Goal: Transaction & Acquisition: Purchase product/service

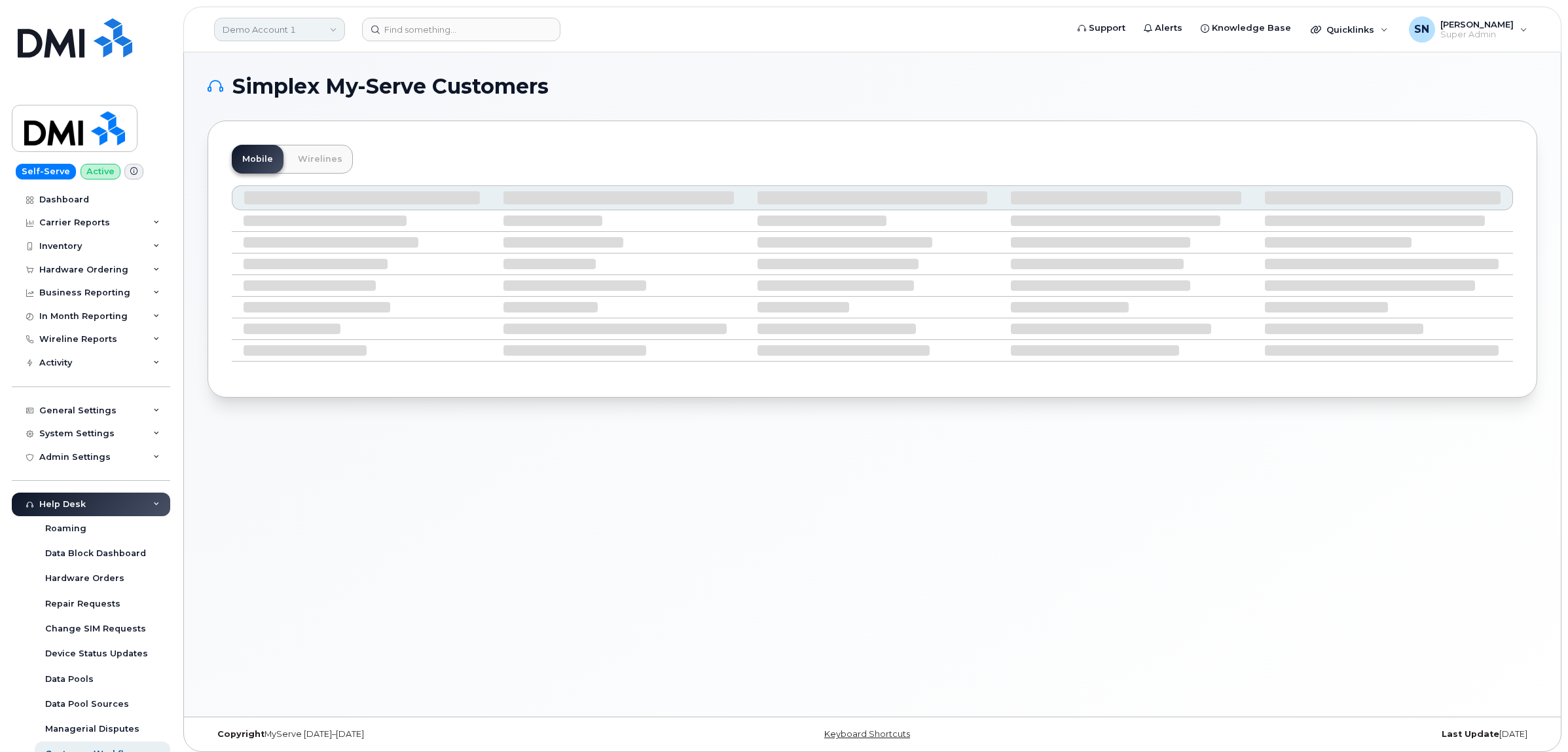
click at [254, 29] on link "Demo Account 1" at bounding box center [279, 29] width 131 height 24
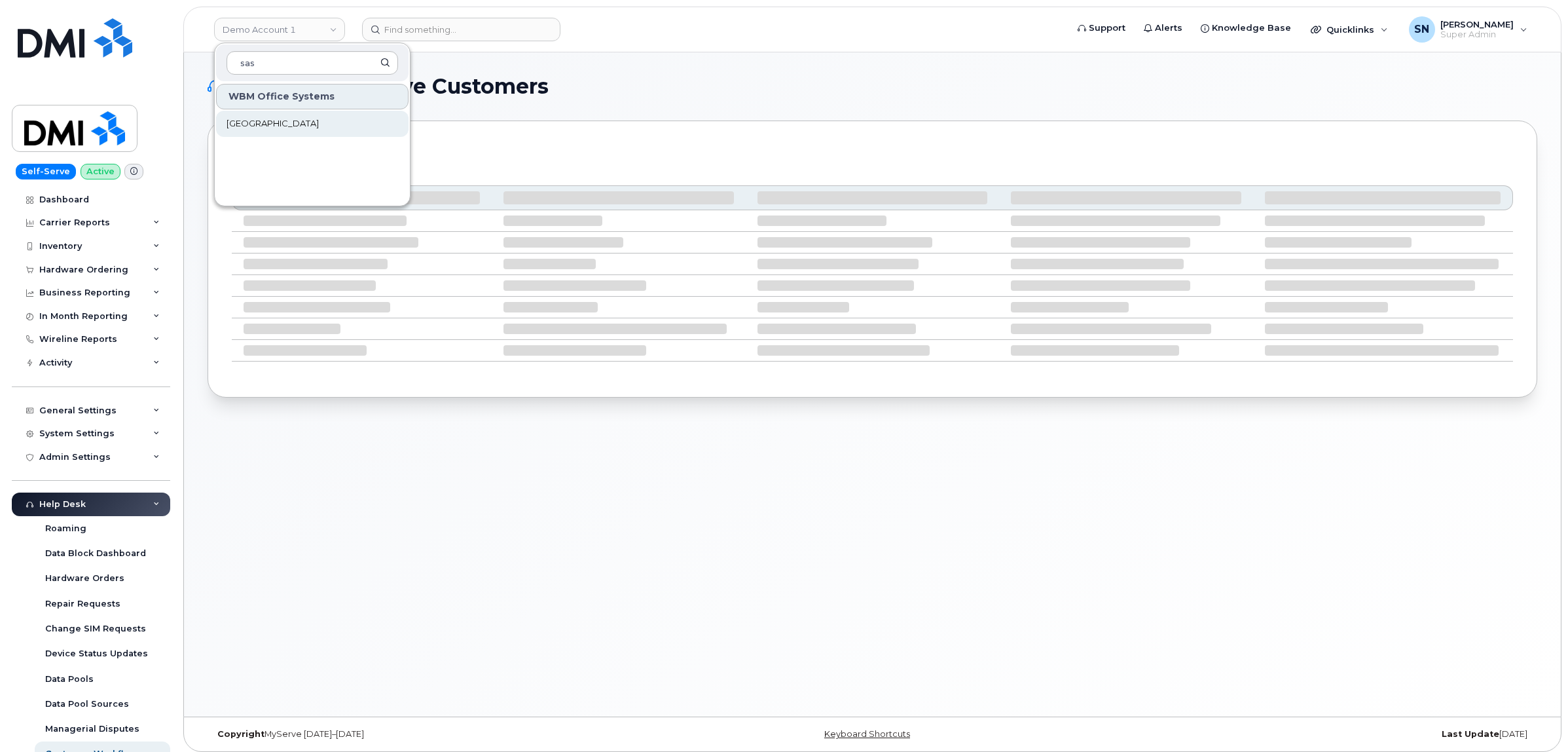
type input "sas"
click at [282, 120] on span "[GEOGRAPHIC_DATA]" at bounding box center [272, 124] width 92 height 13
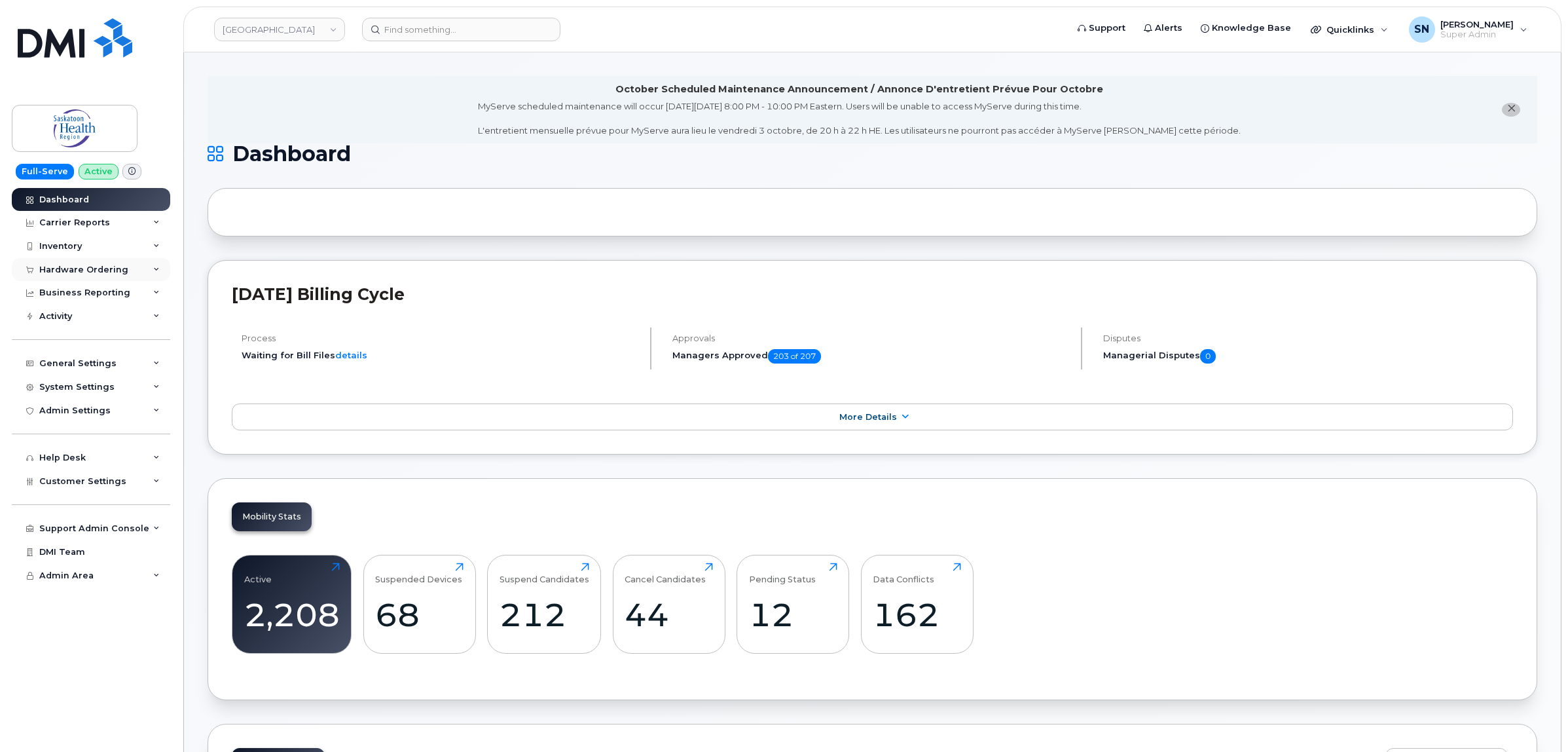
click at [111, 265] on div "Hardware Ordering" at bounding box center [84, 269] width 89 height 11
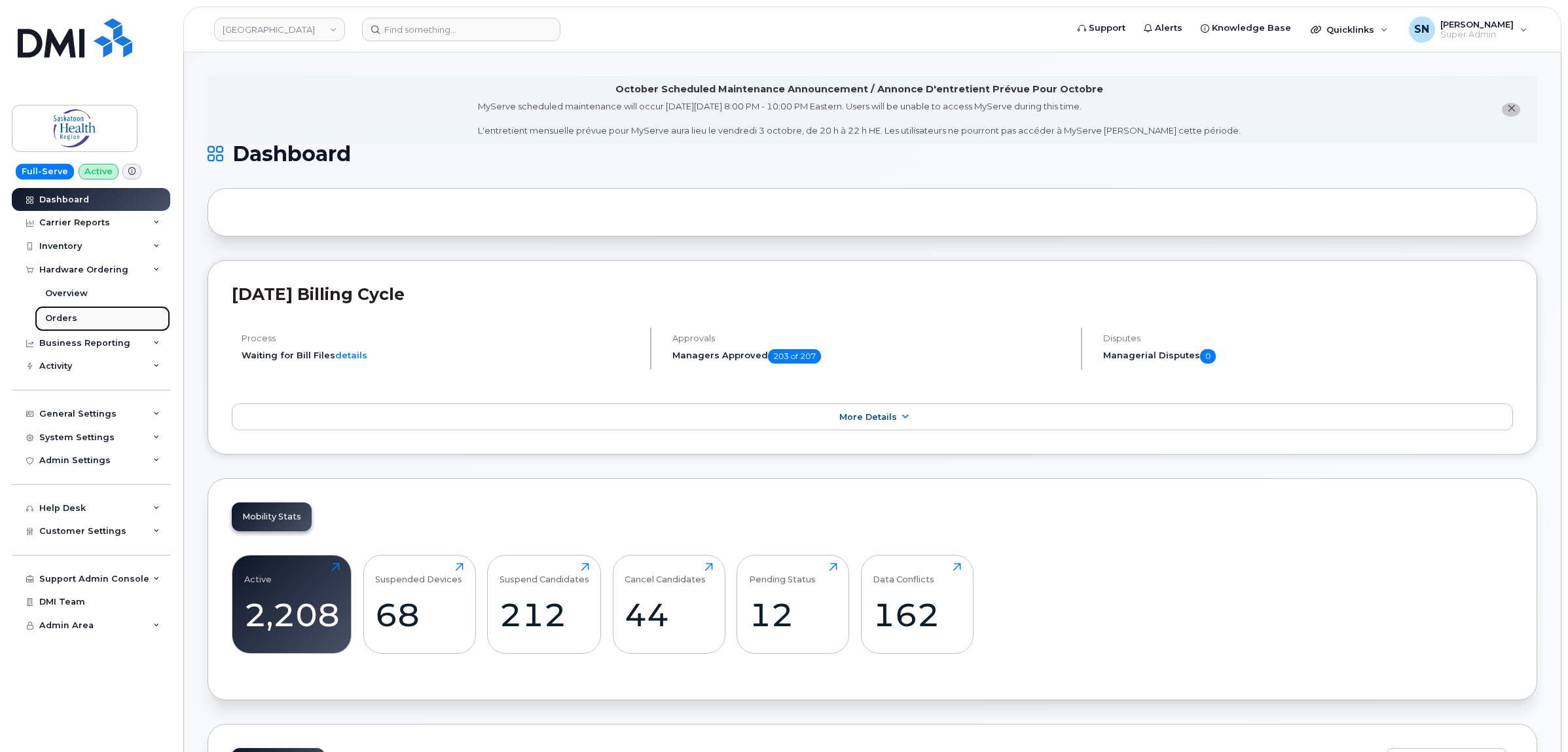
click at [80, 317] on link "Orders" at bounding box center [103, 318] width 136 height 25
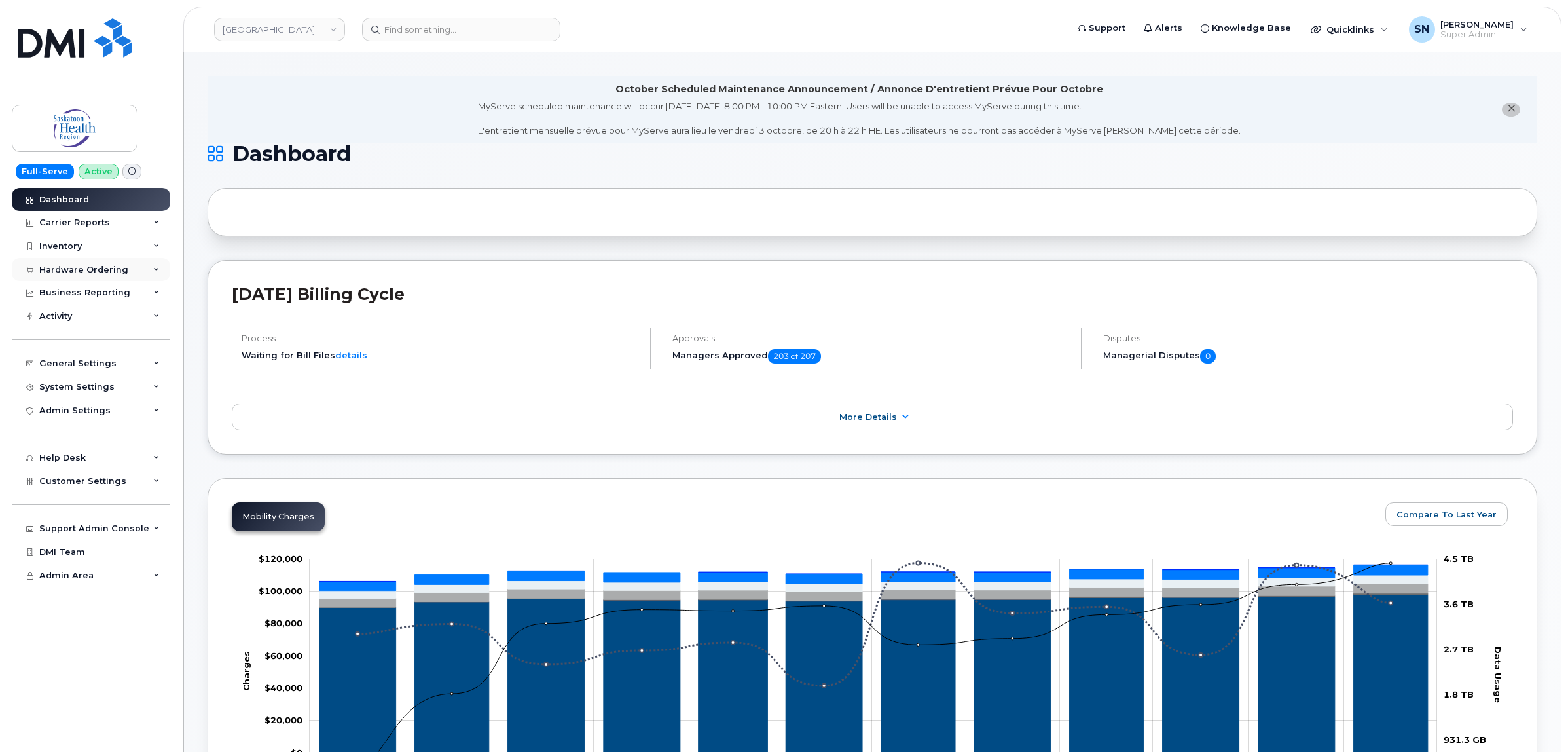
click at [109, 272] on div "Hardware Ordering" at bounding box center [84, 269] width 89 height 11
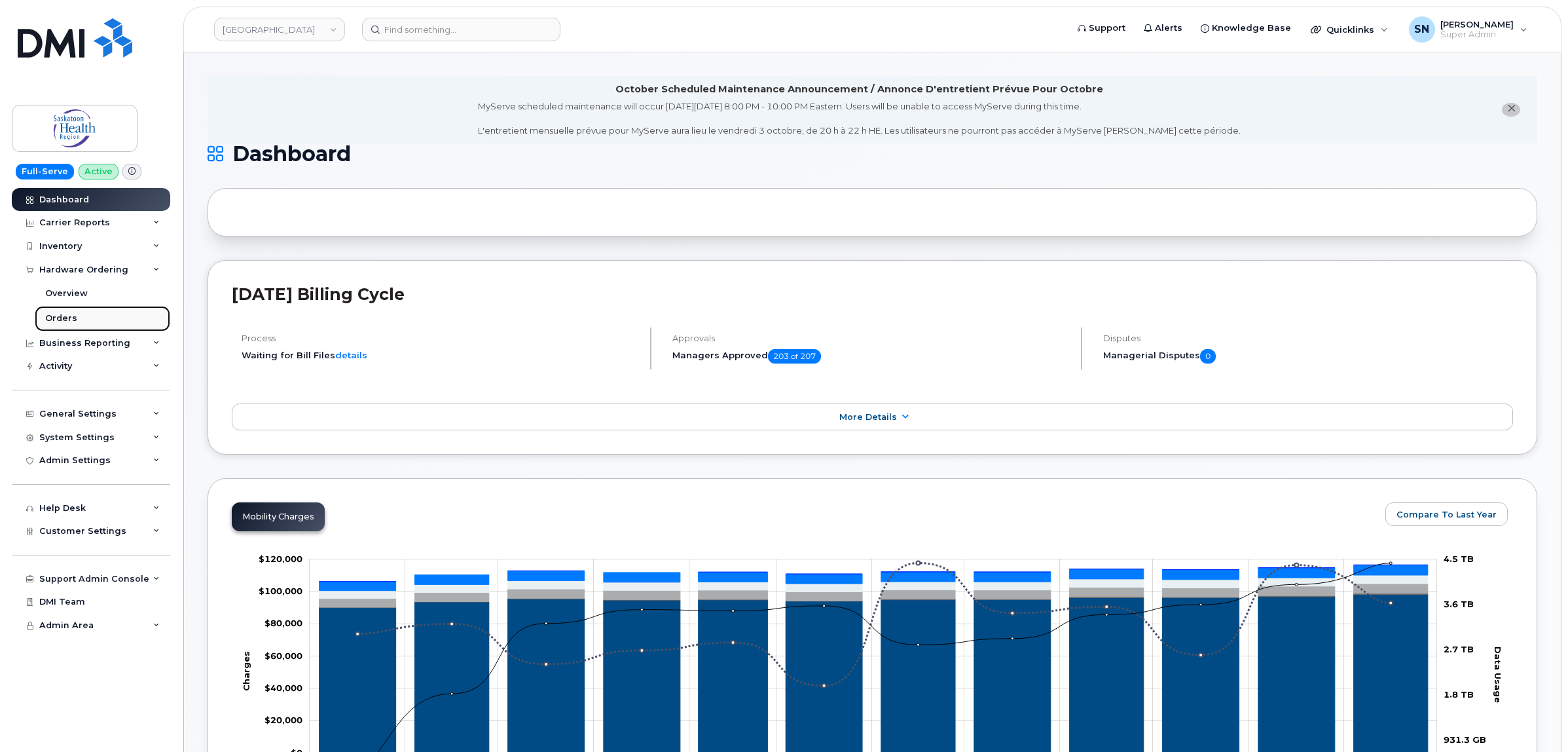
click at [60, 316] on div "Orders" at bounding box center [61, 318] width 32 height 11
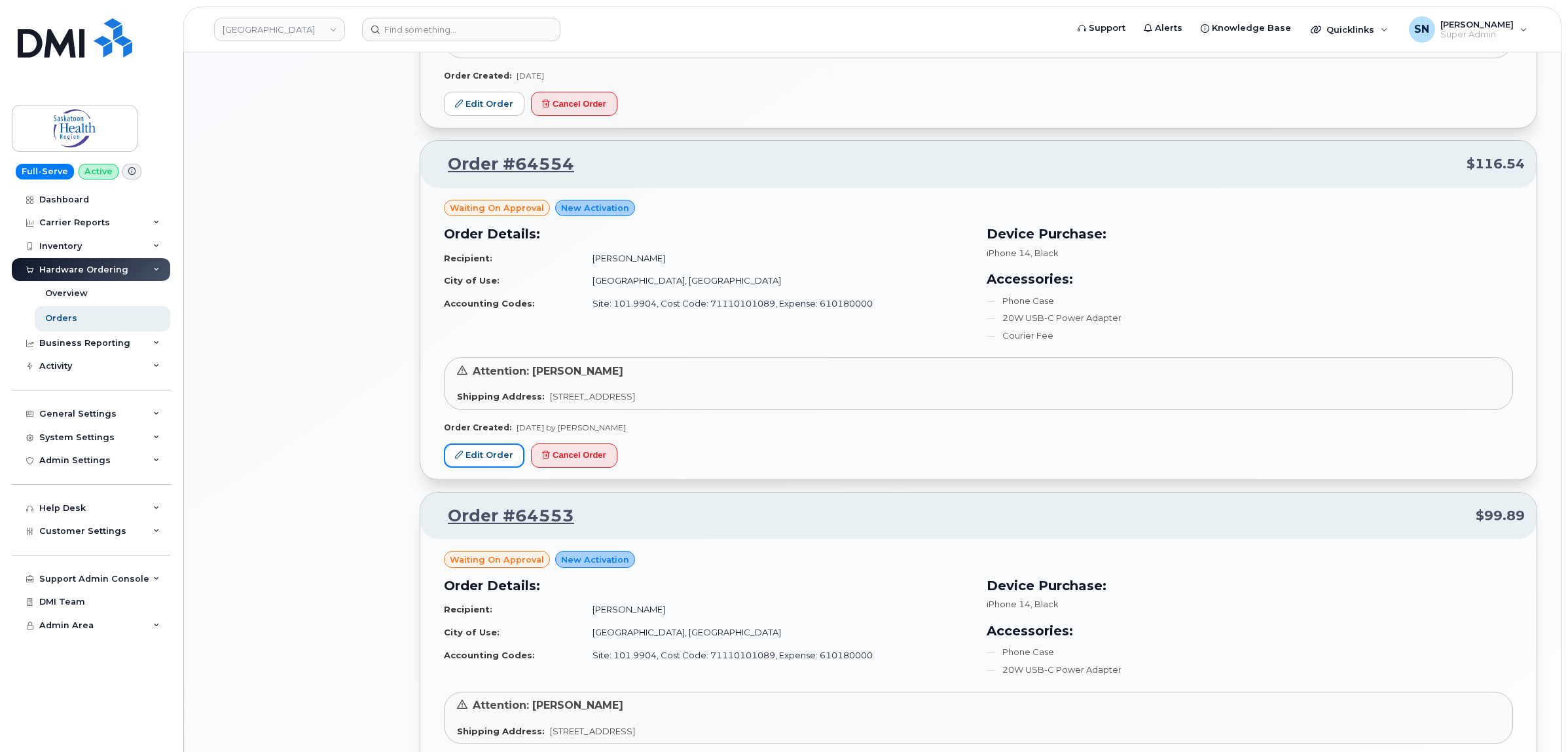
scroll to position [1392, 0]
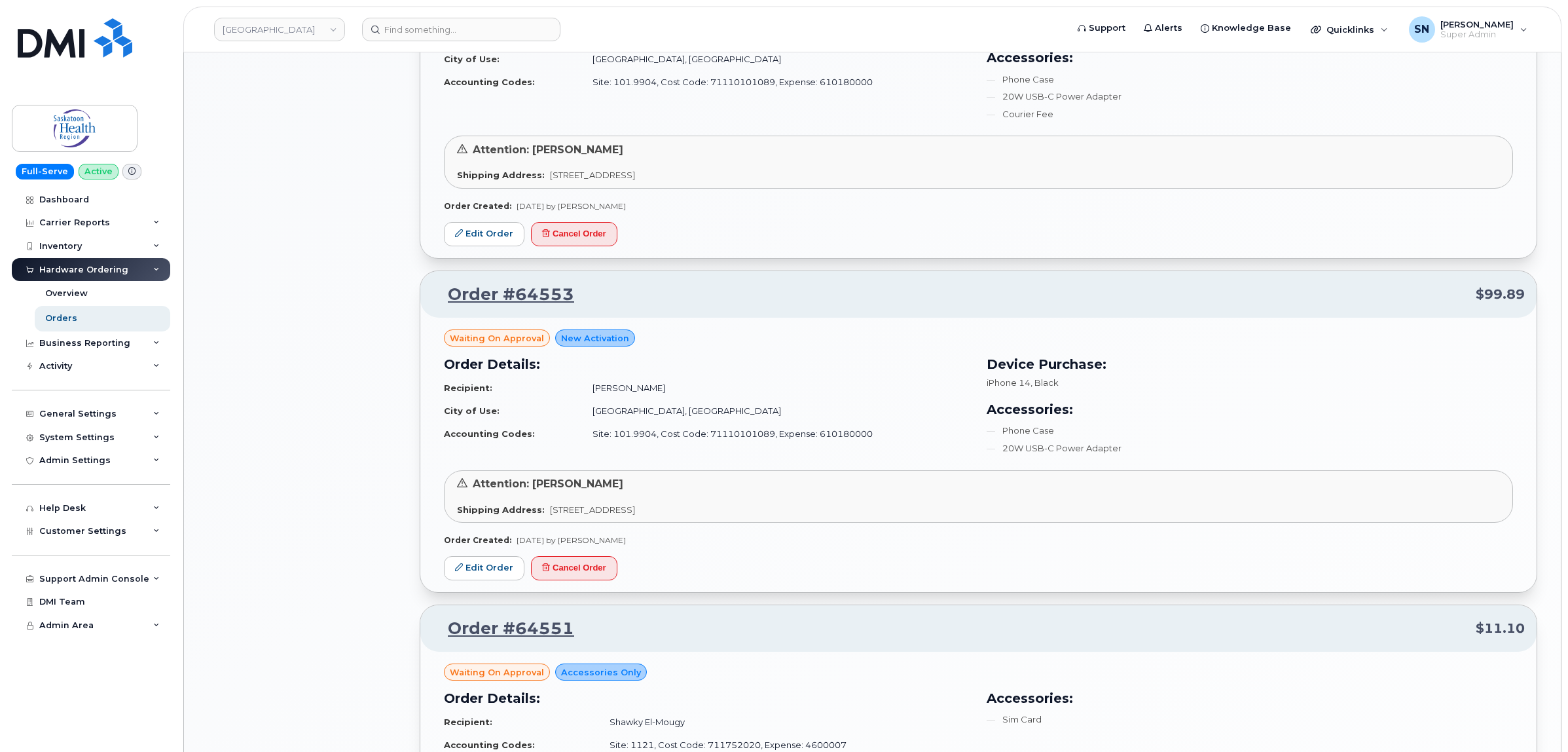
drag, startPoint x: 497, startPoint y: 571, endPoint x: 407, endPoint y: 560, distance: 90.7
click at [407, 560] on div "All Orders 5036 Open Orders 29 Processed Orders 0 Closed Orders 3822 Cancelled …" at bounding box center [305, 270] width 212 height 3092
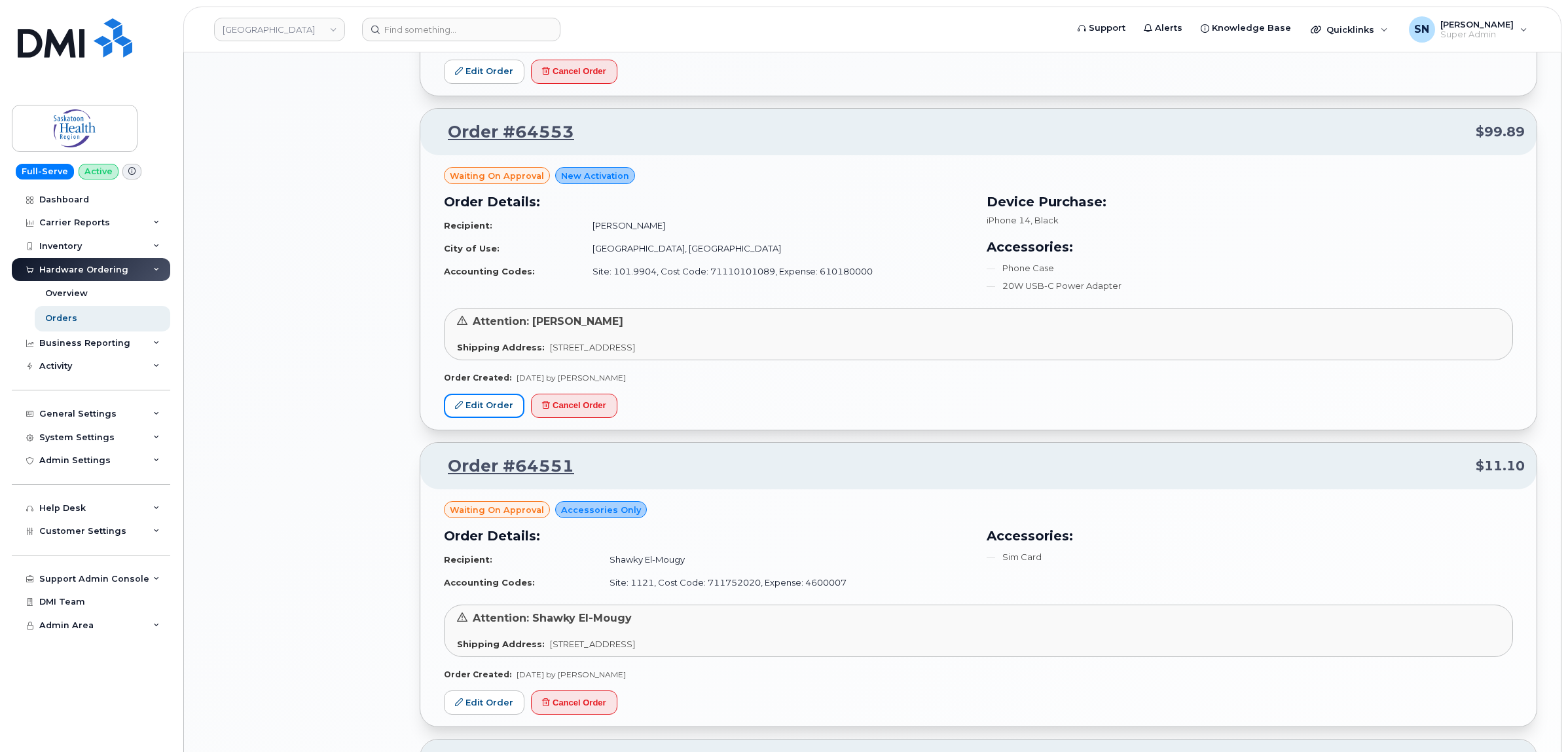
scroll to position [1555, 0]
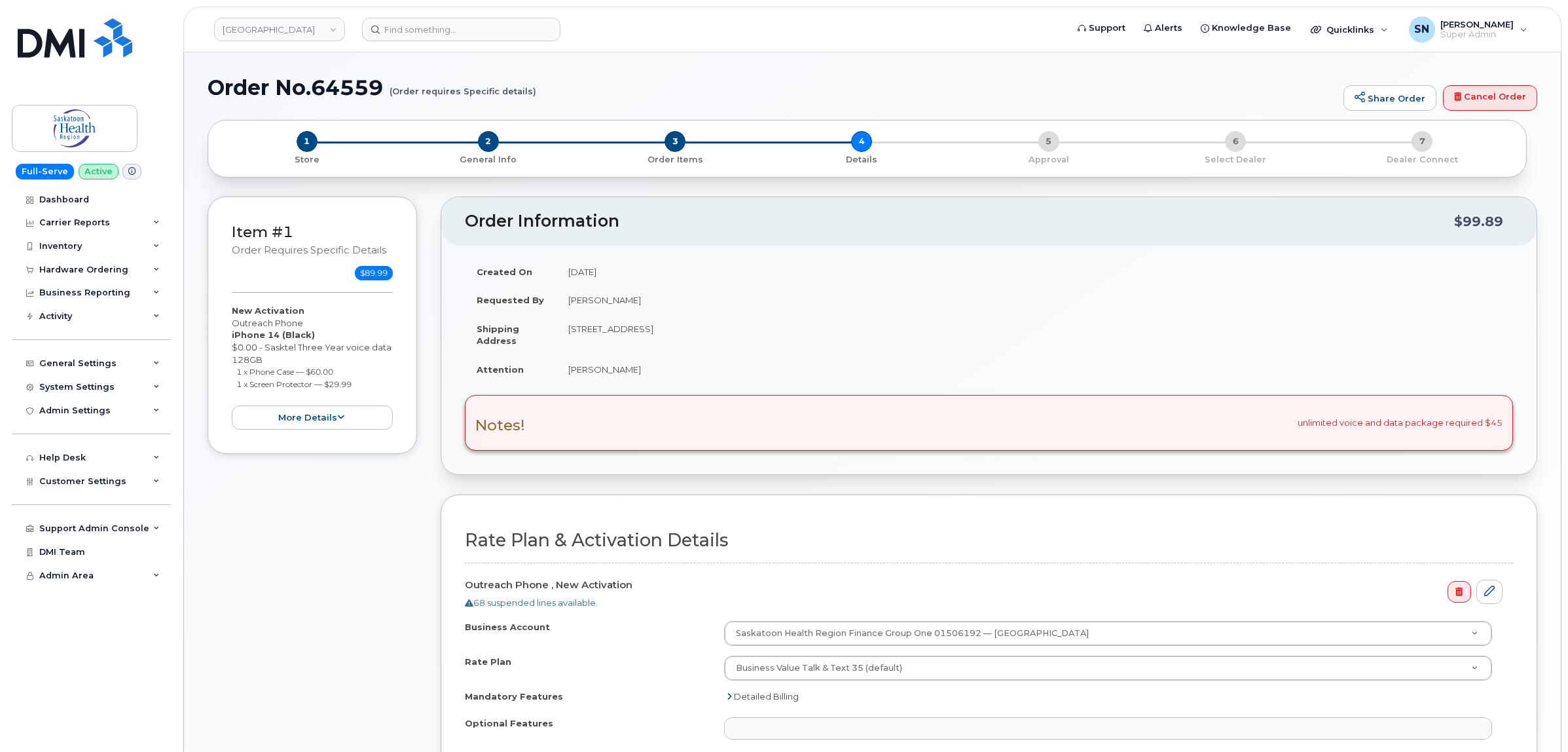
select select
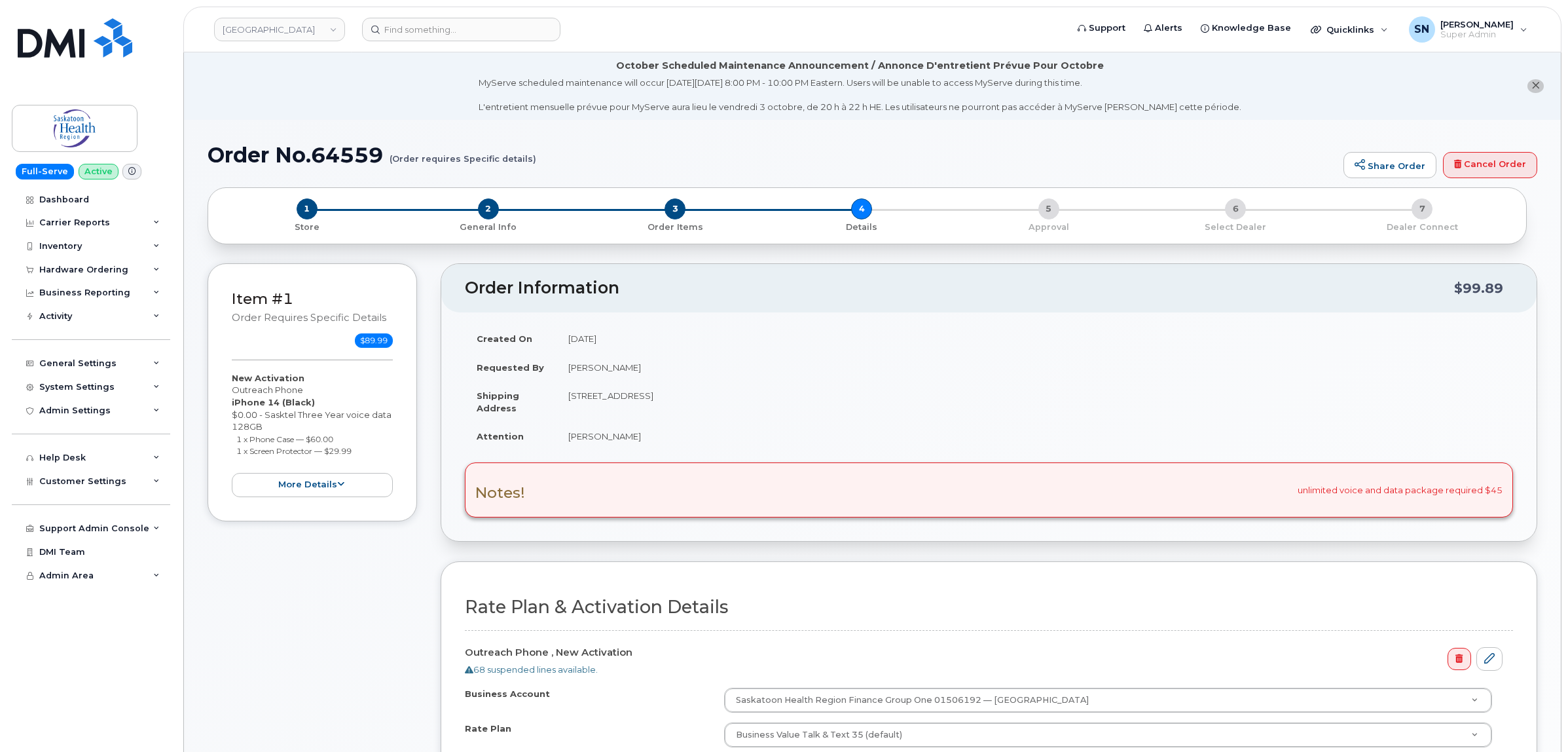
scroll to position [410, 0]
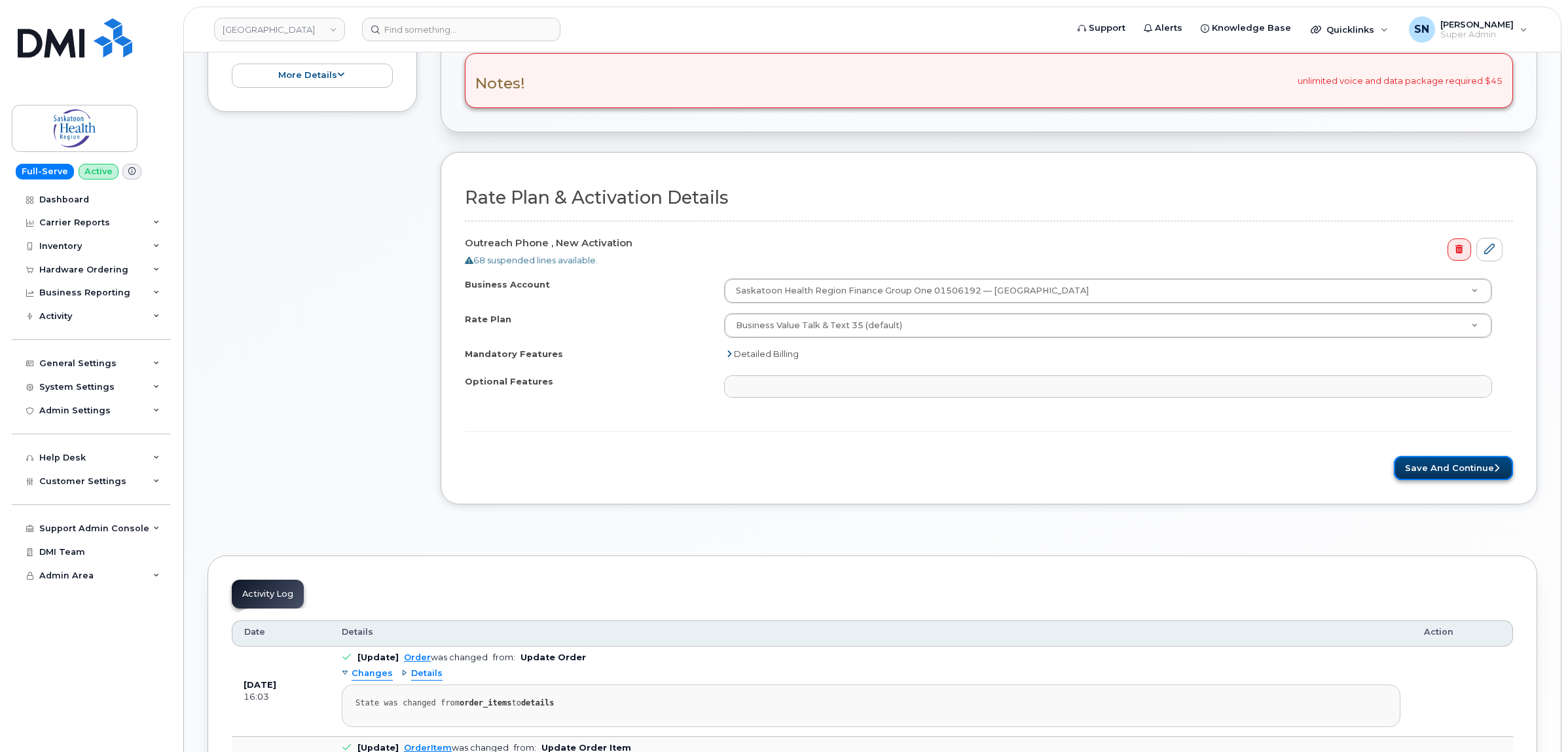
click at [1439, 470] on button "Save and Continue" at bounding box center [1453, 468] width 119 height 24
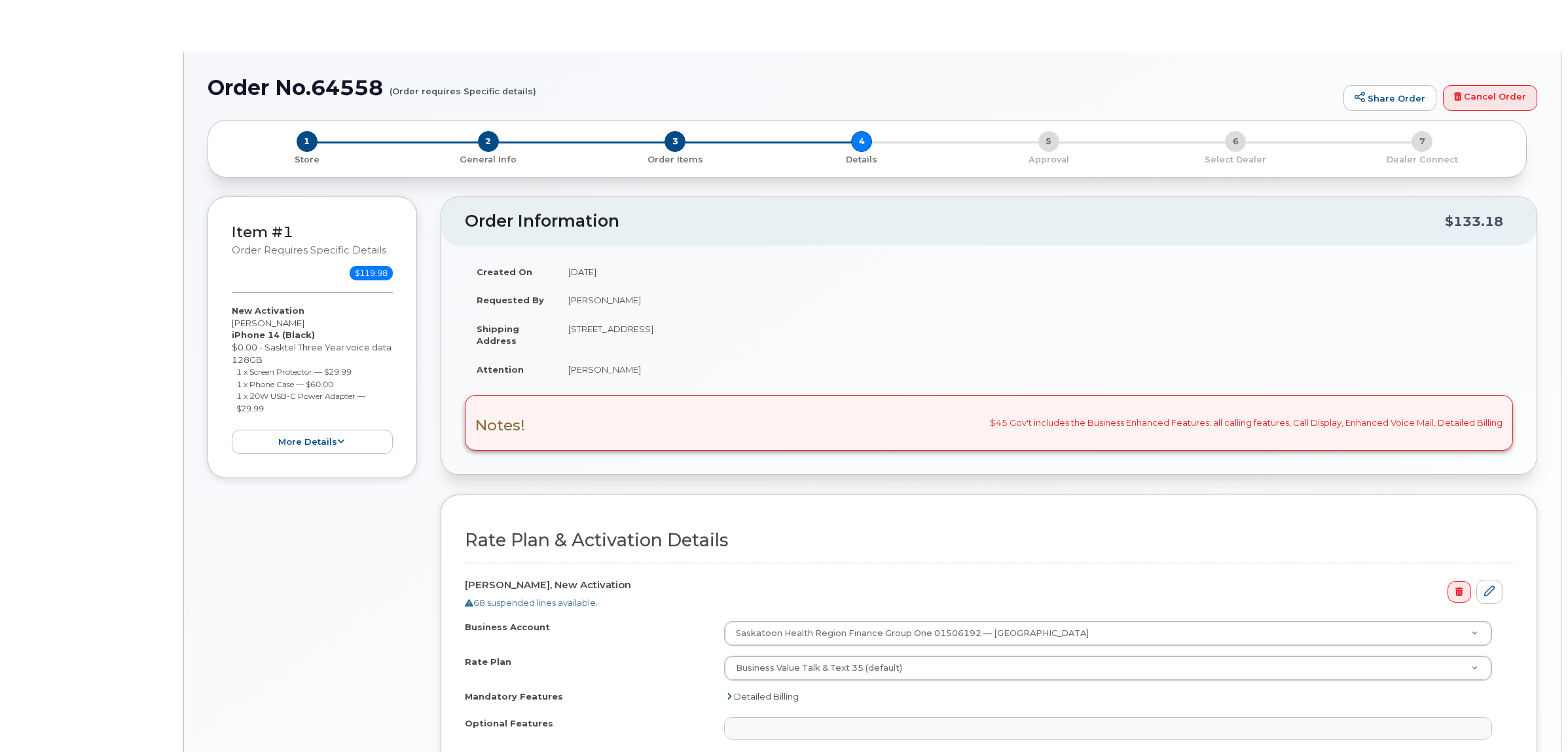
select select
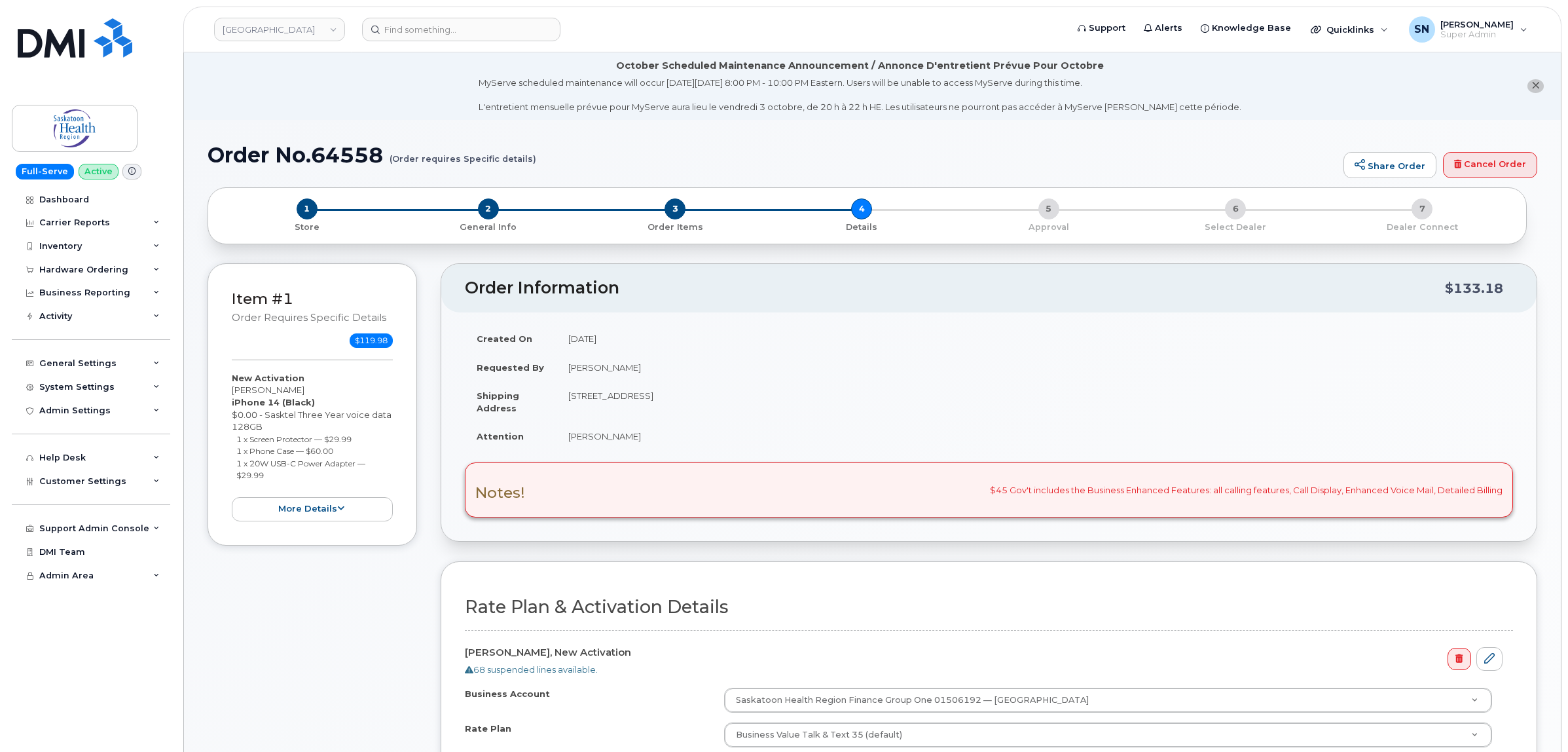
scroll to position [410, 0]
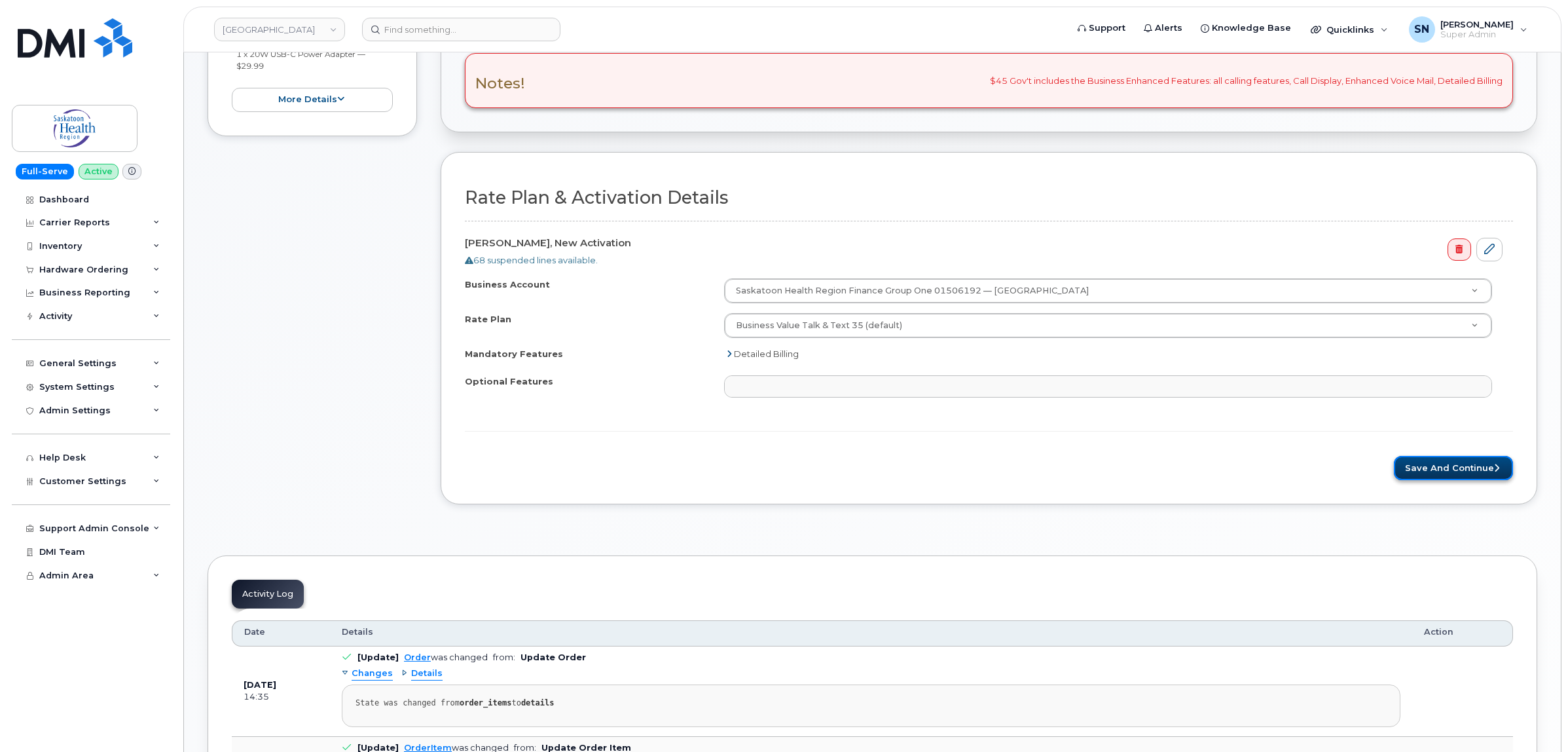
click at [1435, 462] on button "Save and Continue" at bounding box center [1453, 468] width 119 height 24
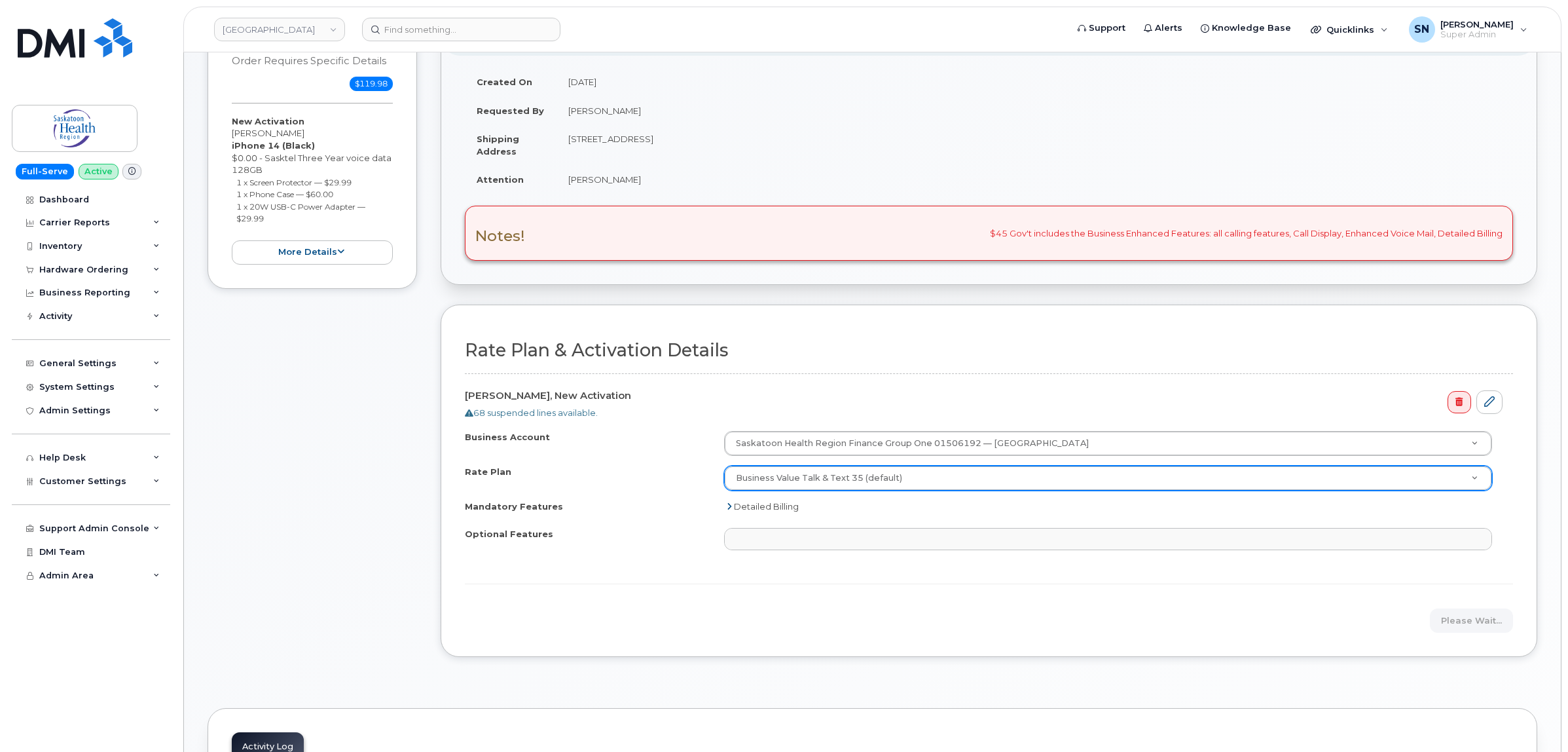
scroll to position [246, 0]
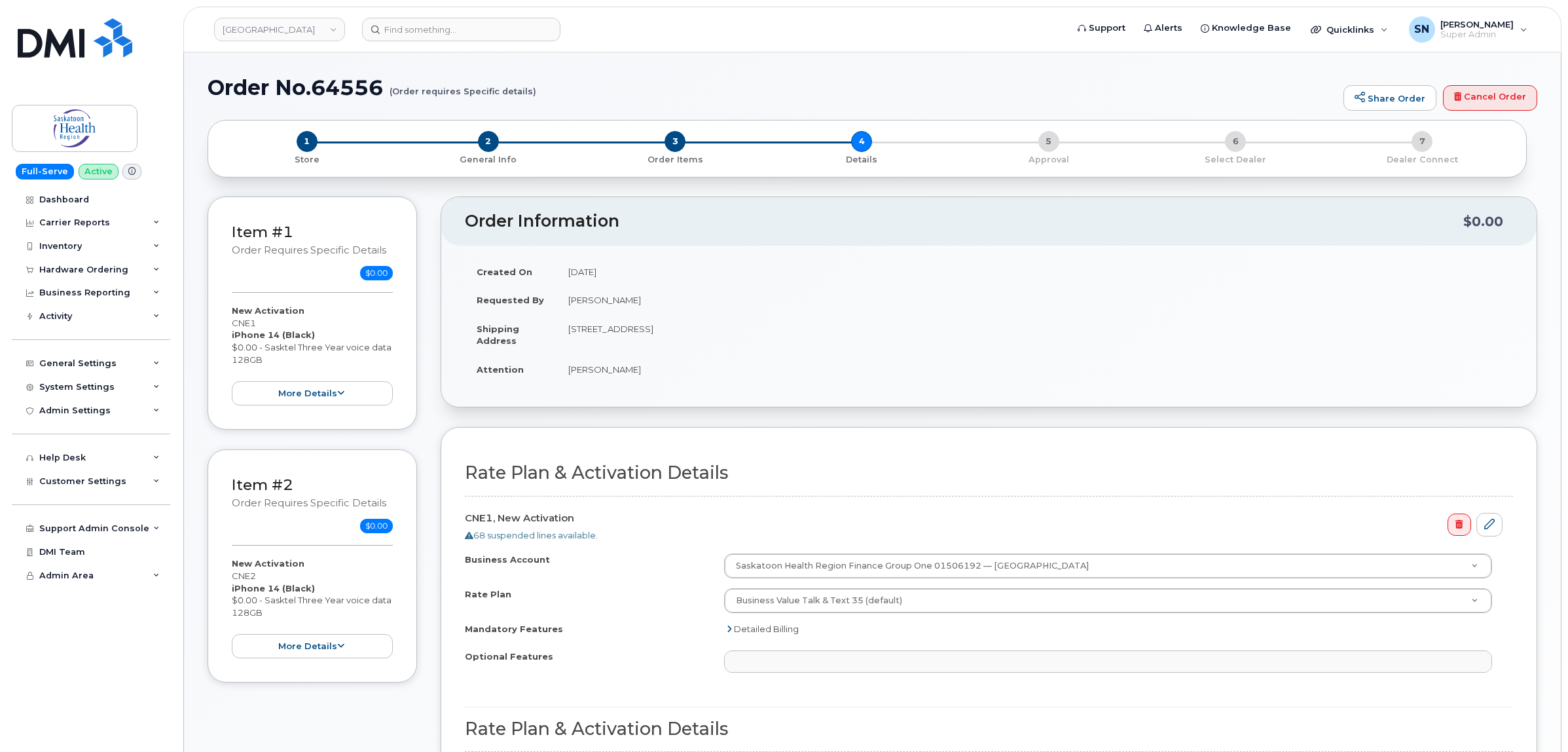
select select
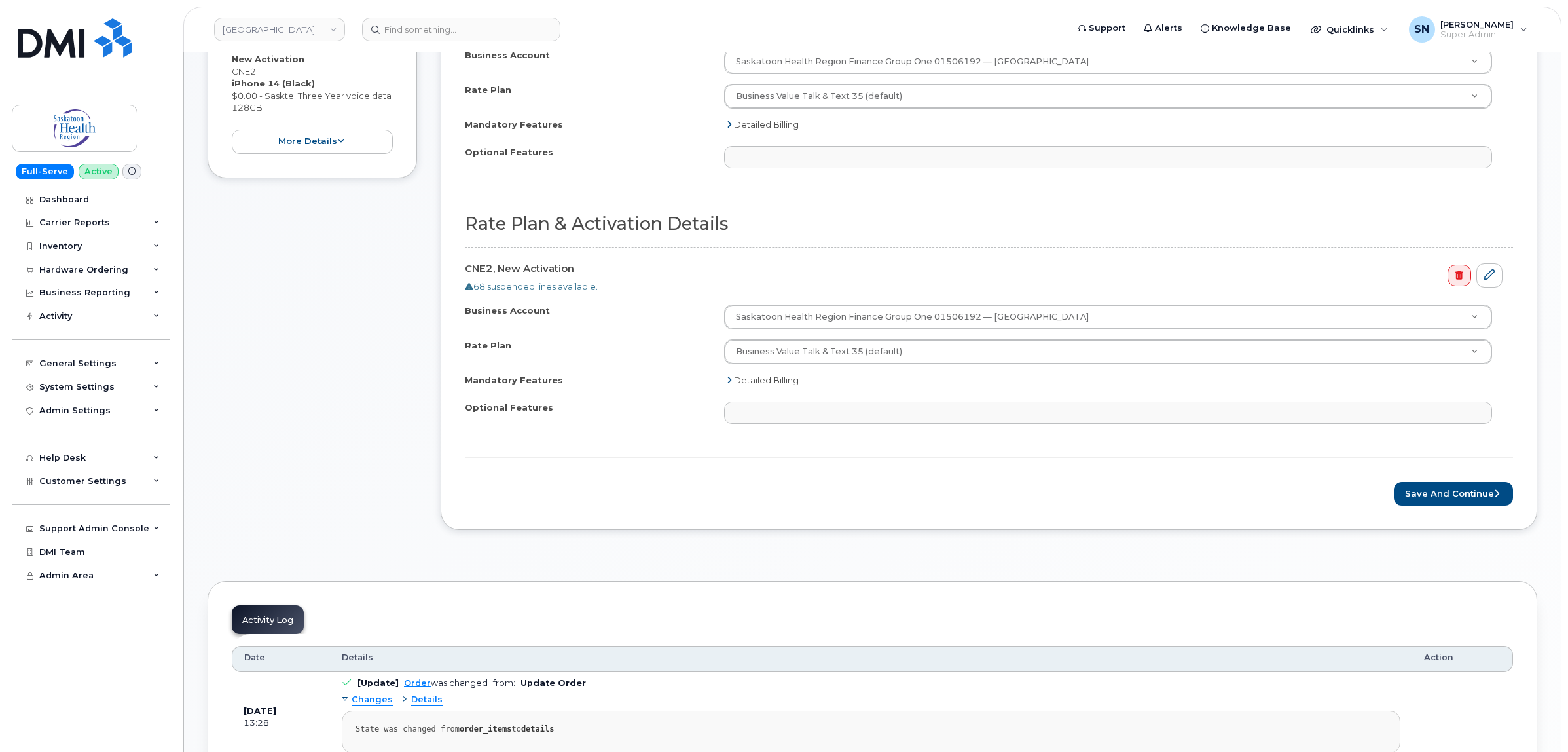
scroll to position [573, 0]
click at [1457, 500] on button "Save and Continue" at bounding box center [1453, 493] width 119 height 24
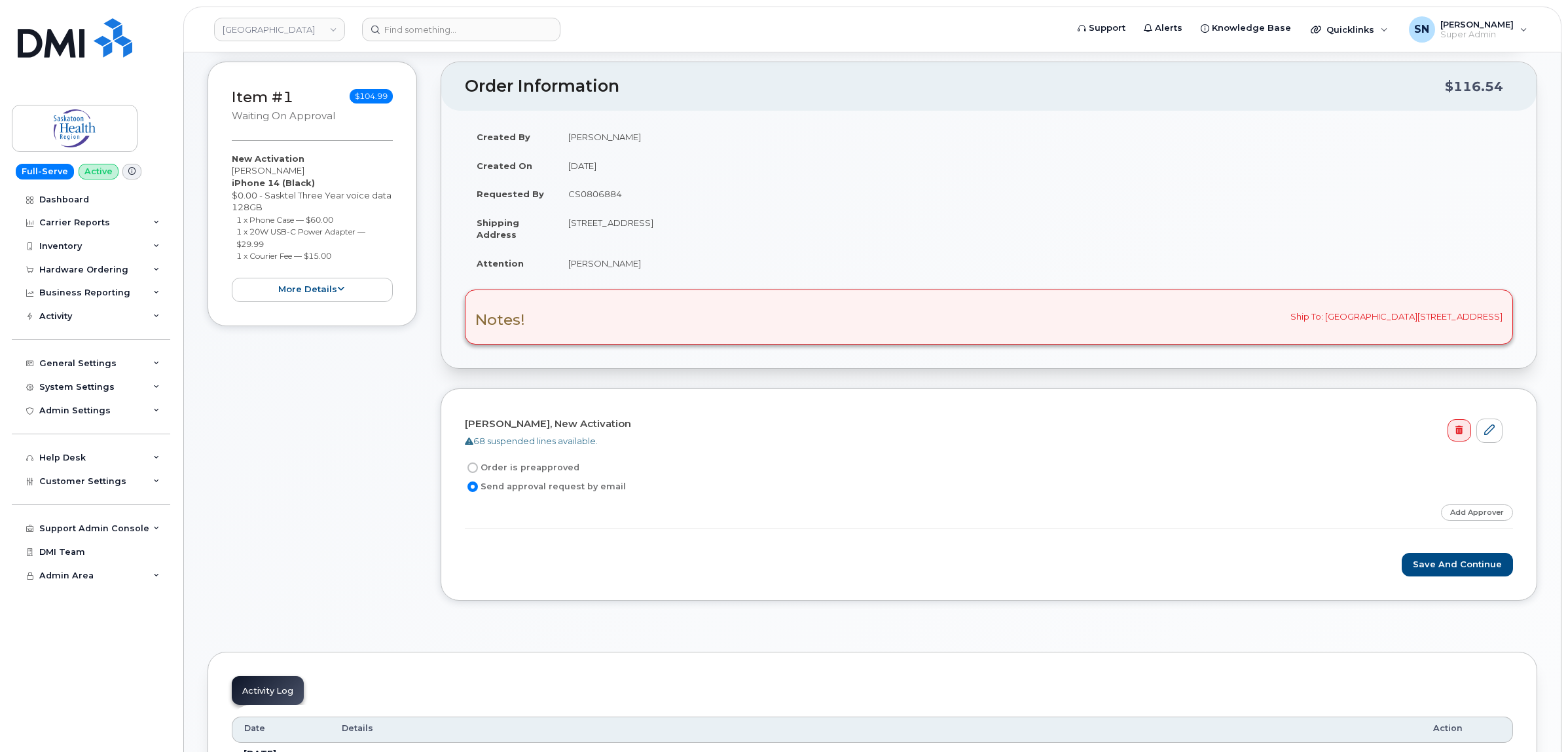
scroll to position [246, 0]
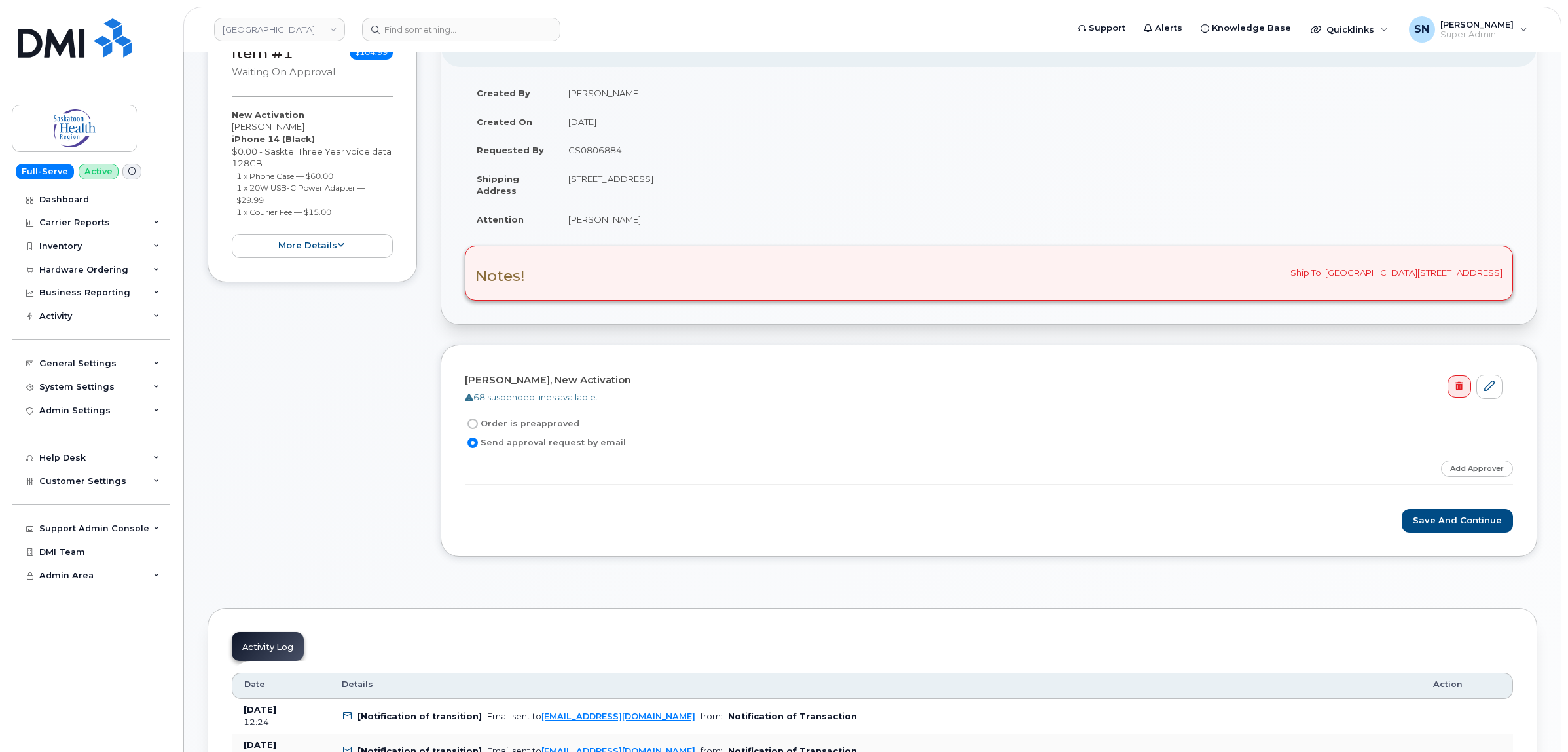
click at [583, 149] on td "CS0806884" at bounding box center [1035, 150] width 956 height 29
copy td "CS0806884"
click at [1484, 469] on link "Add Approver" at bounding box center [1477, 468] width 72 height 16
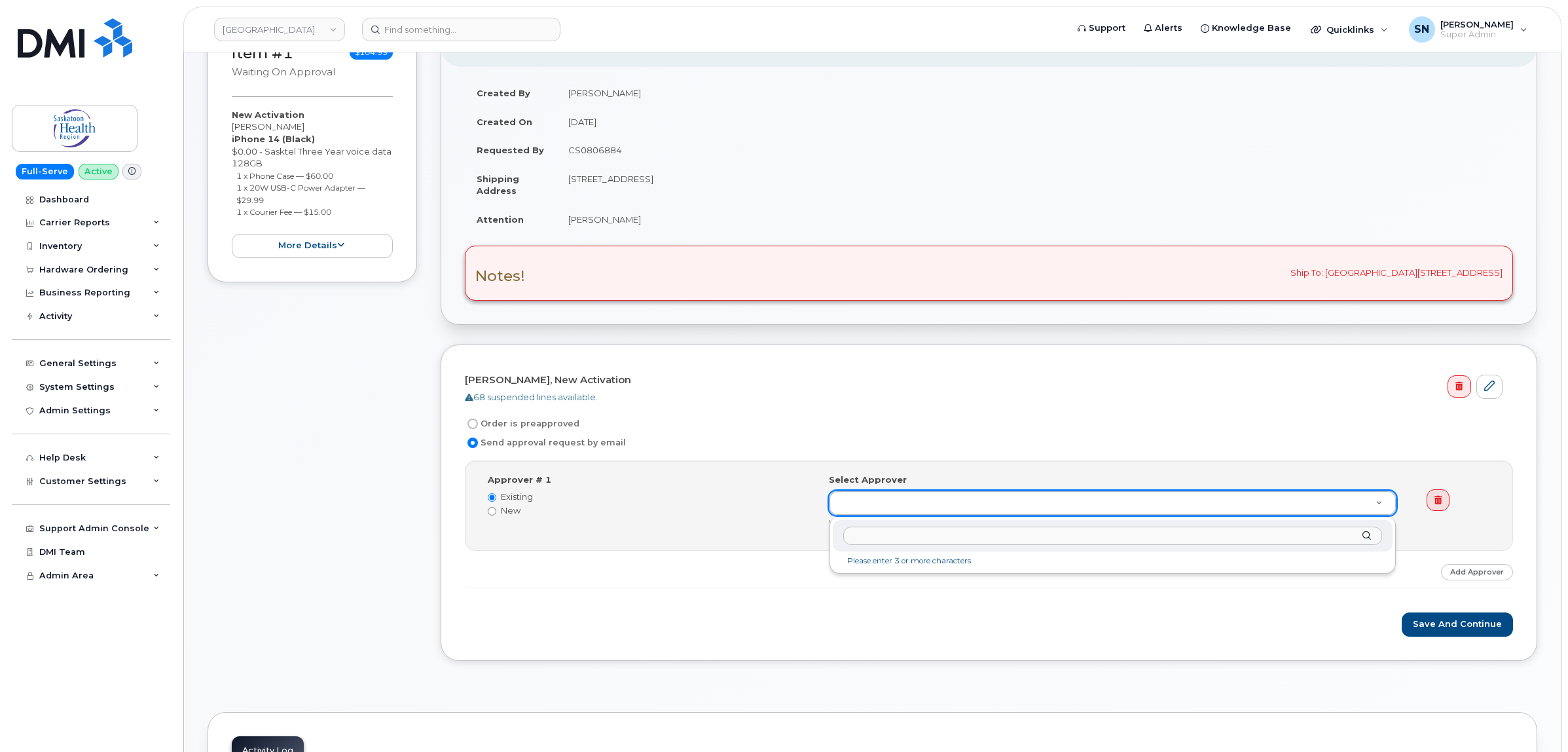
type input "Patricia.Comfort@saskhealthauthority.ca"
click at [89, 355] on div "General Settings" at bounding box center [91, 363] width 159 height 24
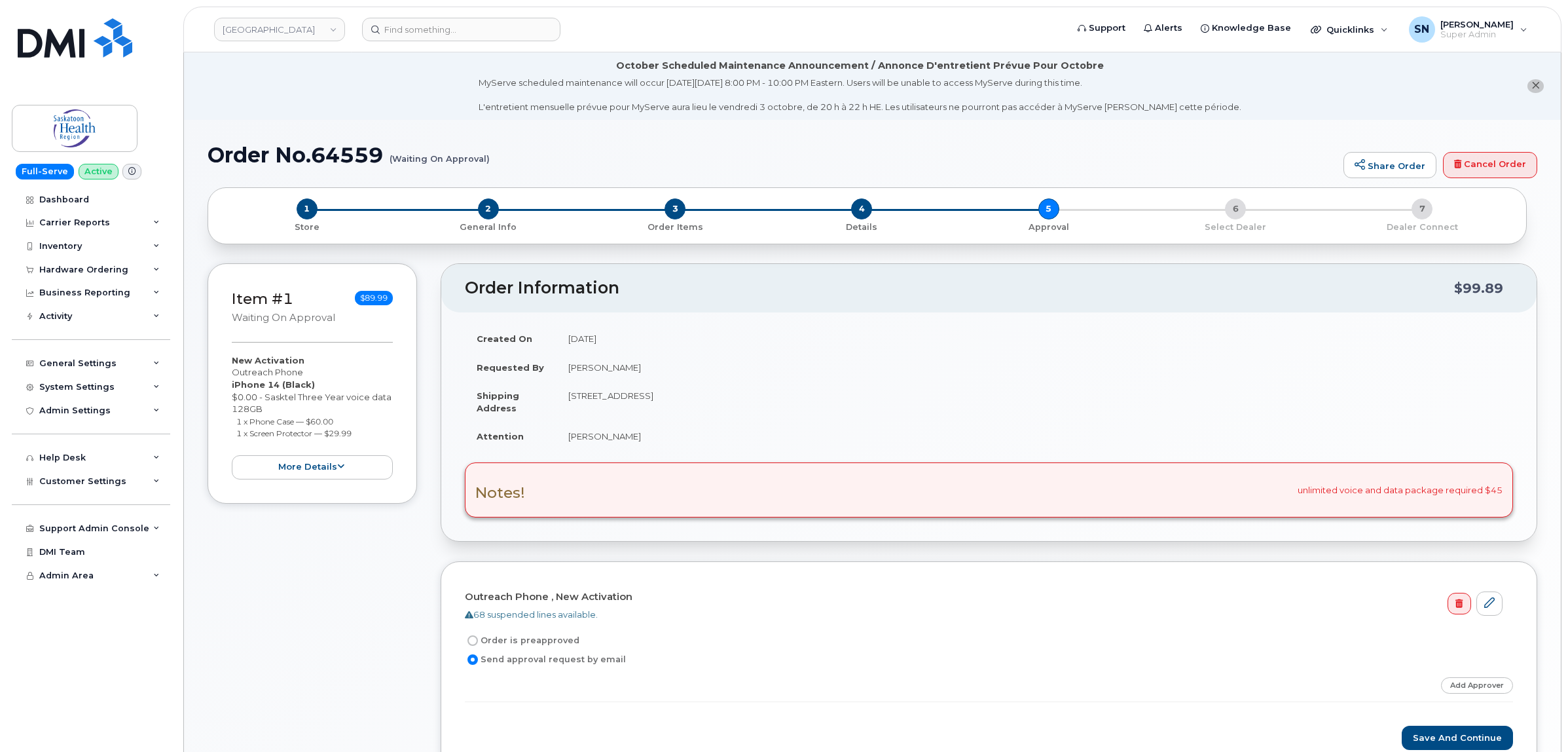
scroll to position [230, 0]
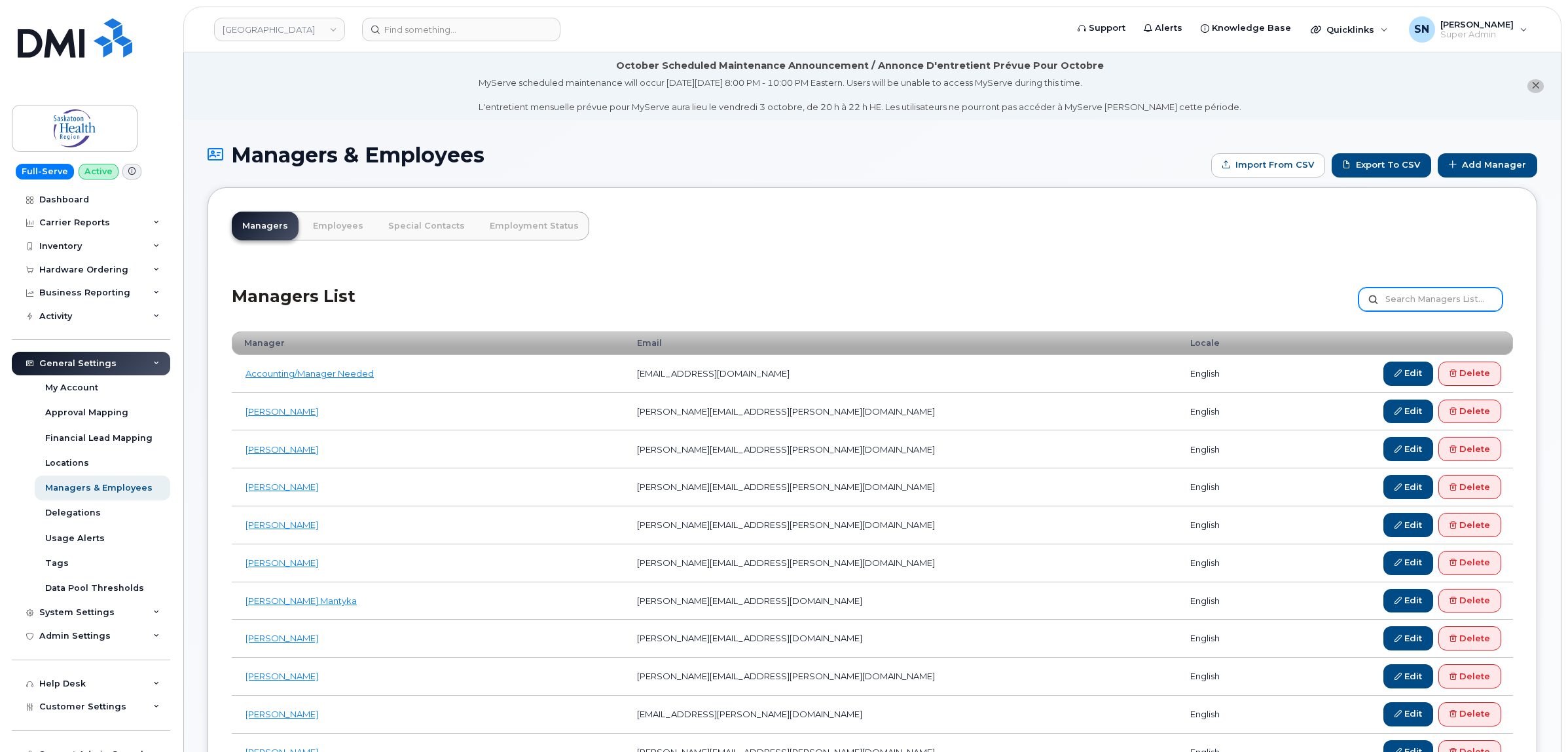
click at [1416, 301] on input "text" at bounding box center [1431, 299] width 144 height 24
type input "[PERSON_NAME]"
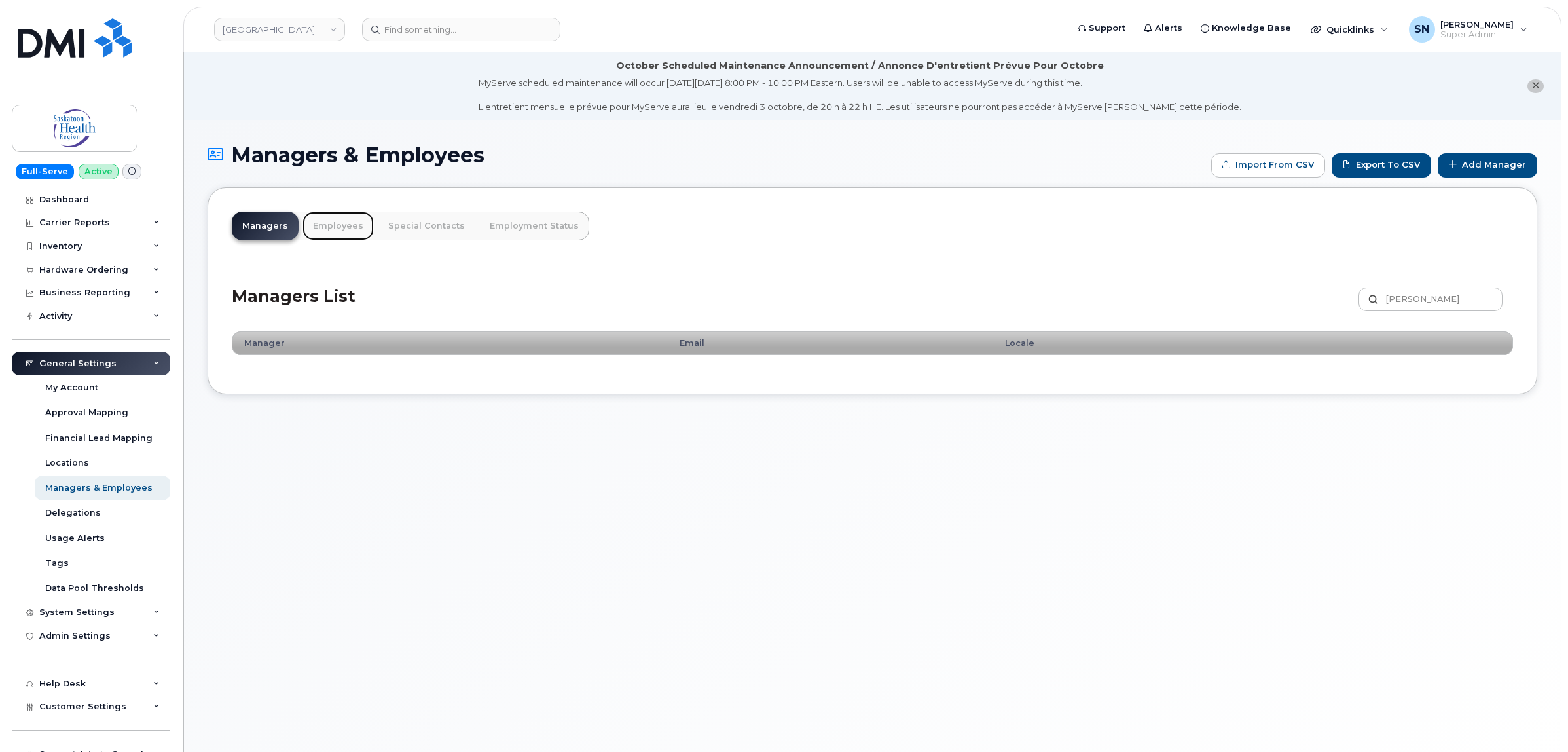
click at [326, 218] on link "Employees" at bounding box center [338, 226] width 71 height 29
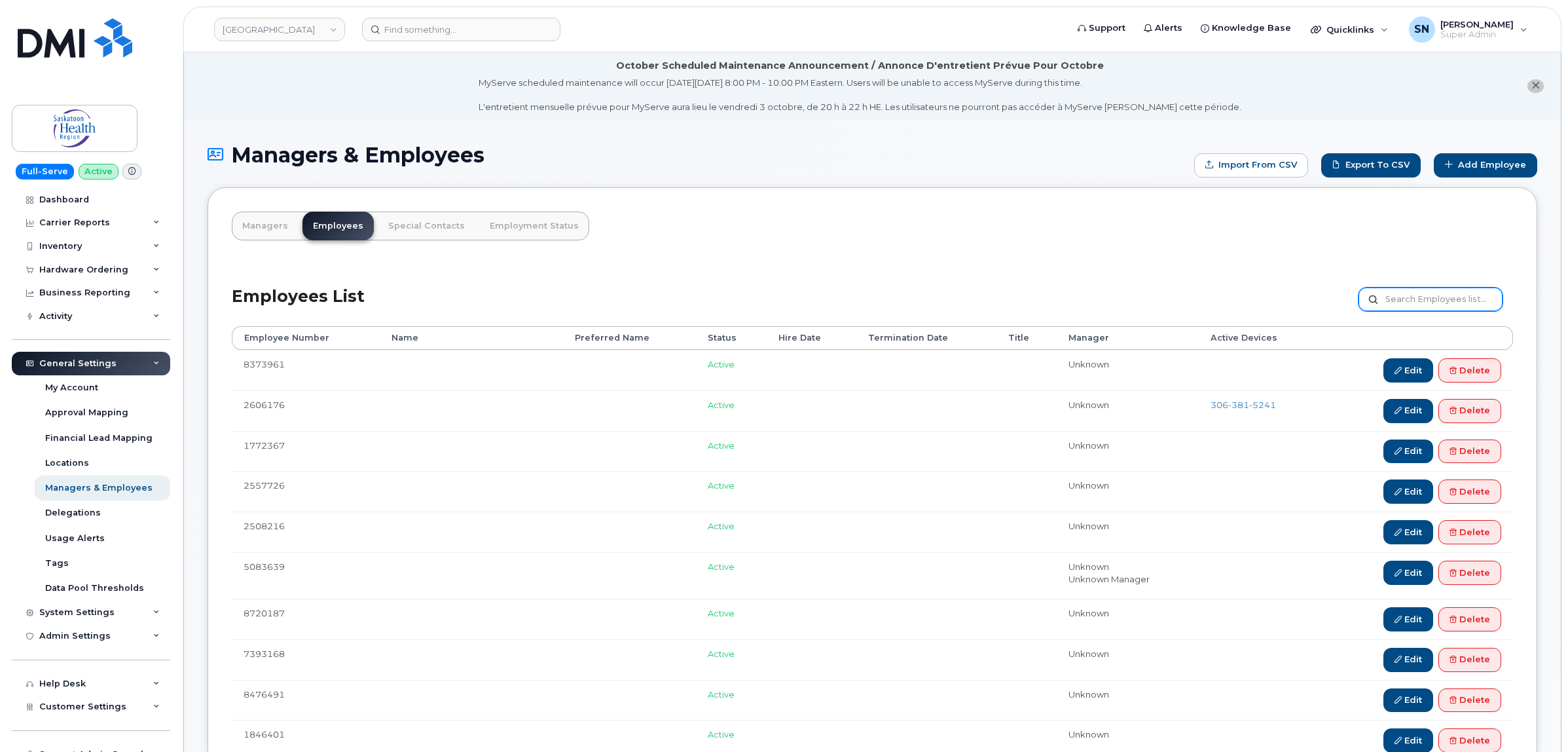
click at [1416, 305] on input "text" at bounding box center [1431, 299] width 144 height 24
type input "[PERSON_NAME]"
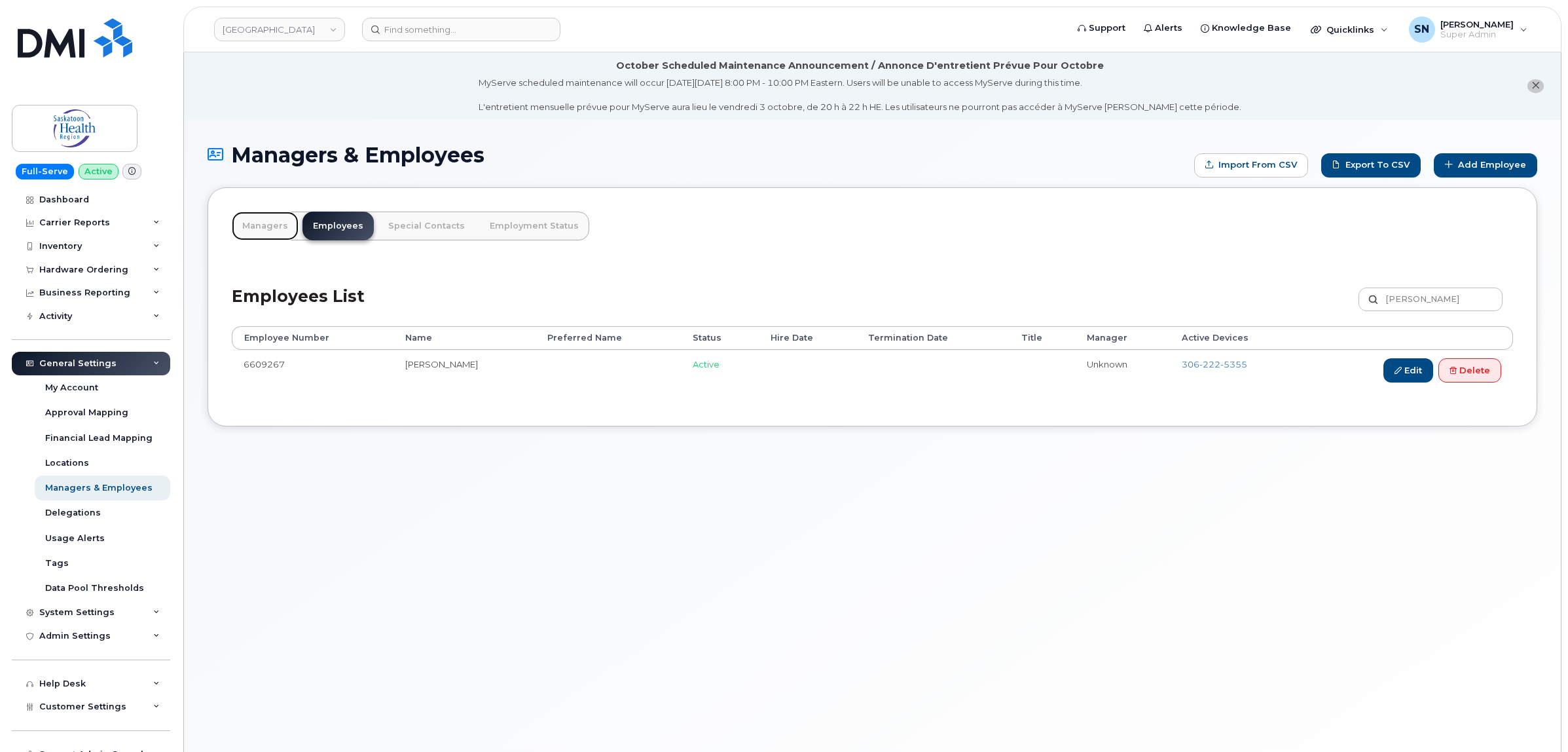
click at [269, 233] on link "Managers" at bounding box center [264, 226] width 66 height 29
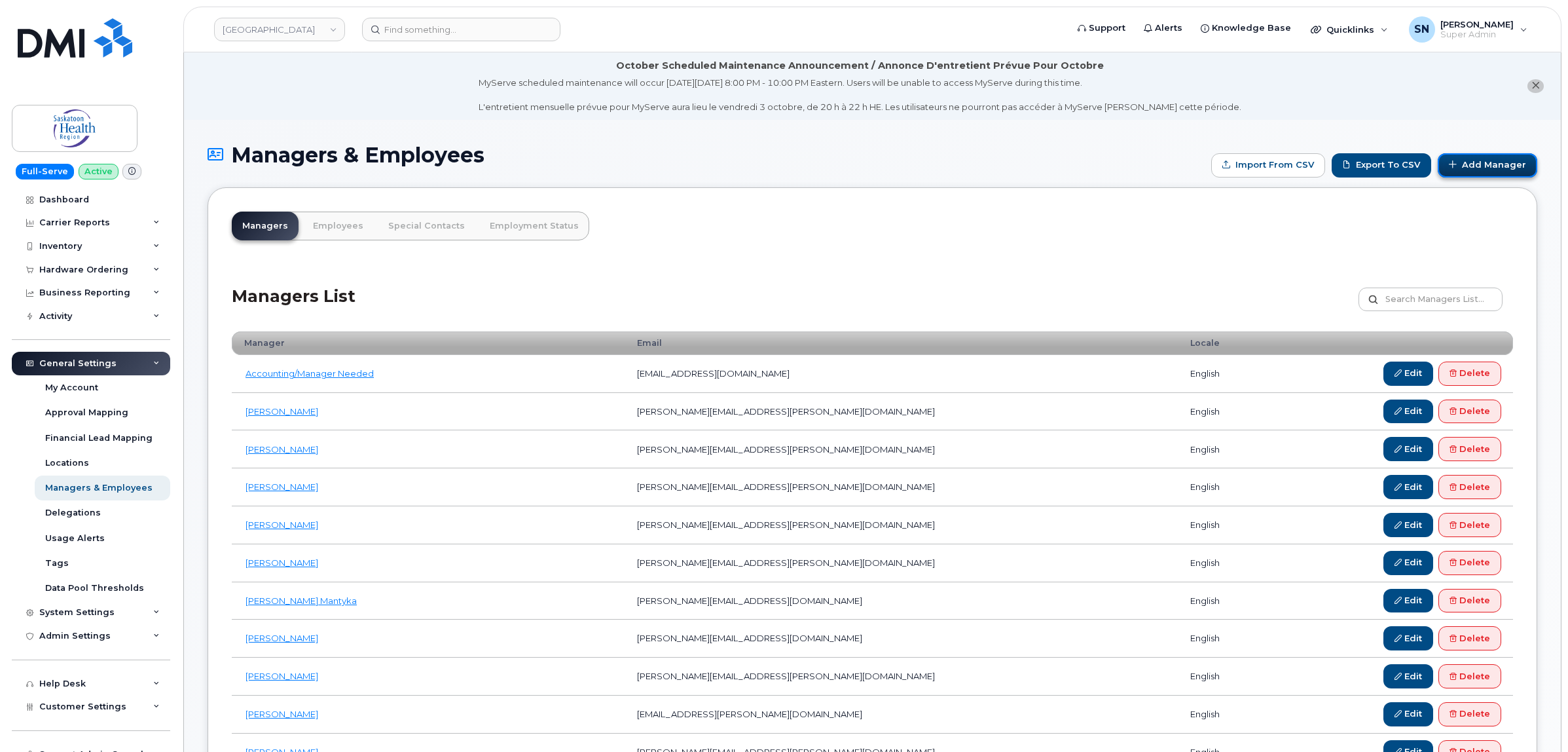
click at [1492, 166] on link "Add Manager" at bounding box center [1487, 165] width 99 height 24
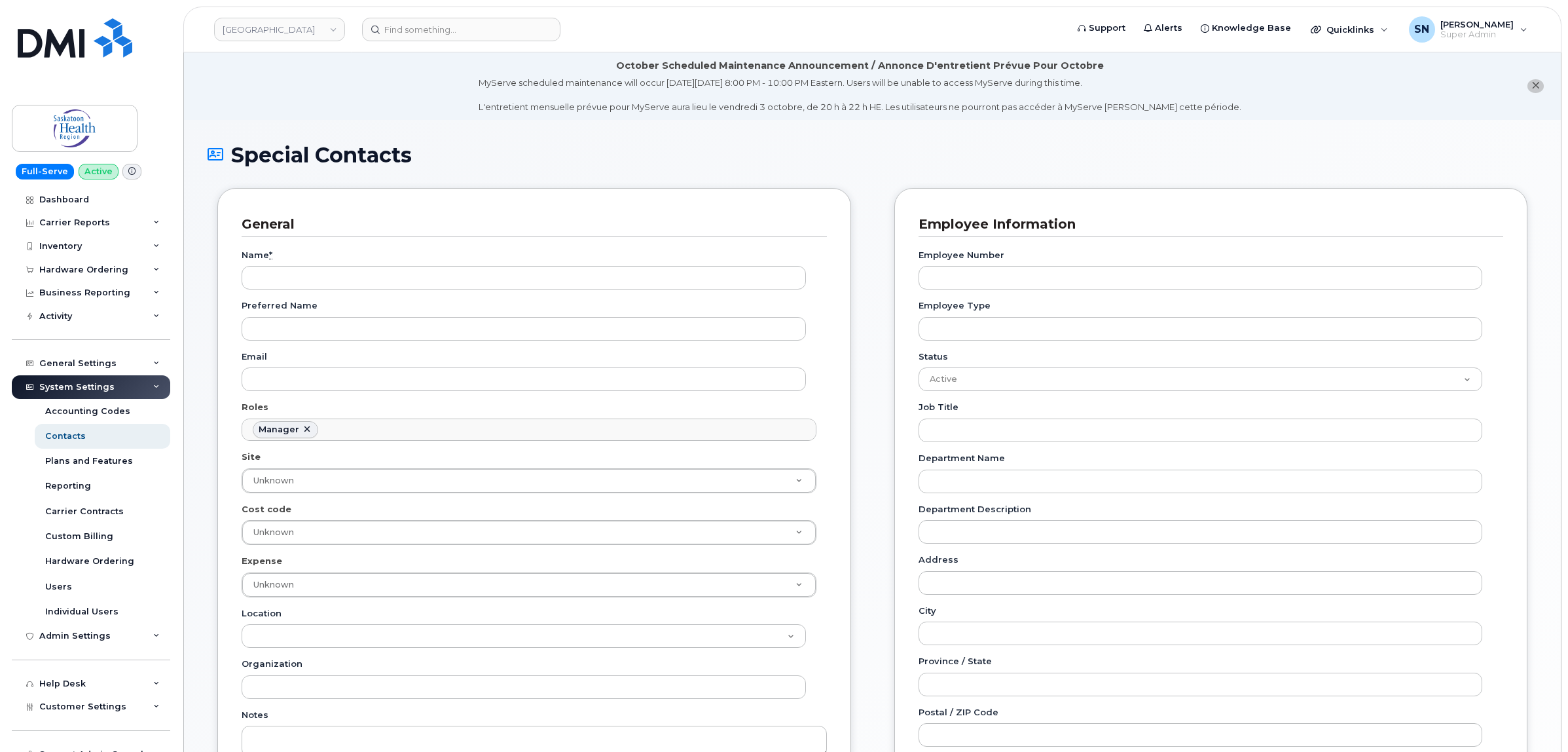
scroll to position [109, 0]
click at [339, 305] on div "Preferred Name" at bounding box center [529, 320] width 575 height 41
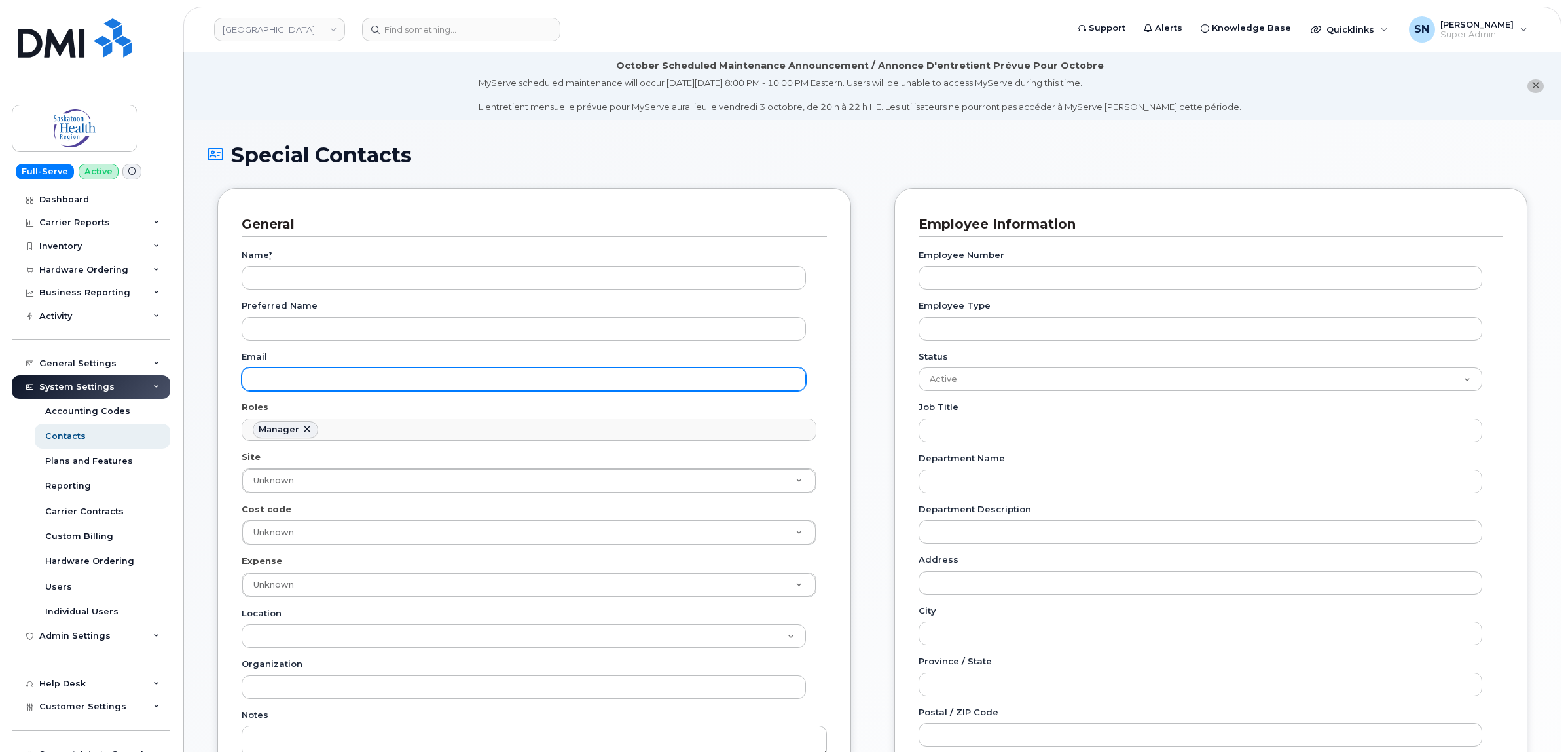
click at [321, 378] on input "Email" at bounding box center [524, 379] width 565 height 24
paste input "Patricia.Comfort@saskhealthauthority.ca"
type input "Patricia.Comfort@saskhealthauthority.ca"
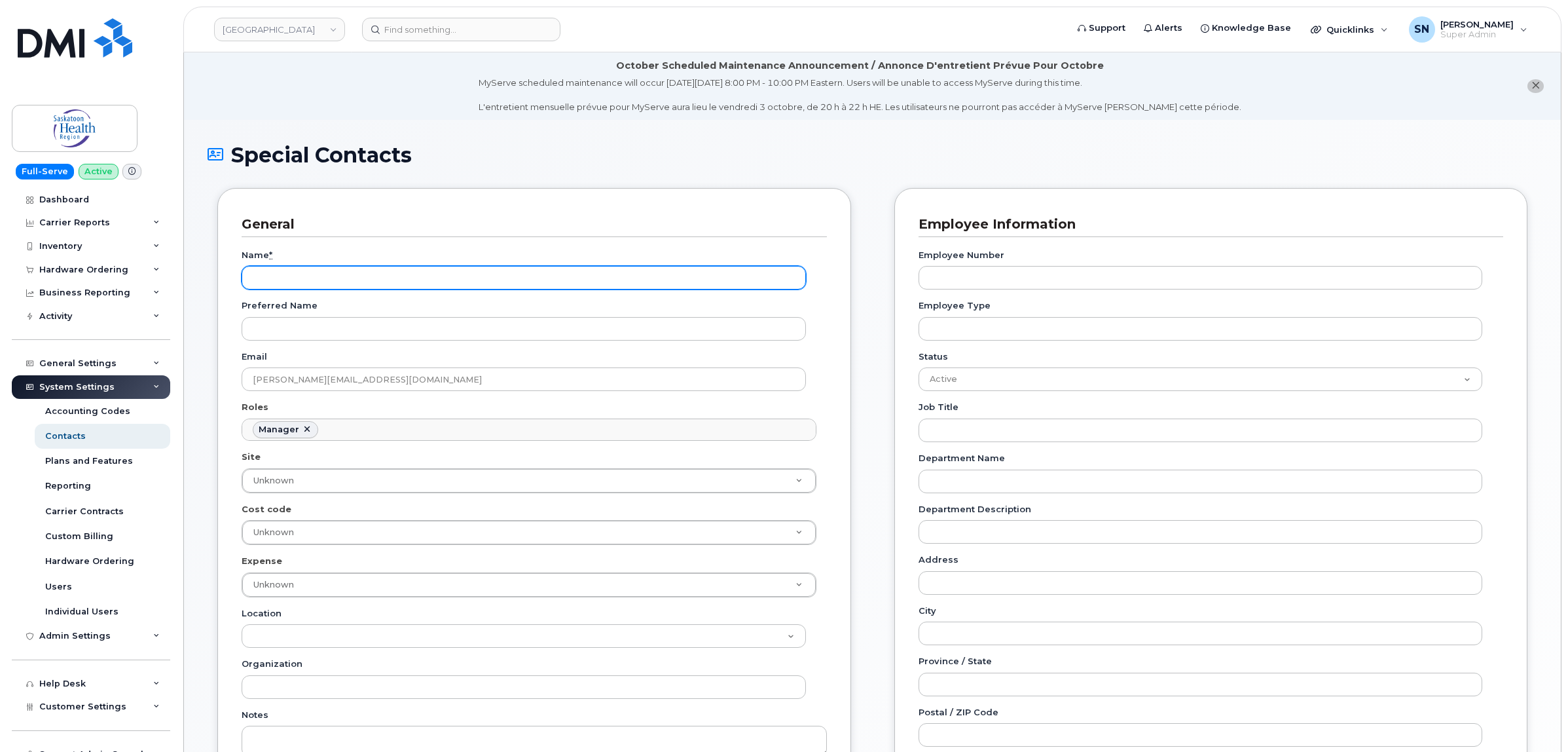
click at [354, 277] on input "Name *" at bounding box center [524, 277] width 565 height 24
paste input "[PERSON_NAME]"
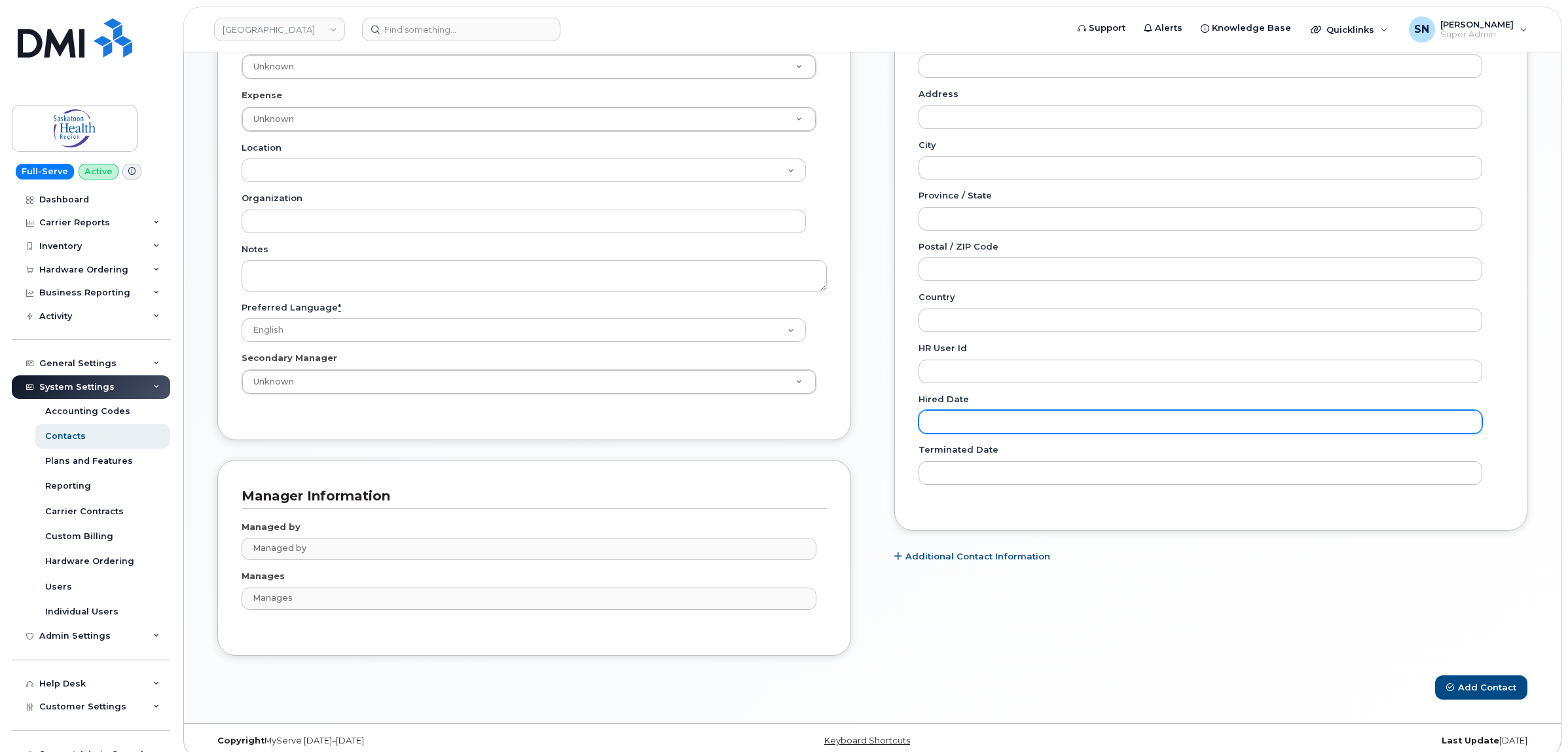
scroll to position [482, 0]
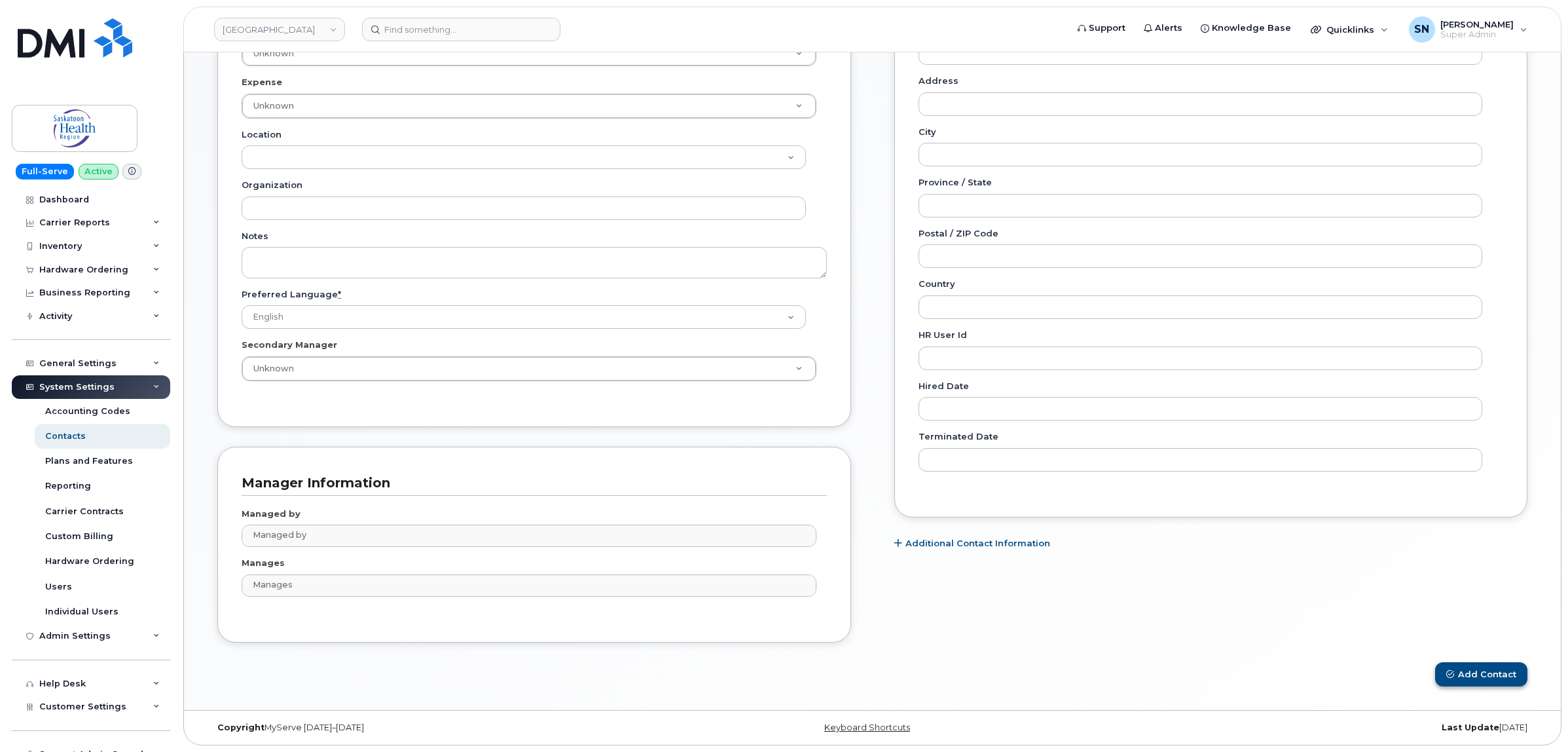
type input "[PERSON_NAME]"
click at [1482, 684] on button "Add Contact" at bounding box center [1481, 674] width 92 height 24
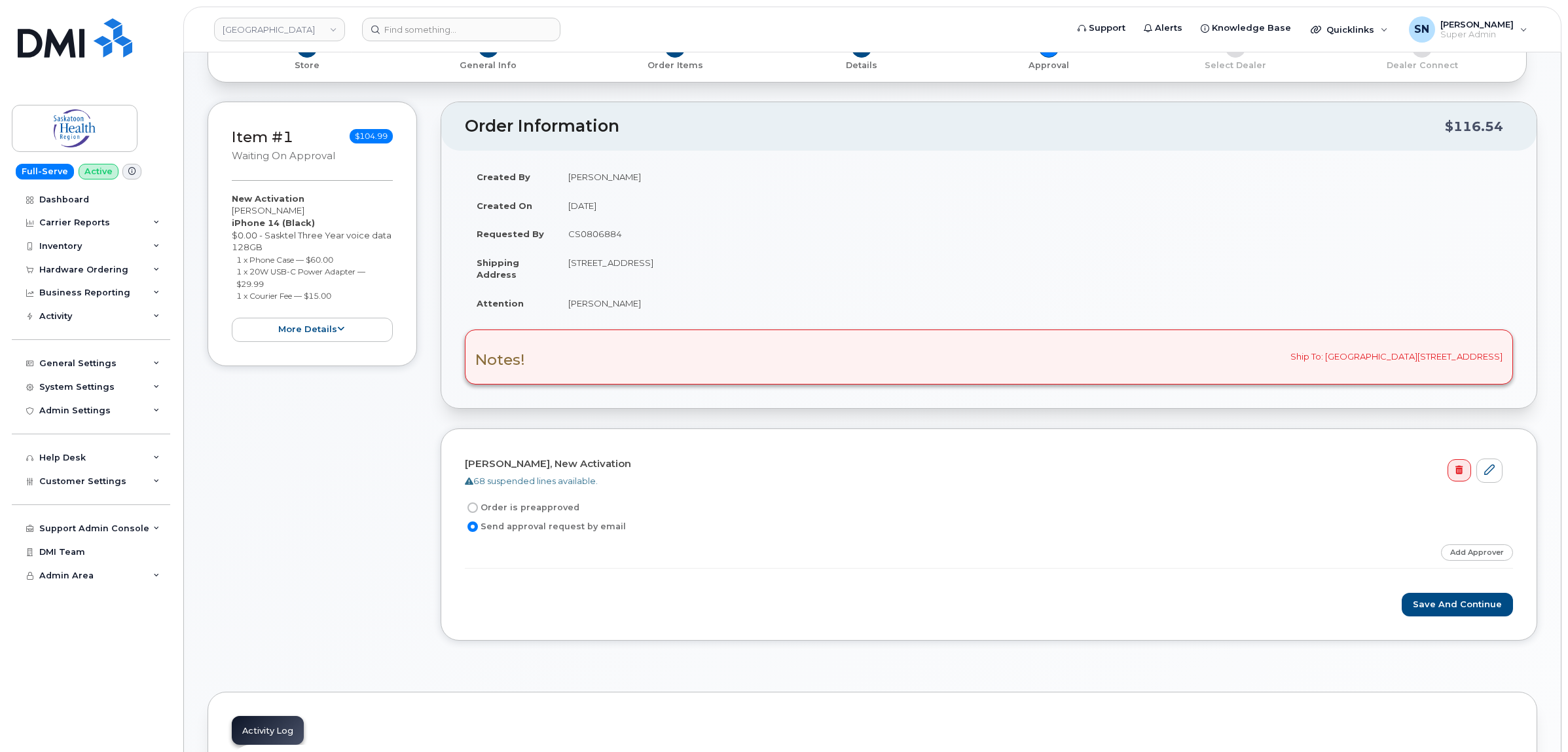
scroll to position [164, 0]
click at [1477, 552] on link "Add Approver" at bounding box center [1477, 550] width 72 height 16
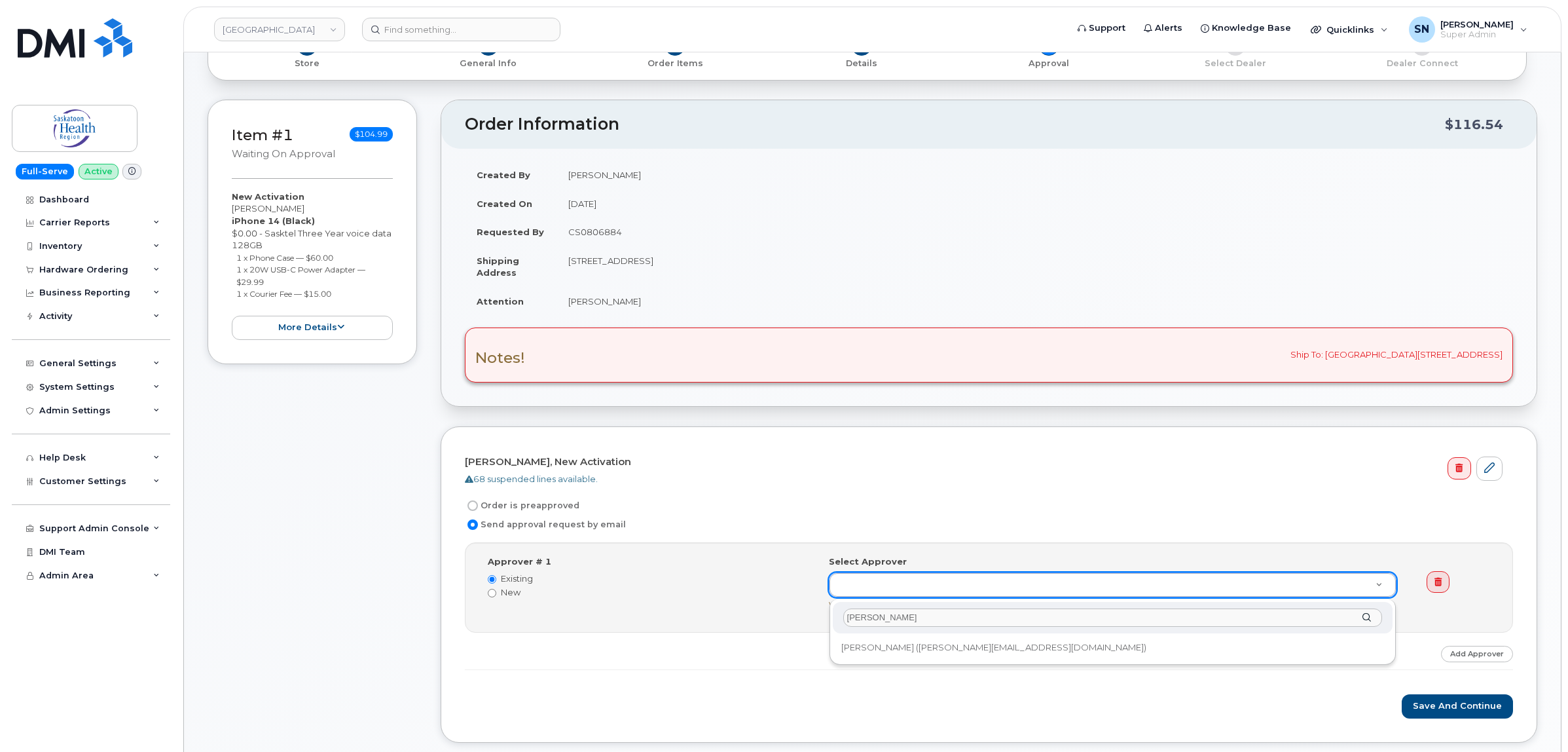
type input "Patricia Comfort"
drag, startPoint x: 868, startPoint y: 642, endPoint x: 878, endPoint y: 640, distance: 10.2
type input "875452"
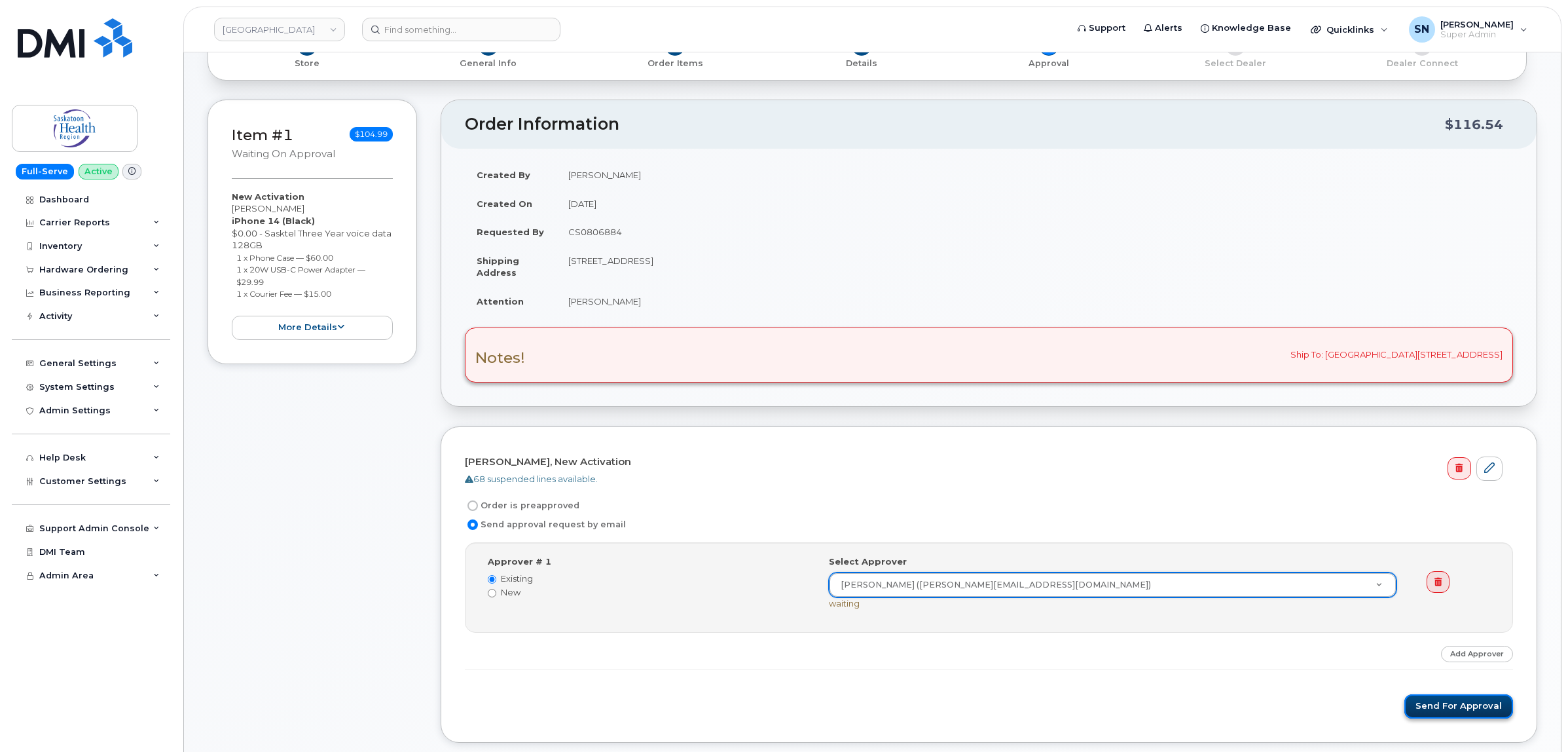
click at [1435, 708] on button "Send for Approval" at bounding box center [1459, 706] width 109 height 24
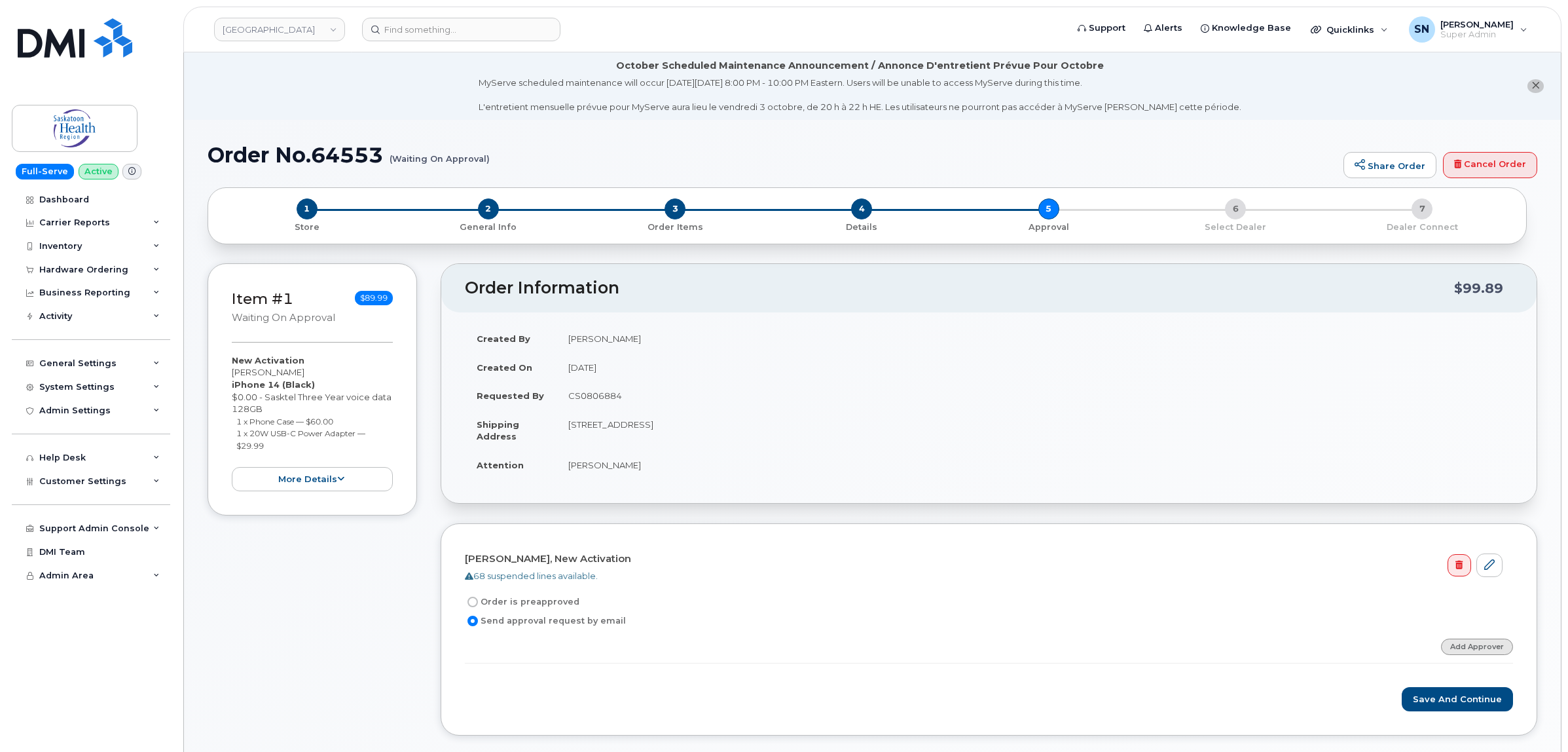
click at [1469, 647] on link "Add Approver" at bounding box center [1477, 646] width 72 height 16
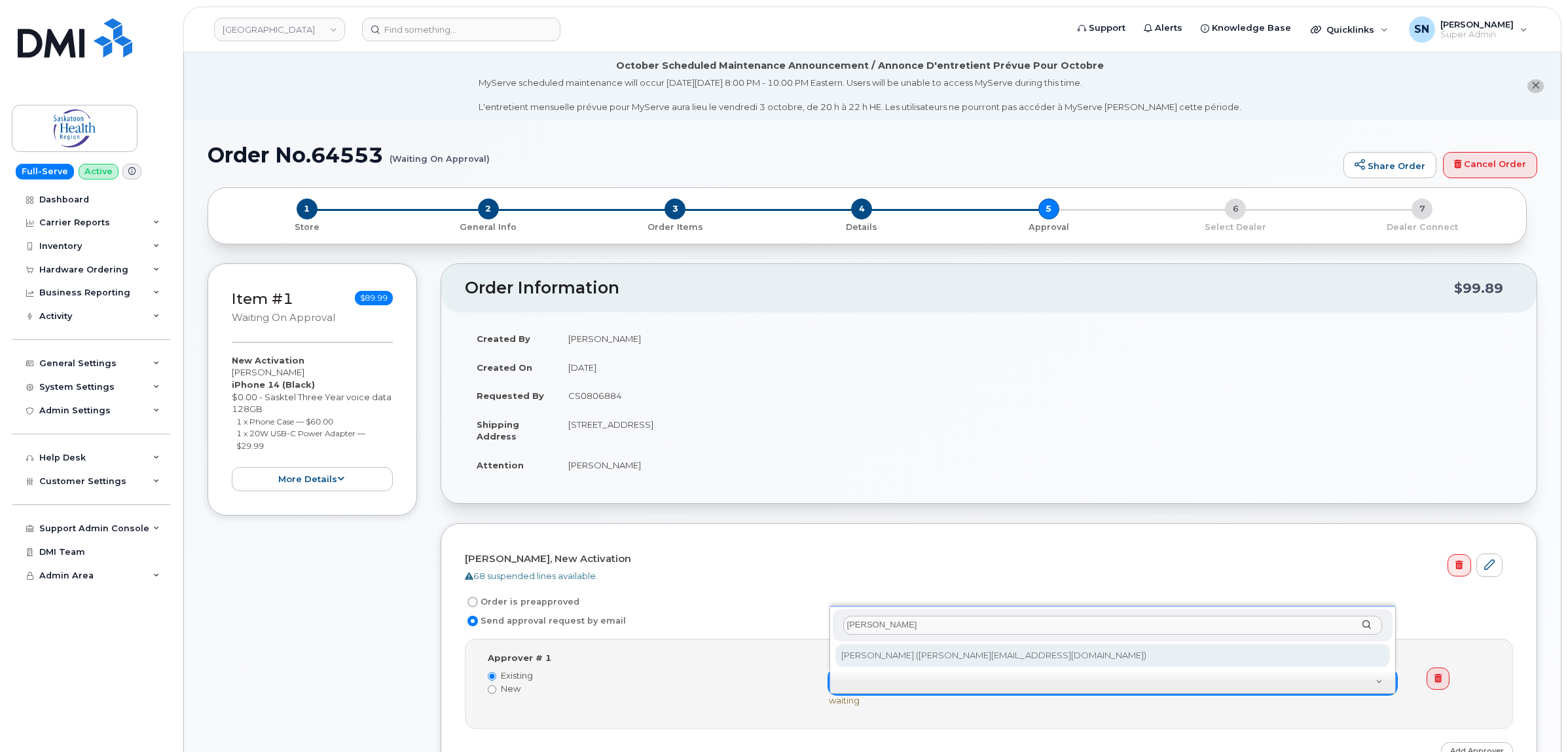
type input "[PERSON_NAME]"
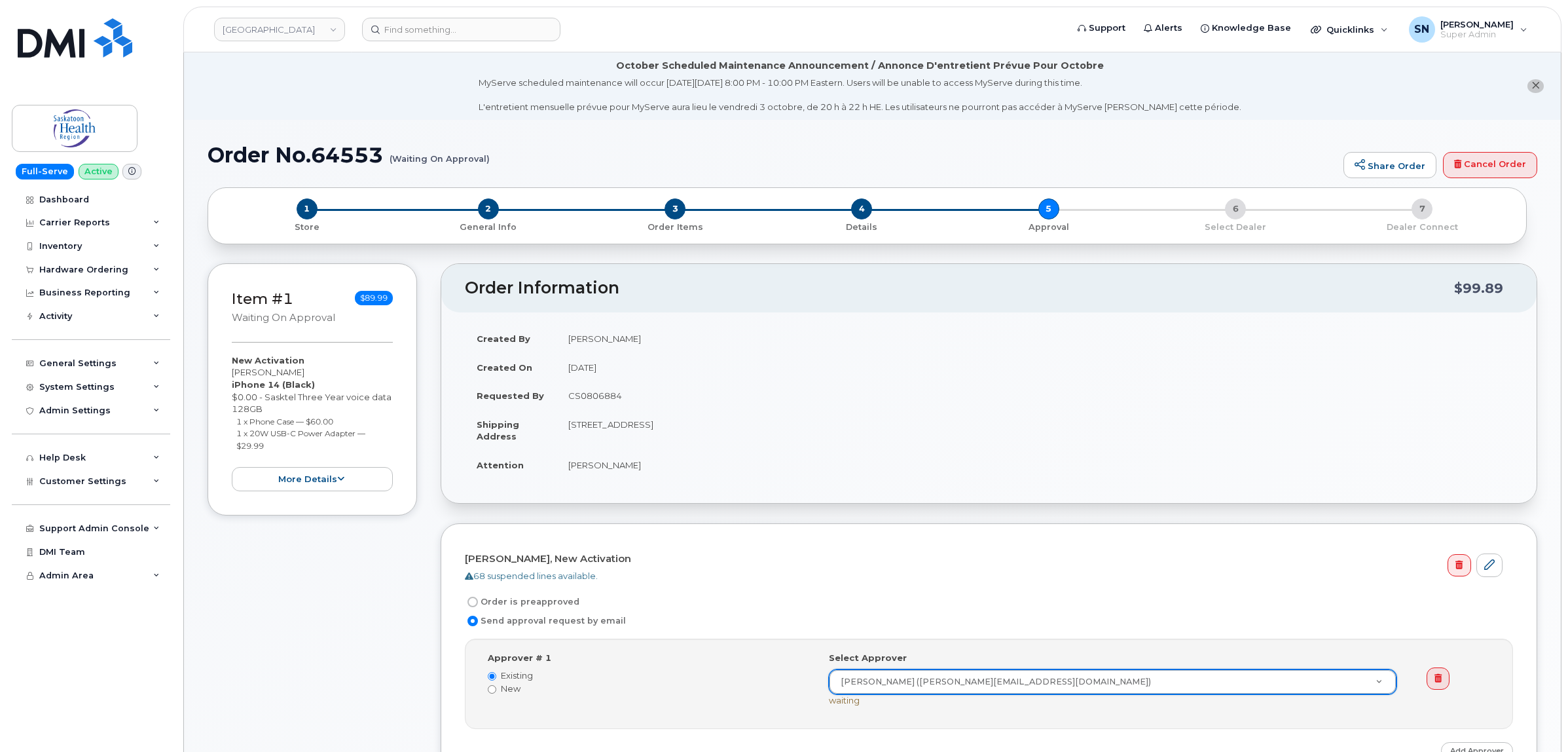
type input "875452"
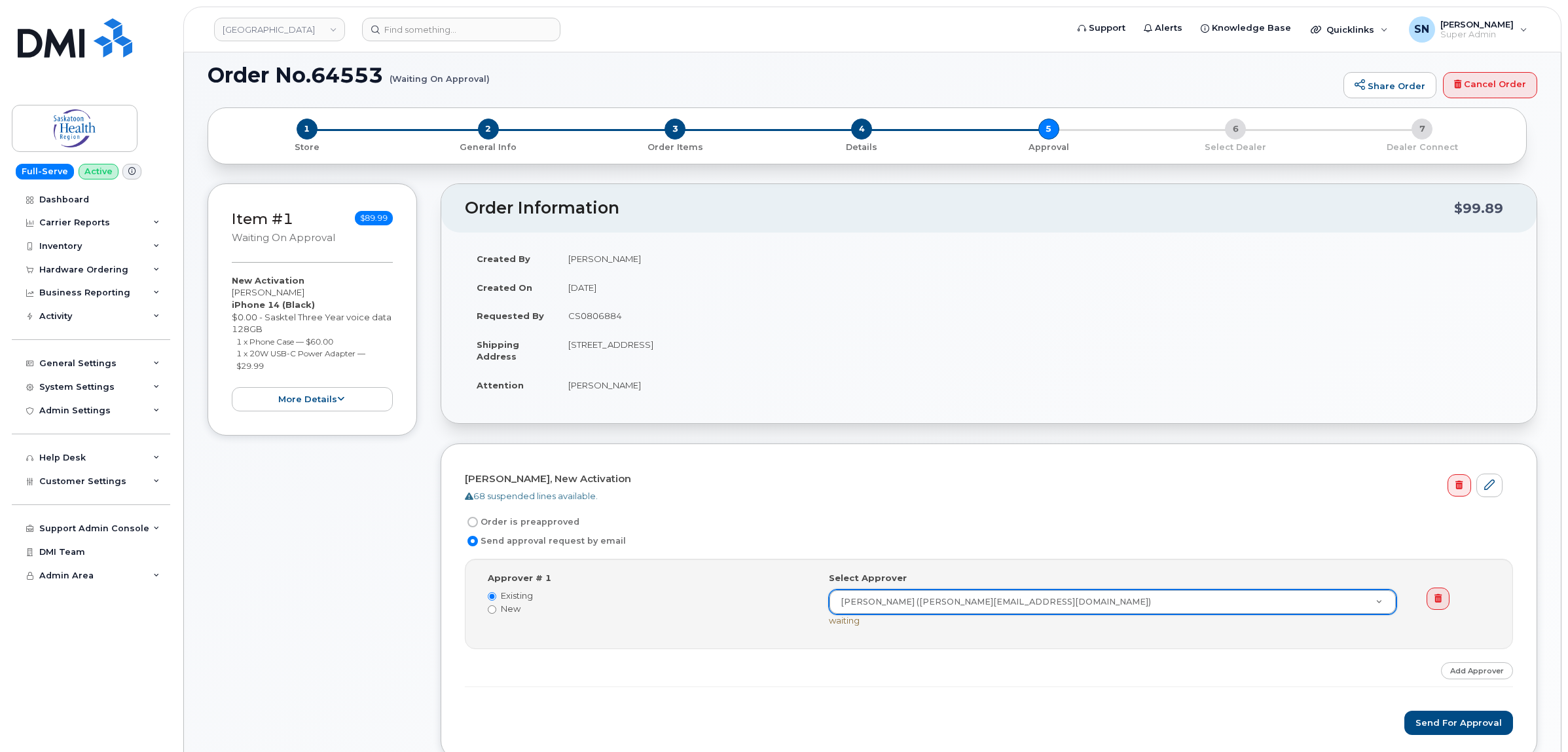
scroll to position [246, 0]
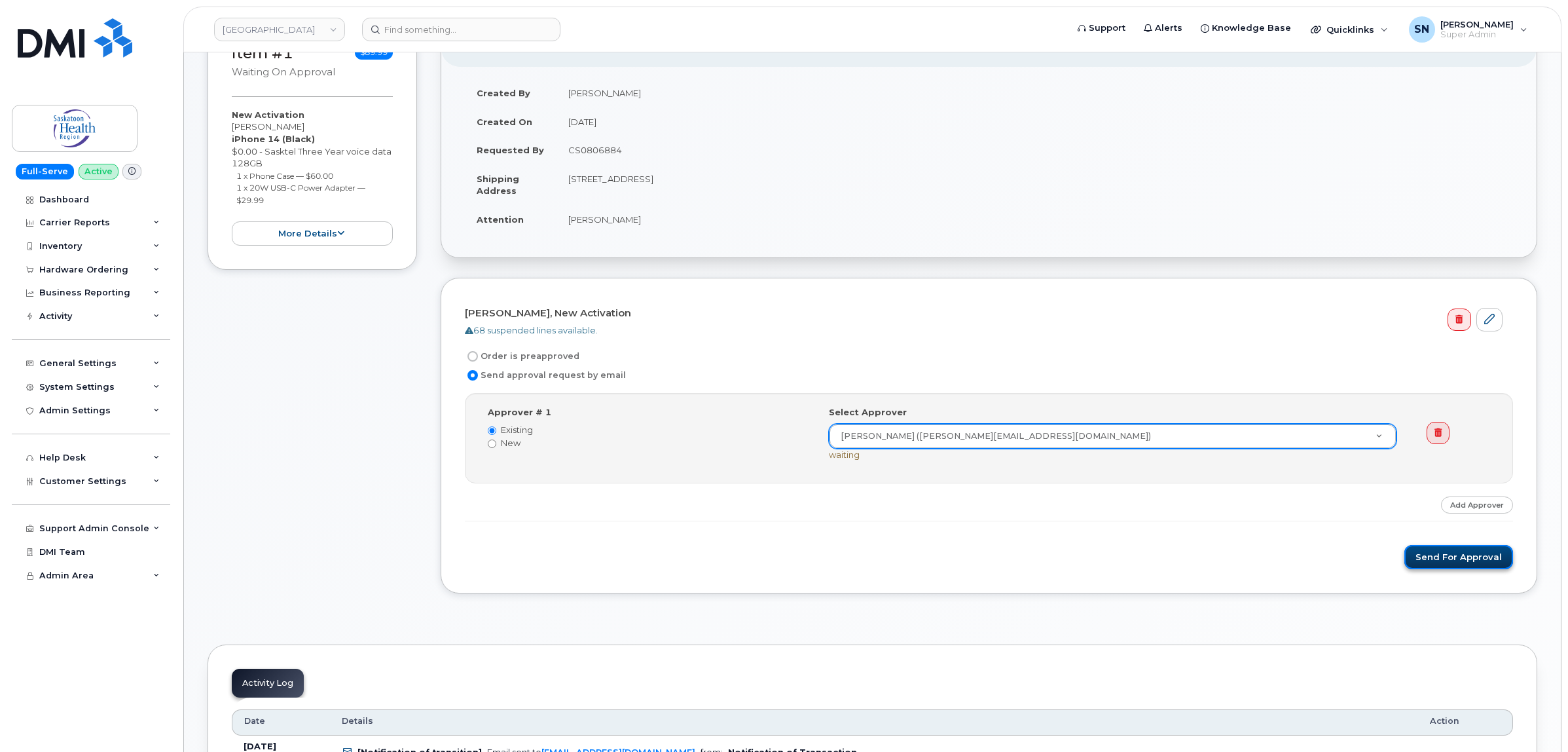
click at [1450, 569] on button "Send for Approval" at bounding box center [1459, 557] width 109 height 24
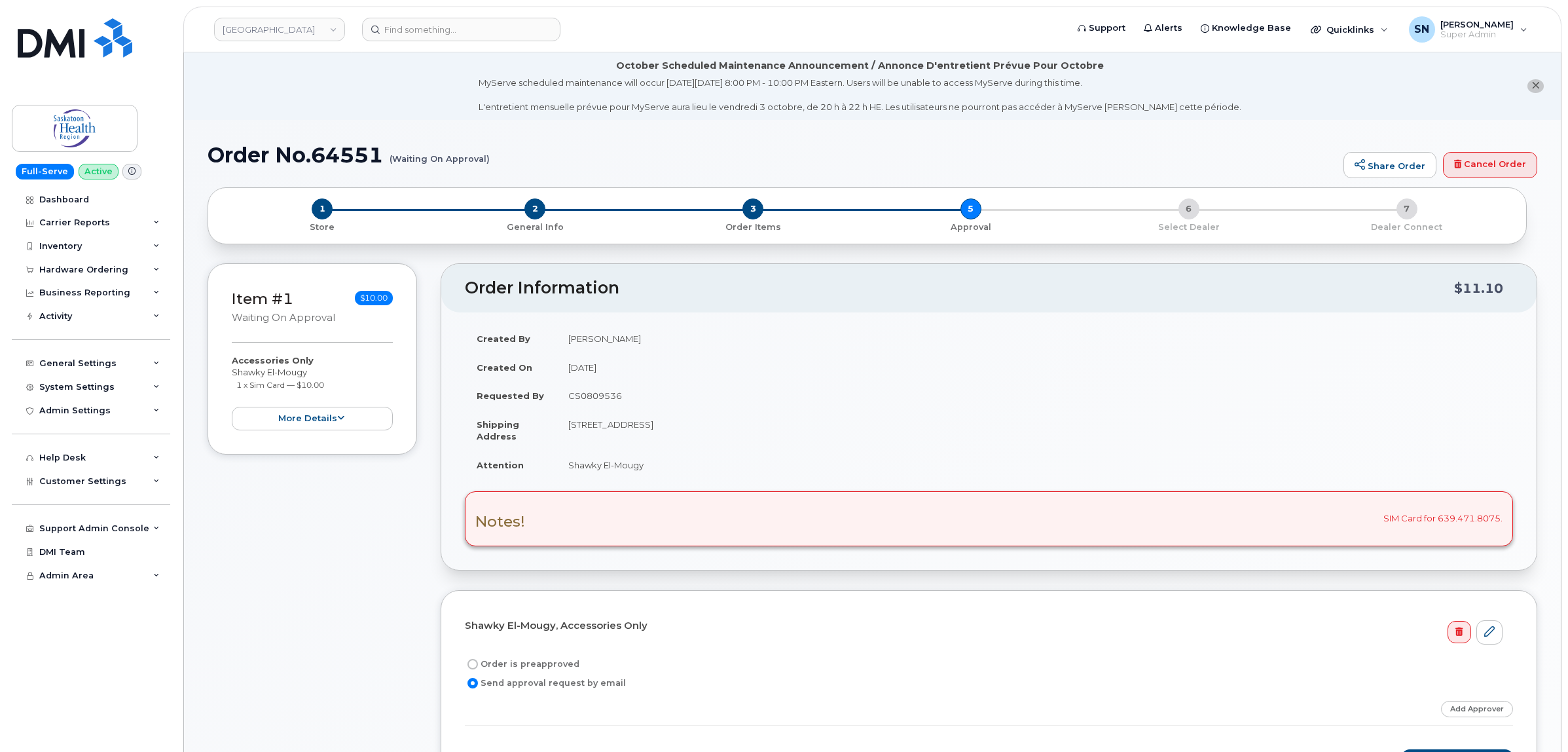
click at [582, 397] on td "CS0809536" at bounding box center [1035, 395] width 956 height 29
copy td "CS0809536"
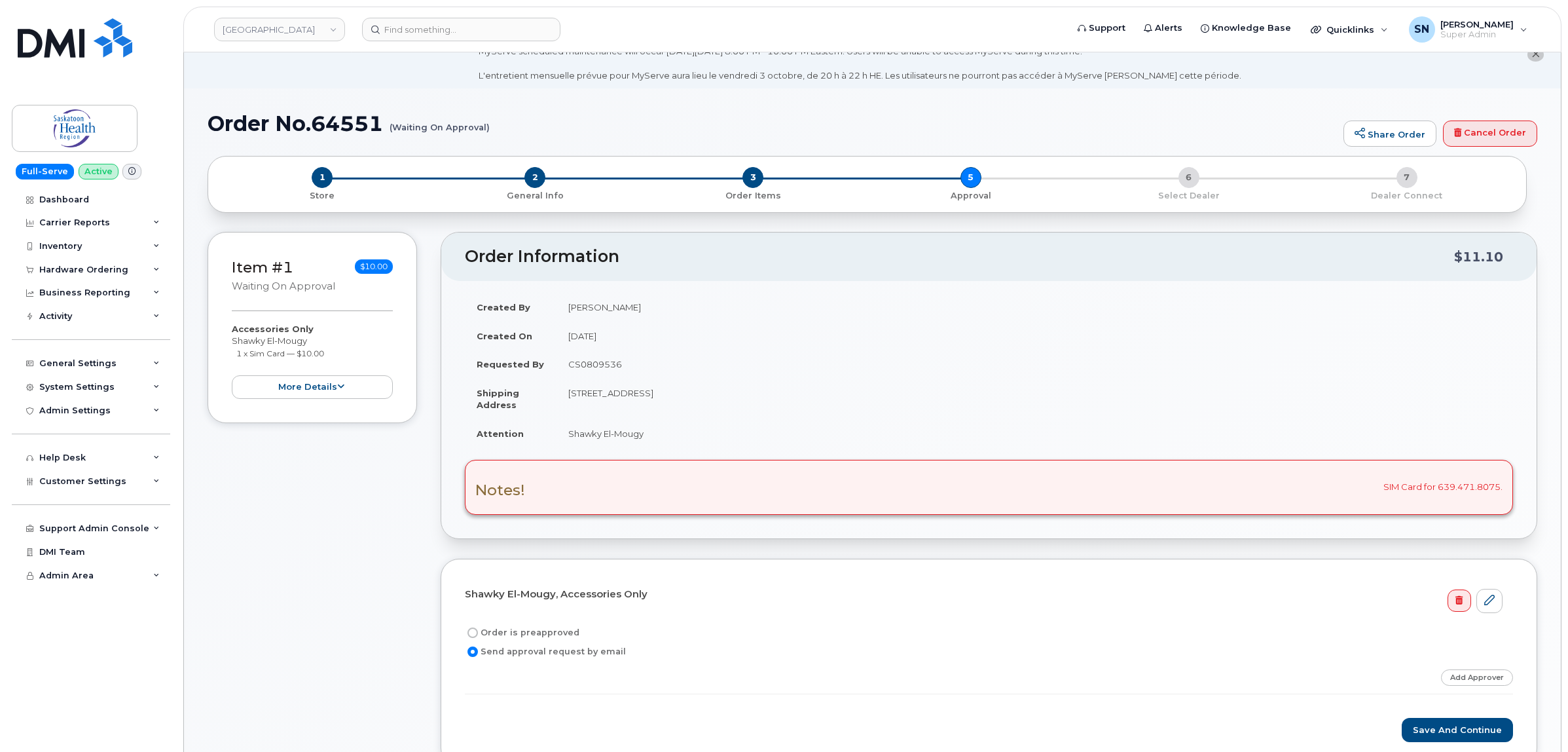
scroll to position [82, 0]
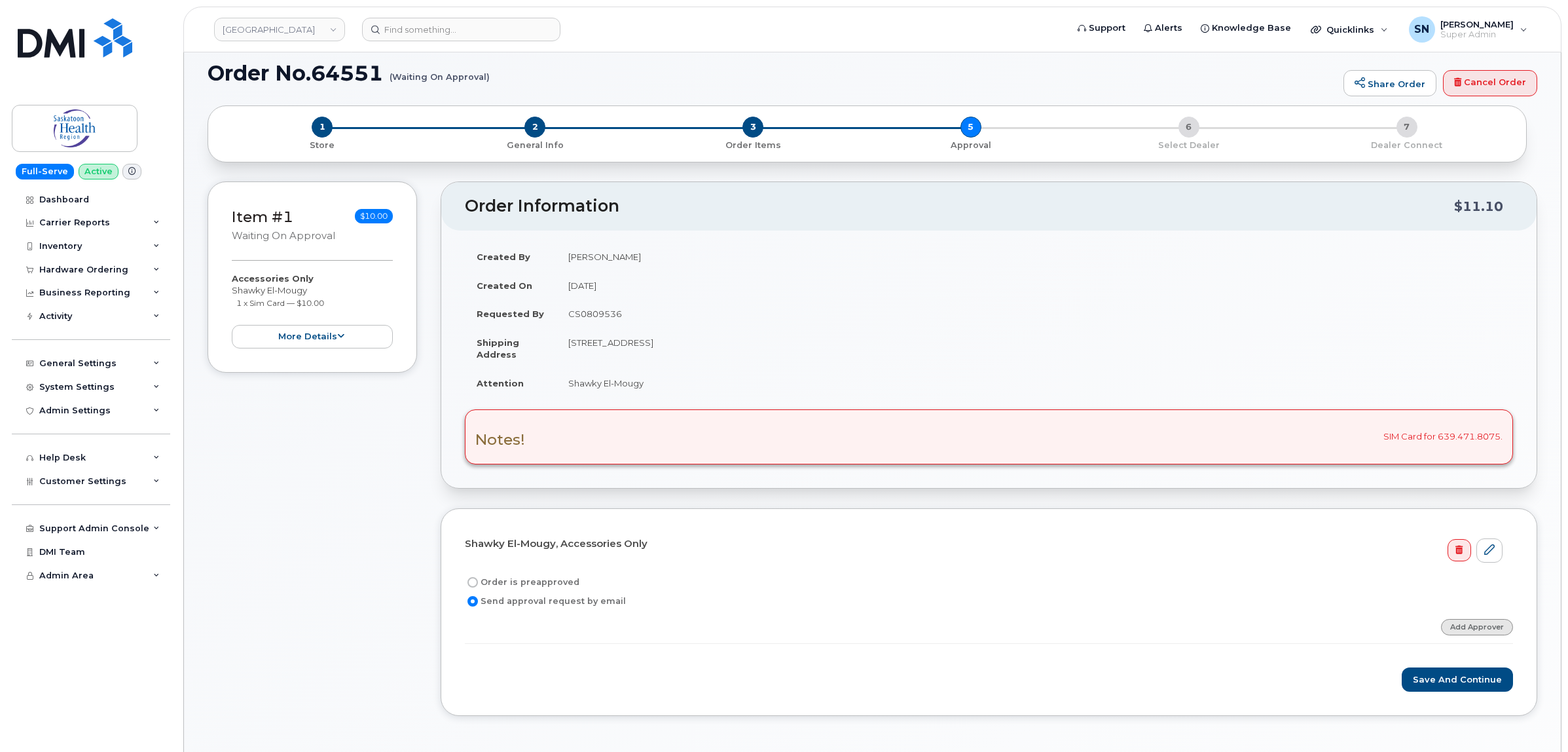
click at [1460, 625] on link "Add Approver" at bounding box center [1477, 627] width 72 height 16
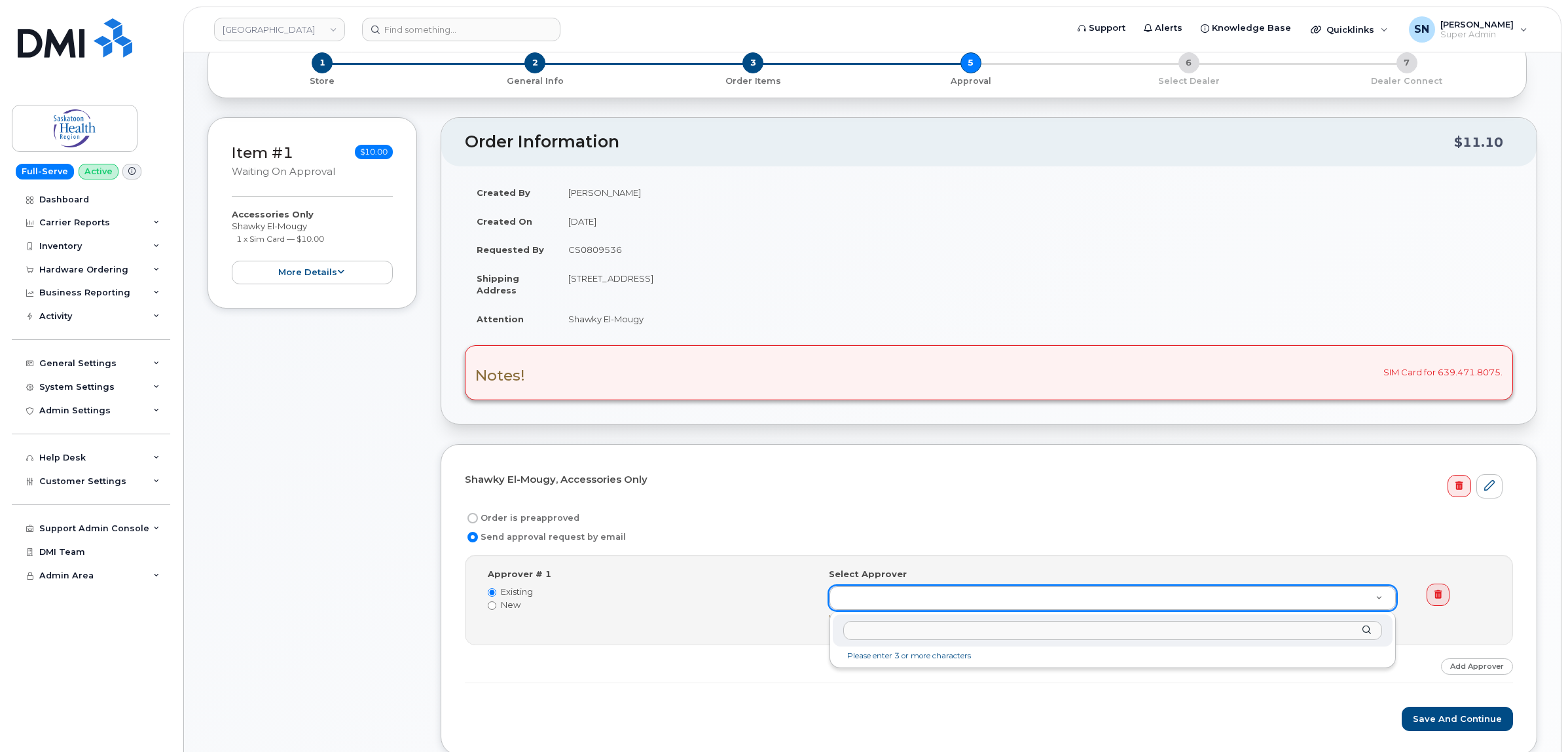
scroll to position [246, 0]
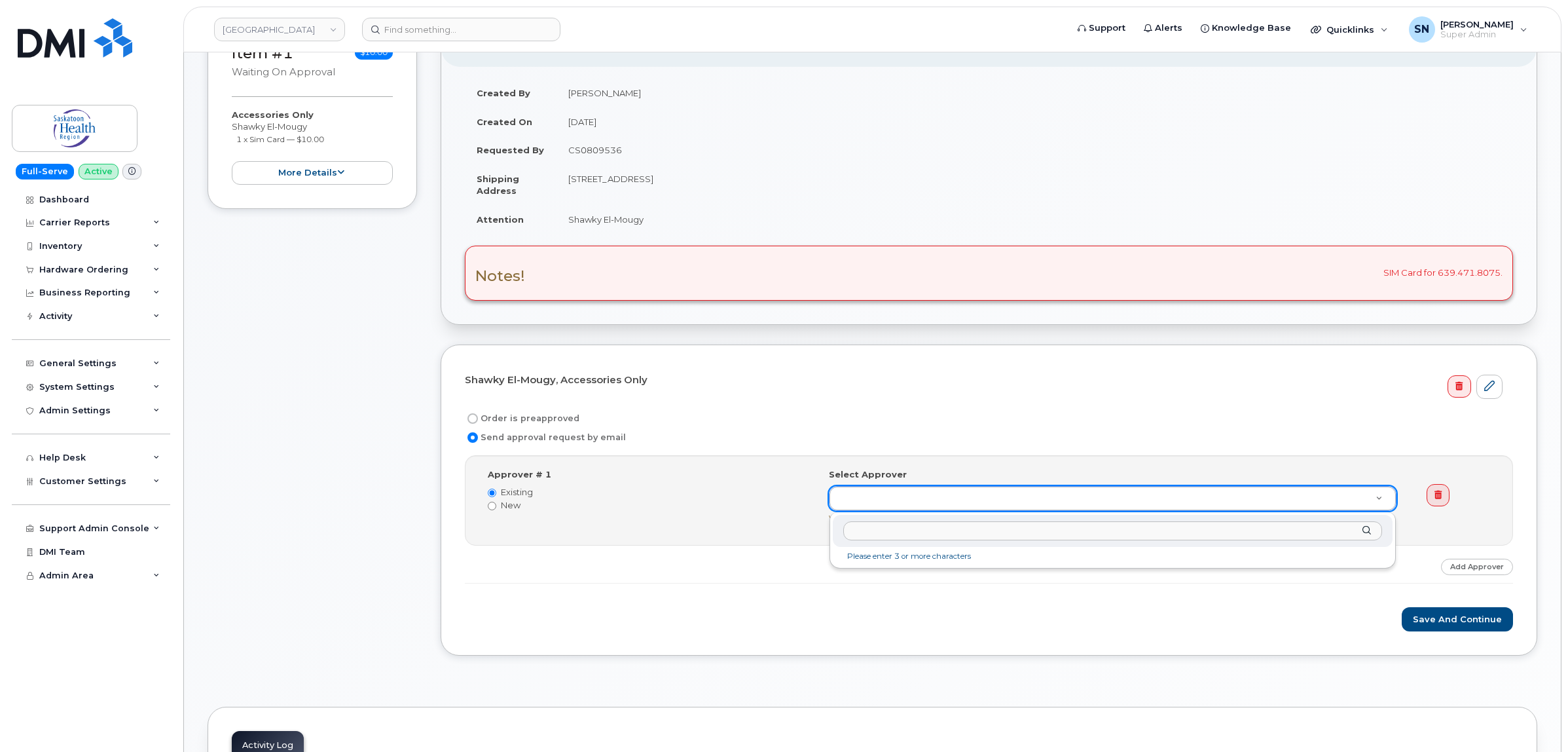
click at [931, 534] on input "text" at bounding box center [1113, 530] width 539 height 19
paste input "Stan.Hansen@saskhealthauthority.ca"
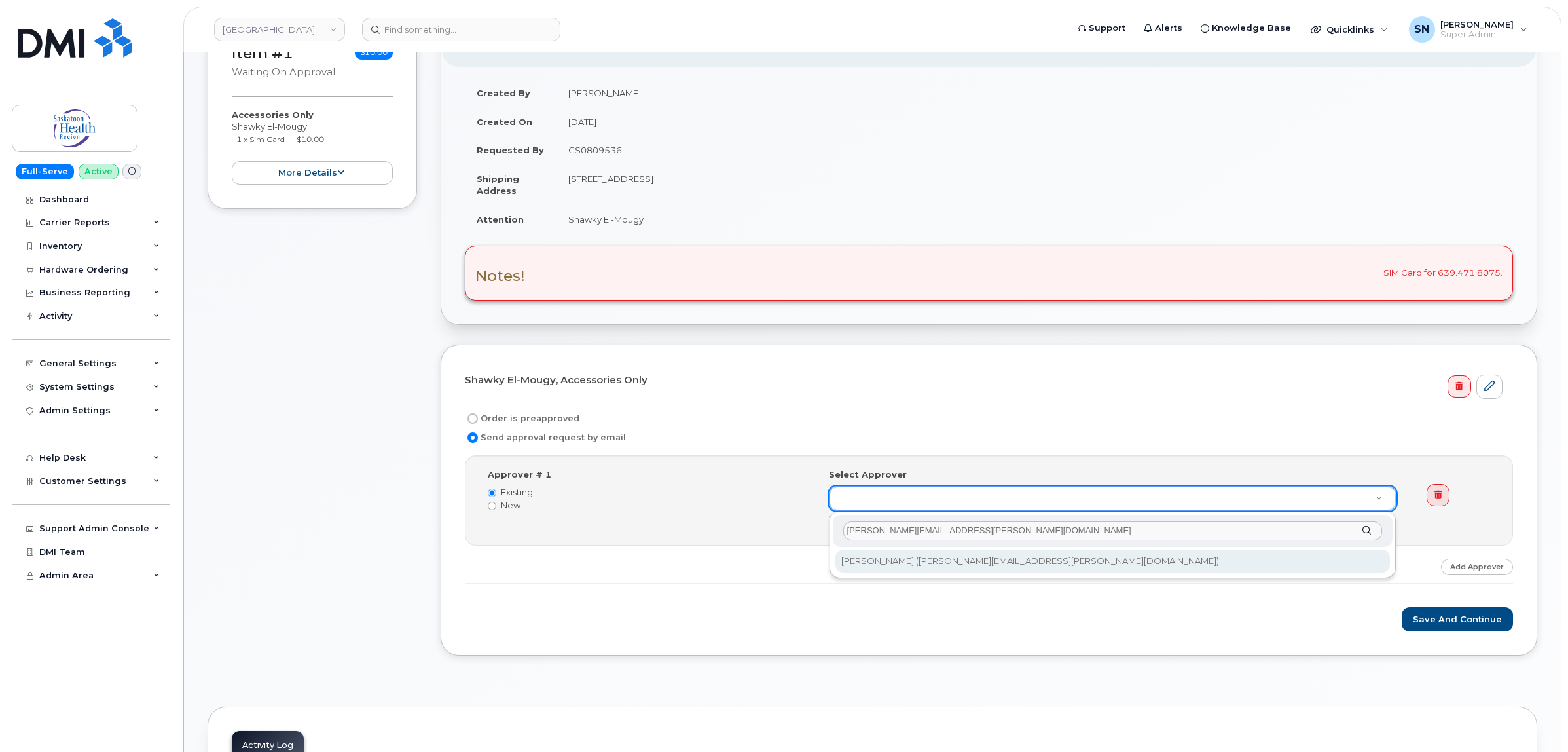
type input "Stan.Hansen@saskhealthauthority.ca"
type input "82982"
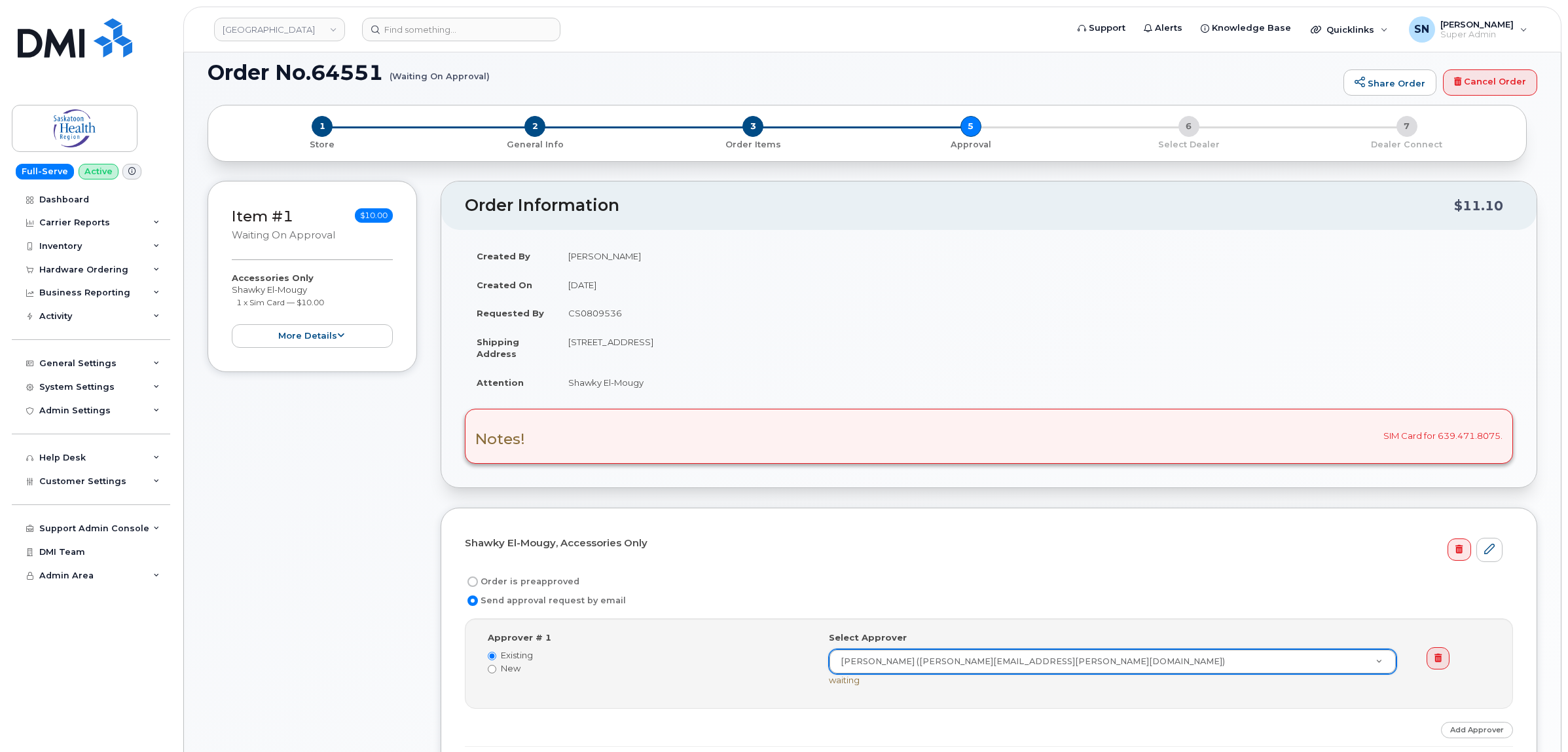
scroll to position [82, 0]
click at [544, 132] on span "2" at bounding box center [535, 127] width 21 height 21
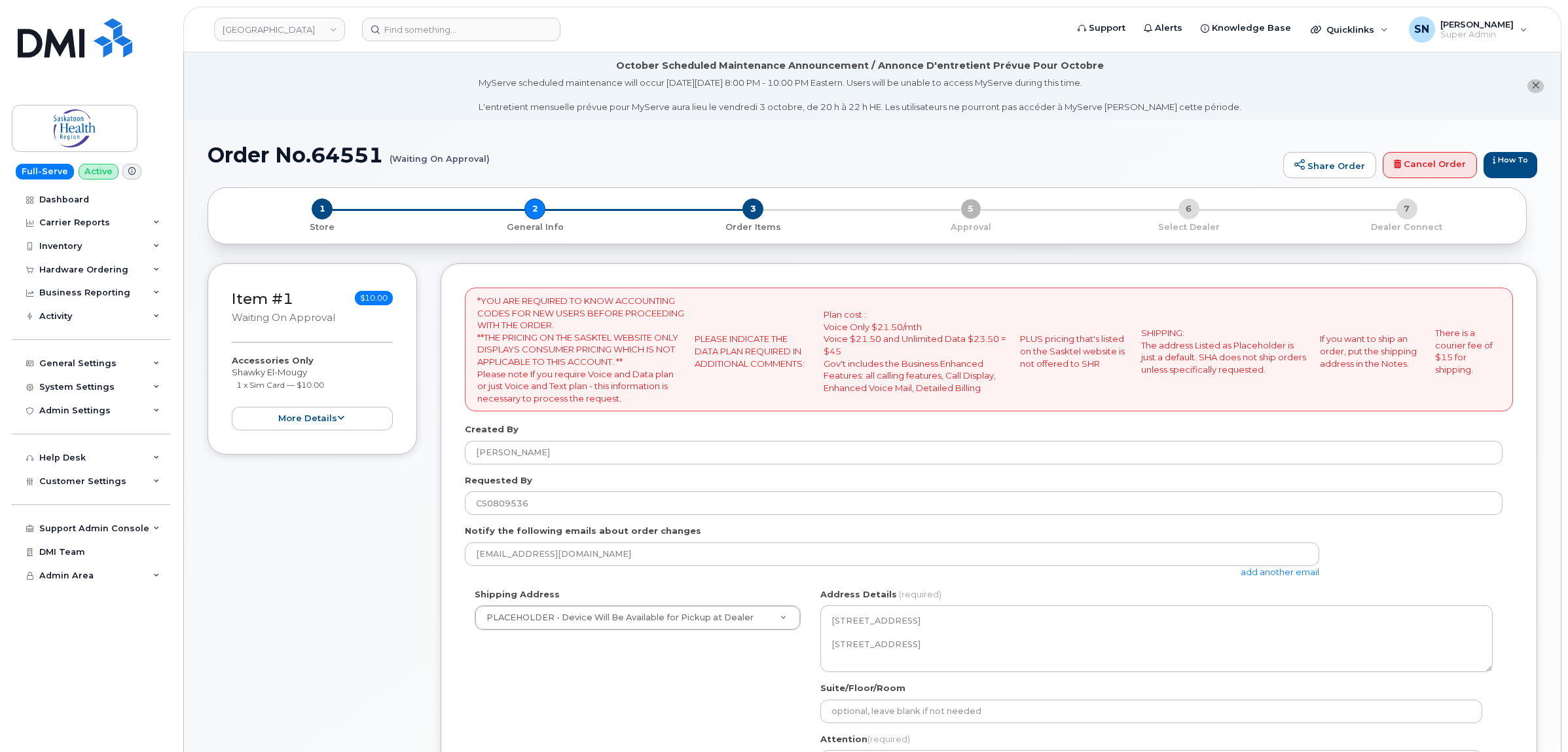
select select
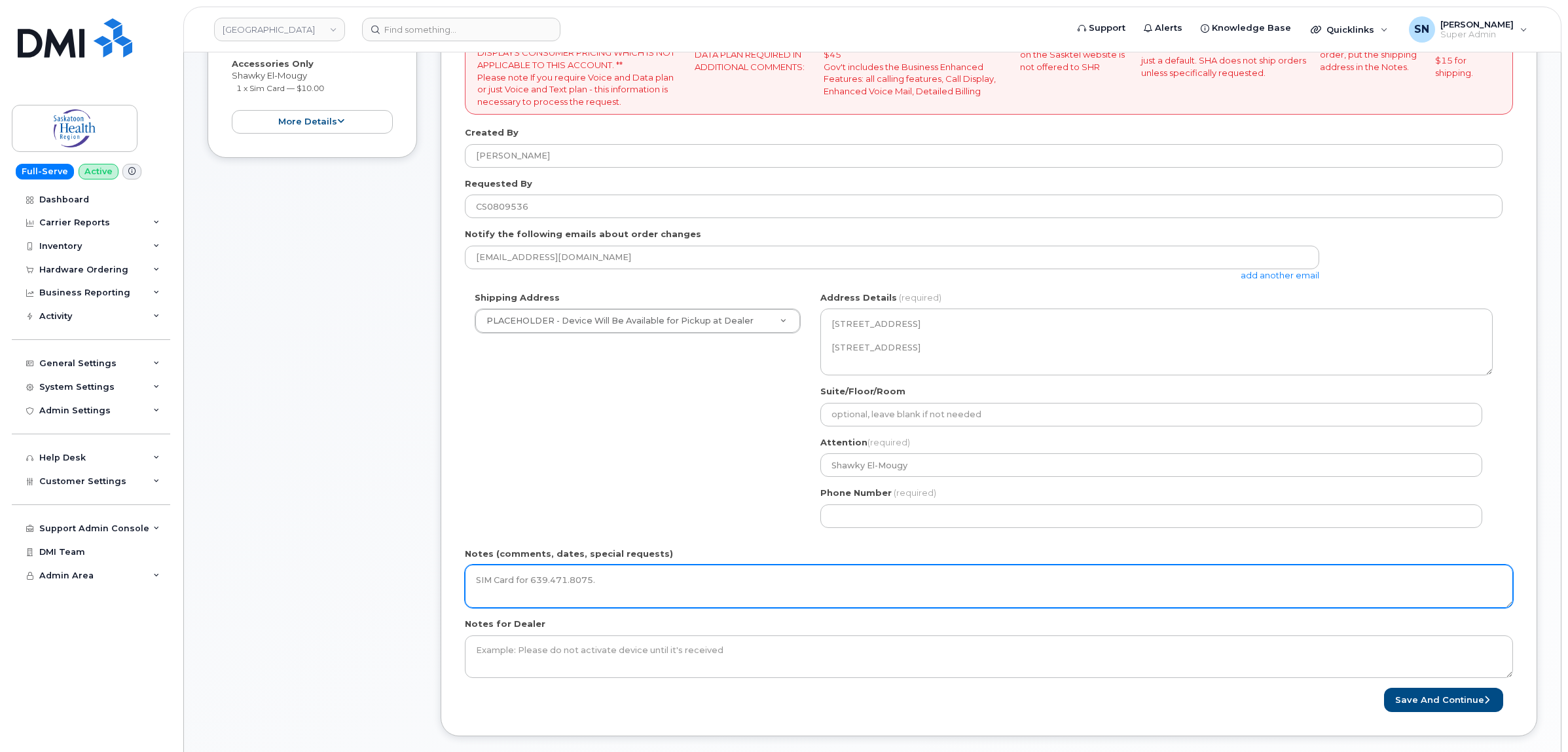
scroll to position [327, 0]
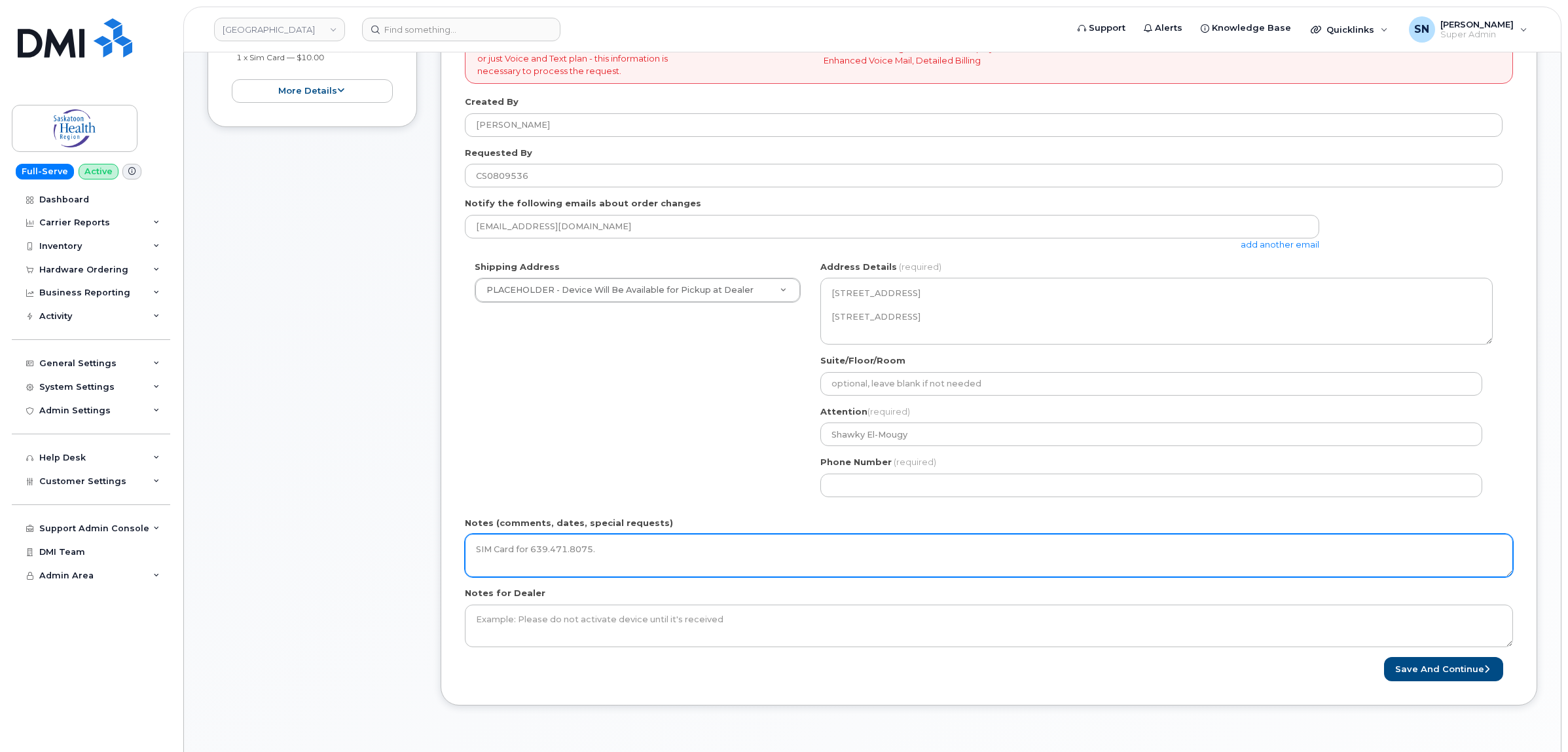
click at [614, 548] on textarea "SIM Card for 639.471.8075." at bounding box center [988, 555] width 1048 height 43
drag, startPoint x: 936, startPoint y: 547, endPoint x: 361, endPoint y: 542, distance: 575.0
click at [365, 542] on div "Item #1 Waiting On Approval $10.00 Accessories Only Shawky El-Mougy 1 x Sim Car…" at bounding box center [872, 330] width 1329 height 789
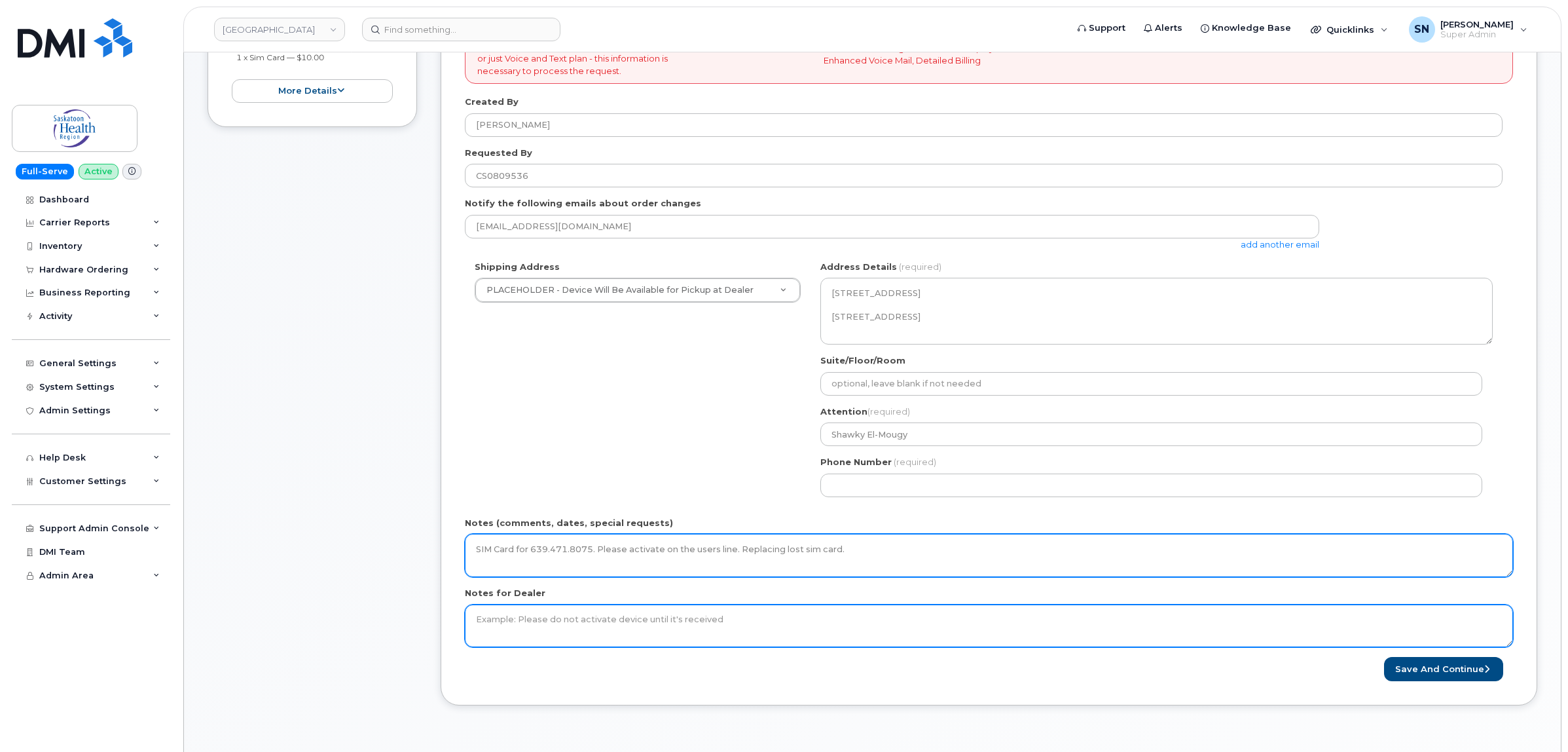
type textarea "SIM Card for 639.471.8075. Please activate on the users line. Replacing lost si…"
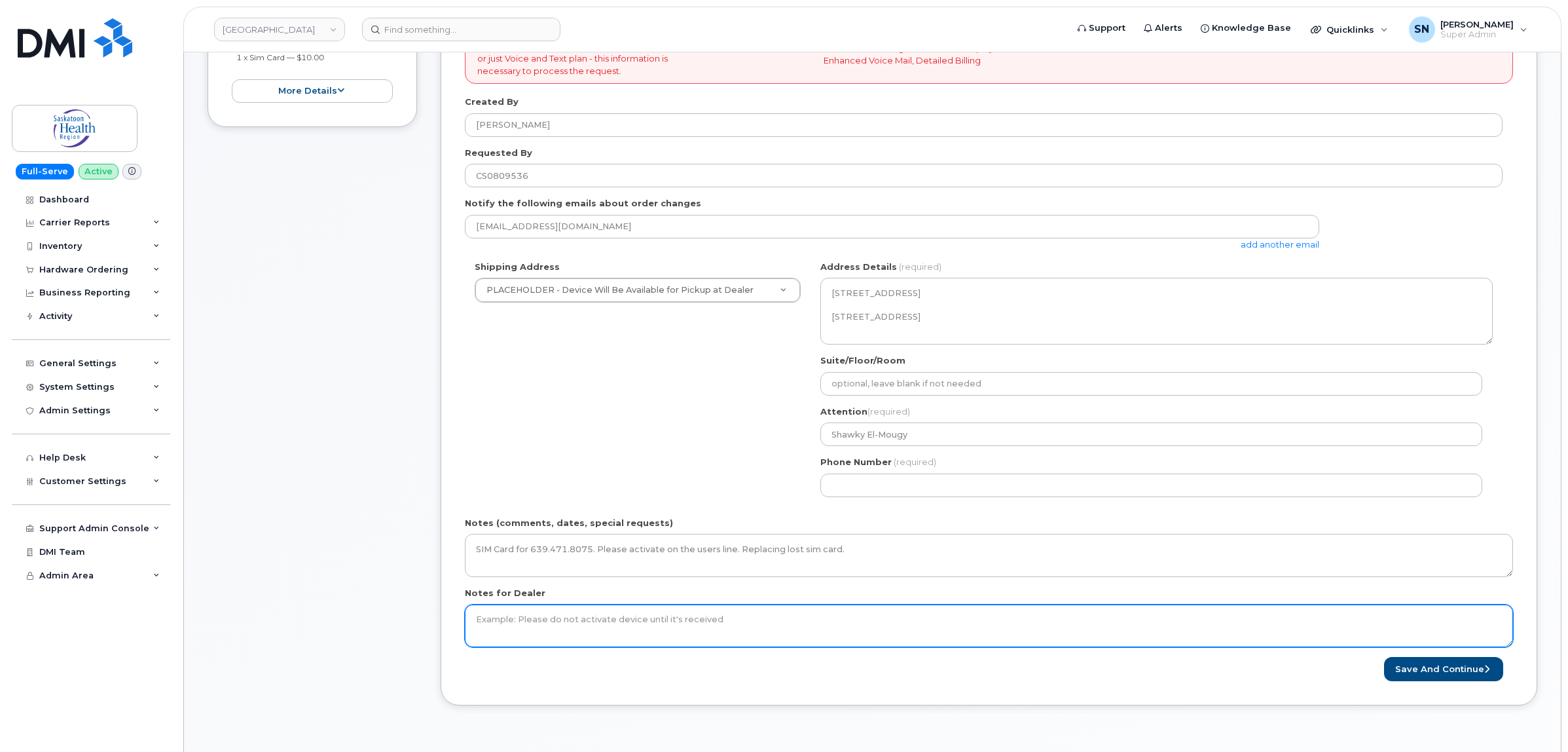
click at [483, 620] on textarea "Notes for Dealer" at bounding box center [988, 625] width 1048 height 43
paste textarea "SIM Card for 639.471.8075. Please activate on the users line. Replacing lost si…"
type textarea "SIM Card for 639.471.8075. Please activate on the users line. Replacing lost si…"
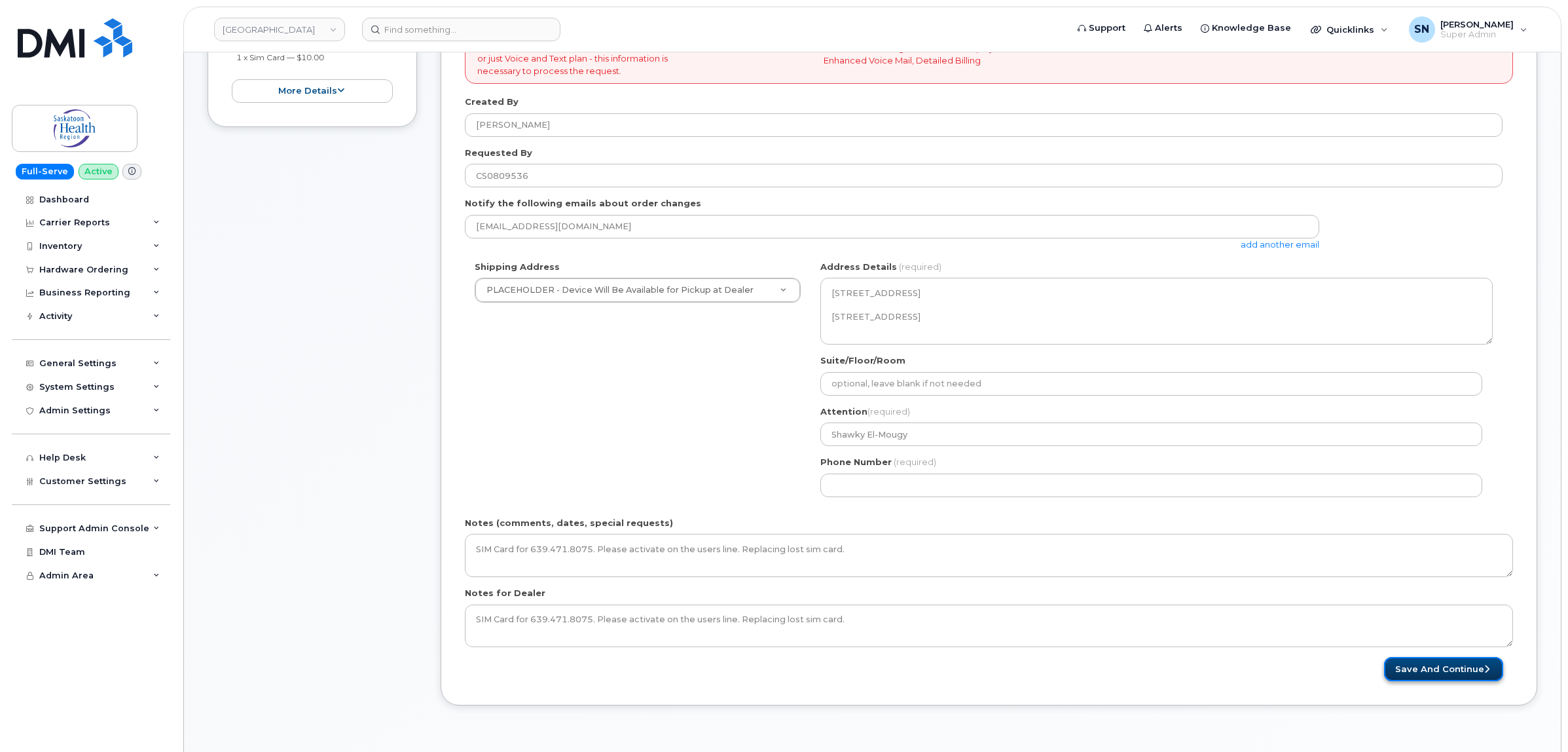
click at [1462, 666] on button "Save and Continue" at bounding box center [1443, 669] width 119 height 24
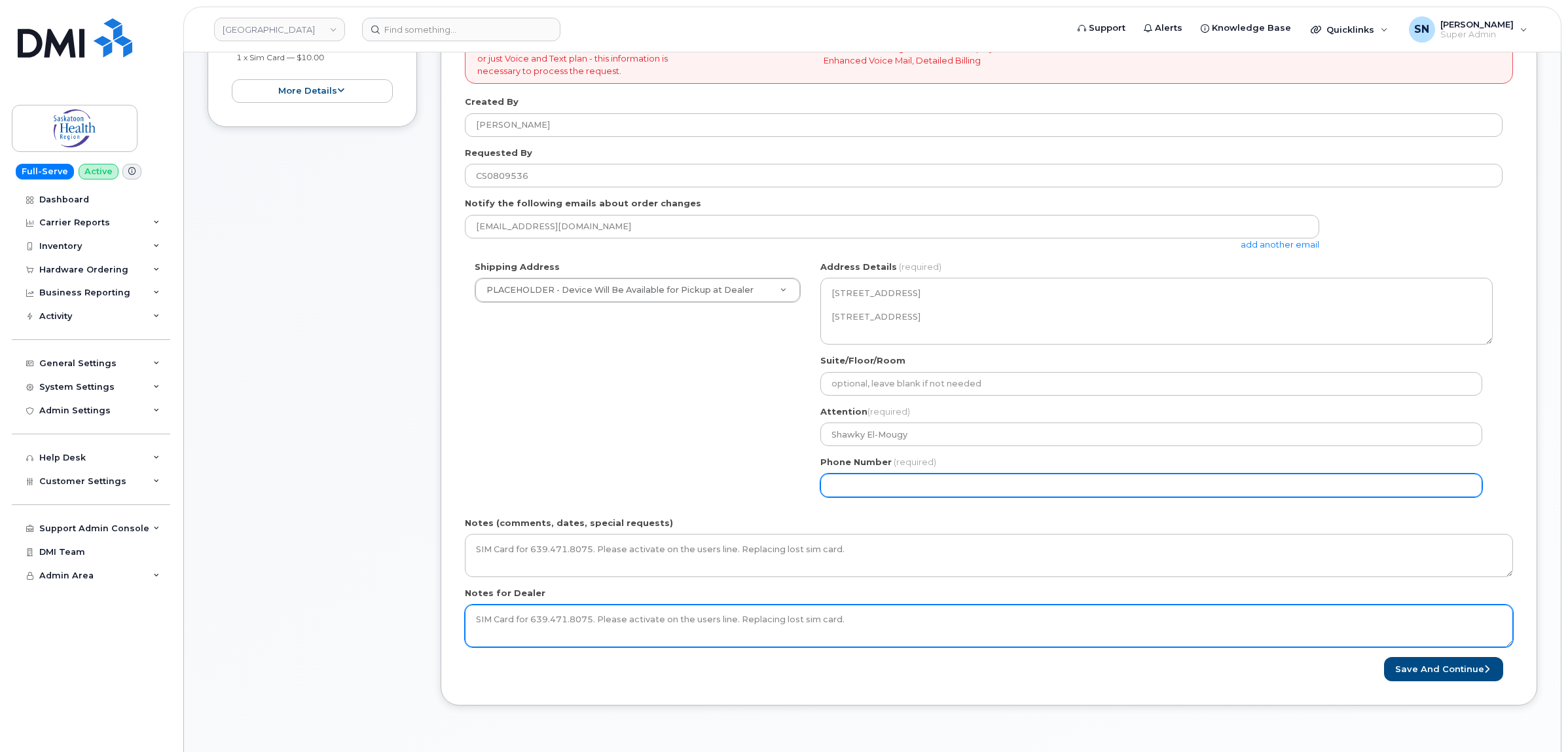
select select
type input "123456789"
select select
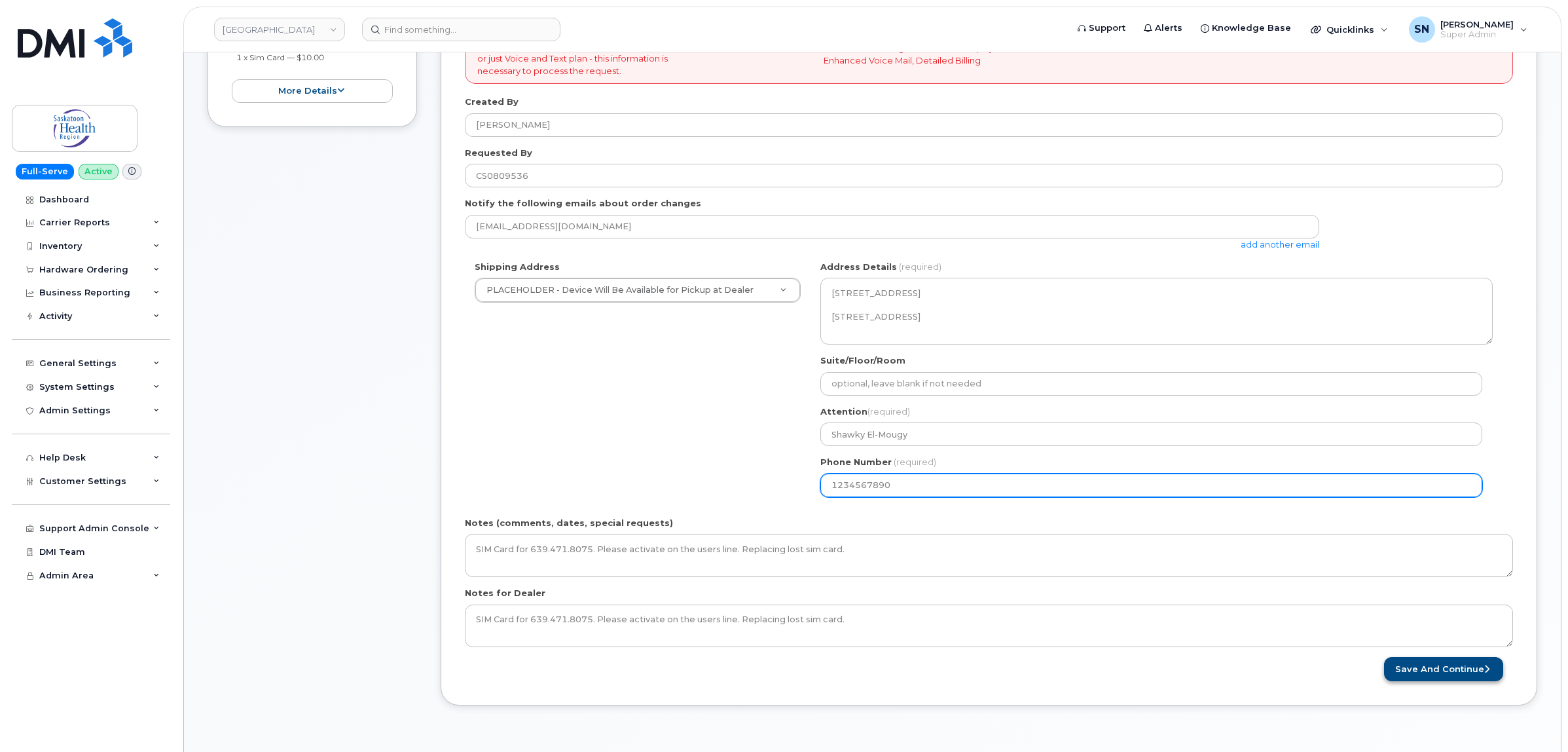
type input "1234567890"
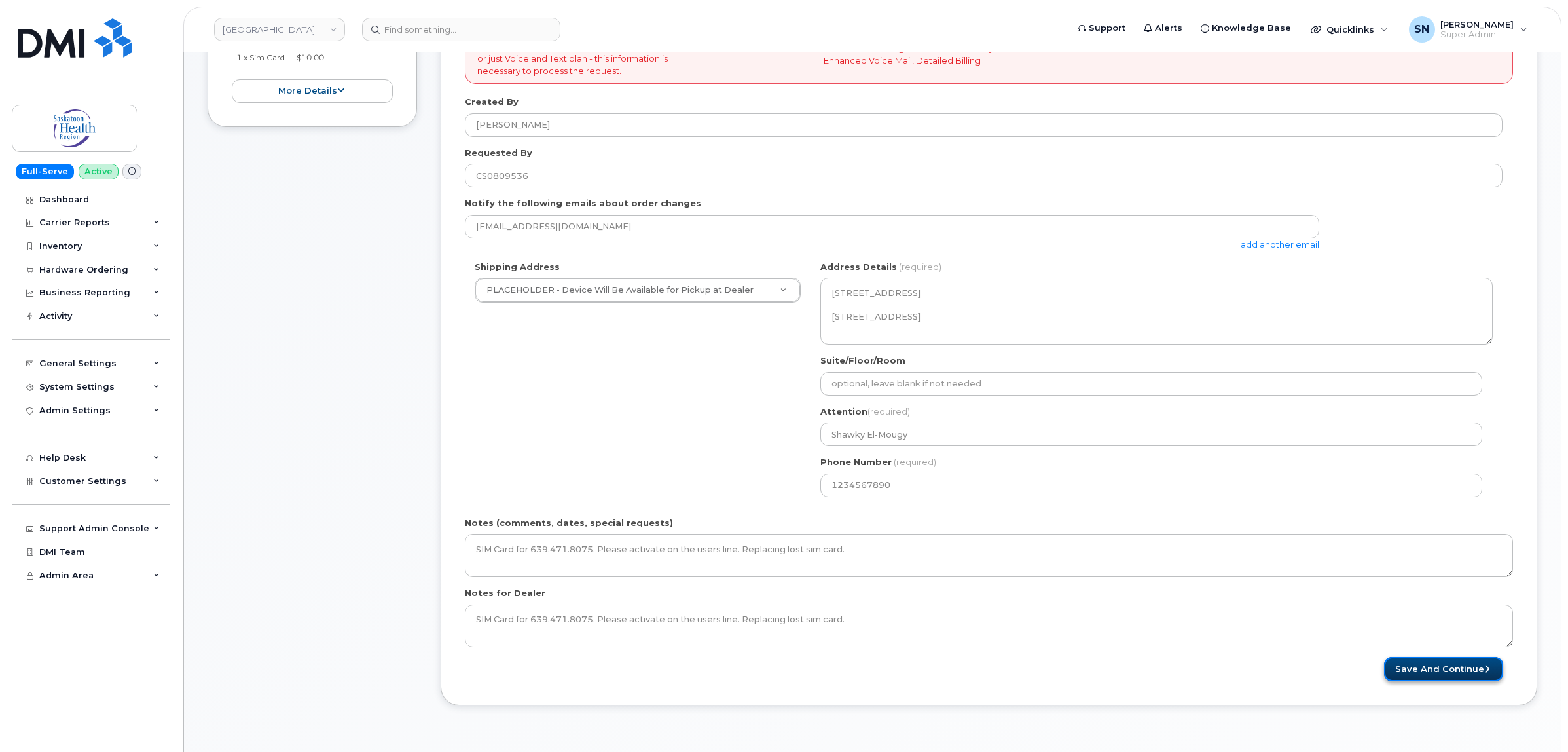
click at [1424, 672] on button "Save and Continue" at bounding box center [1443, 669] width 119 height 24
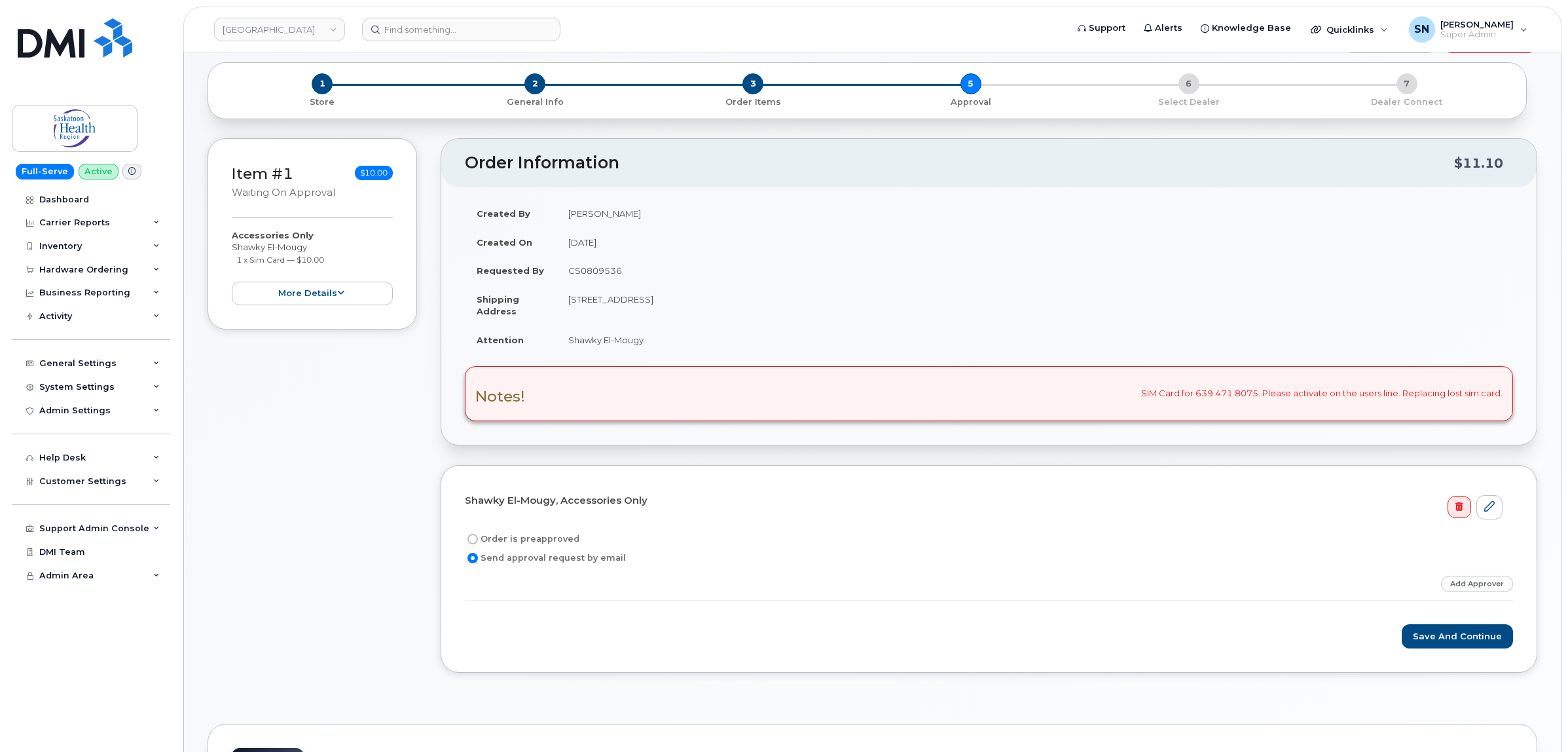
scroll to position [246, 0]
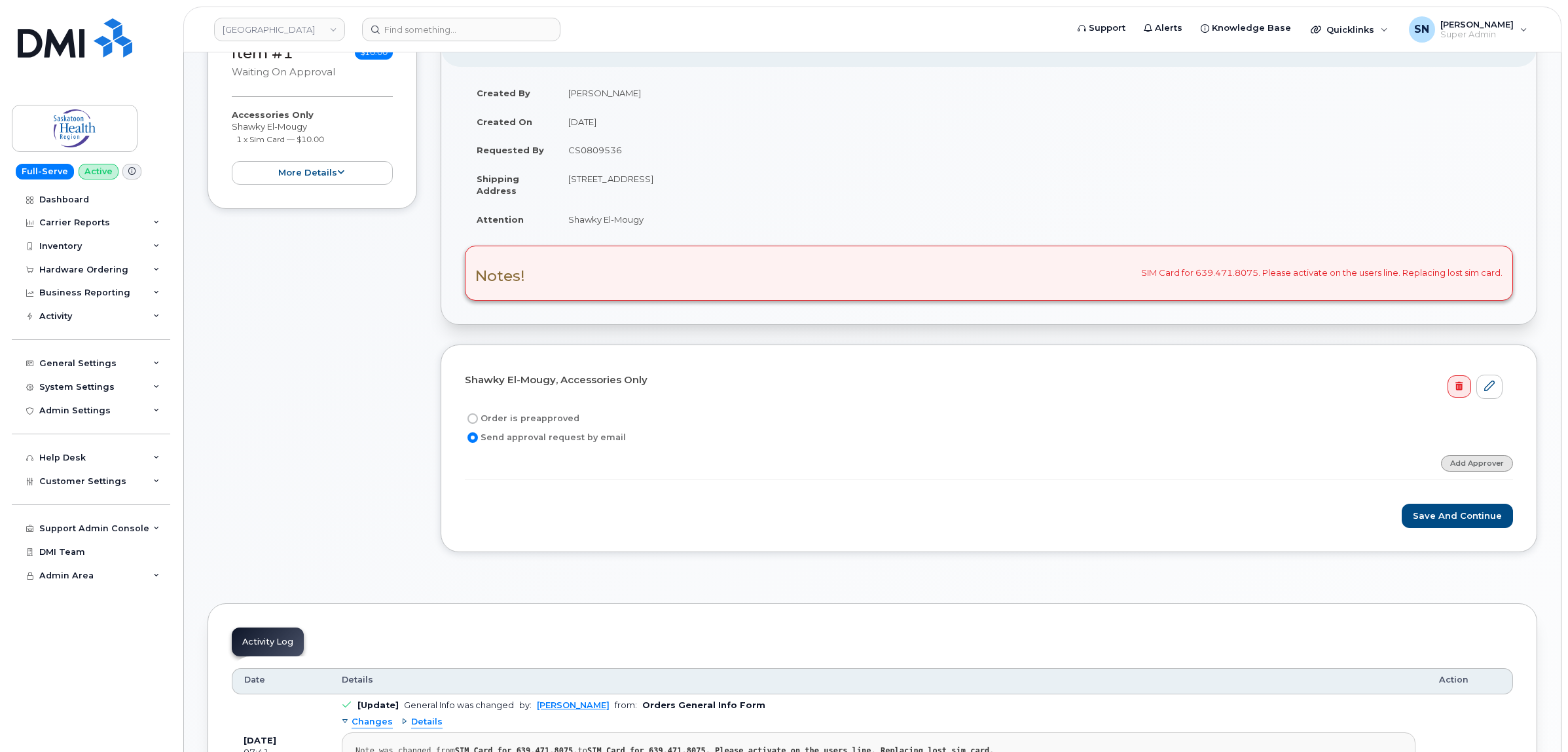
click at [1460, 463] on link "Add Approver" at bounding box center [1477, 463] width 72 height 16
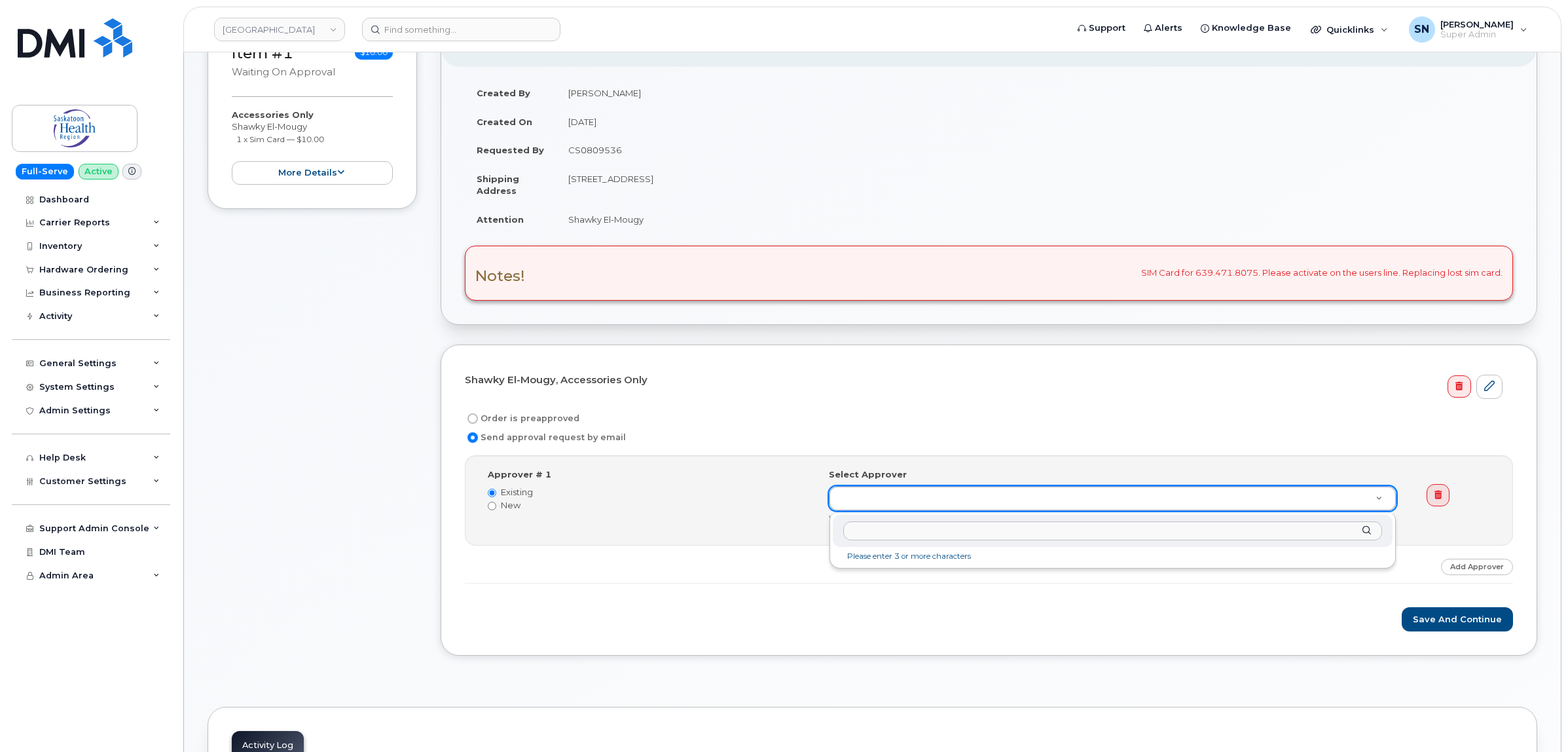
type input "SIM Card for 639.471.8075. Please activate on the users line. Replacing lost si…"
drag, startPoint x: 1199, startPoint y: 534, endPoint x: 527, endPoint y: 501, distance: 672.8
click at [1003, 531] on input "text" at bounding box center [1113, 530] width 539 height 19
paste input "Stan.Hansen@saskhealthauthority.ca"
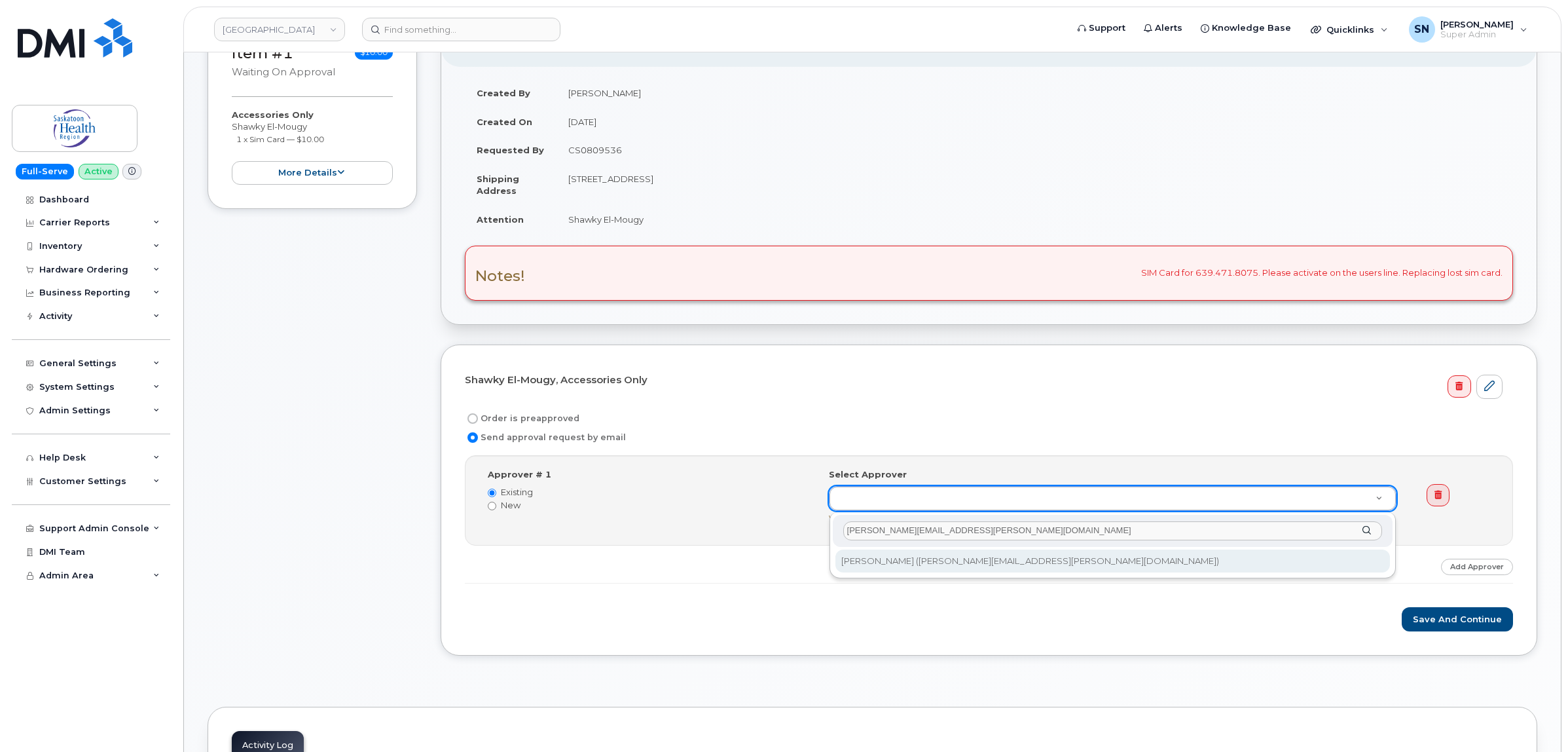
type input "Stan.Hansen@saskhealthauthority.ca"
type input "82982"
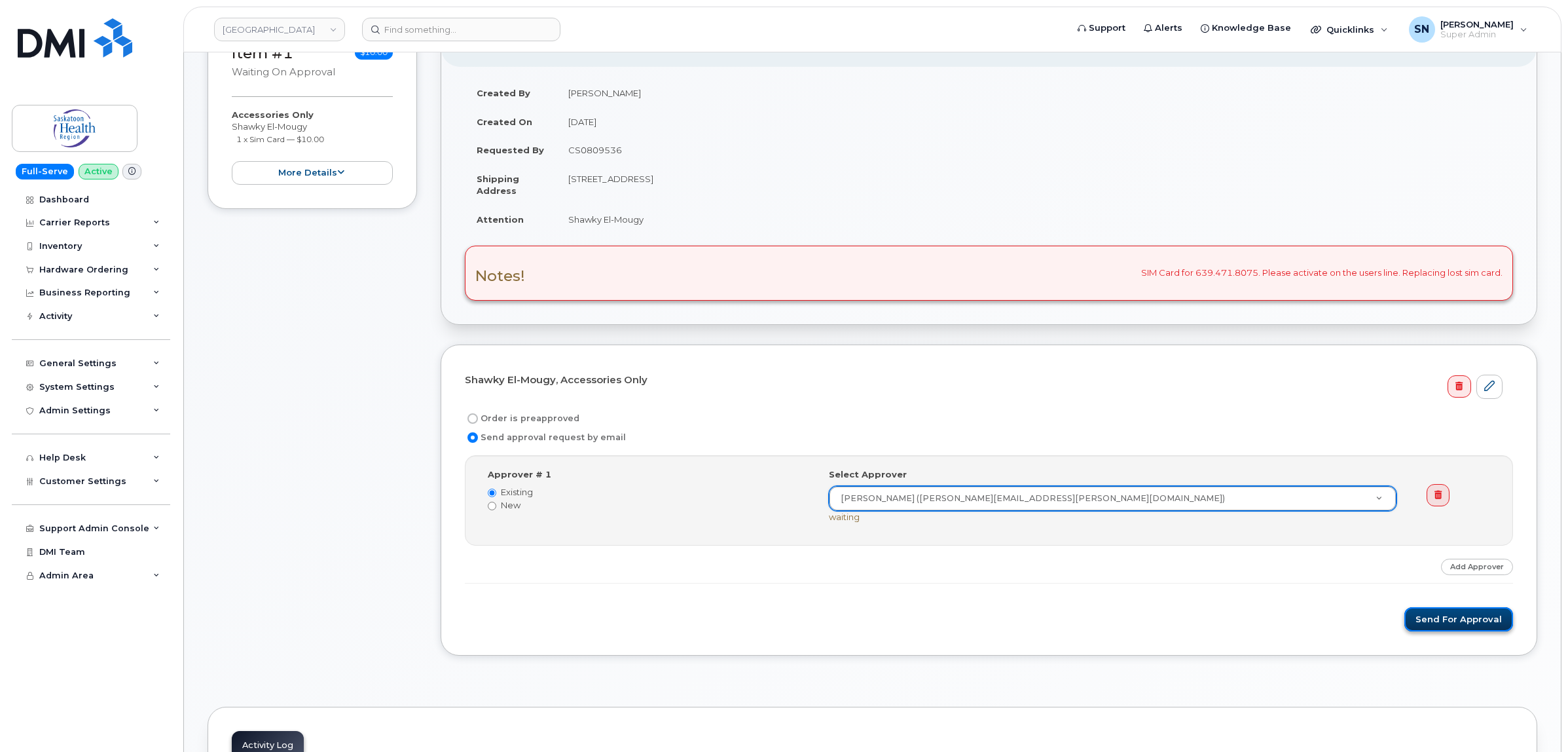
click at [1485, 616] on button "Send for Approval" at bounding box center [1459, 619] width 109 height 24
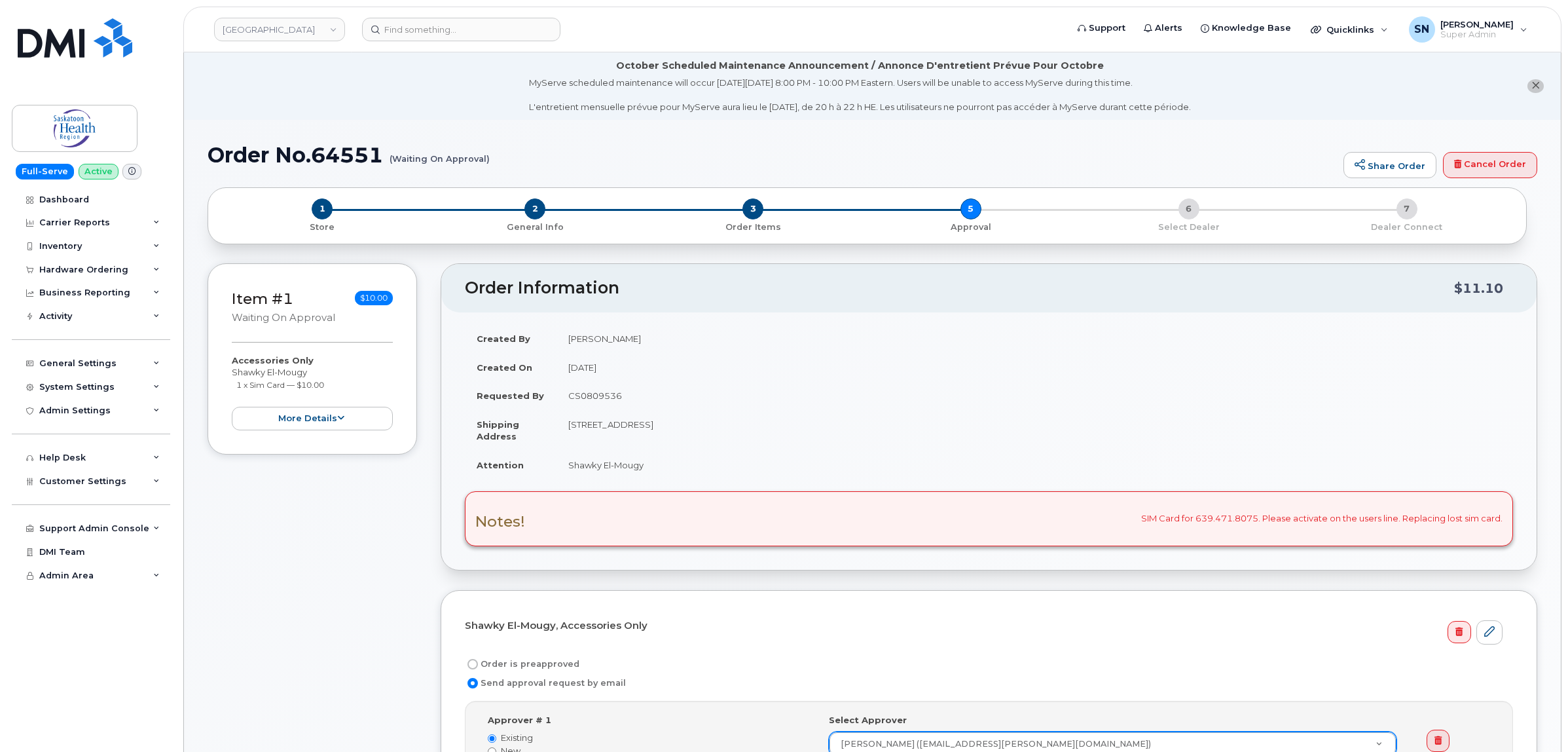
scroll to position [327, 0]
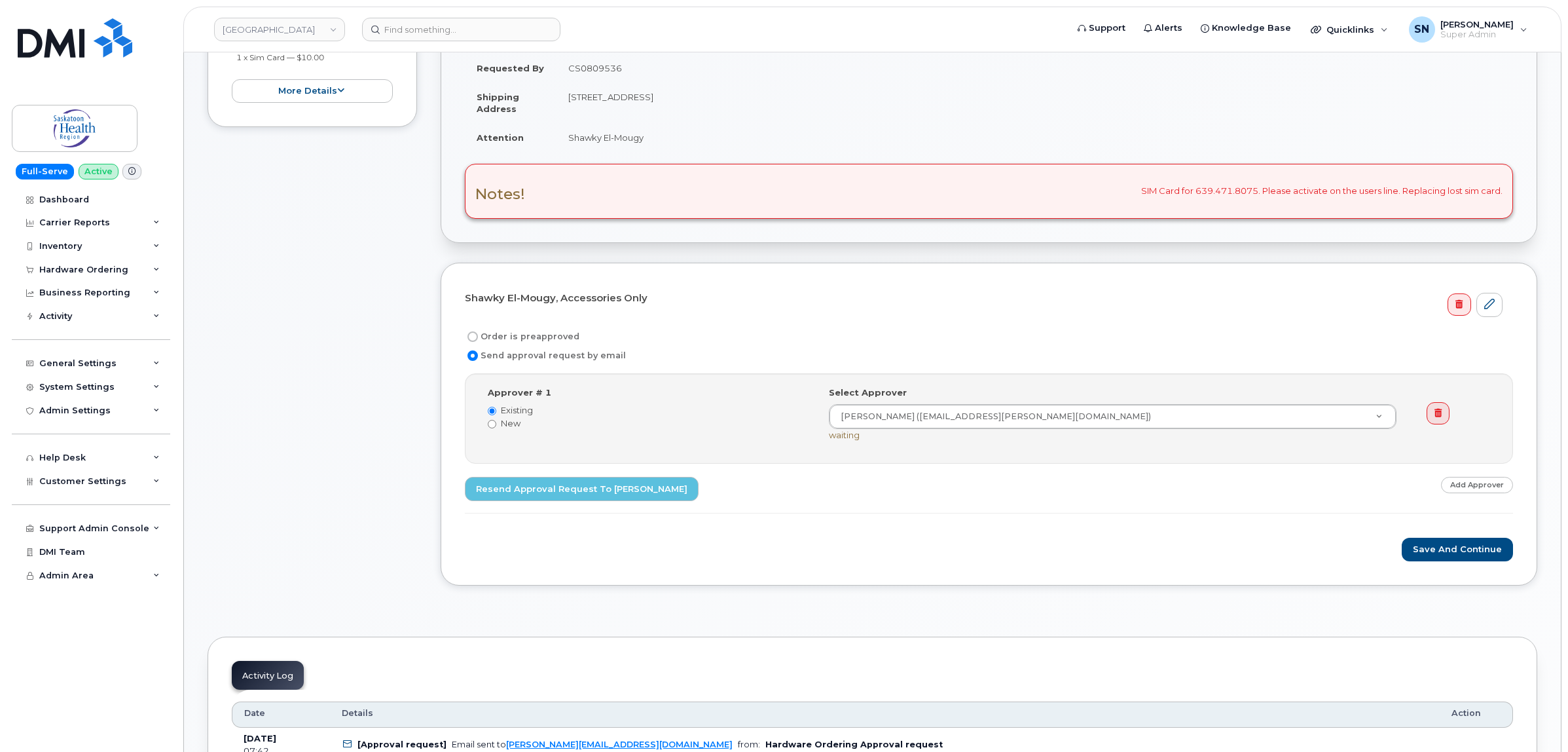
click at [362, 383] on div "Item #1 Waiting On Approval $10.00 Accessories Only Shawky El-Mougy 1 x Sim Car…" at bounding box center [312, 270] width 209 height 669
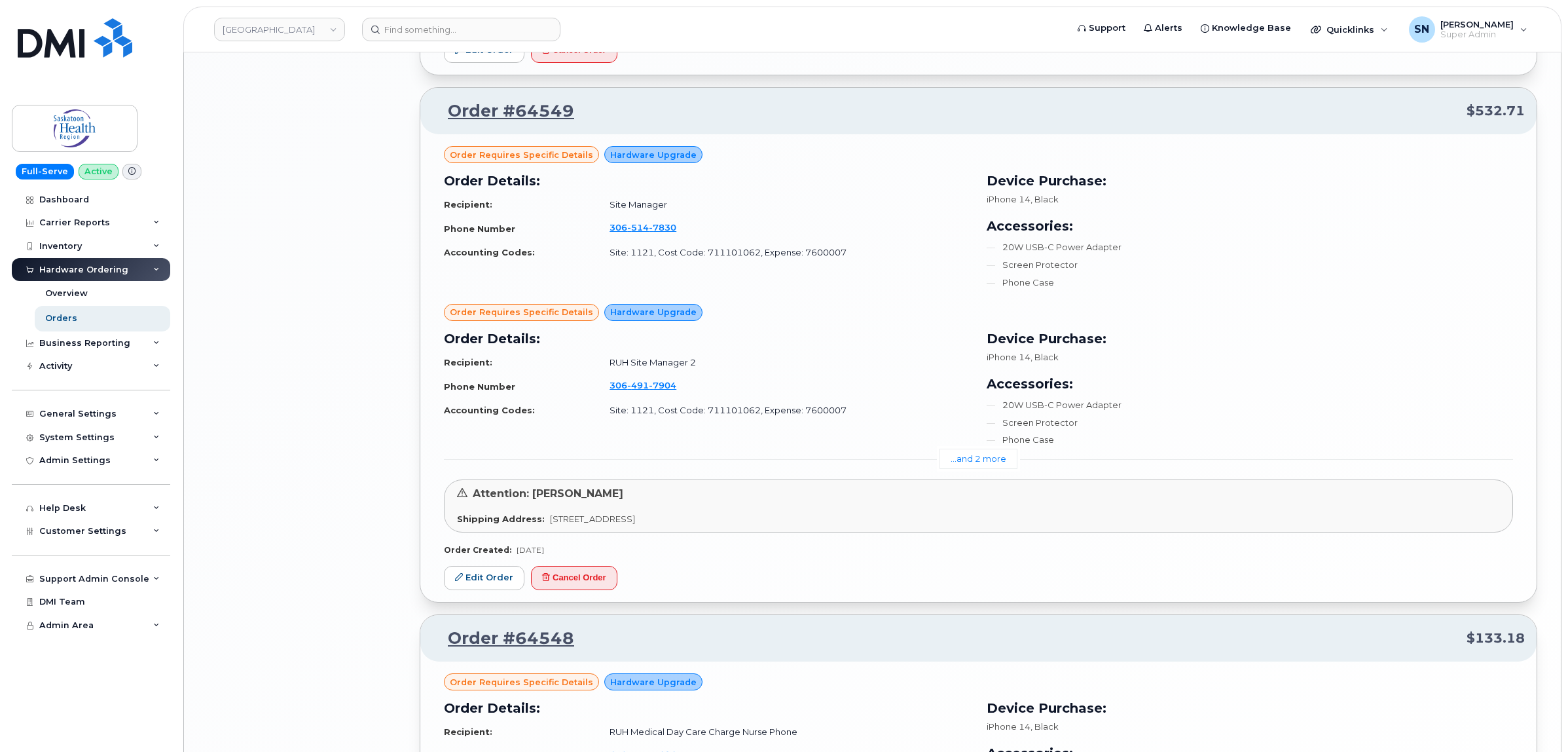
scroll to position [2374, 0]
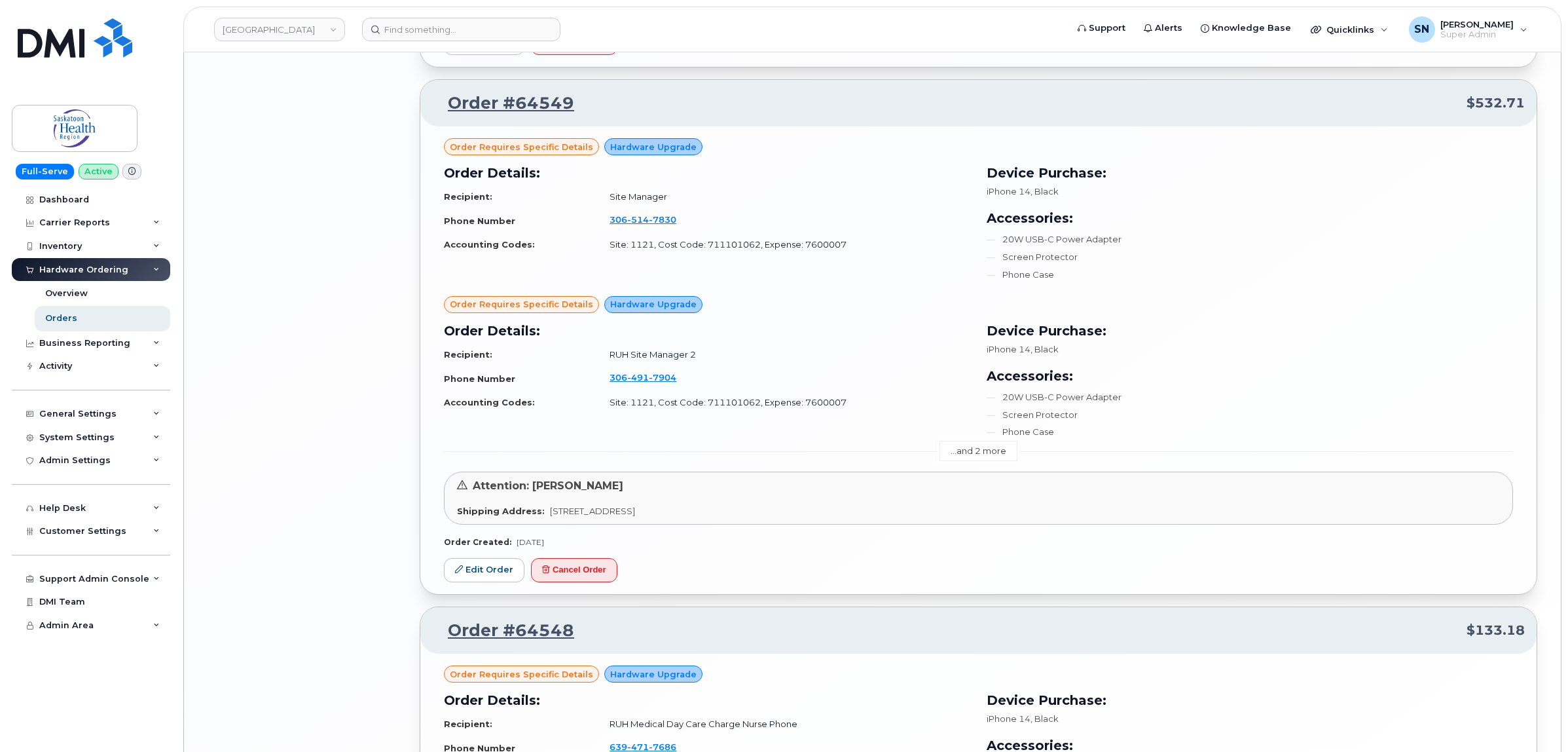
click at [980, 461] on link "...and 2 more" at bounding box center [978, 450] width 78 height 20
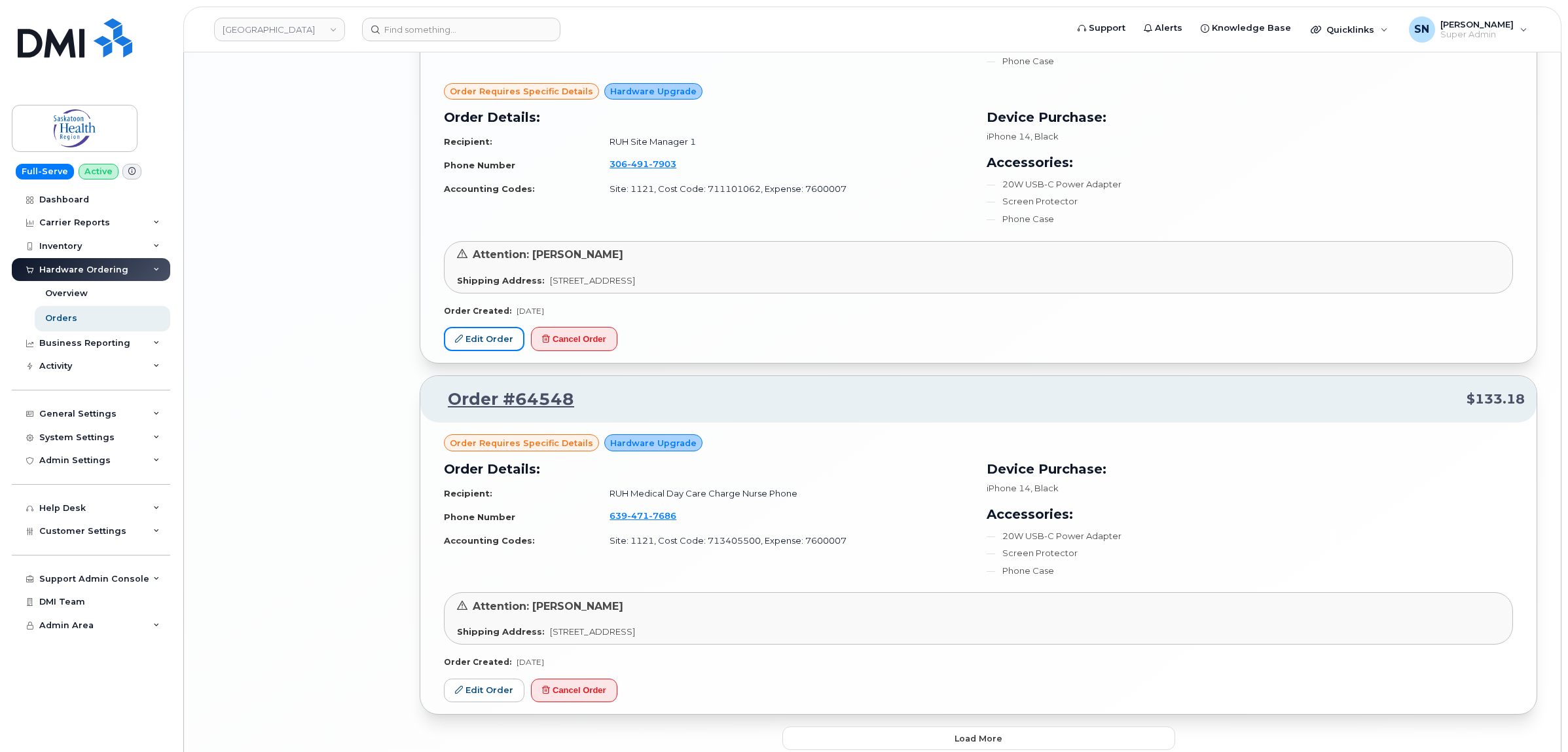
scroll to position [2977, 0]
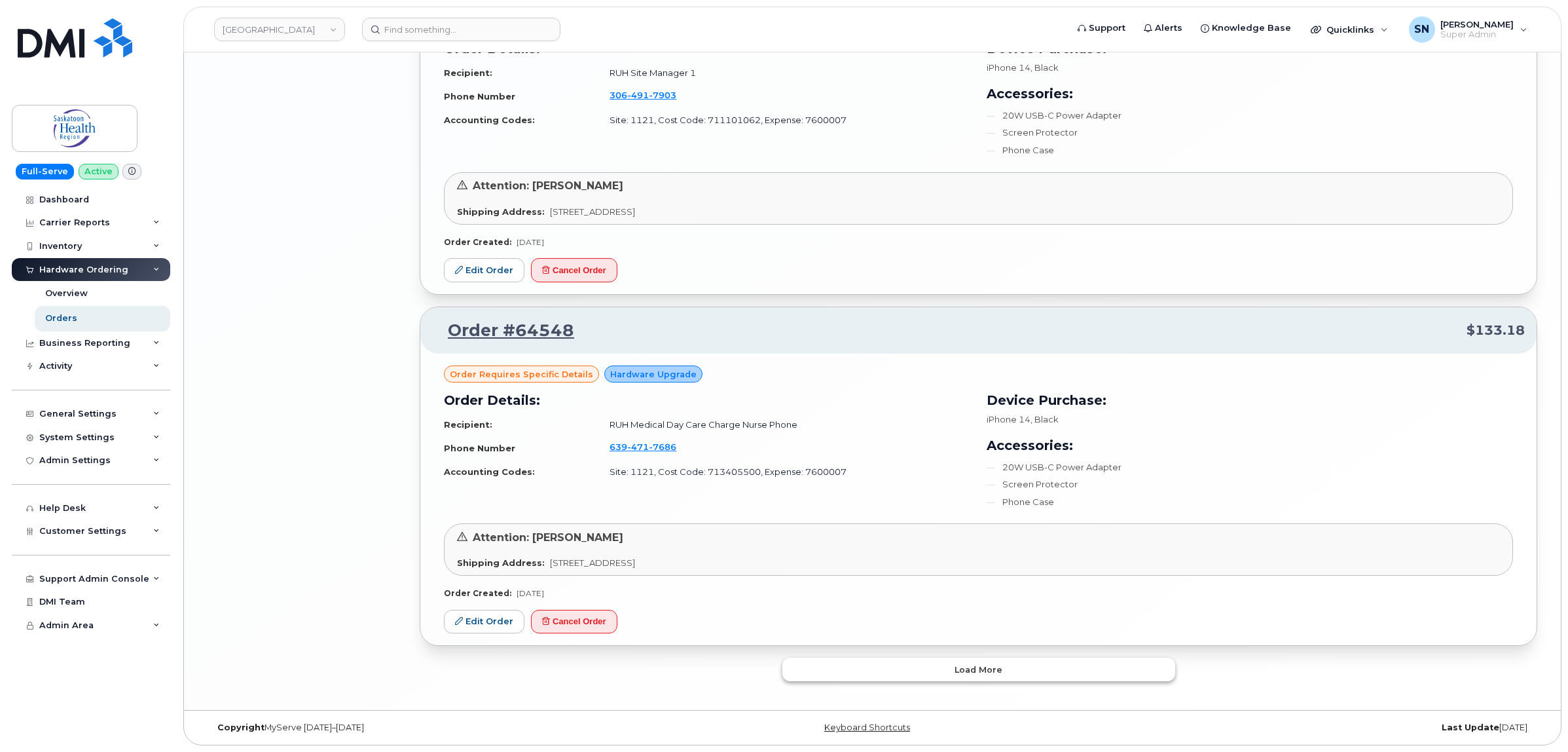
click at [1042, 667] on button "Load more" at bounding box center [979, 669] width 393 height 24
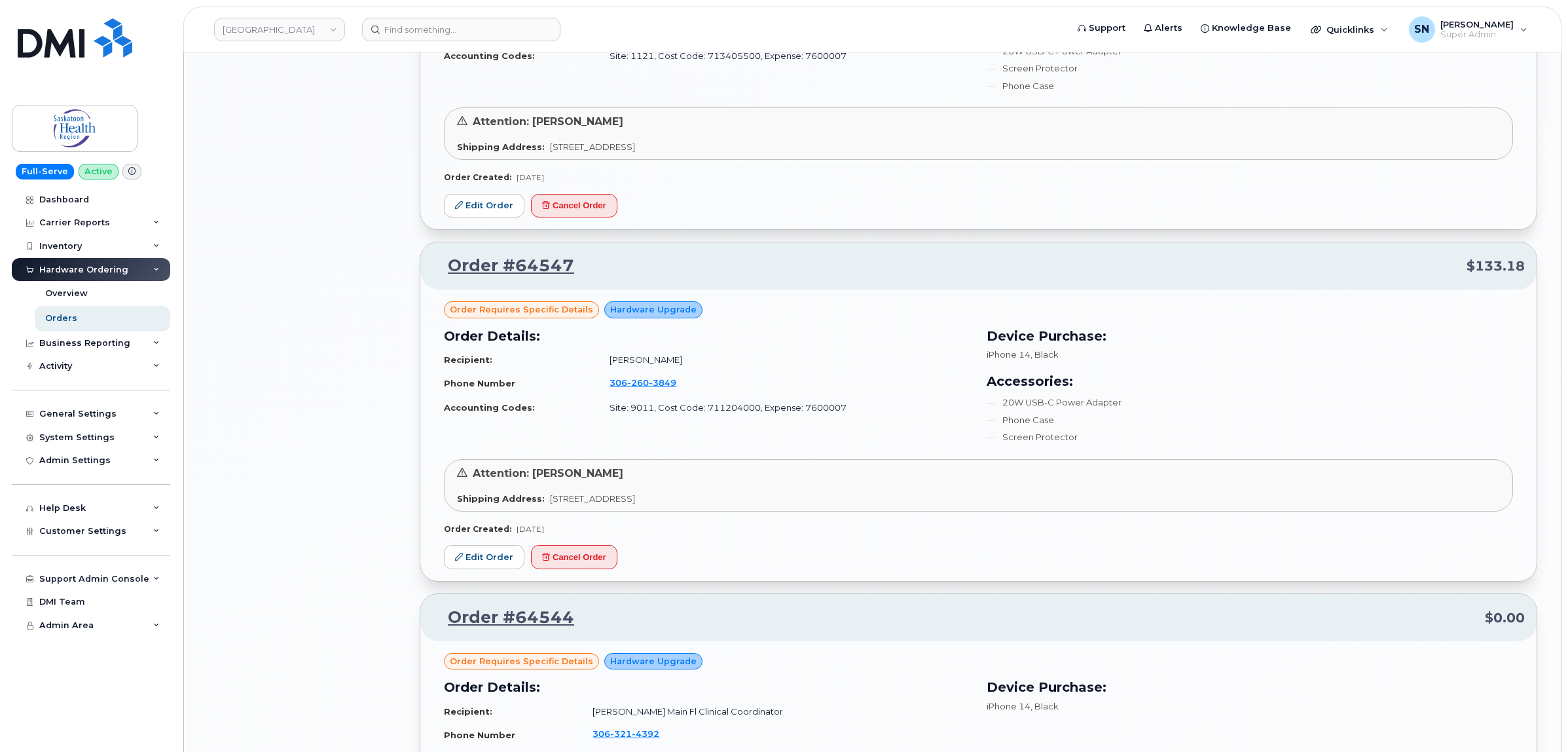
scroll to position [3632, 0]
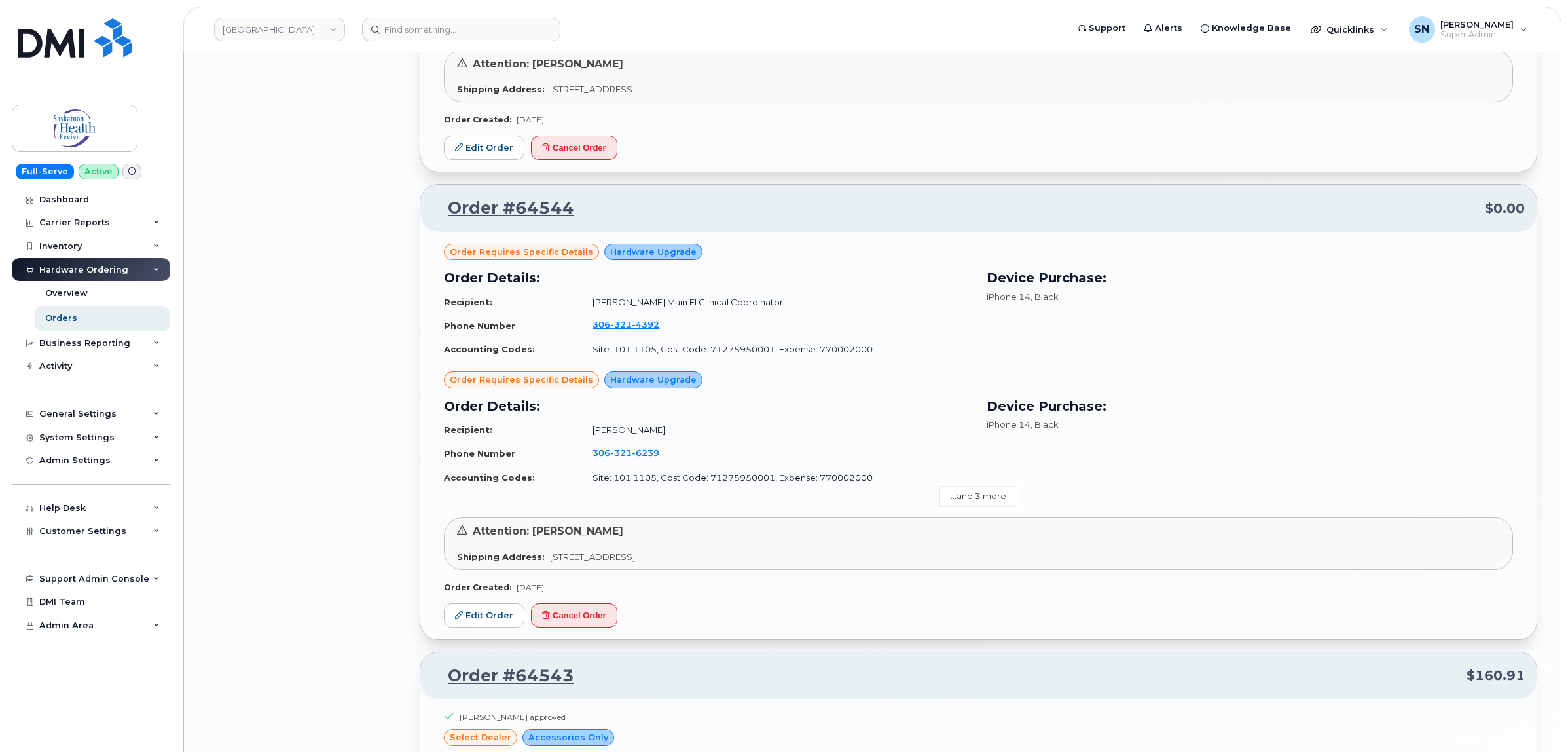
click at [973, 502] on link "...and 3 more" at bounding box center [978, 496] width 78 height 20
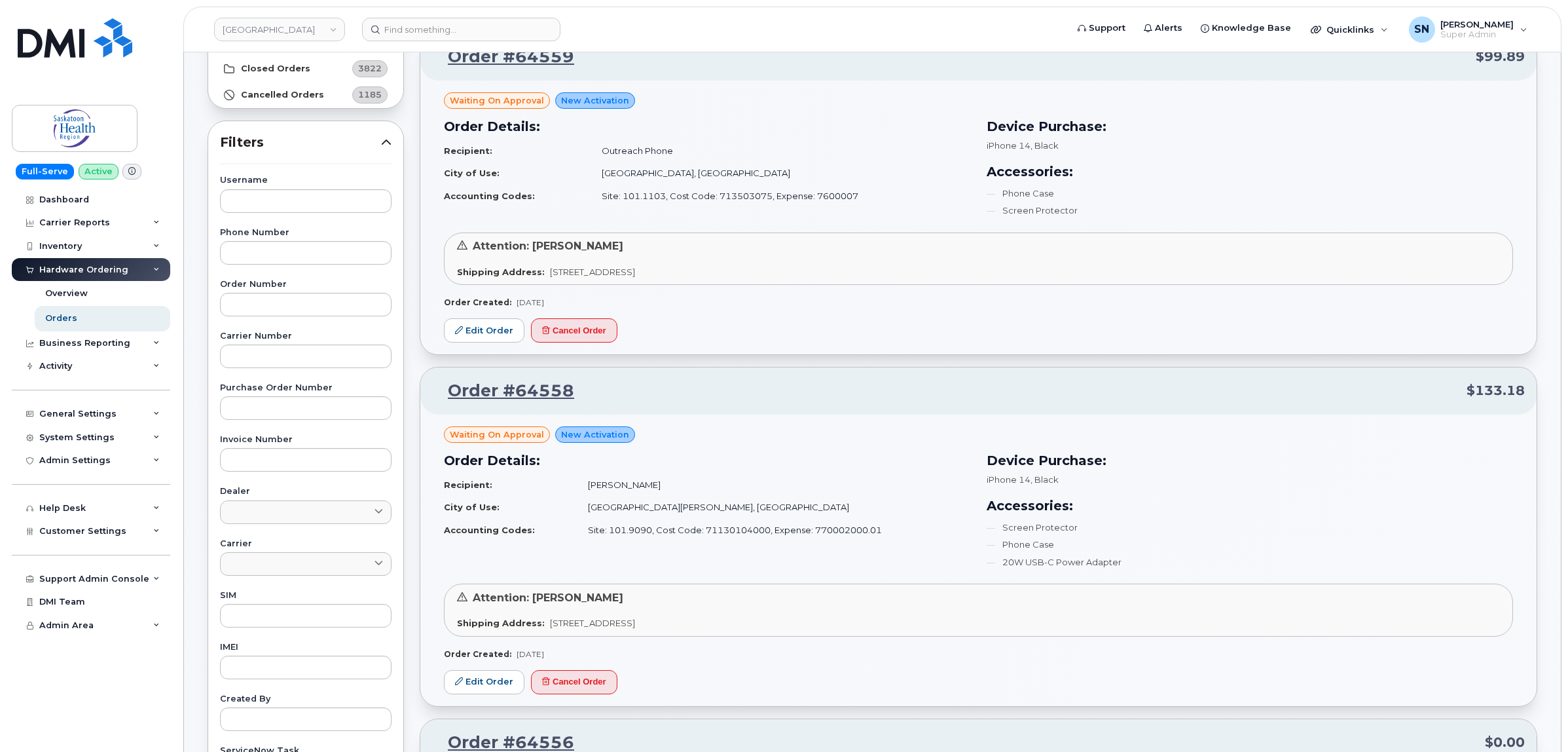
scroll to position [410, 0]
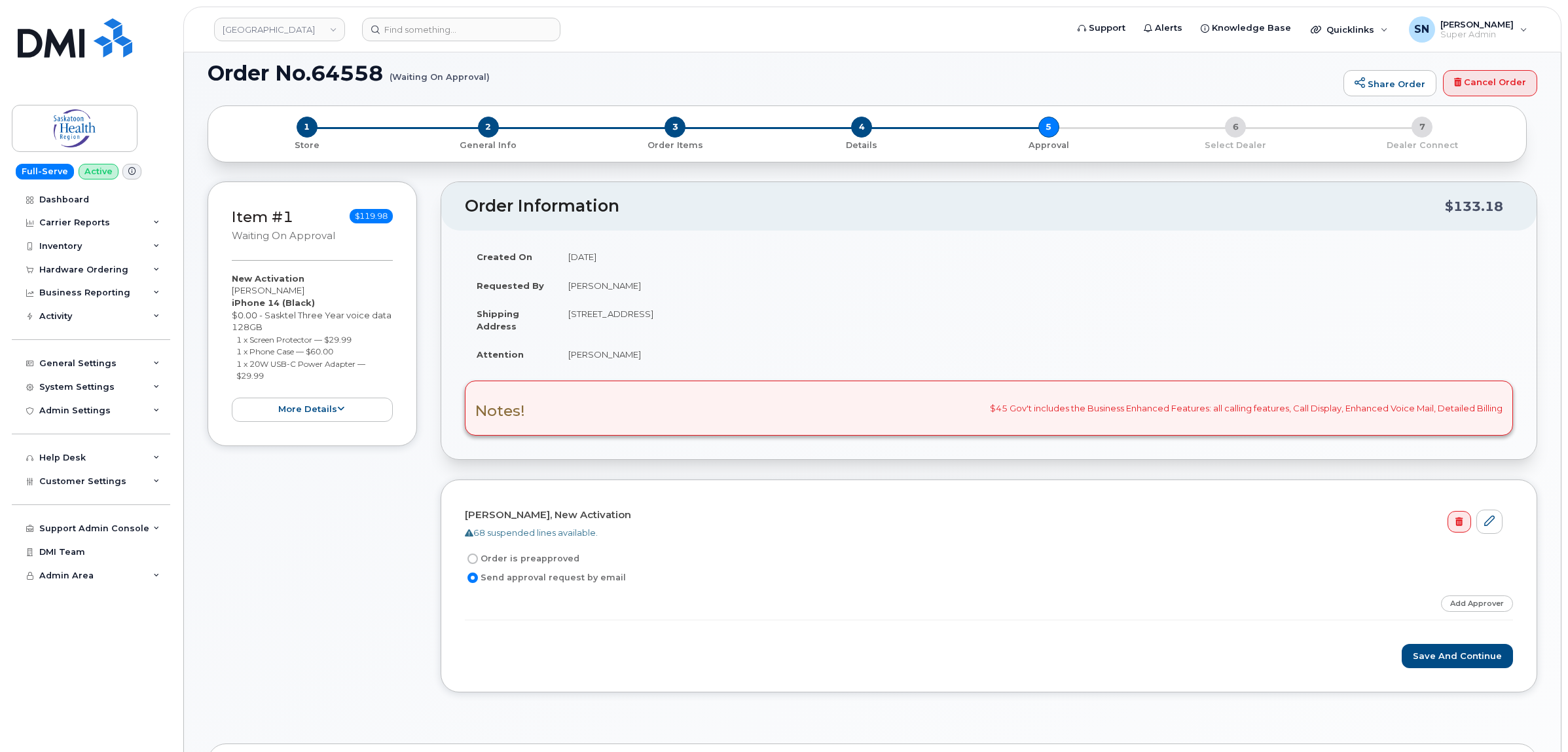
scroll to position [83, 0]
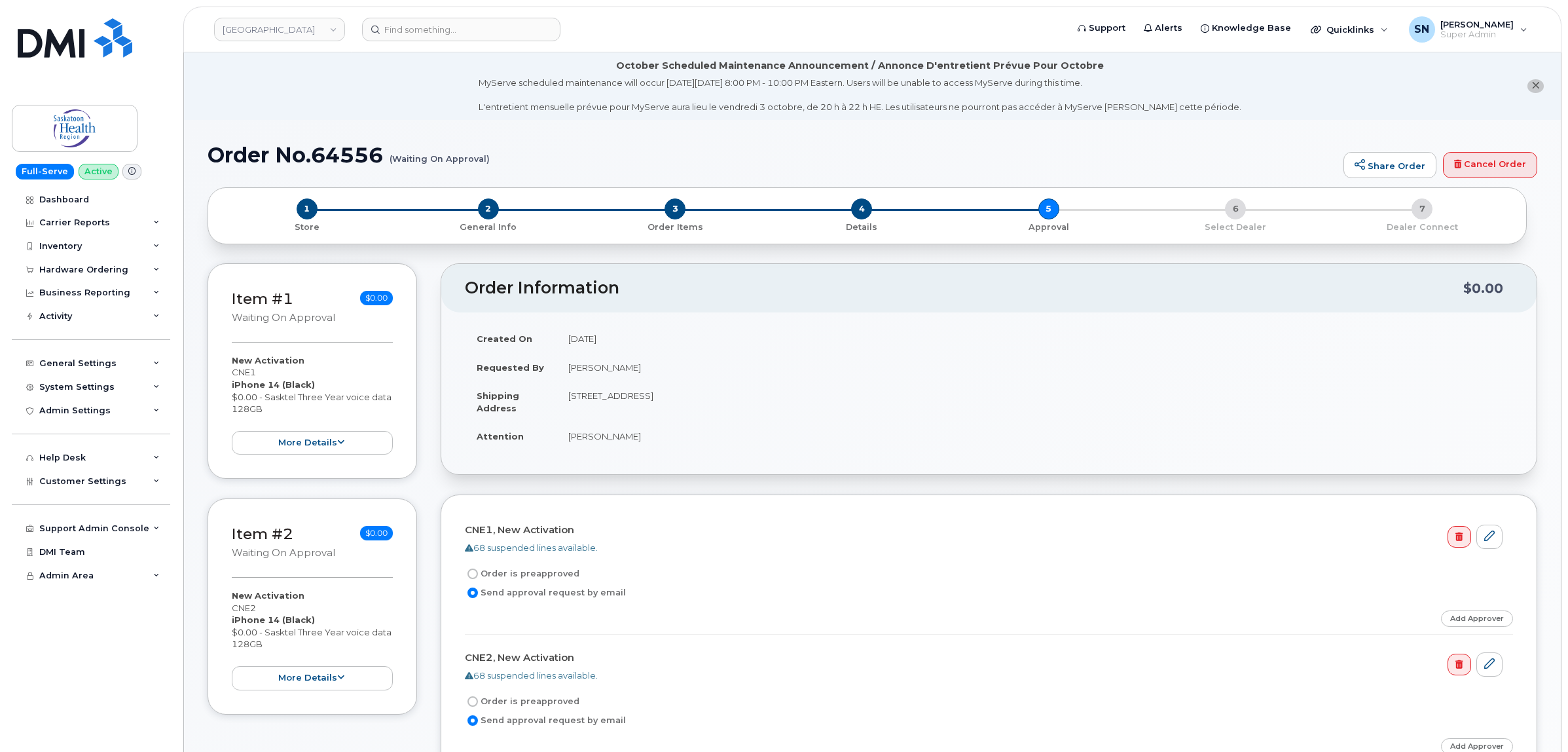
click at [635, 278] on header "Order Information $0.00" at bounding box center [988, 288] width 1096 height 49
click at [573, 440] on td "Jacqueline Blight" at bounding box center [1035, 436] width 956 height 29
click at [573, 440] on td "[PERSON_NAME]" at bounding box center [1035, 436] width 956 height 29
copy td "Jacqueline"
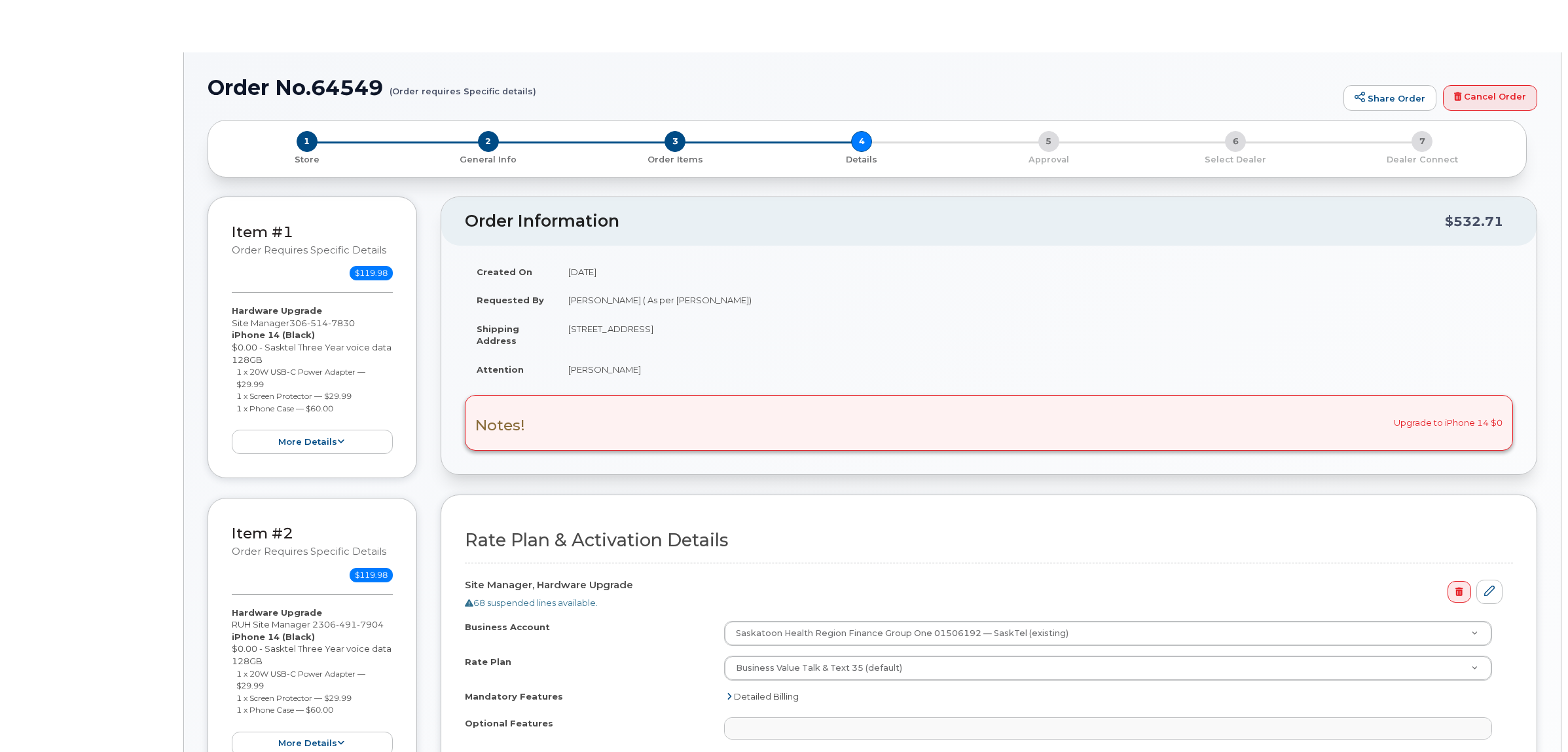
select select
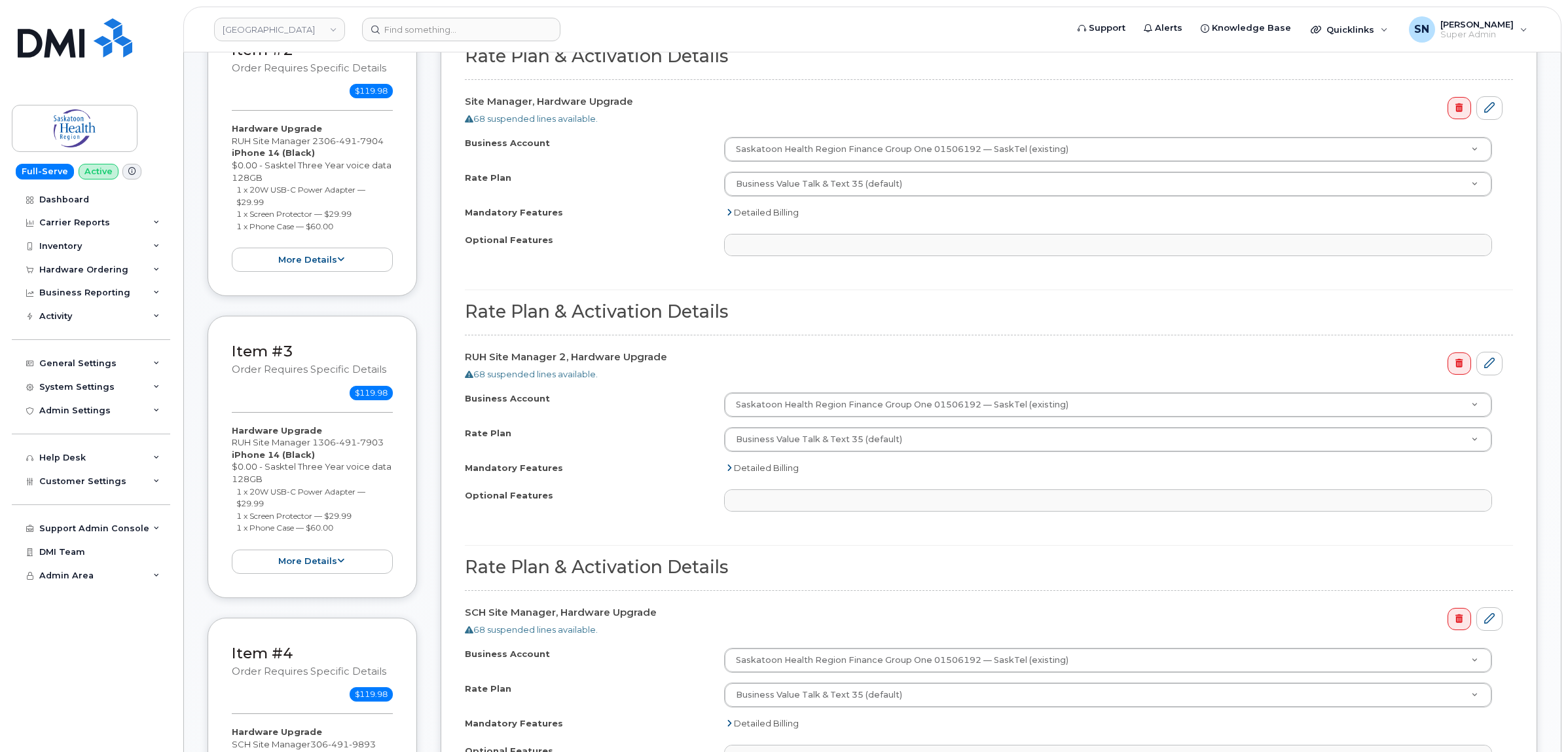
scroll to position [573, 0]
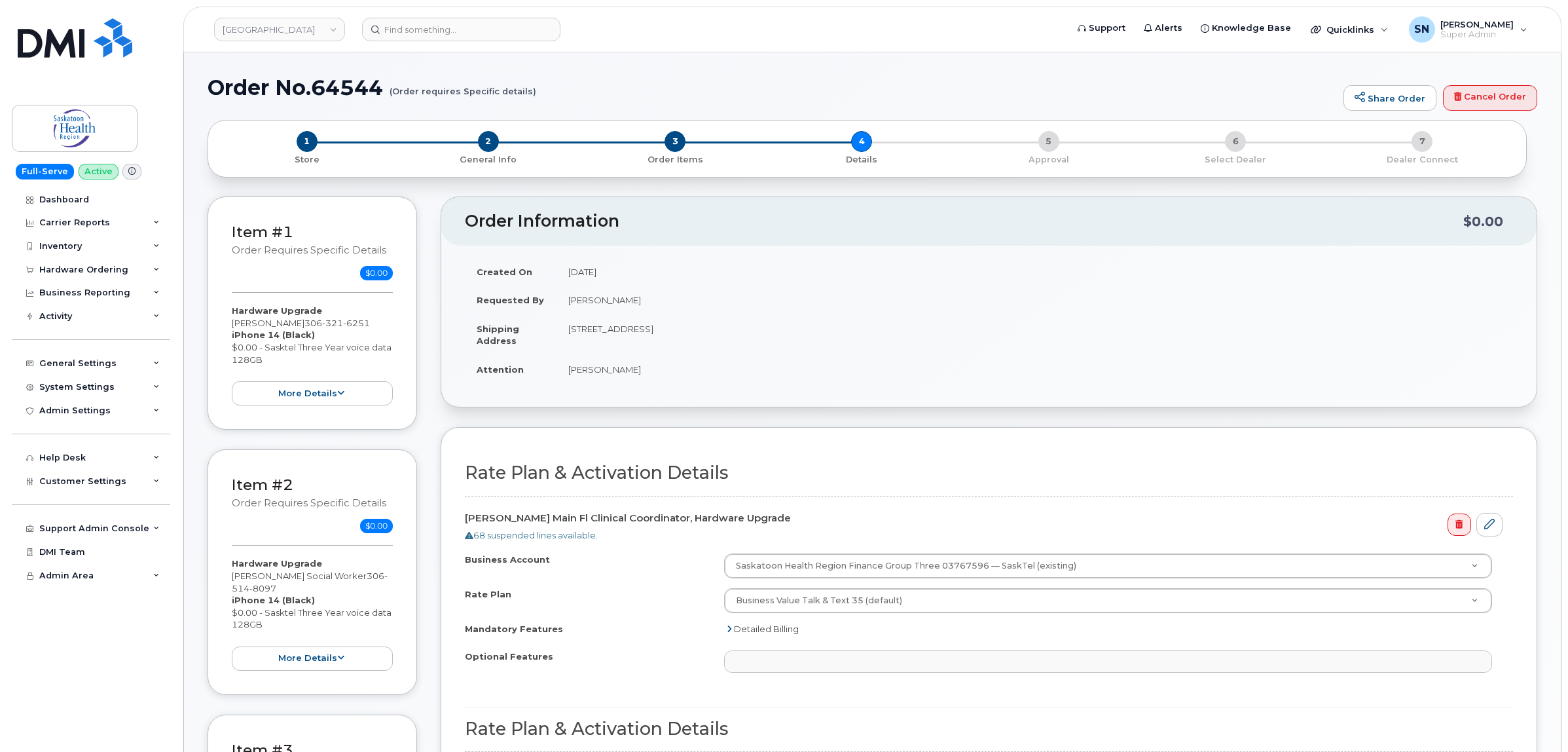
select select
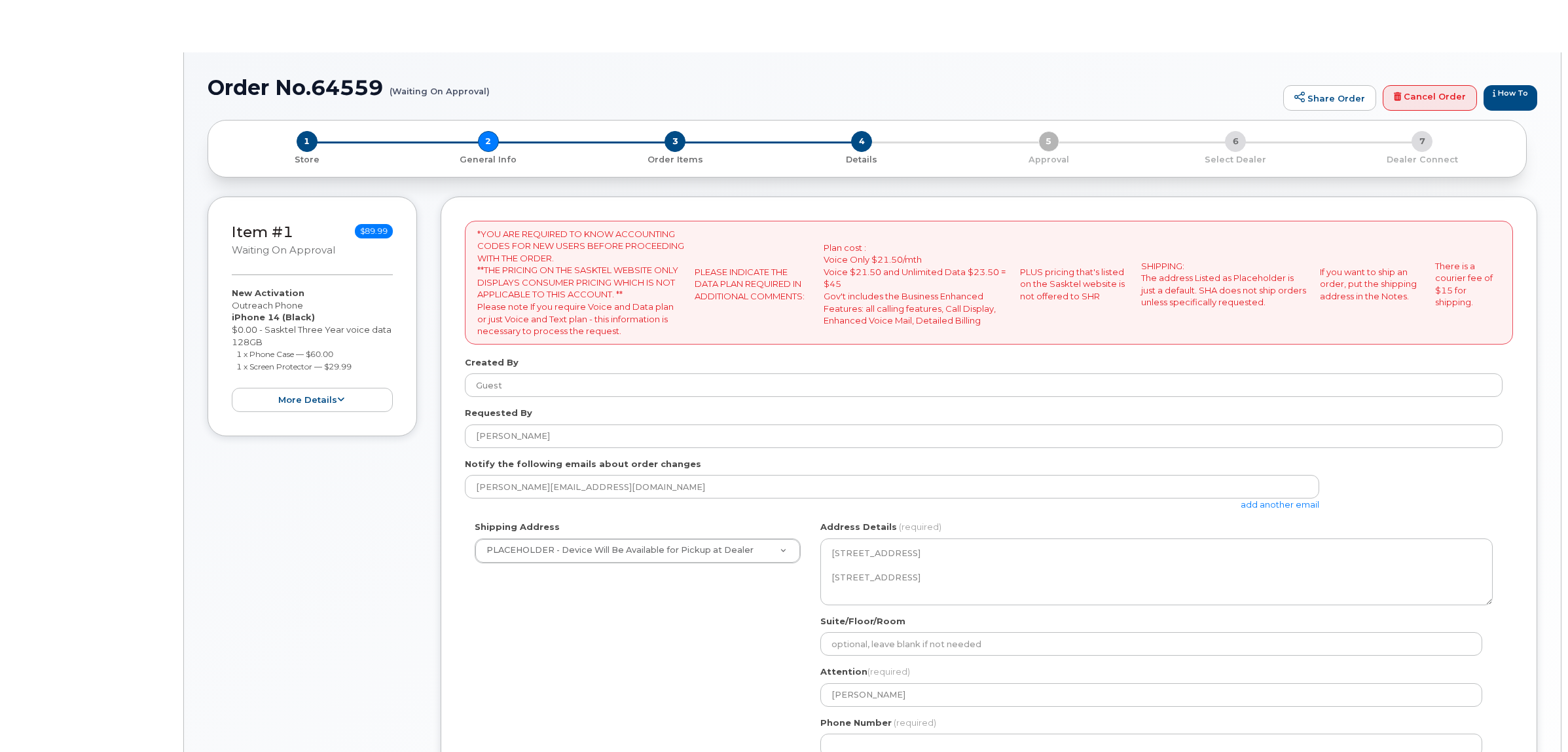
select select
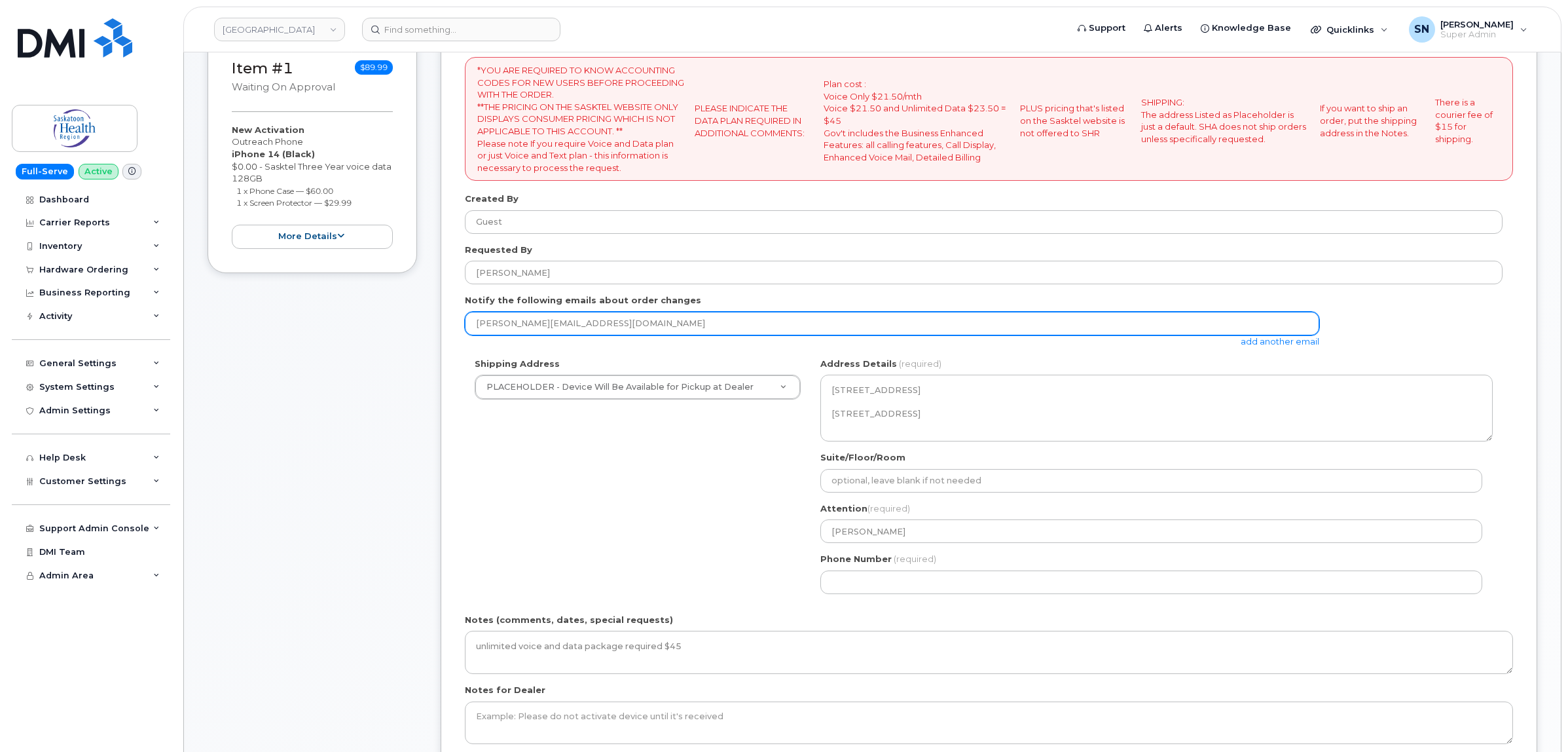
scroll to position [246, 0]
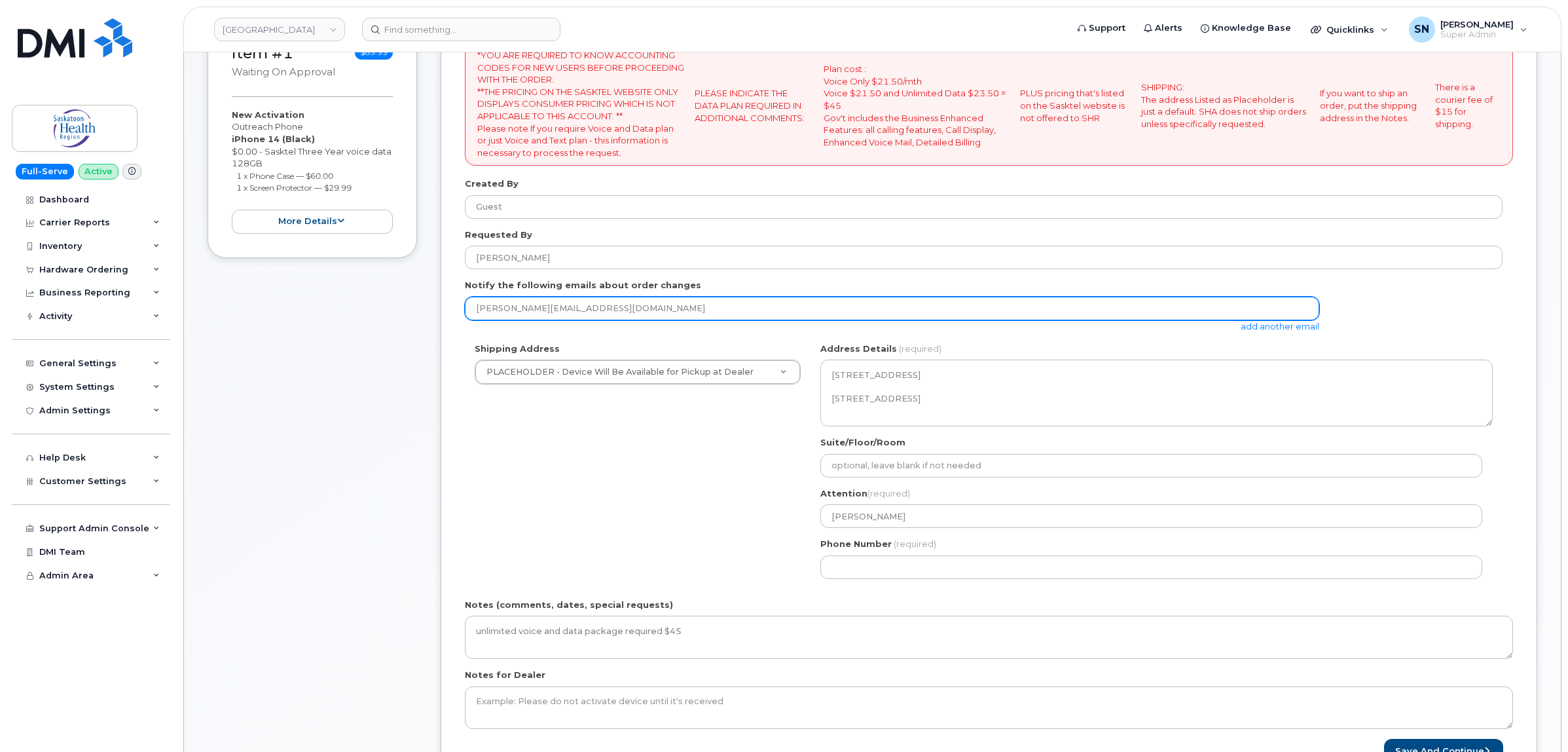
drag, startPoint x: 685, startPoint y: 310, endPoint x: 361, endPoint y: 306, distance: 324.0
click at [361, 307] on div "Item #1 Waiting On Approval $89.99 New Activation Outreach Phone iPhone 14 (Bla…" at bounding box center [872, 412] width 1329 height 789
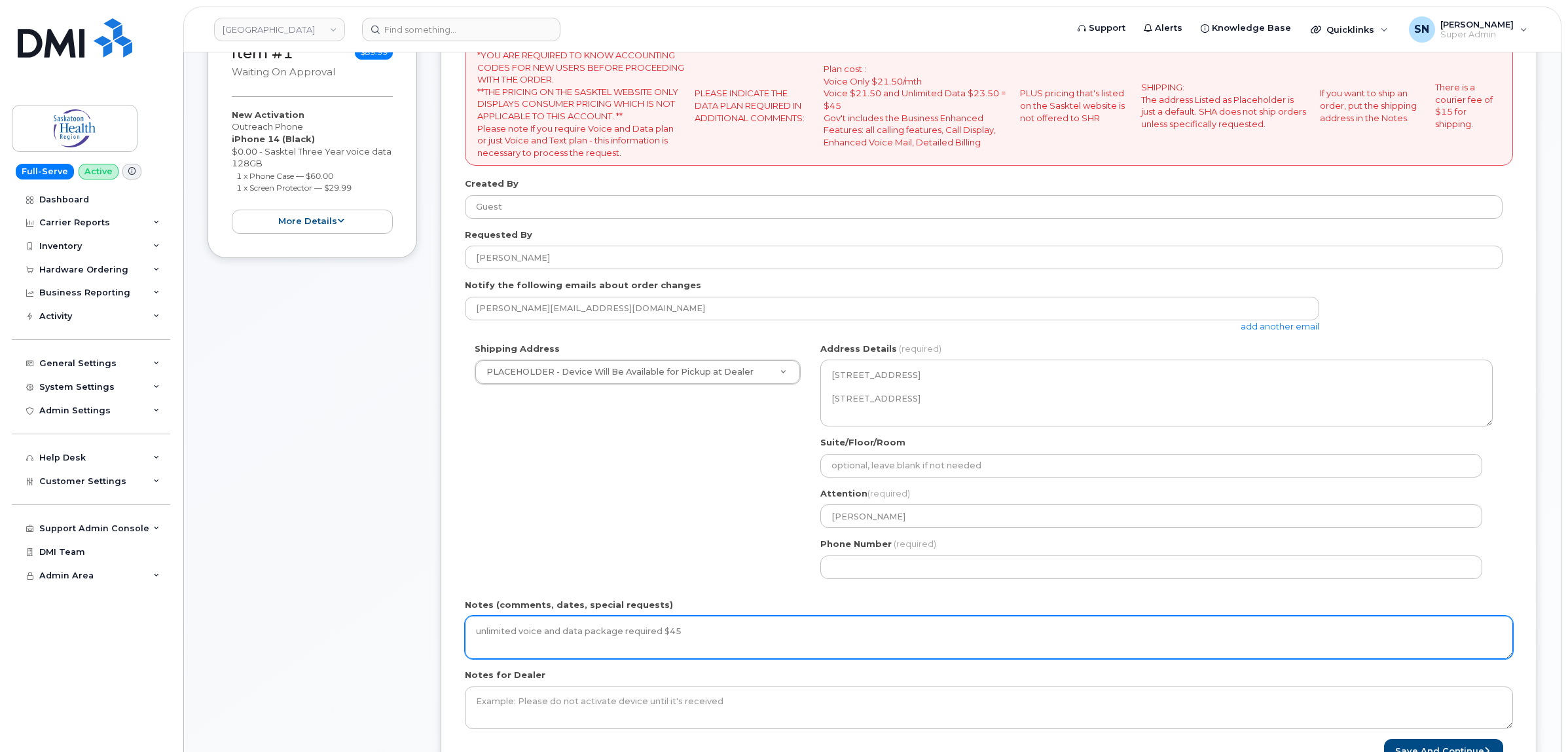
click at [714, 624] on textarea "unlimited voice and data package required $45" at bounding box center [988, 637] width 1048 height 43
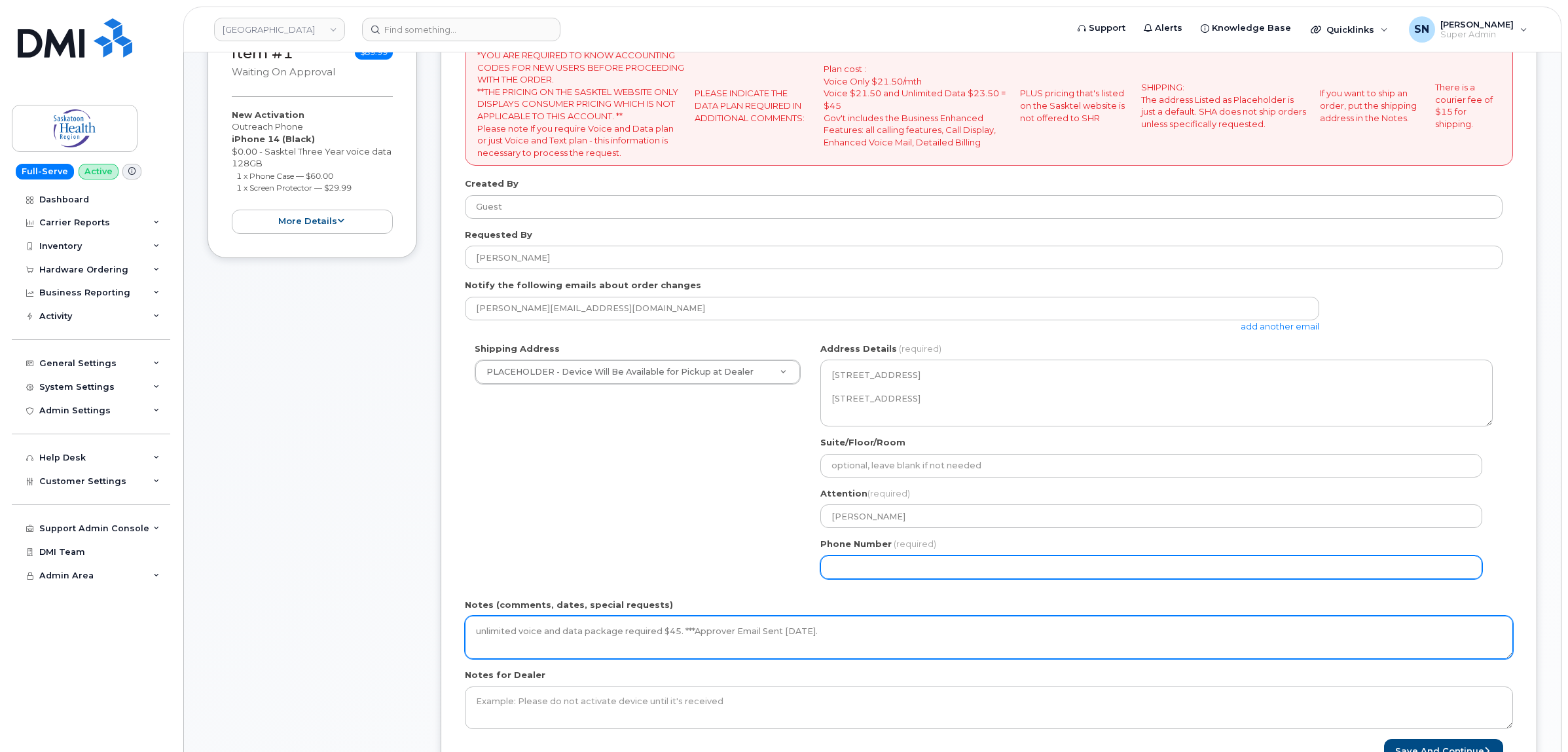
type textarea "unlimited voice and data package required $45. ***Approver Email Sent [DATE]."
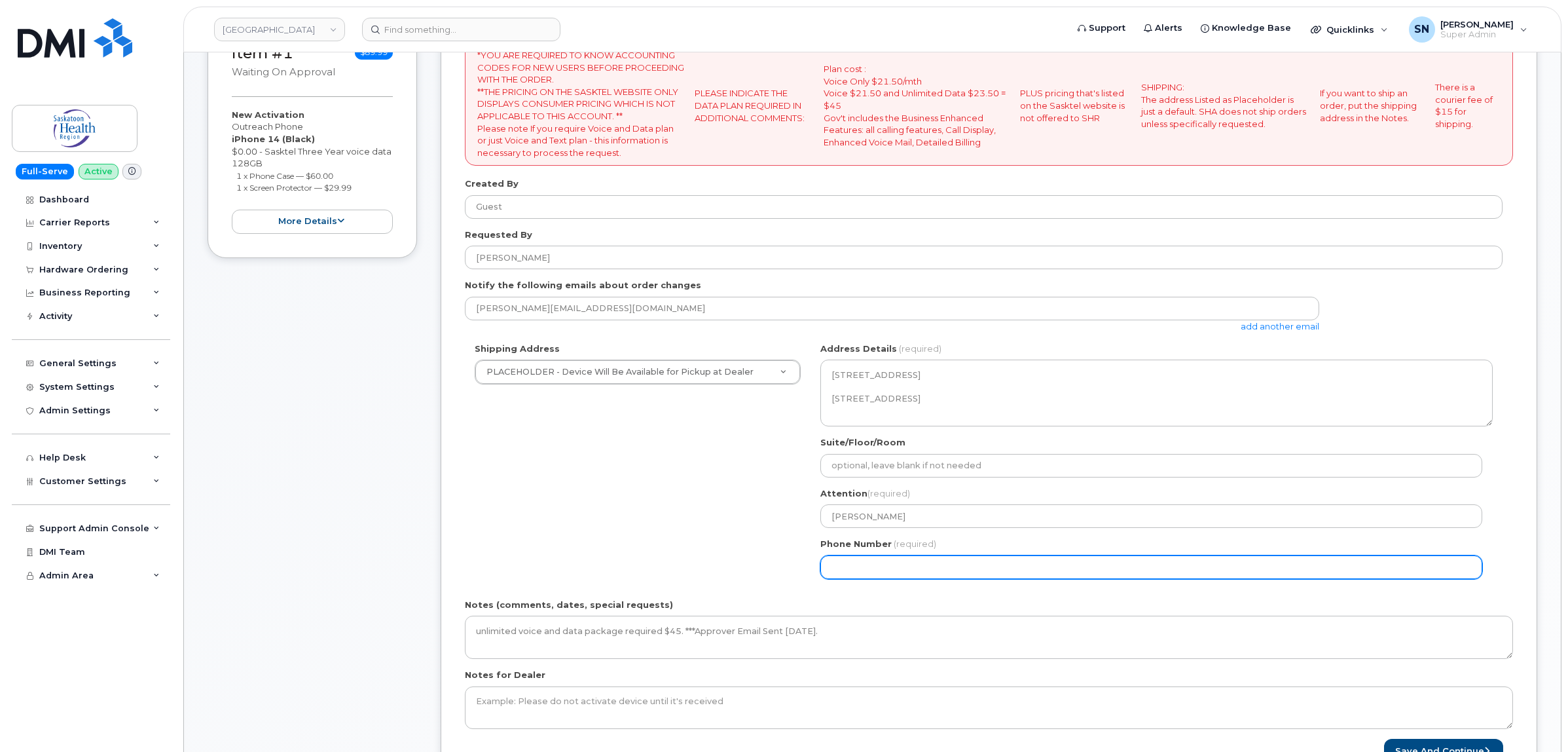
click at [901, 575] on input "Phone Number" at bounding box center [1151, 567] width 662 height 24
select select
type input "123456789"
select select
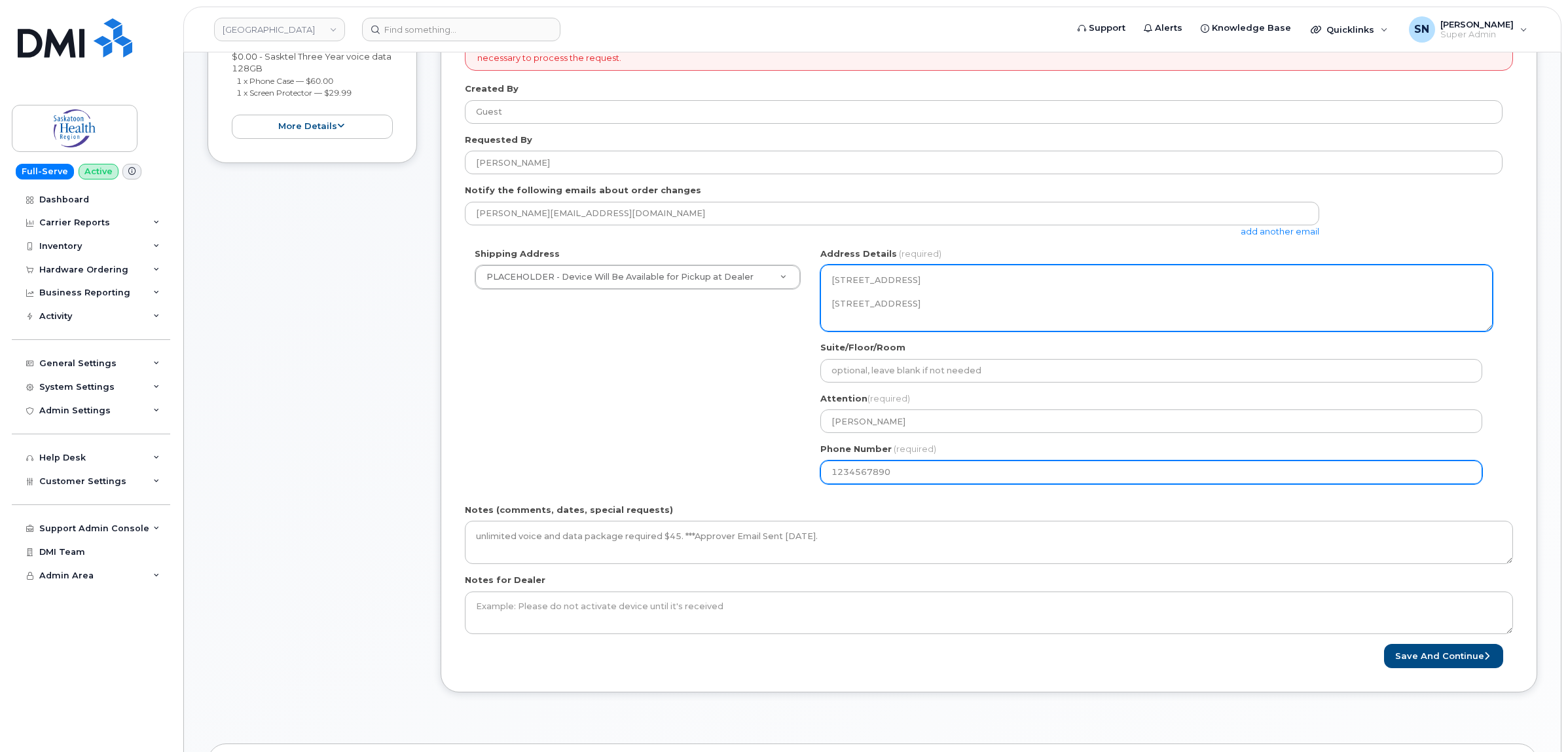
scroll to position [491, 0]
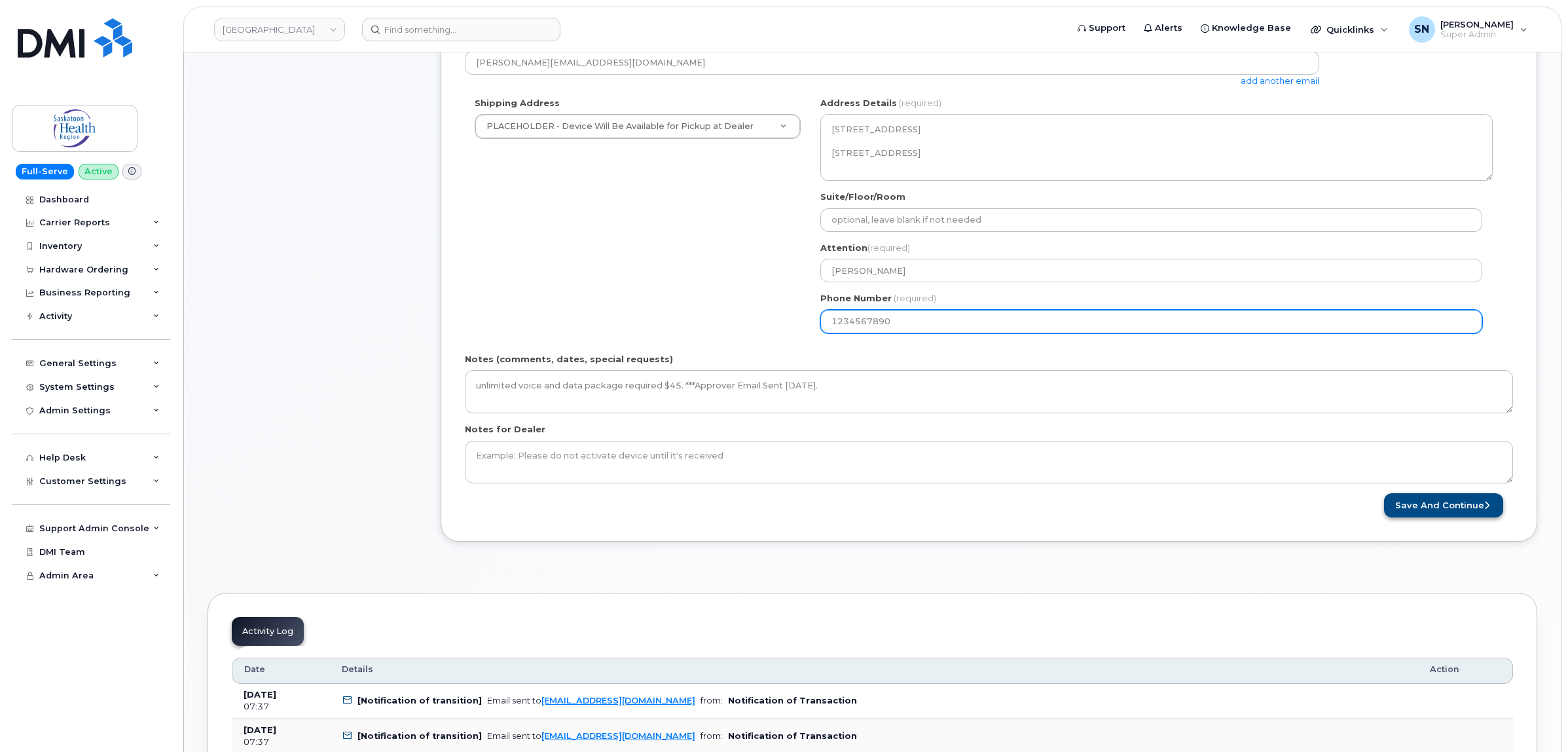
type input "1234567890"
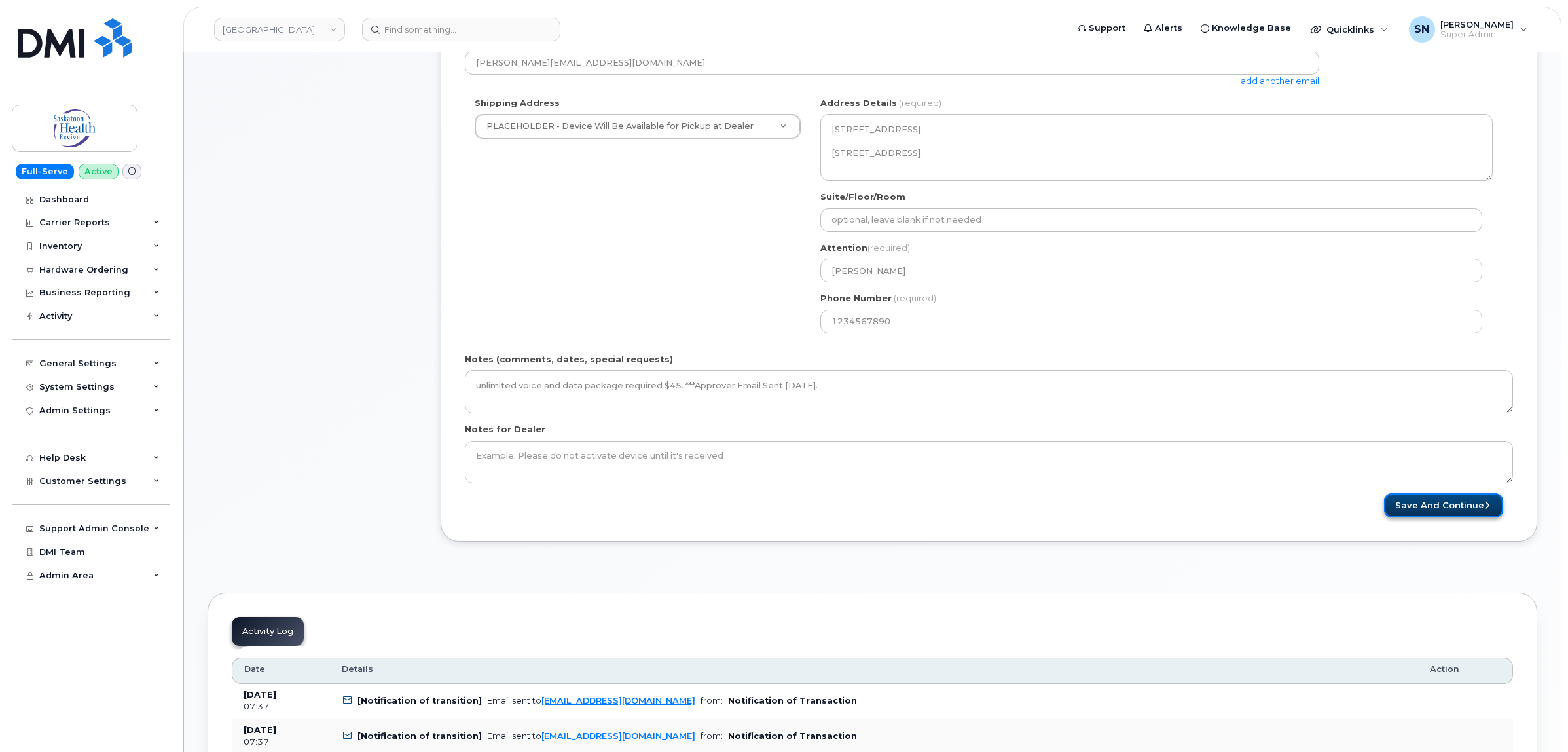
click at [1434, 499] on button "Save and Continue" at bounding box center [1443, 505] width 119 height 24
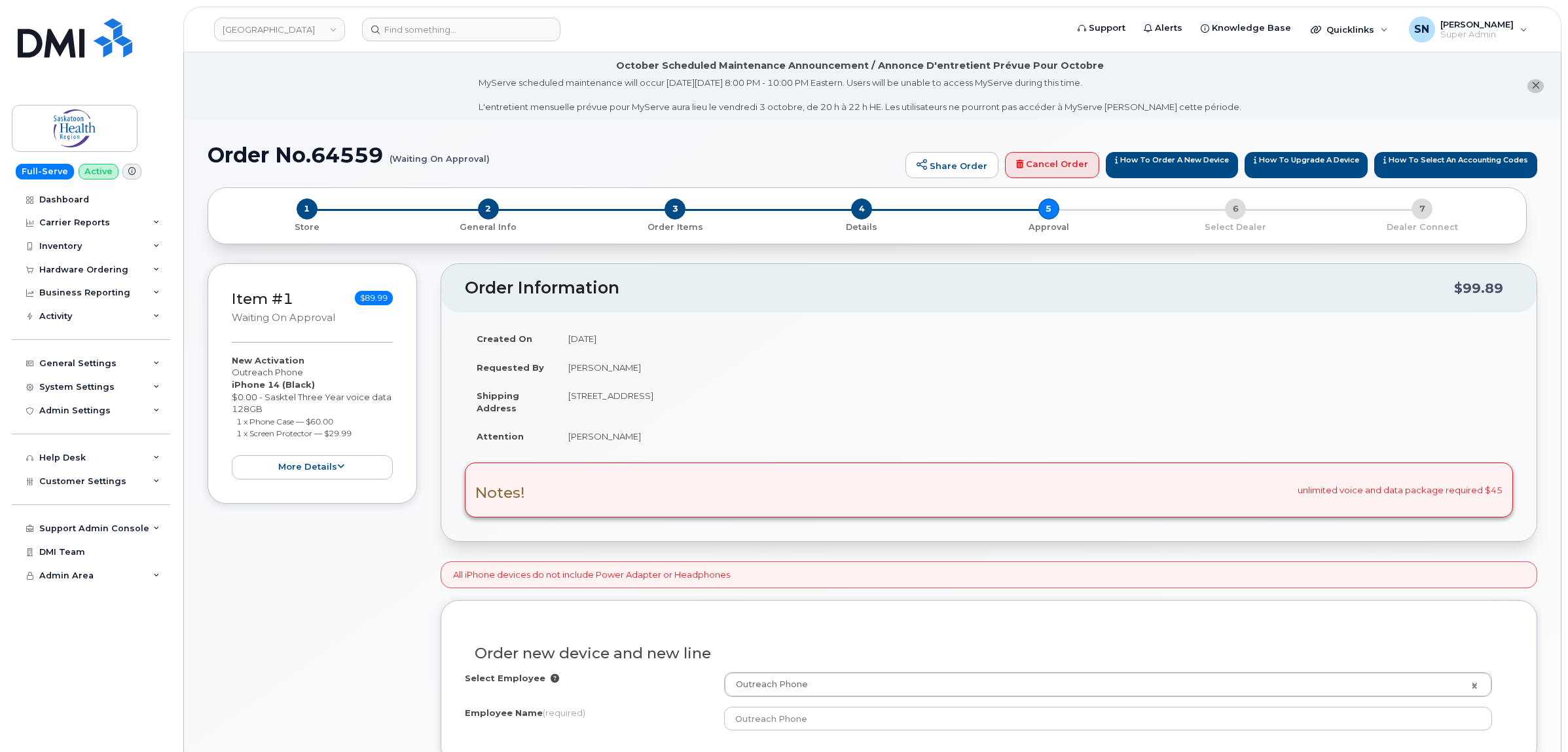
drag, startPoint x: 232, startPoint y: 370, endPoint x: 322, endPoint y: 370, distance: 90.0
click at [322, 370] on div "New Activation Outreach Phone iPhone 14 (Black) $0.00 - Sasktel Three Year voic…" at bounding box center [312, 417] width 161 height 125
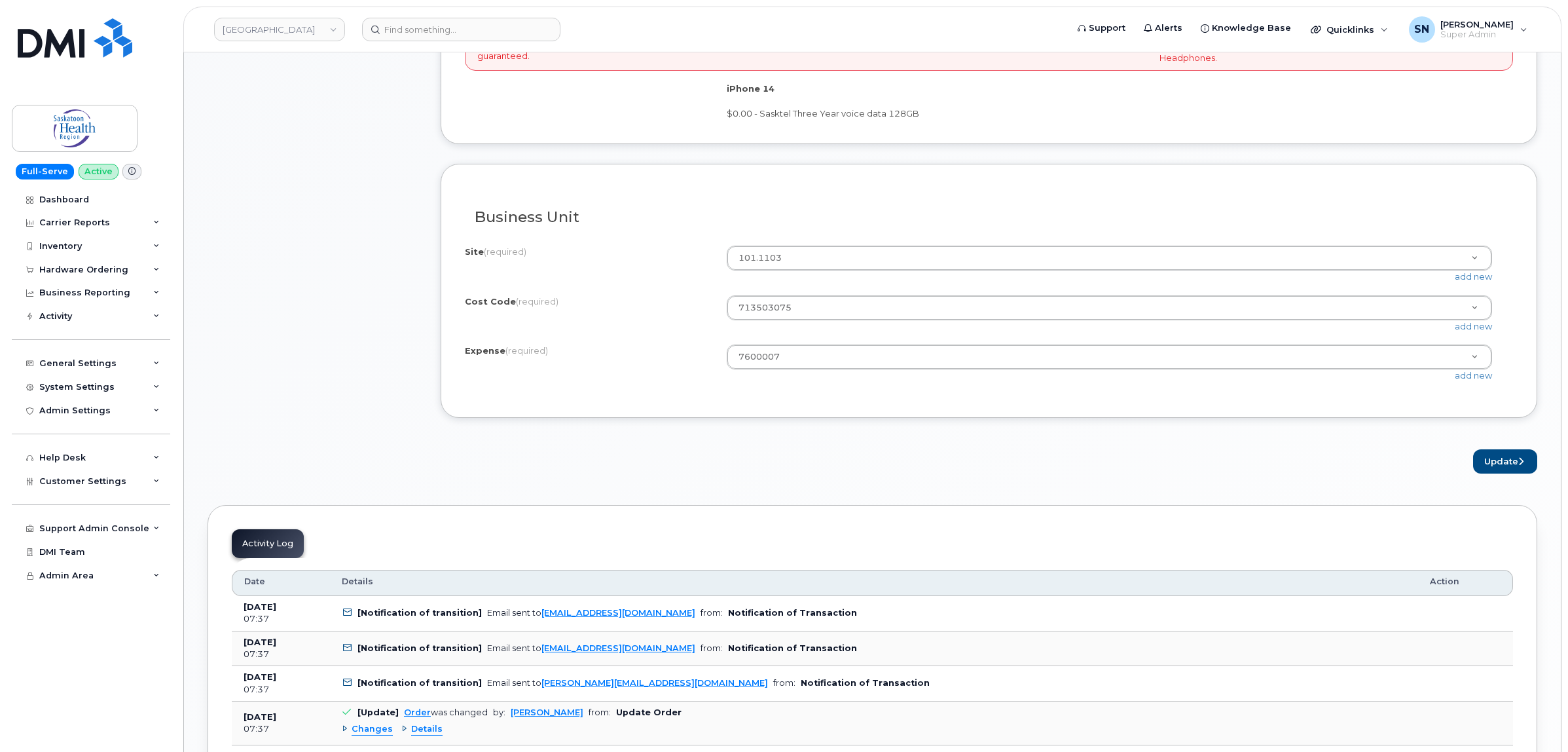
scroll to position [818, 0]
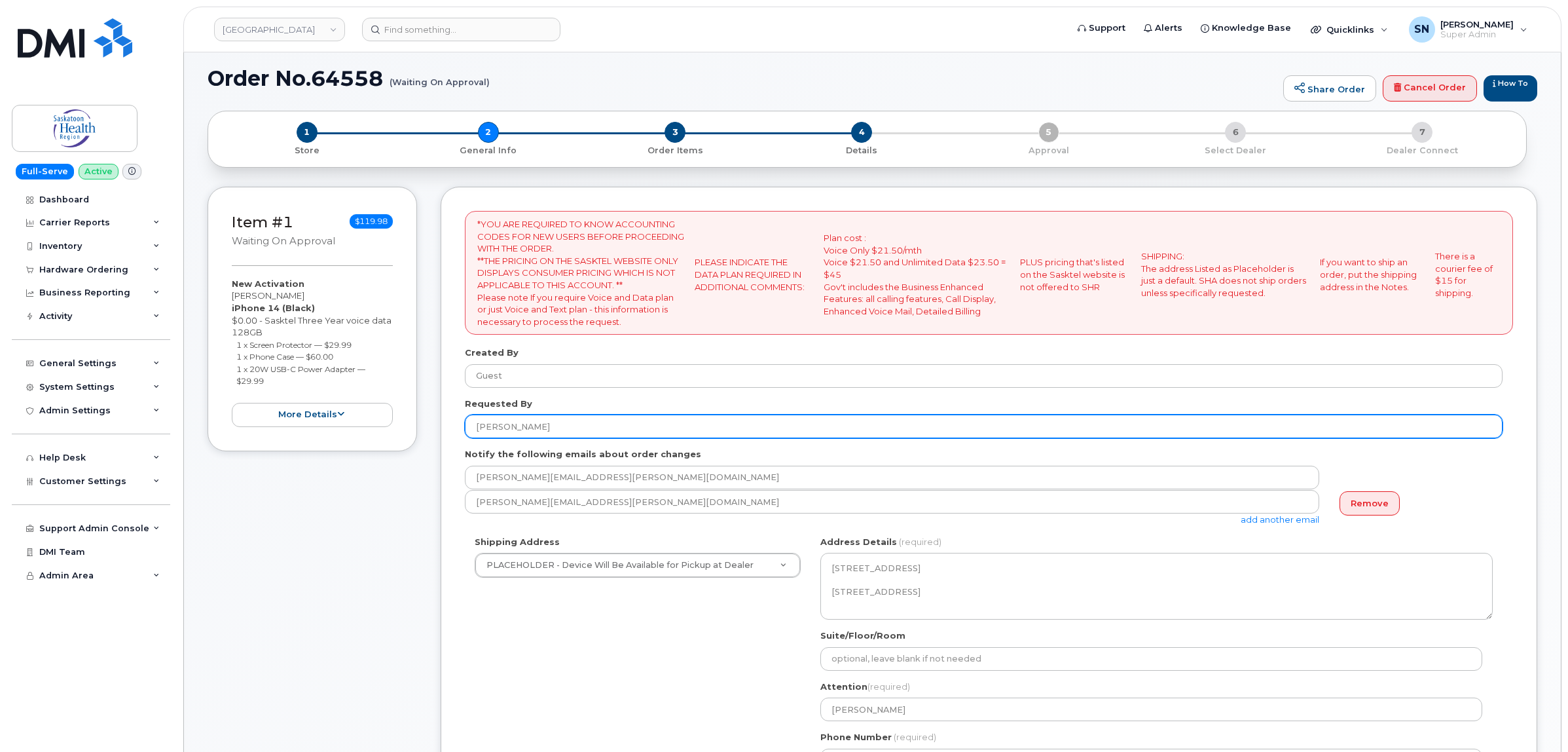
scroll to position [164, 0]
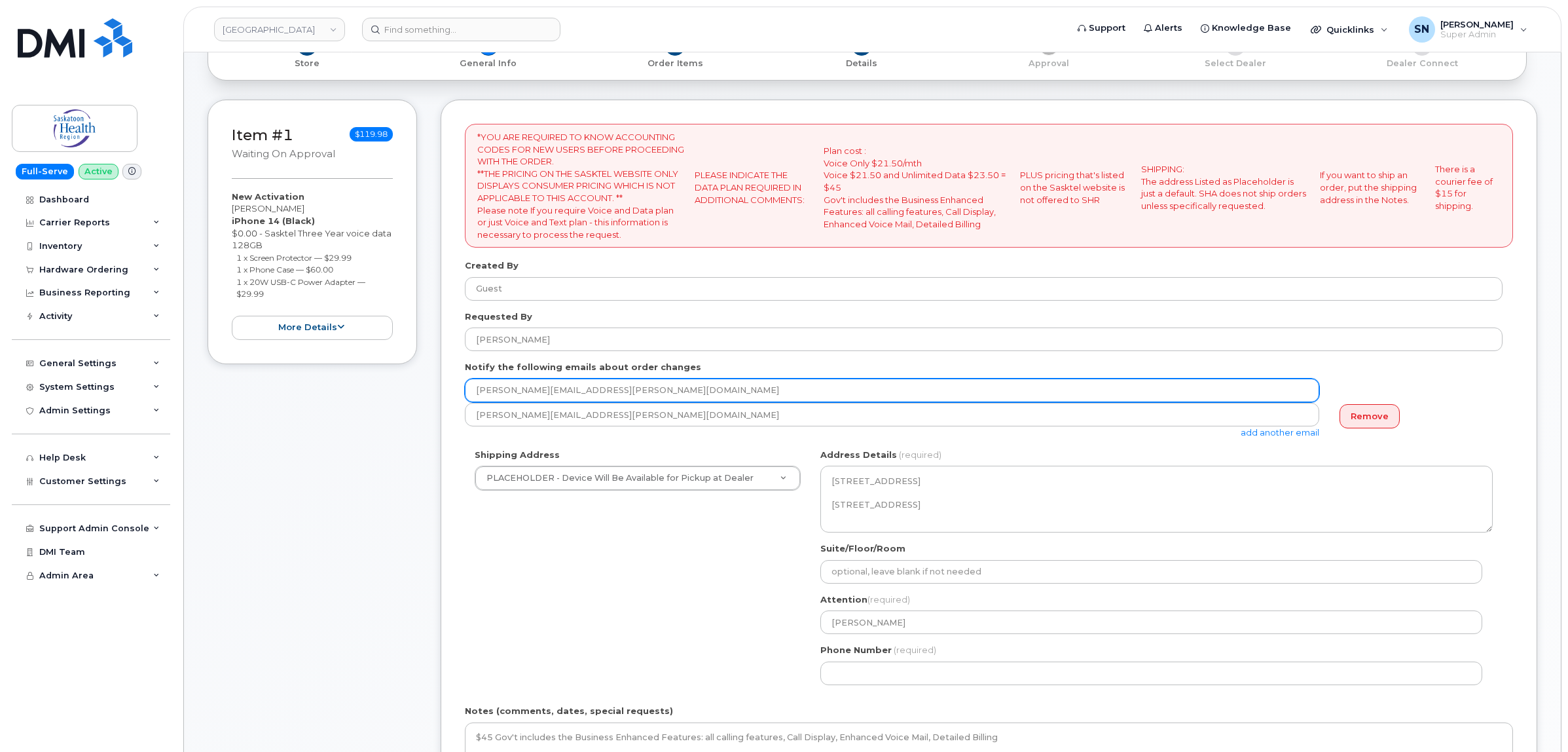
drag, startPoint x: 668, startPoint y: 387, endPoint x: 398, endPoint y: 382, distance: 270.0
click at [400, 382] on div "Item #1 Waiting On Approval $119.98 New Activation Ernest Obosi iPhone 14 (Blac…" at bounding box center [872, 506] width 1329 height 813
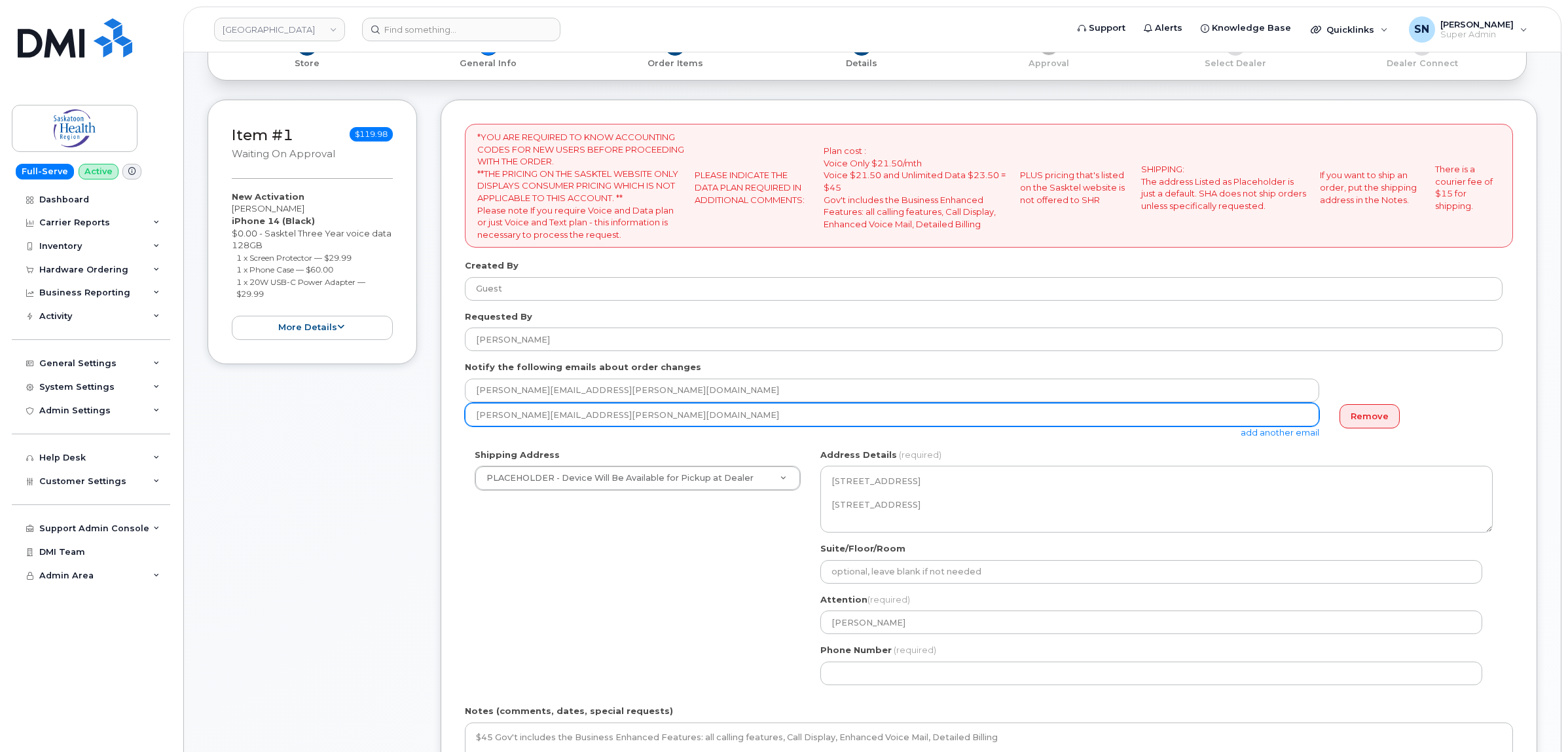
drag, startPoint x: 514, startPoint y: 410, endPoint x: 406, endPoint y: 408, distance: 108.0
click at [422, 407] on div "Item #1 Waiting On Approval $119.98 New Activation Ernest Obosi iPhone 14 (Blac…" at bounding box center [872, 506] width 1329 height 813
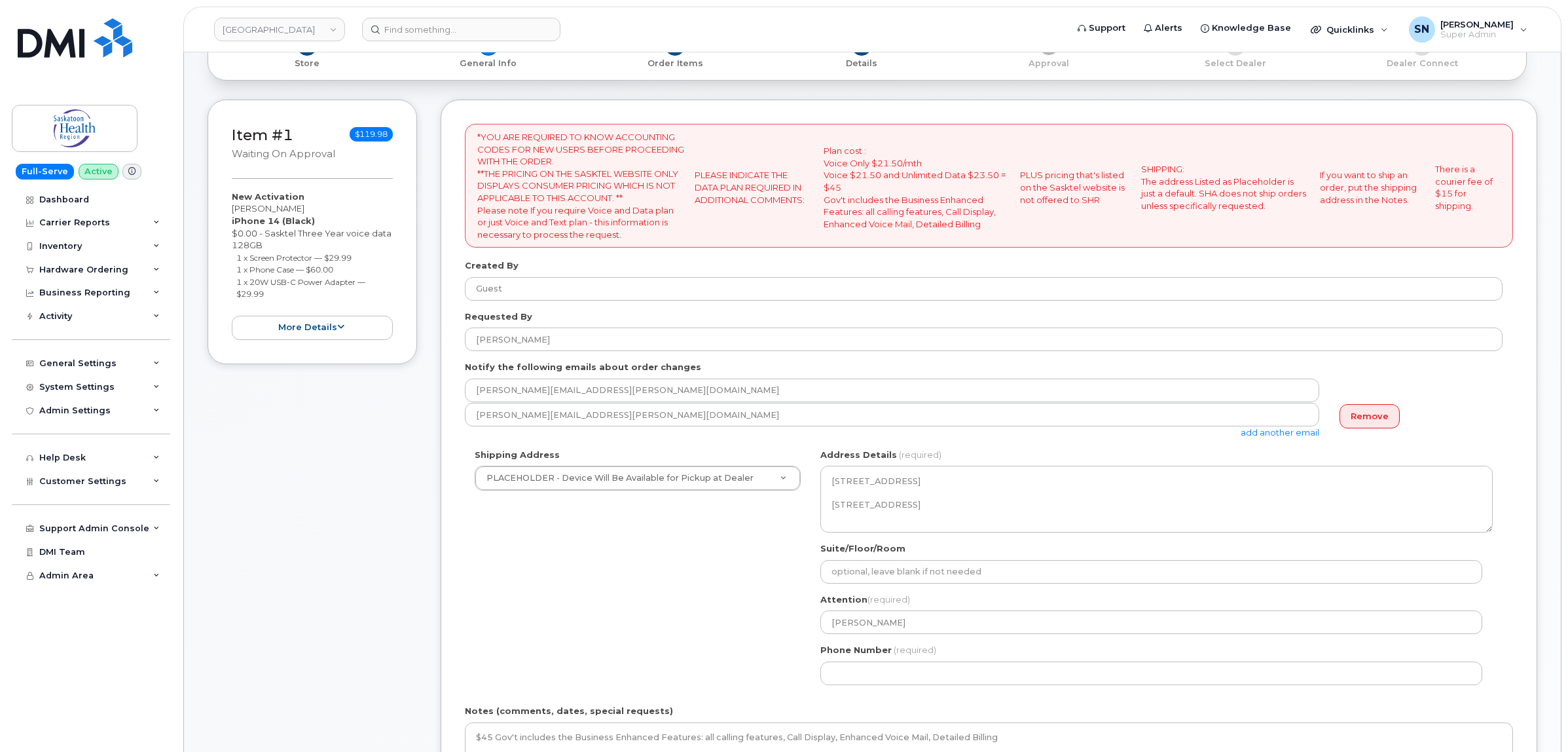
click at [728, 577] on div "Shipping Address PLACEHOLDER - Device Will Be Available for Pickup at Dealer PL…" at bounding box center [983, 571] width 1038 height 246
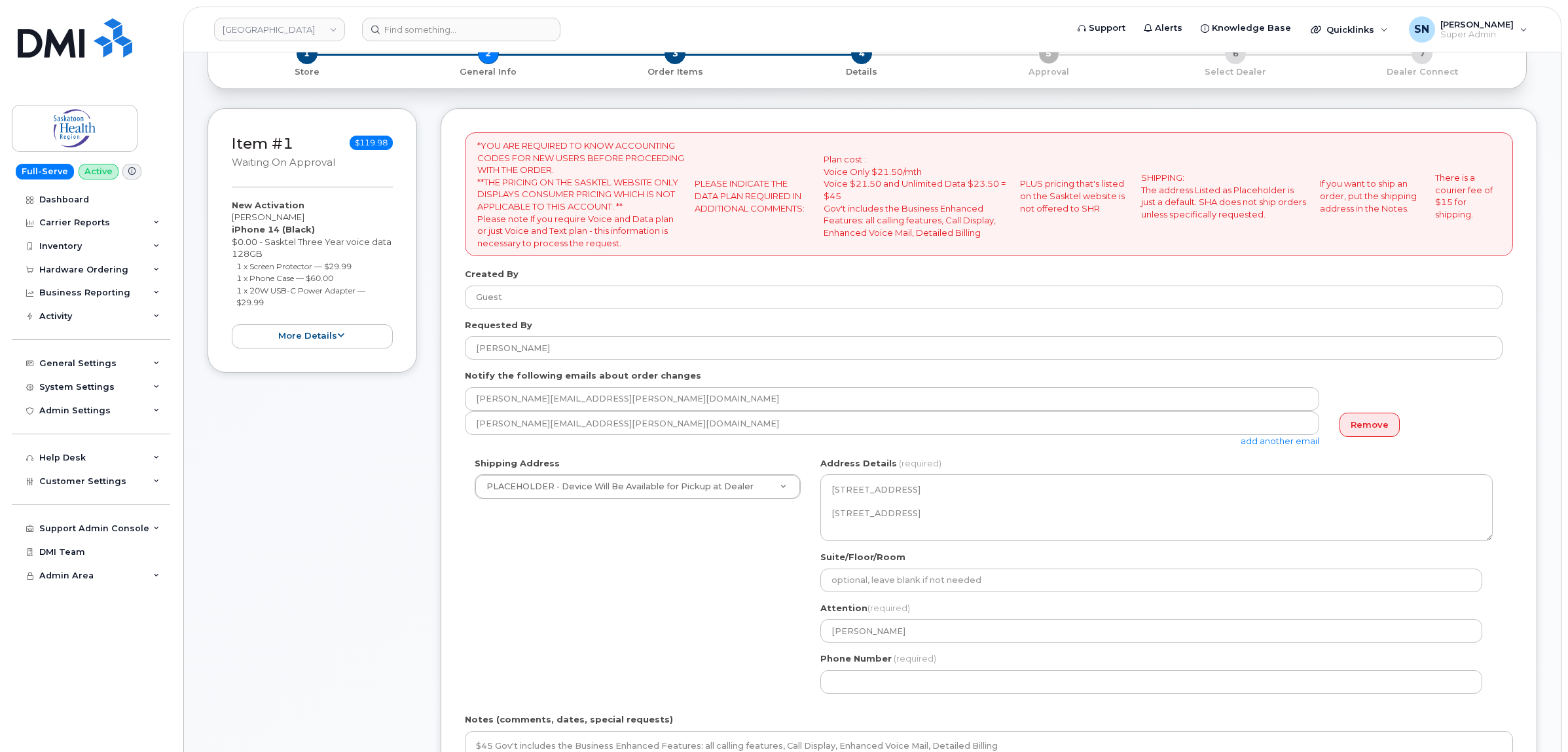
scroll to position [246, 0]
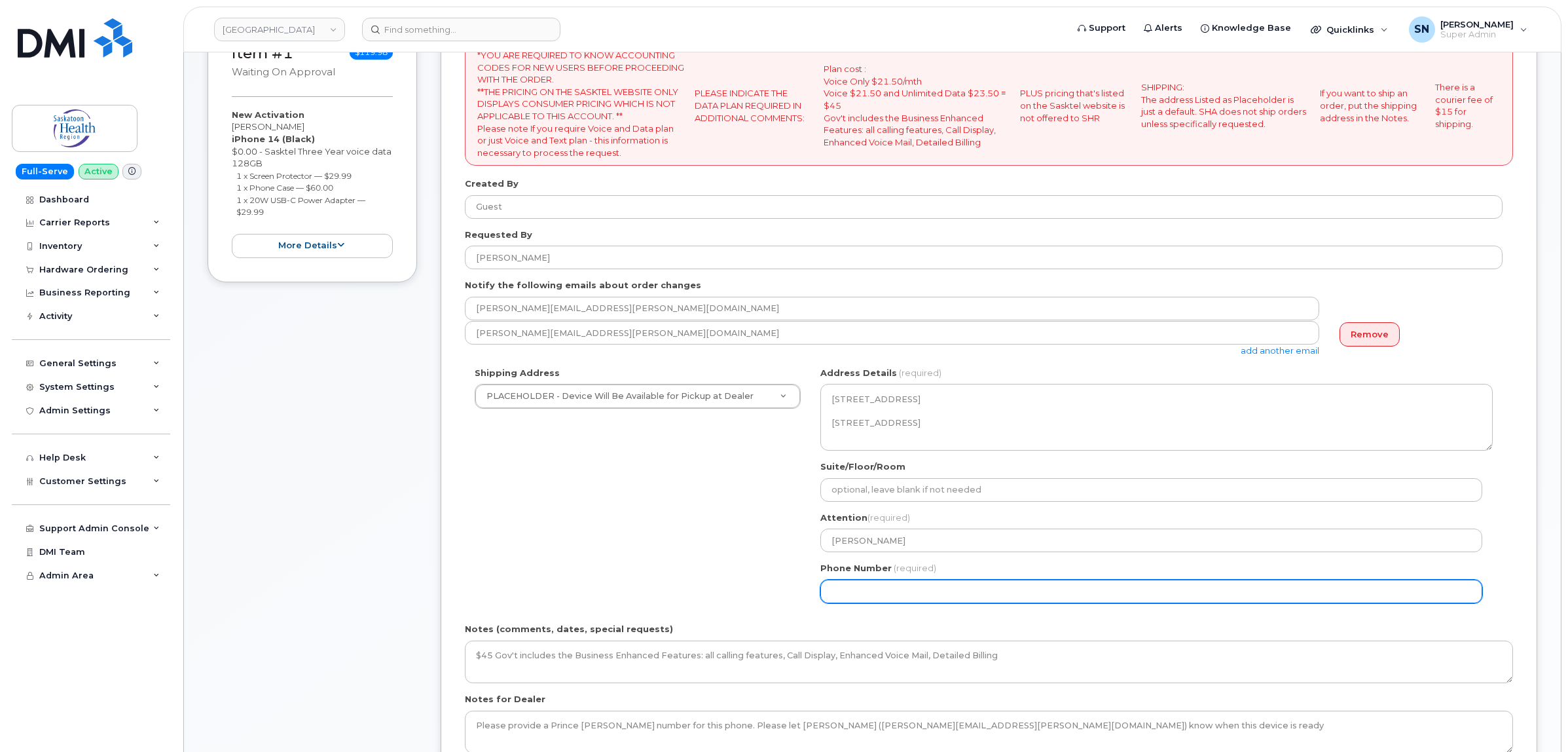
click at [902, 590] on input "Phone Number" at bounding box center [1151, 591] width 662 height 24
select select
type input "123456789"
select select
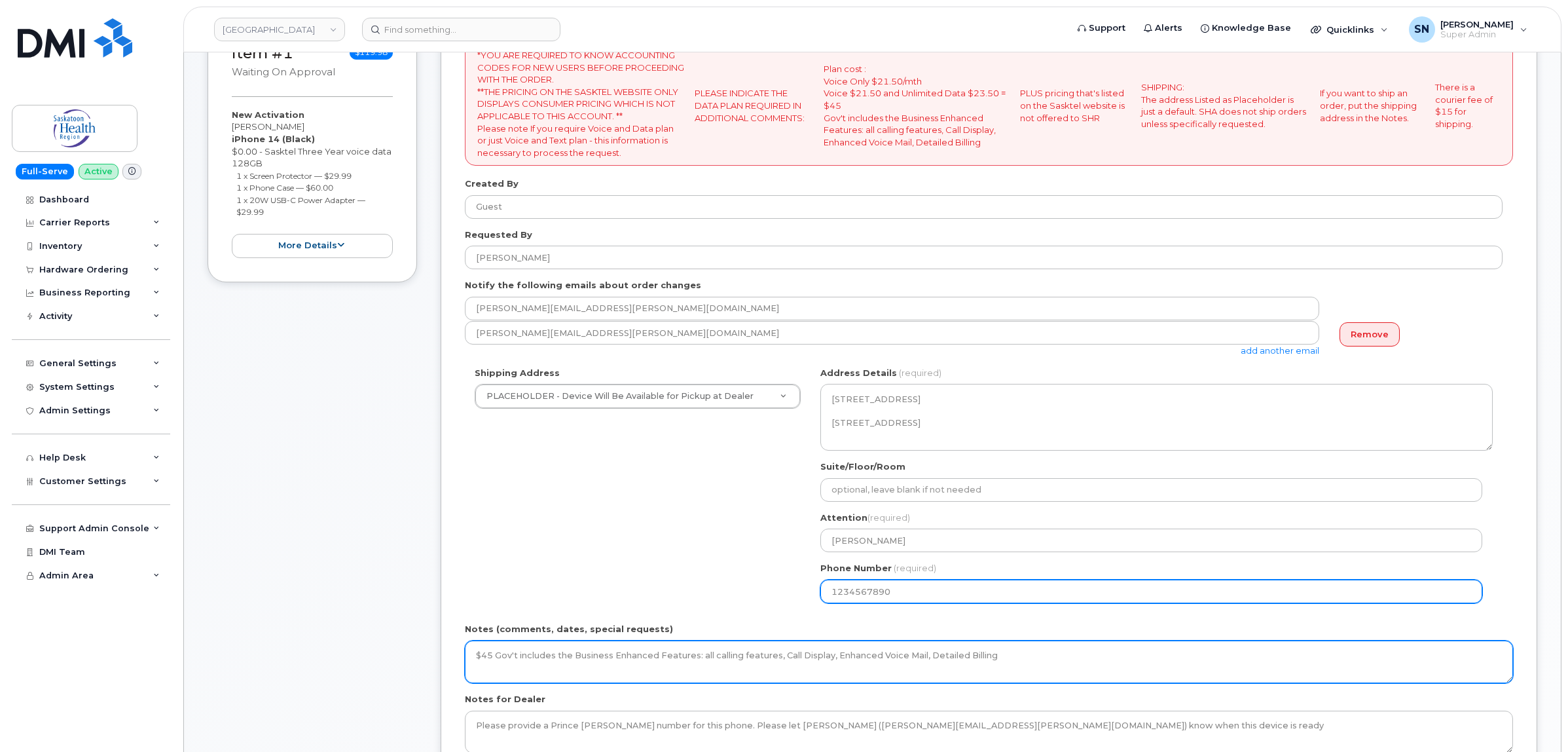
type input "1234567890"
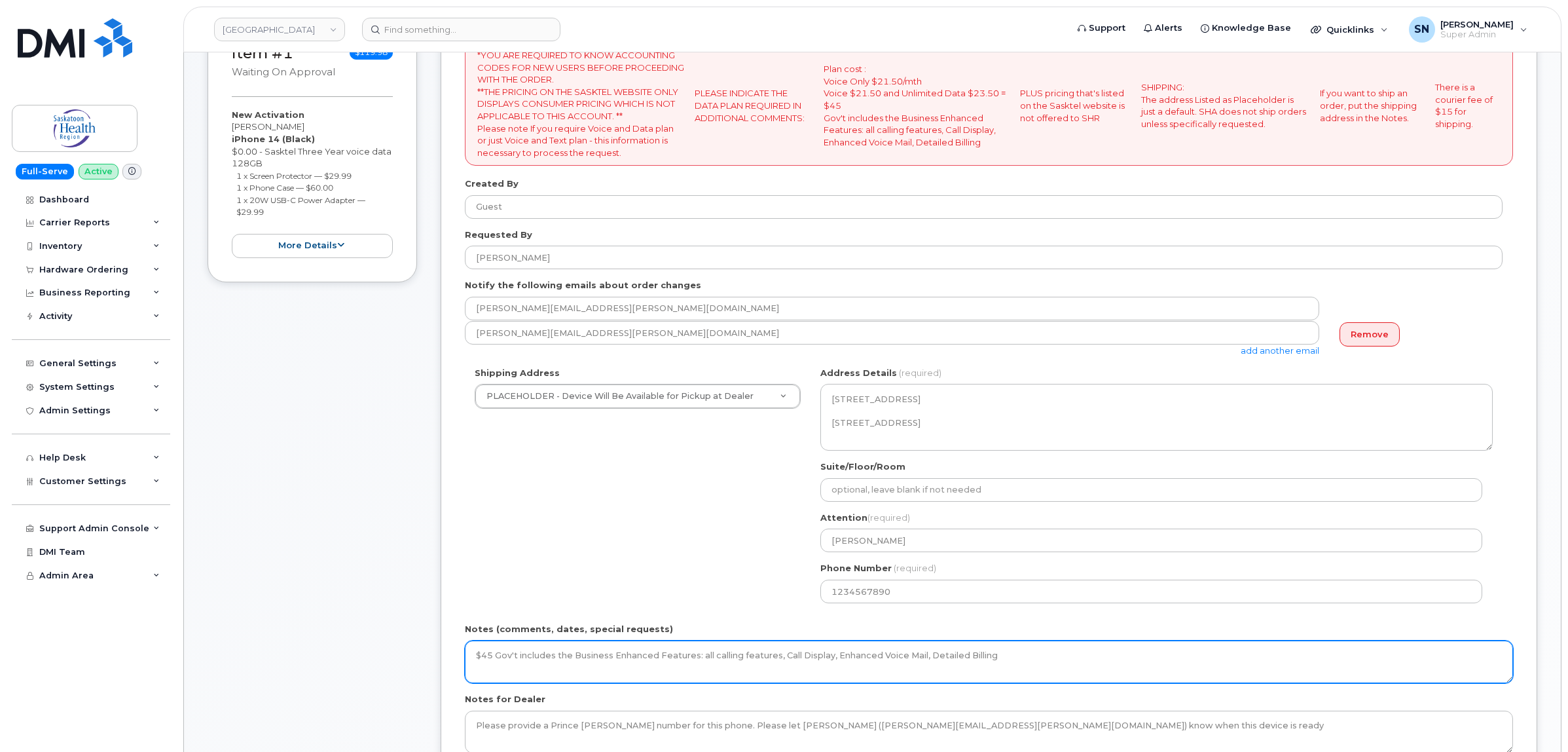
click at [1015, 643] on textarea "$45 Gov't includes the Business Enhanced Features: all calling features, Call D…" at bounding box center [988, 662] width 1048 height 43
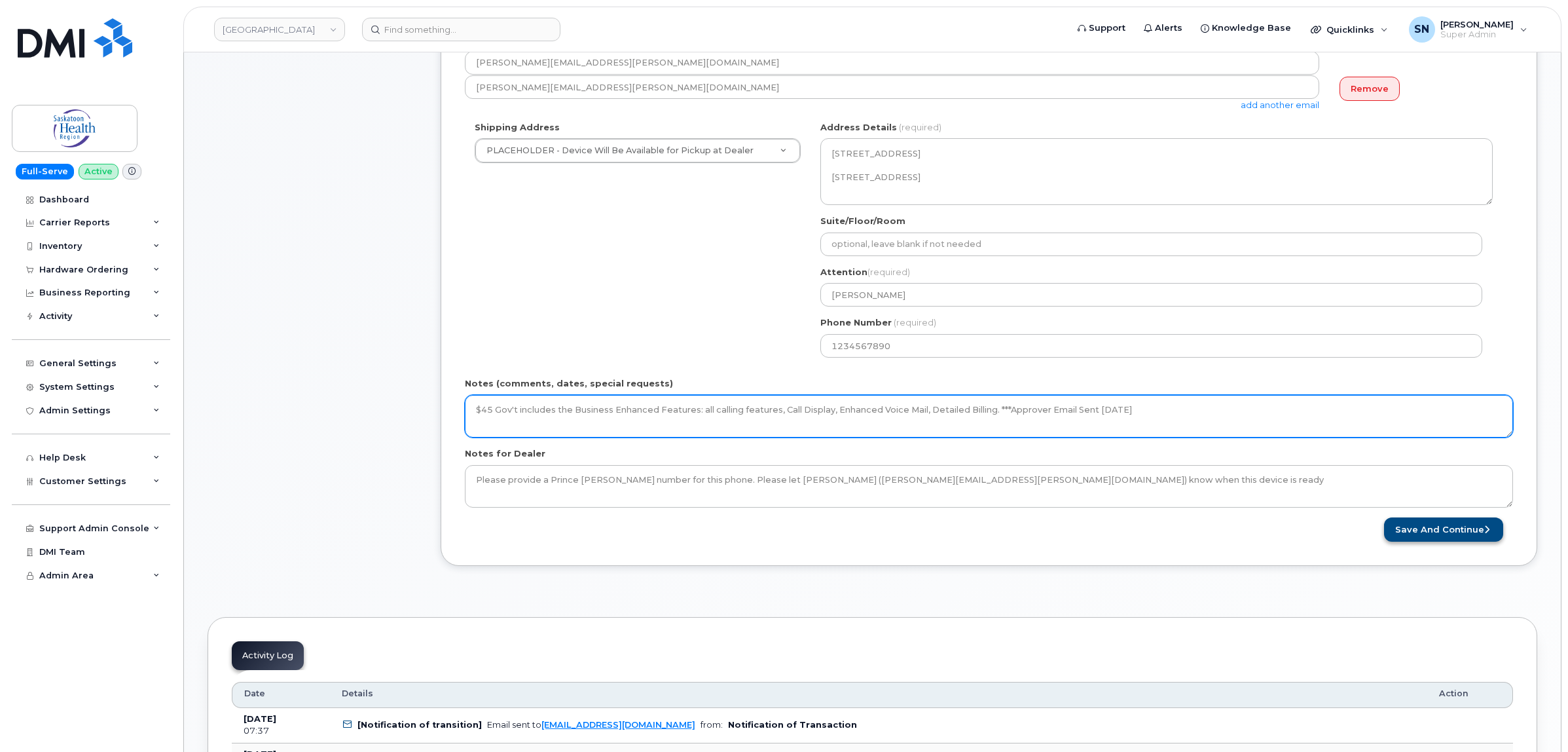
type textarea "$45 Gov't includes the Business Enhanced Features: all calling features, Call D…"
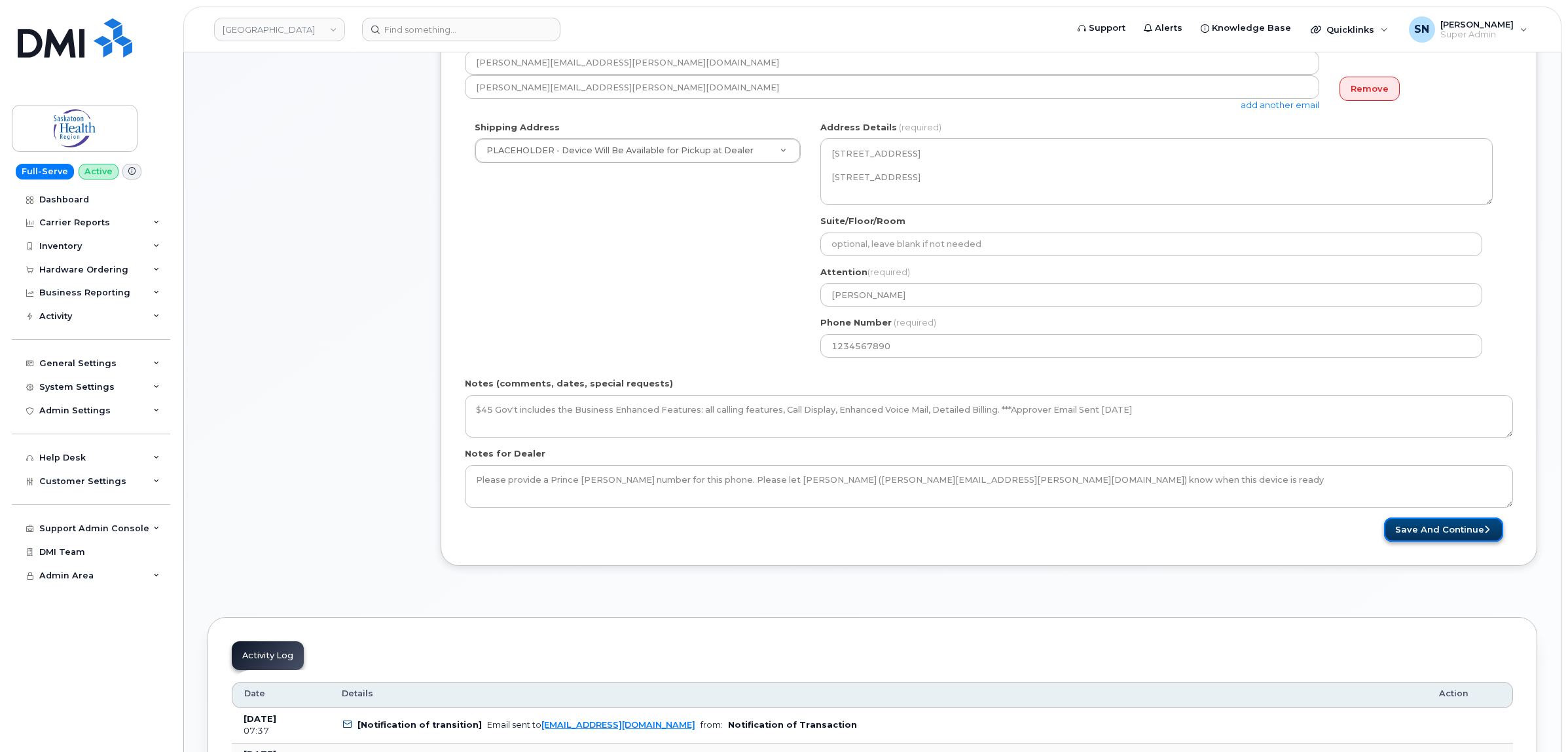
click at [1462, 540] on button "Save and Continue" at bounding box center [1443, 530] width 119 height 24
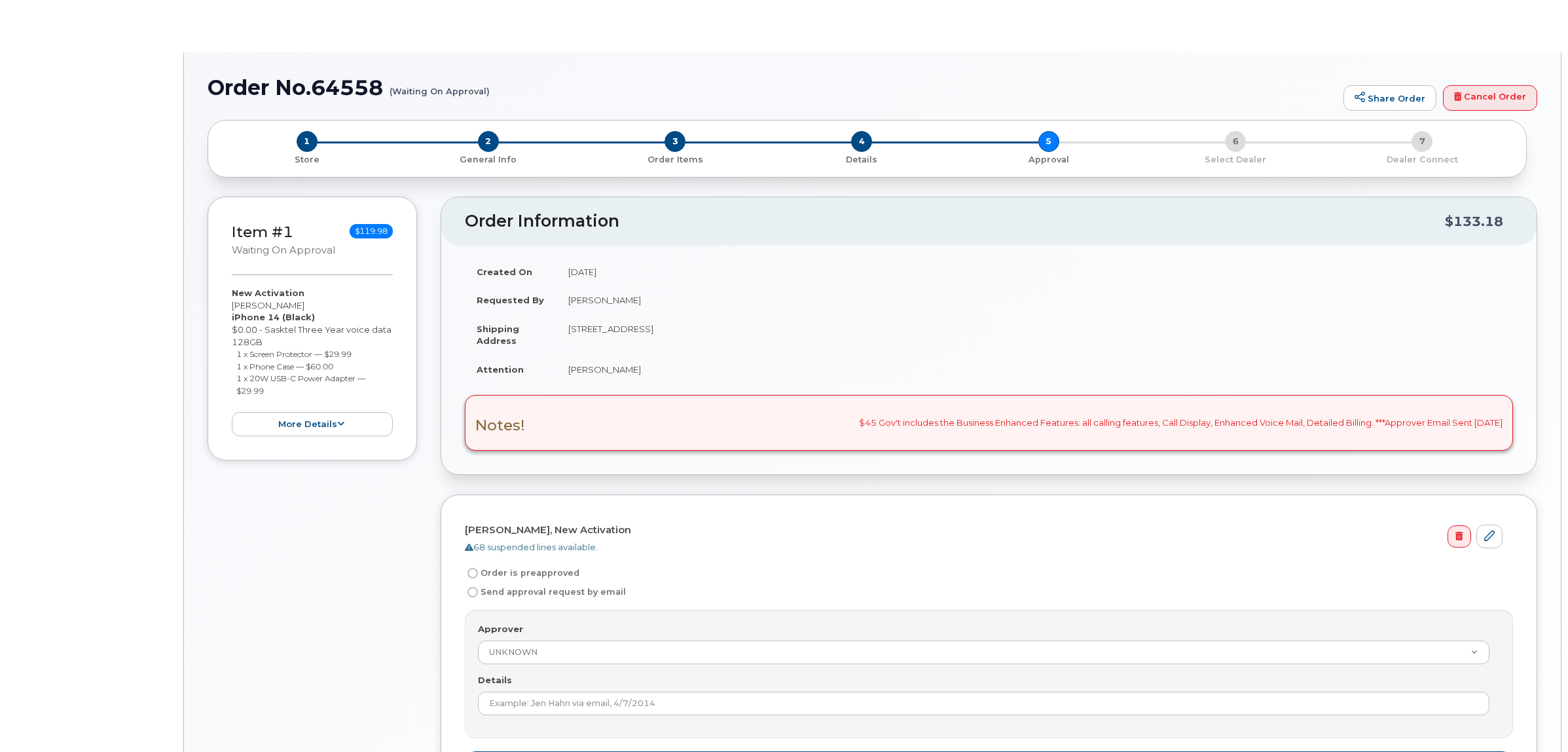
radio input "true"
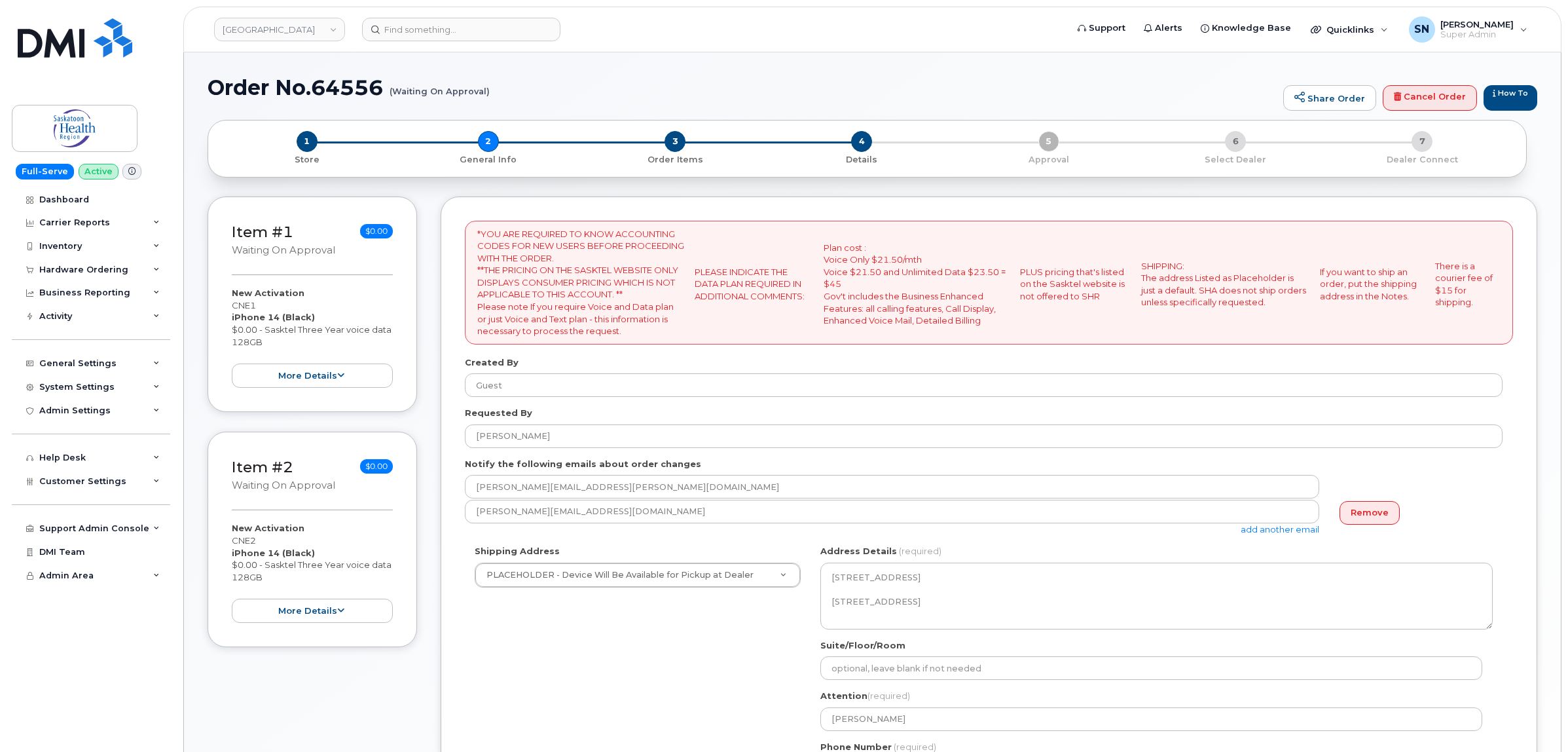
select select
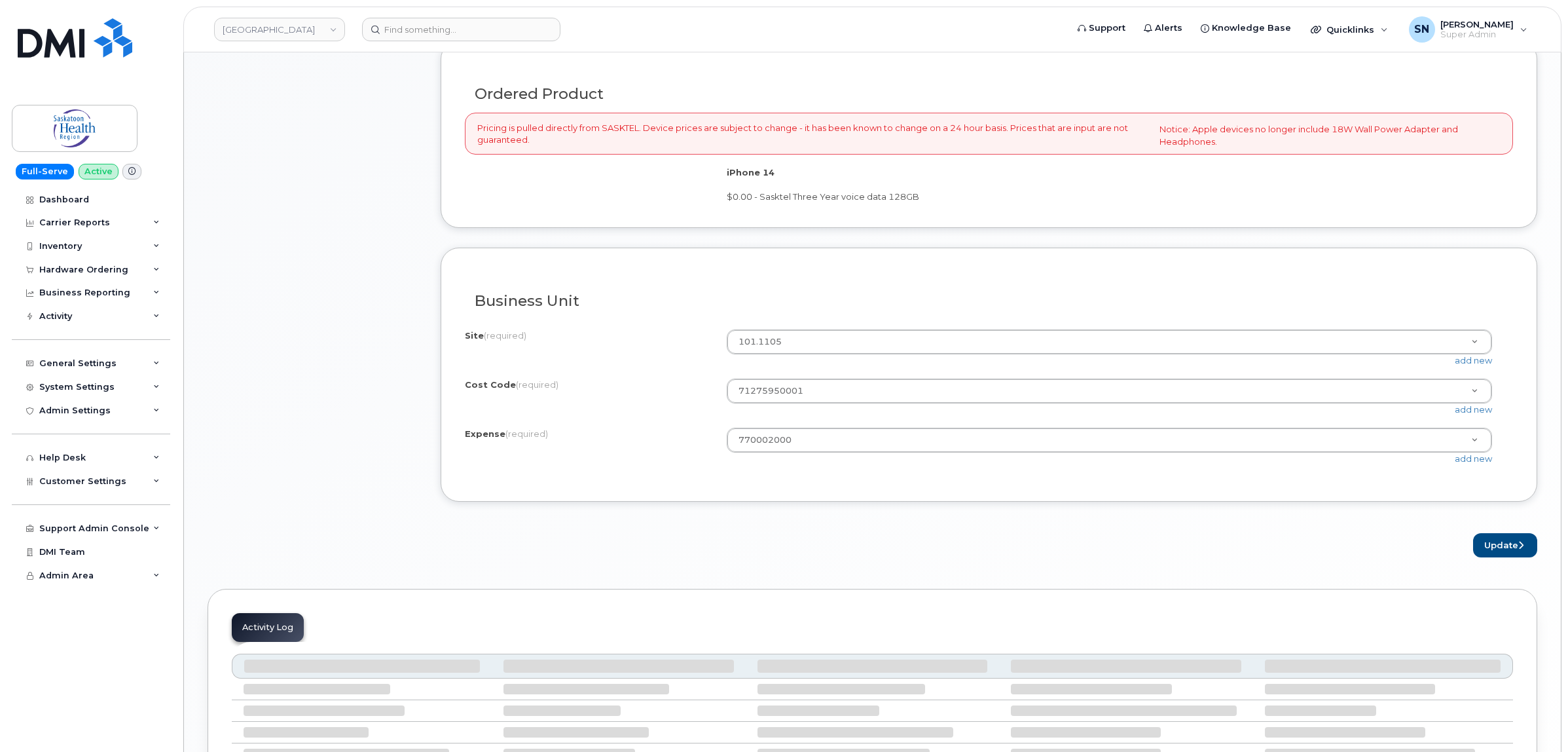
scroll to position [884, 0]
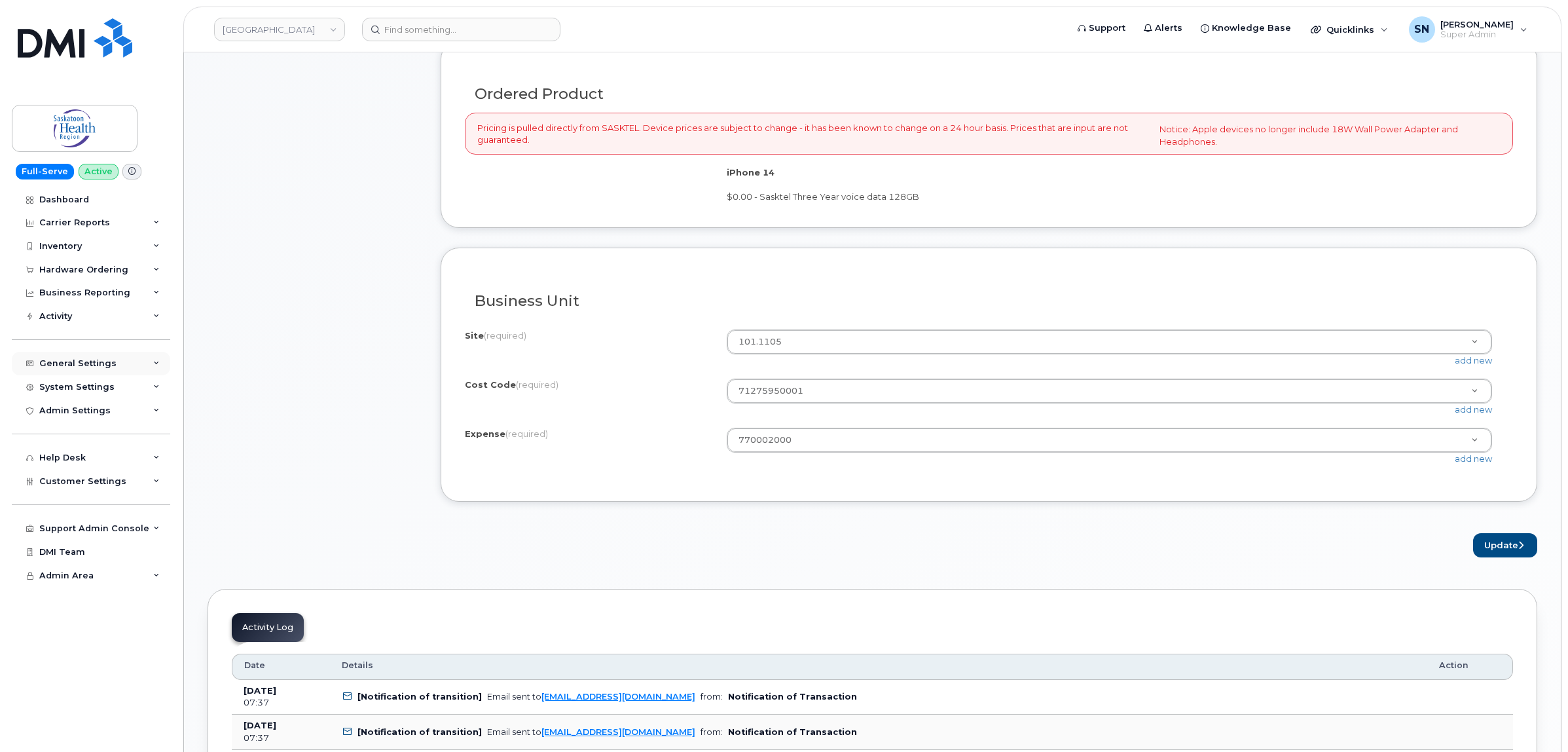
click at [99, 363] on div "General Settings" at bounding box center [78, 363] width 77 height 11
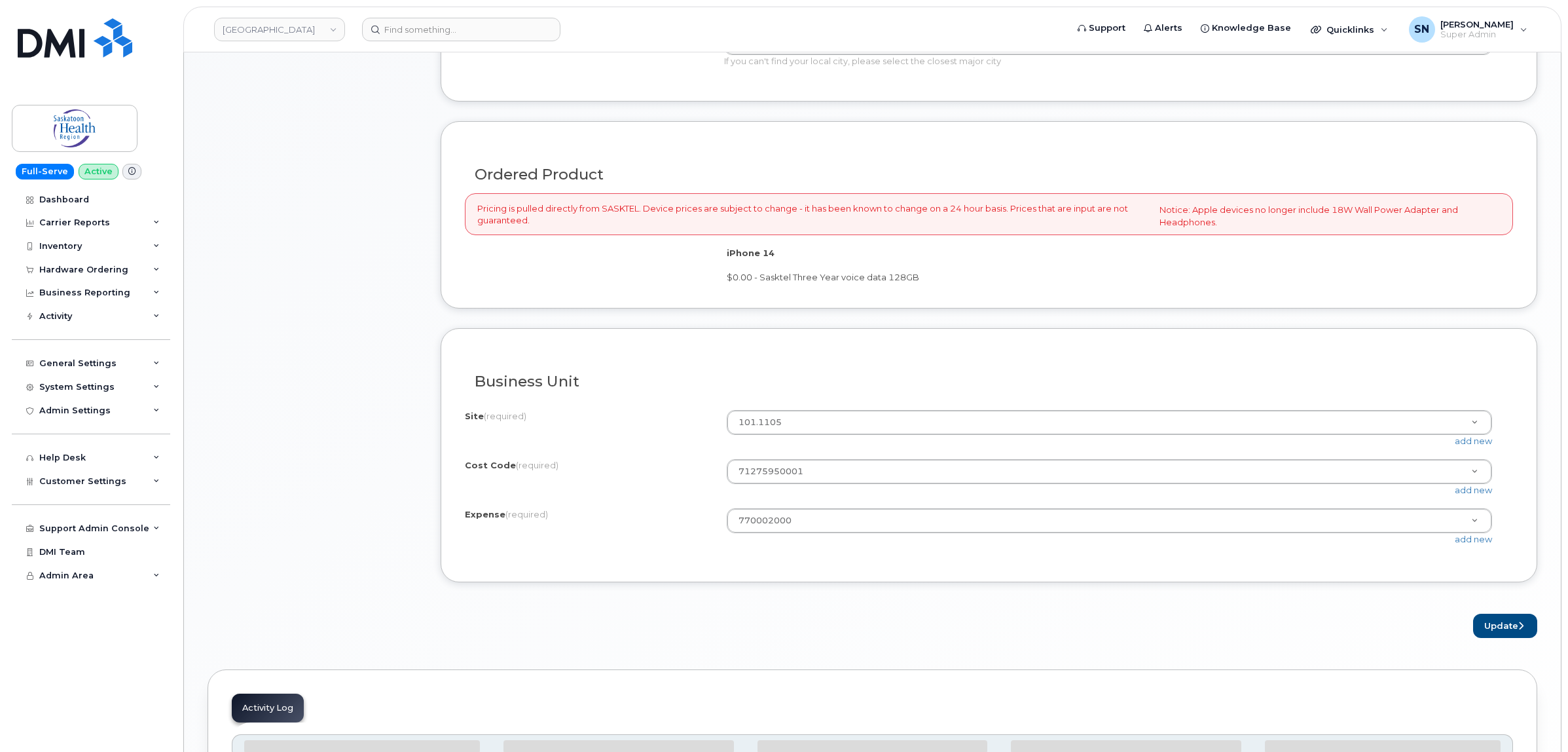
scroll to position [966, 0]
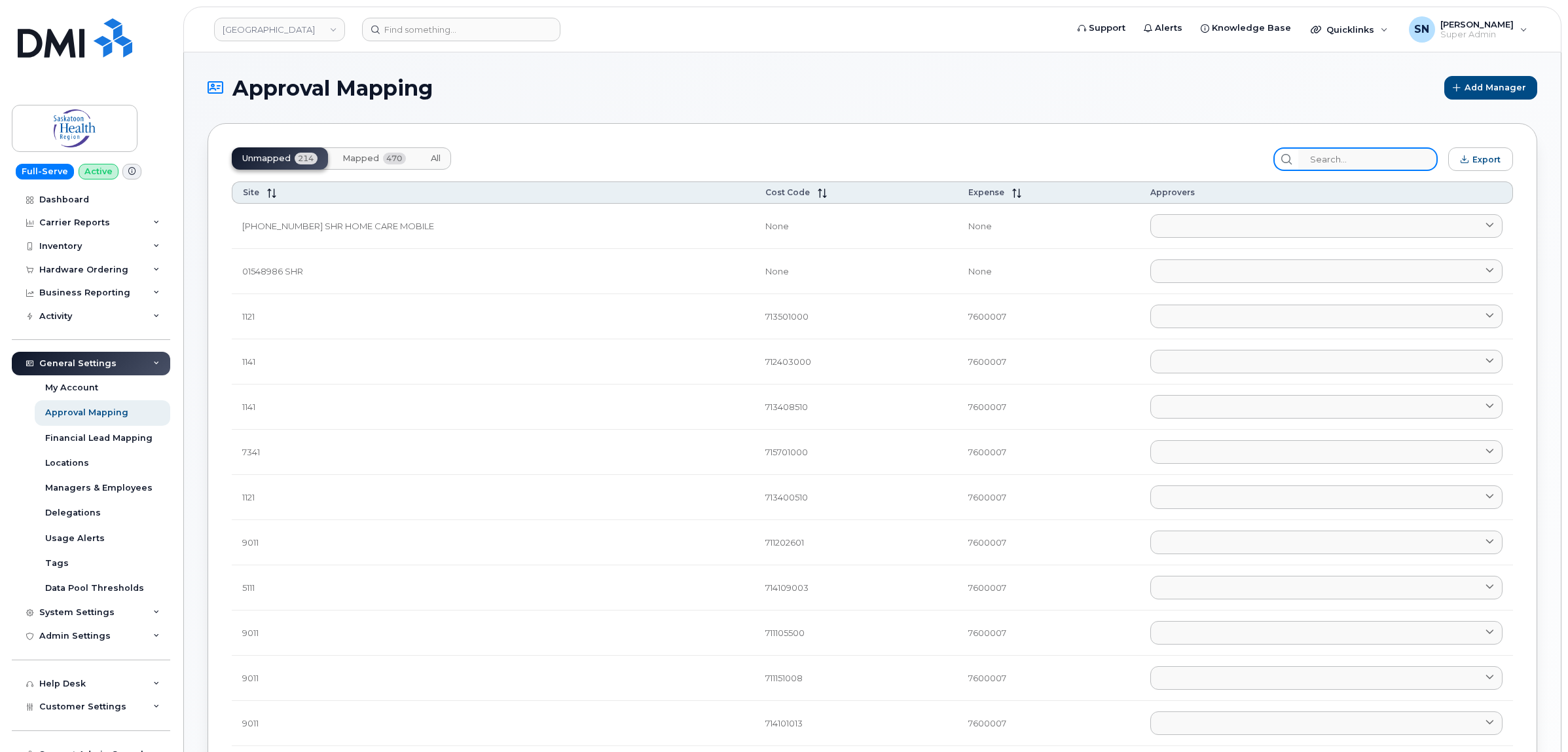
click at [1346, 162] on input "search" at bounding box center [1367, 159] width 139 height 24
paste input "71275950001"
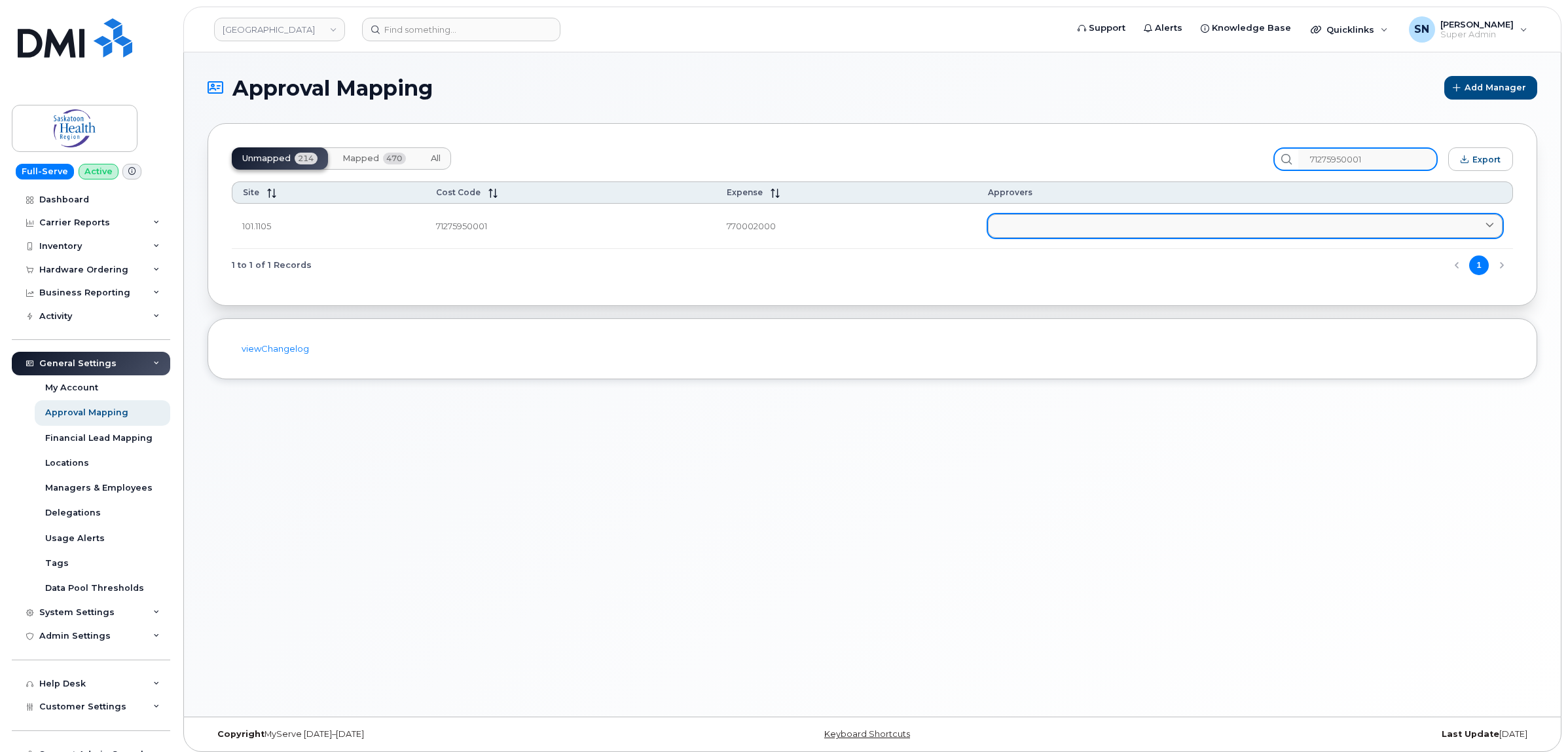
type input "71275950001"
click at [1133, 228] on link at bounding box center [1245, 226] width 515 height 24
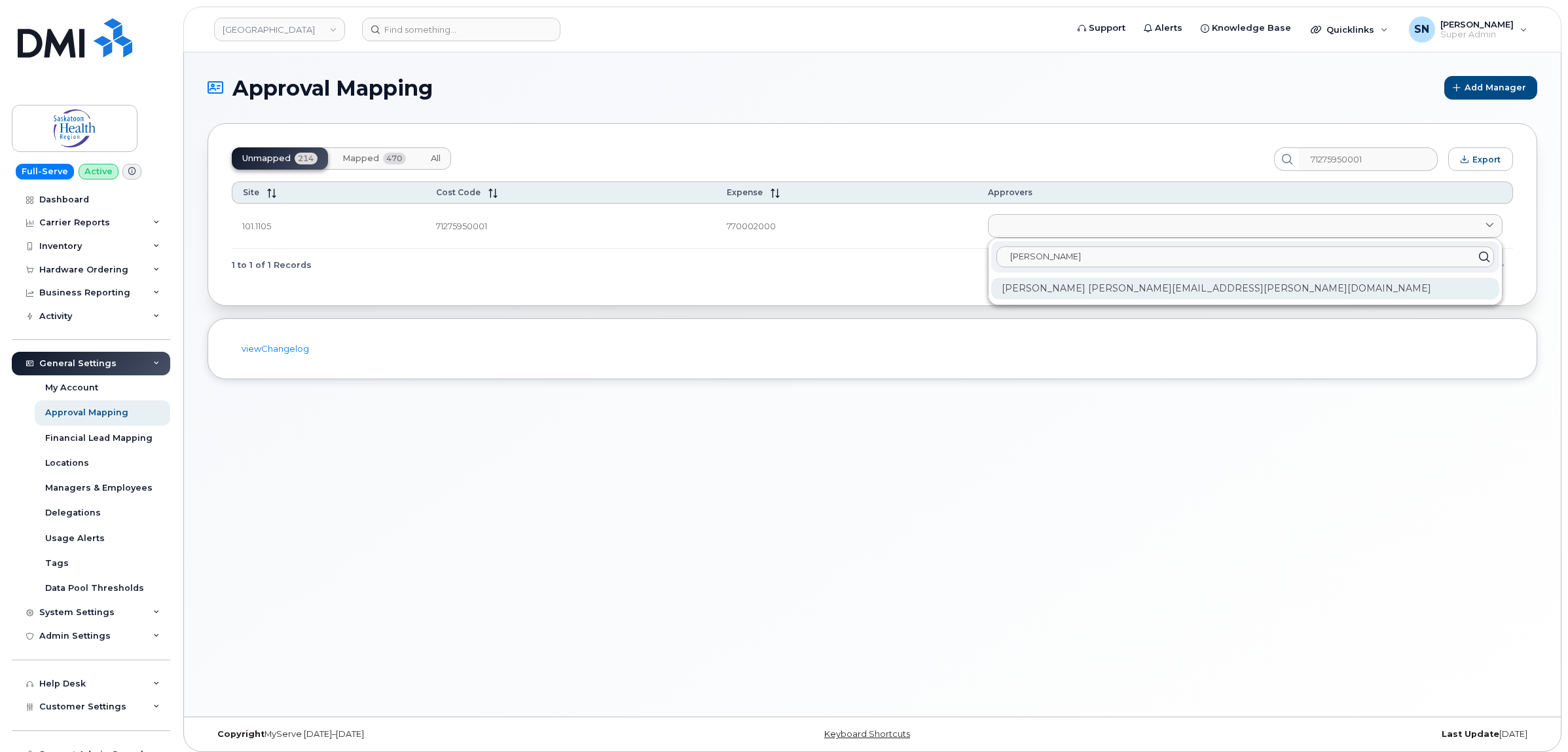
type input "sheryn"
click at [1194, 283] on div "Sheryn Peterson sheryn.peterson@saskhealthauthority.ca" at bounding box center [1245, 288] width 508 height 21
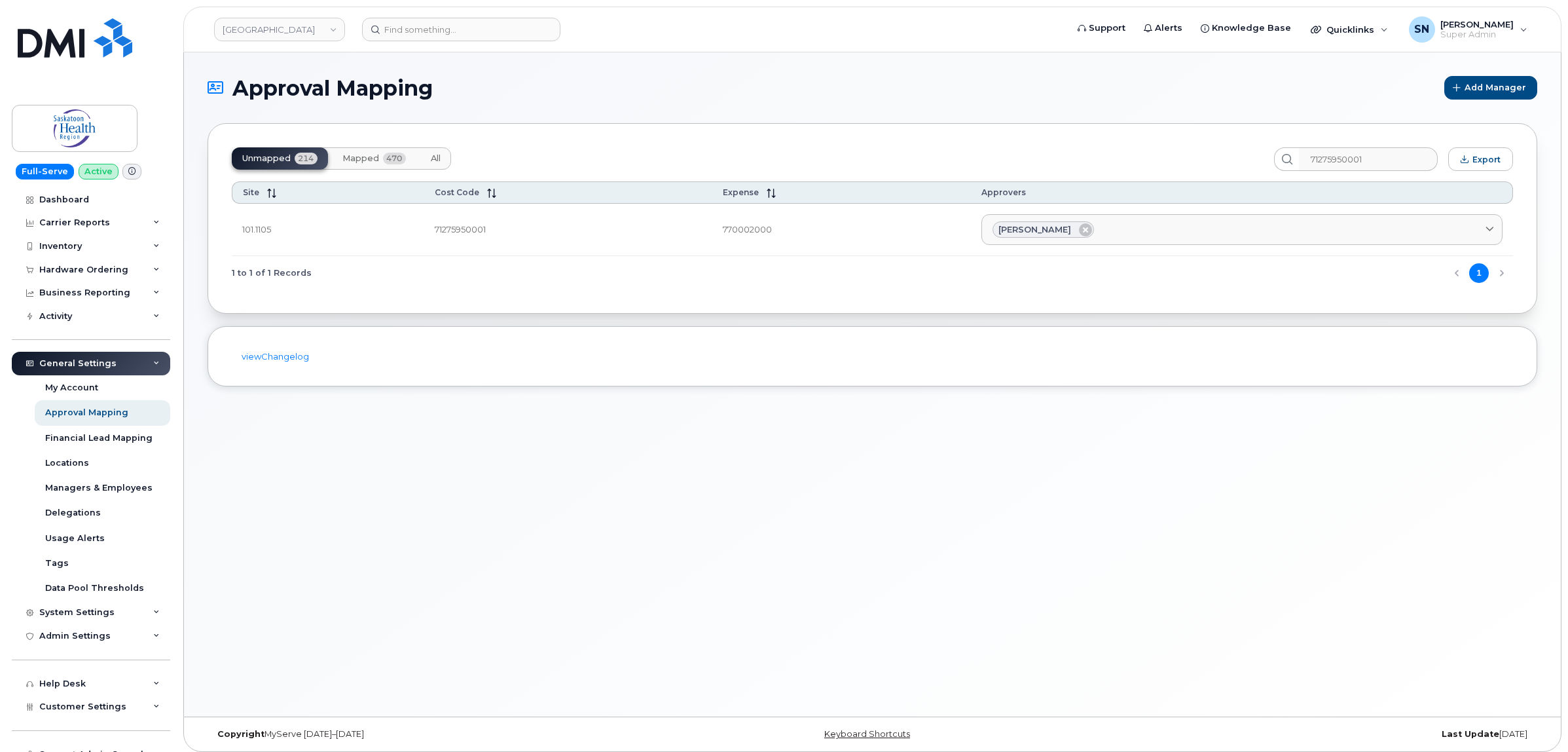
click at [1068, 414] on div "Approval Mapping Add Manager Unmapped 214 Mapped 470 All 71275950001 Export Sit…" at bounding box center [872, 384] width 1376 height 664
click at [346, 164] on button "Mapped 470" at bounding box center [374, 158] width 84 height 22
click at [256, 153] on span "Unmapped" at bounding box center [267, 158] width 49 height 11
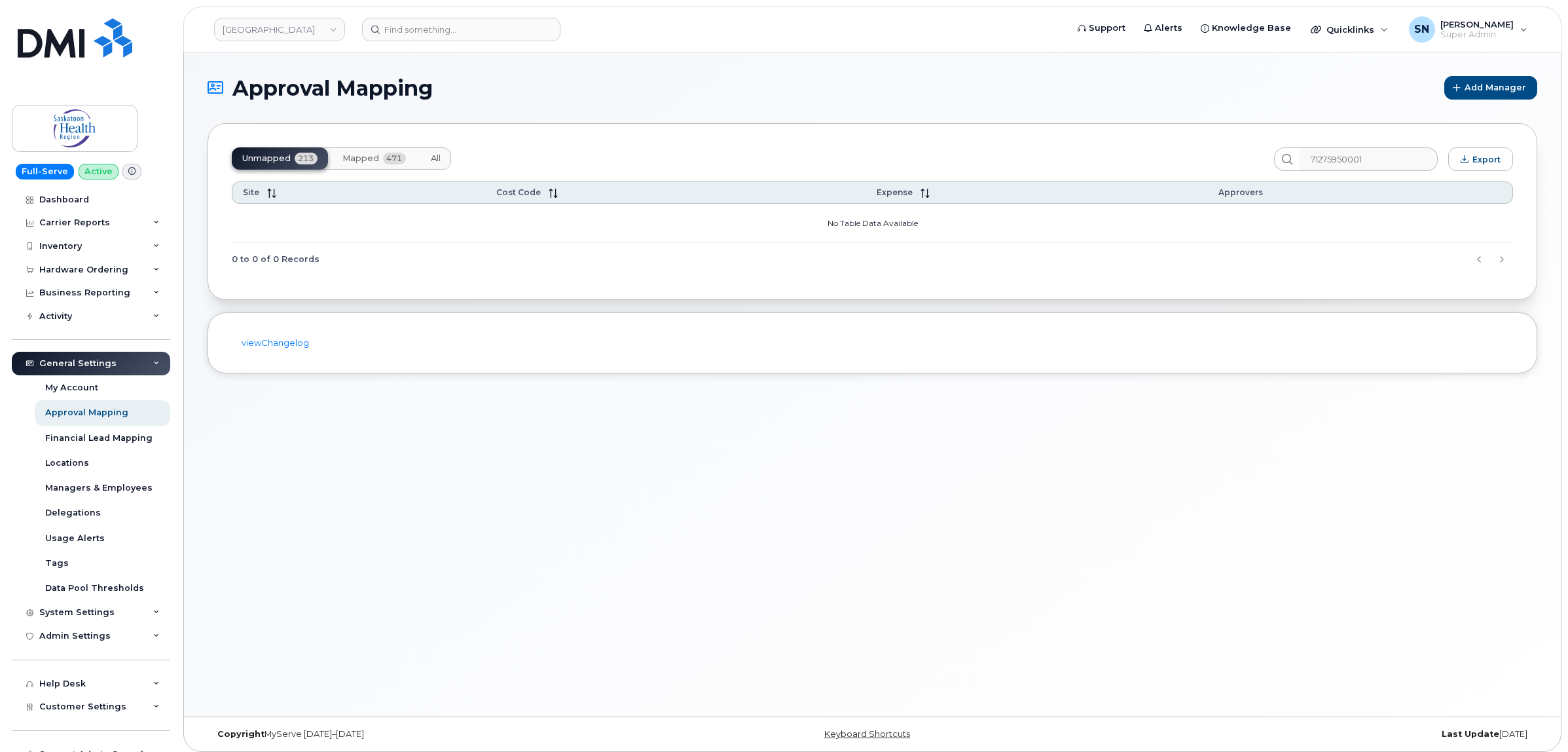
click at [347, 153] on span "Mapped" at bounding box center [360, 158] width 36 height 11
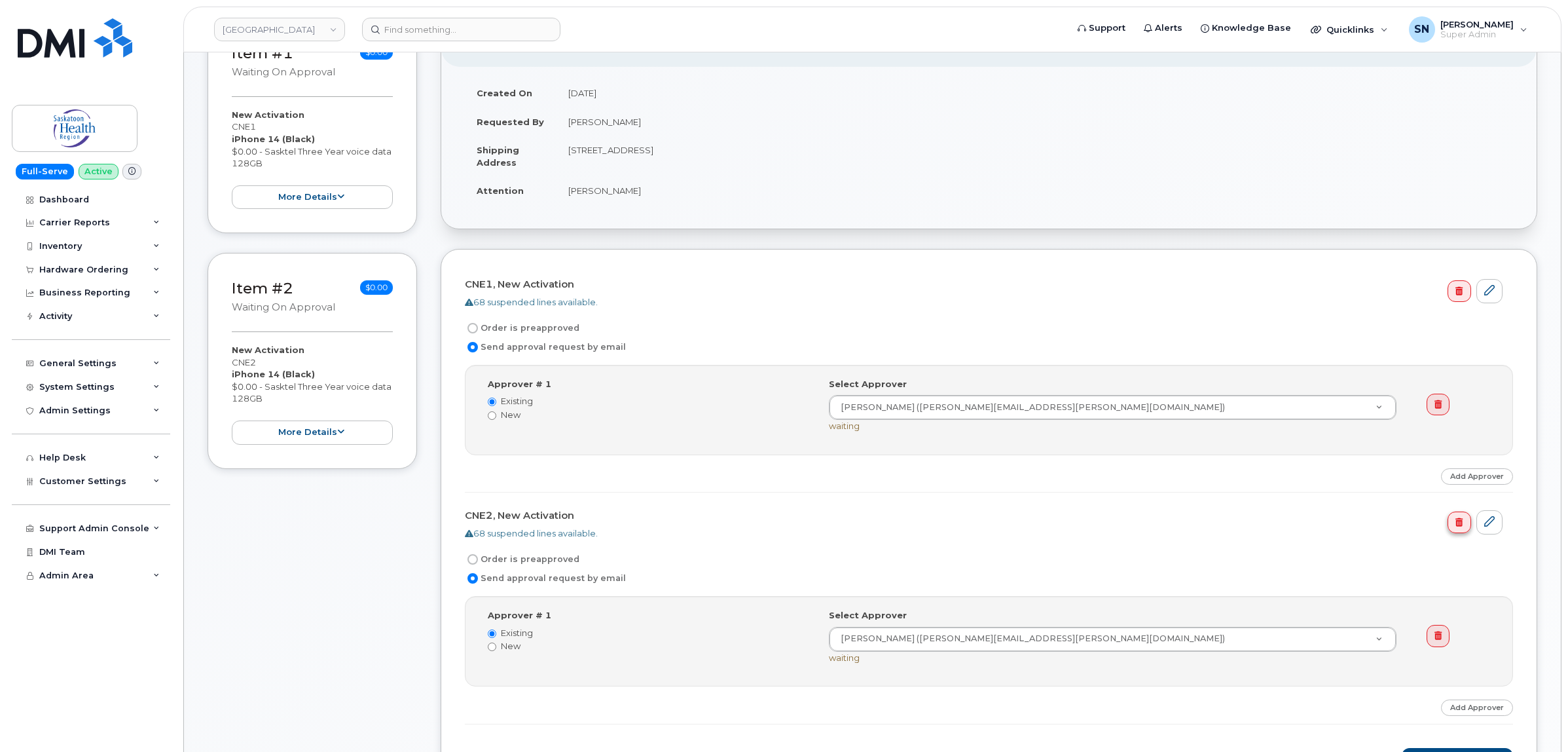
scroll to position [491, 0]
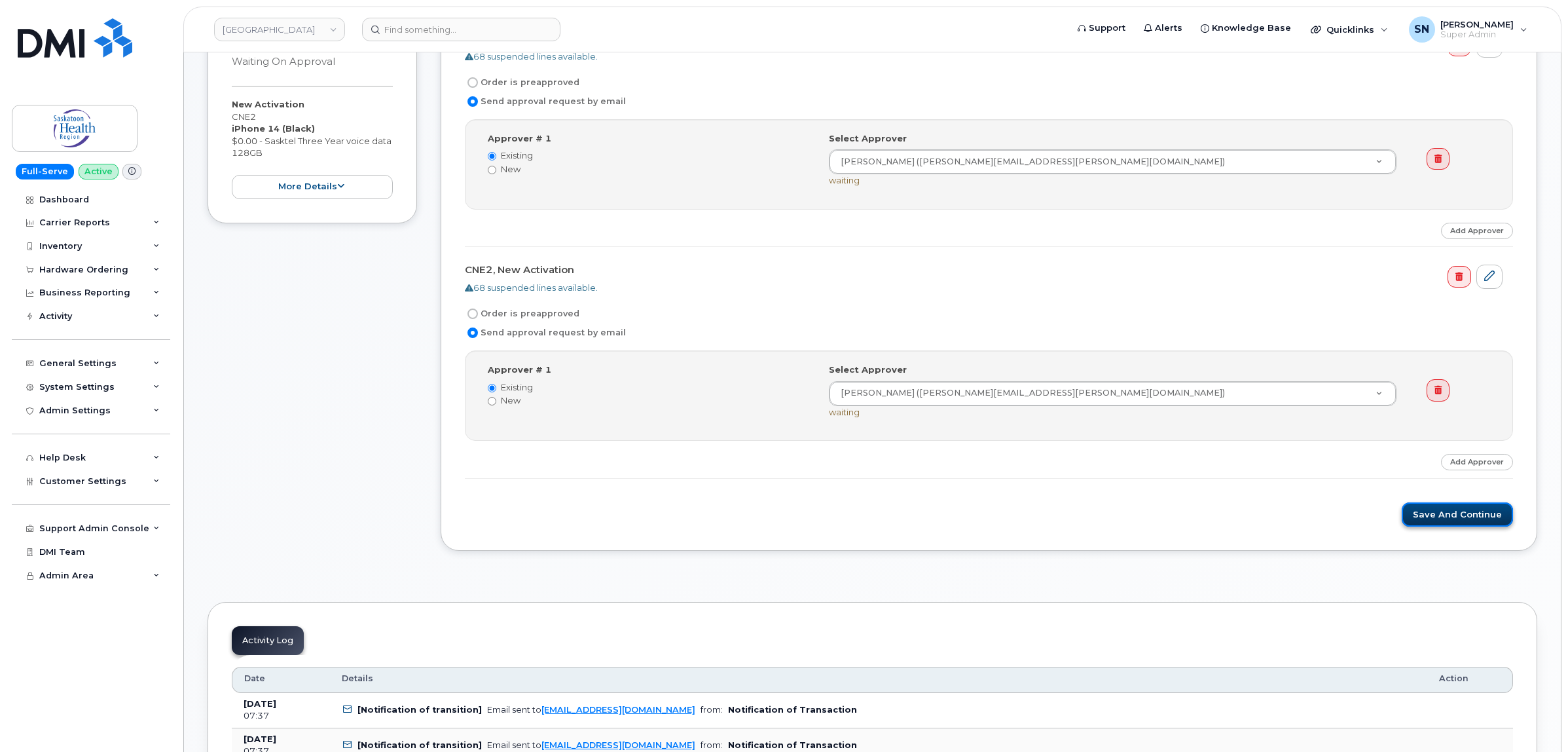
click at [1467, 525] on button "Save and Continue" at bounding box center [1457, 515] width 111 height 24
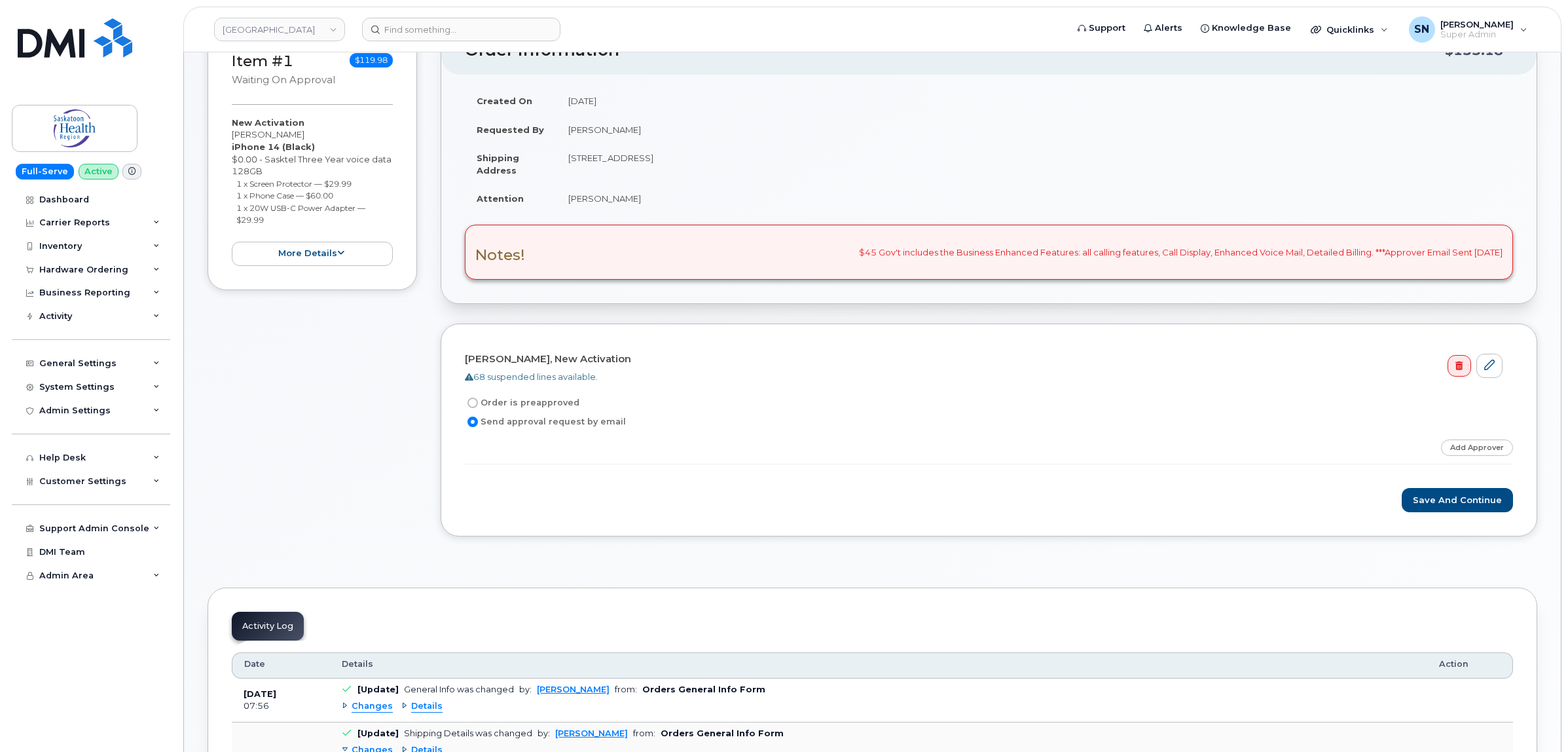
scroll to position [246, 0]
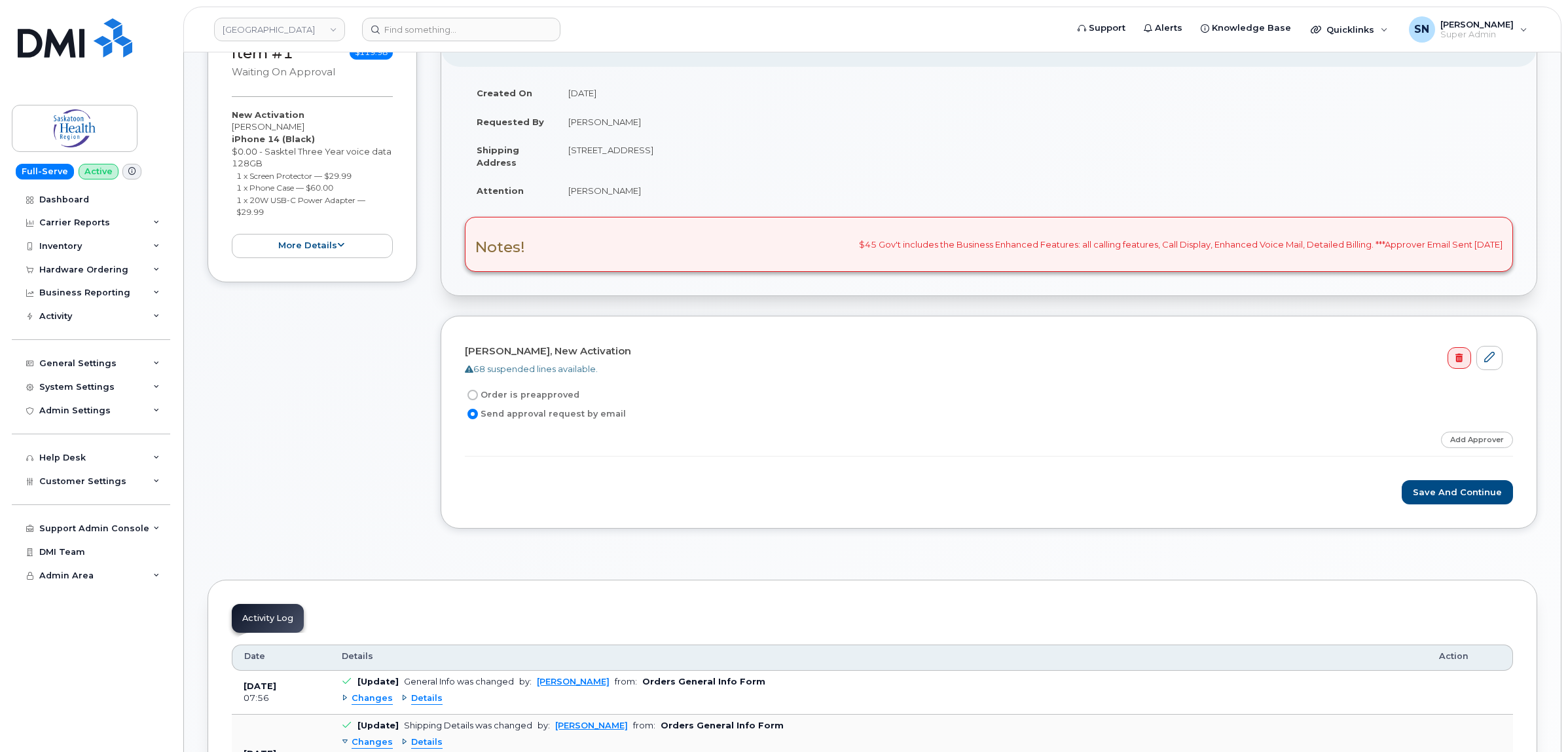
click at [425, 369] on div "Item #1 Waiting On Approval $119.98 New Activation [PERSON_NAME] iPhone 14 (Bla…" at bounding box center [872, 283] width 1329 height 530
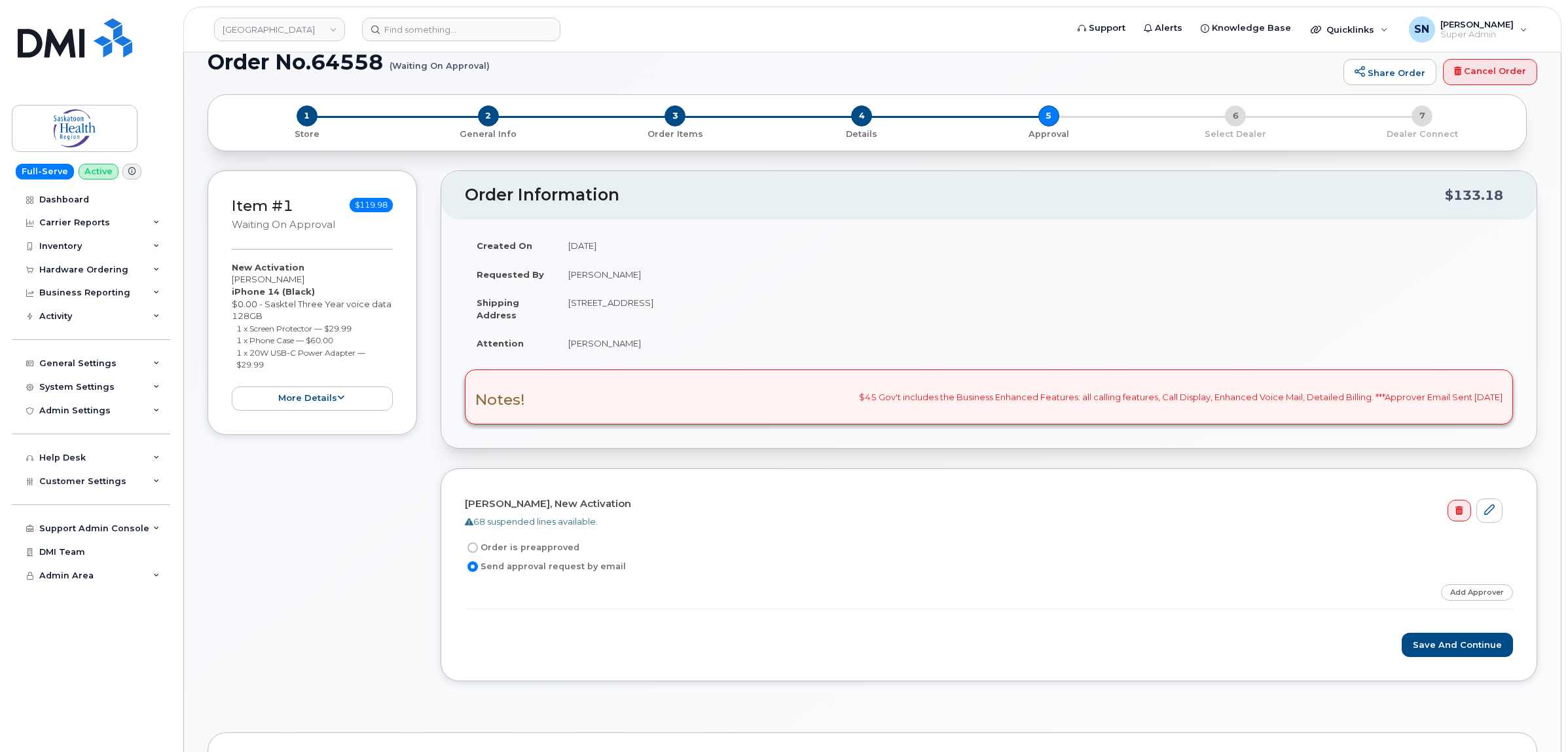
scroll to position [0, 0]
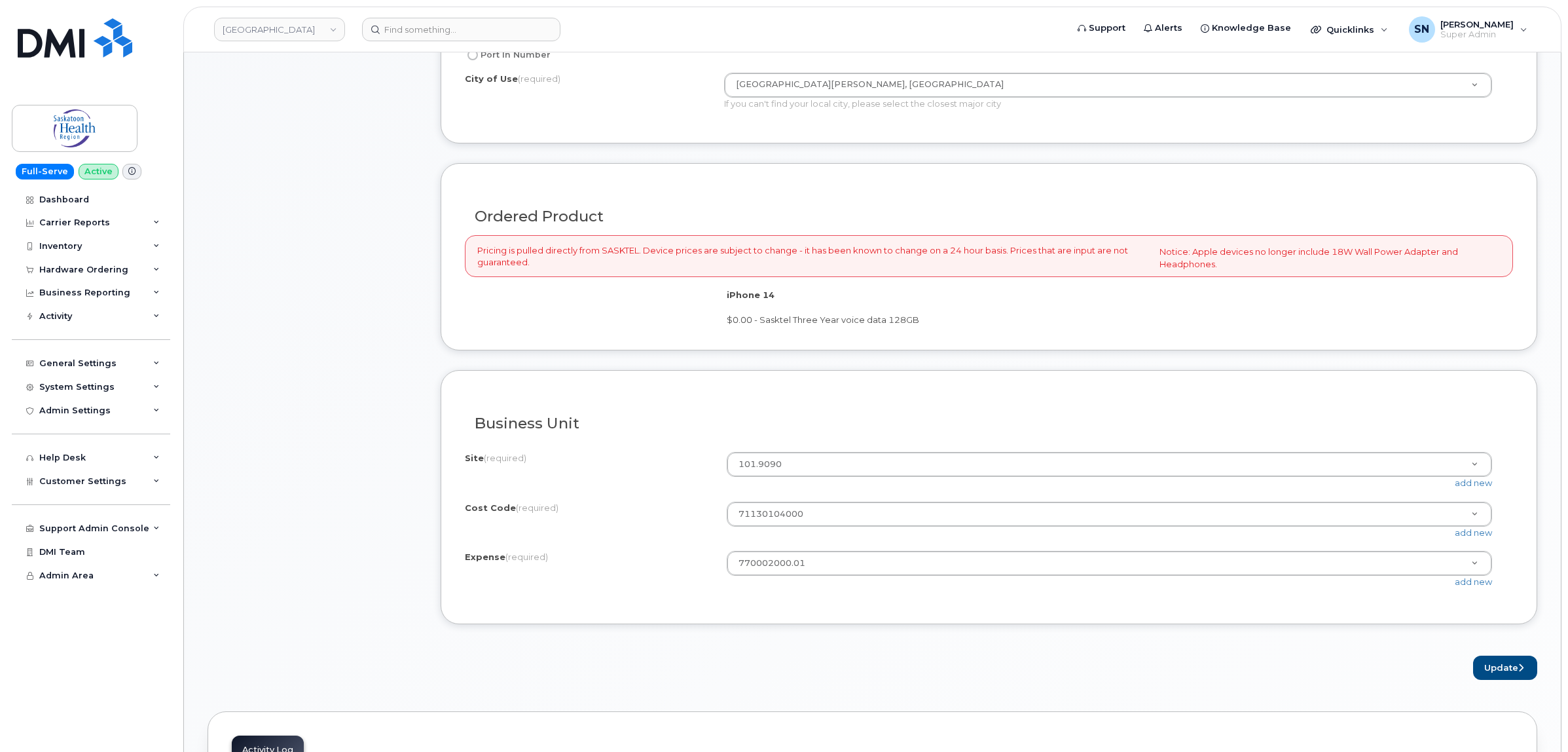
scroll to position [818, 0]
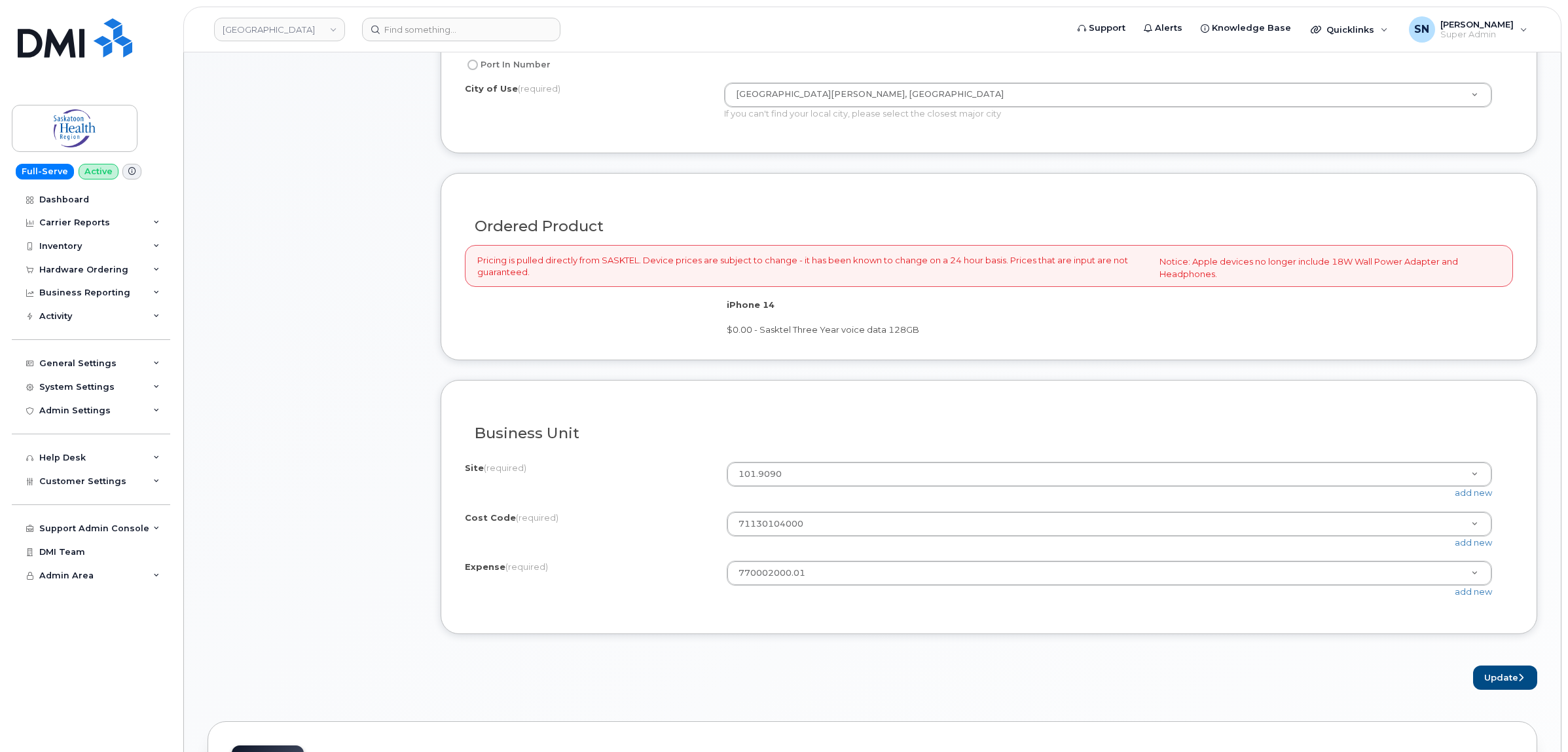
click at [92, 352] on div "General Settings My Account Approval Mapping Financial Lead Mapping Locations M…" at bounding box center [92, 351] width 162 height 48
click at [96, 363] on div "General Settings" at bounding box center [78, 363] width 77 height 11
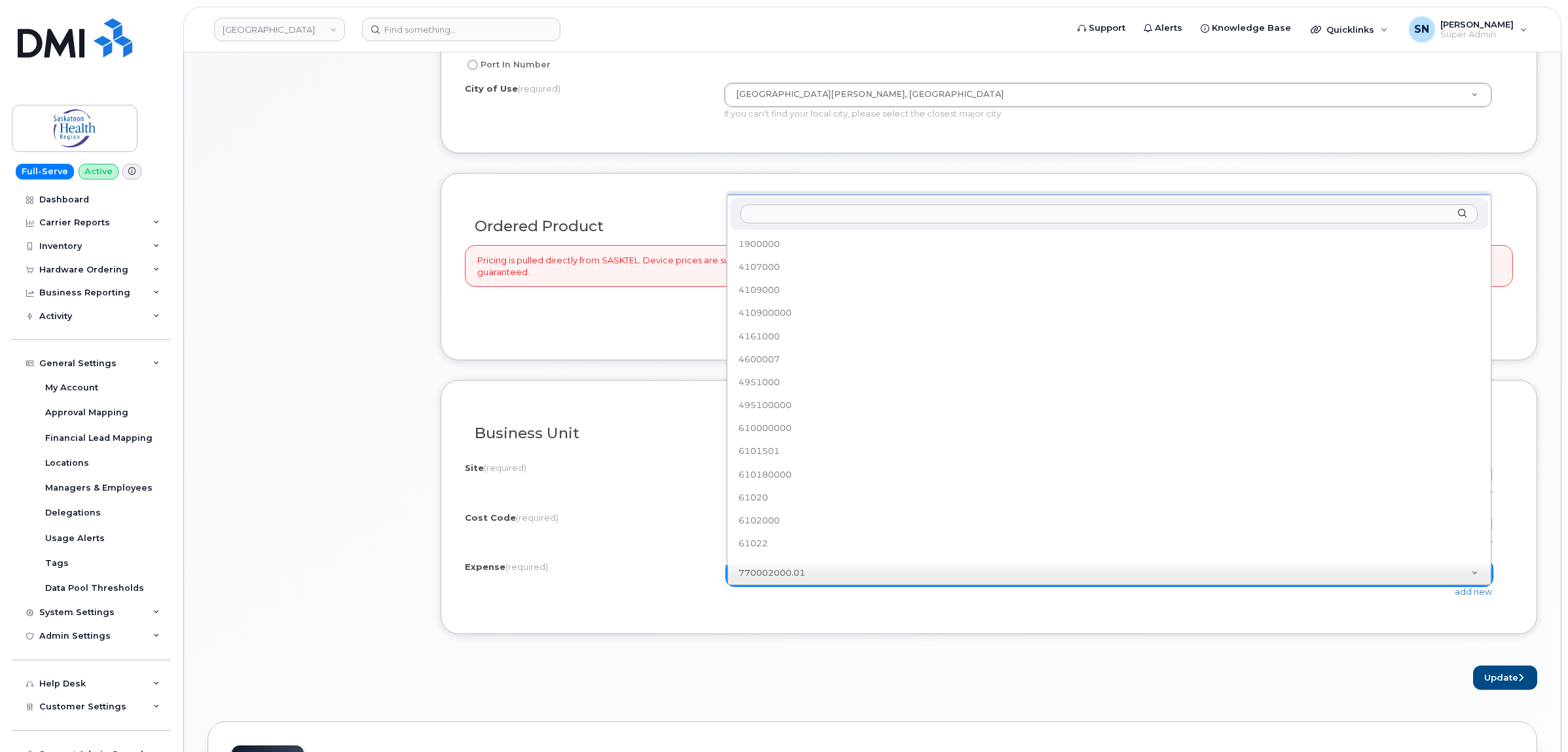
scroll to position [328, 0]
select select "770002000"
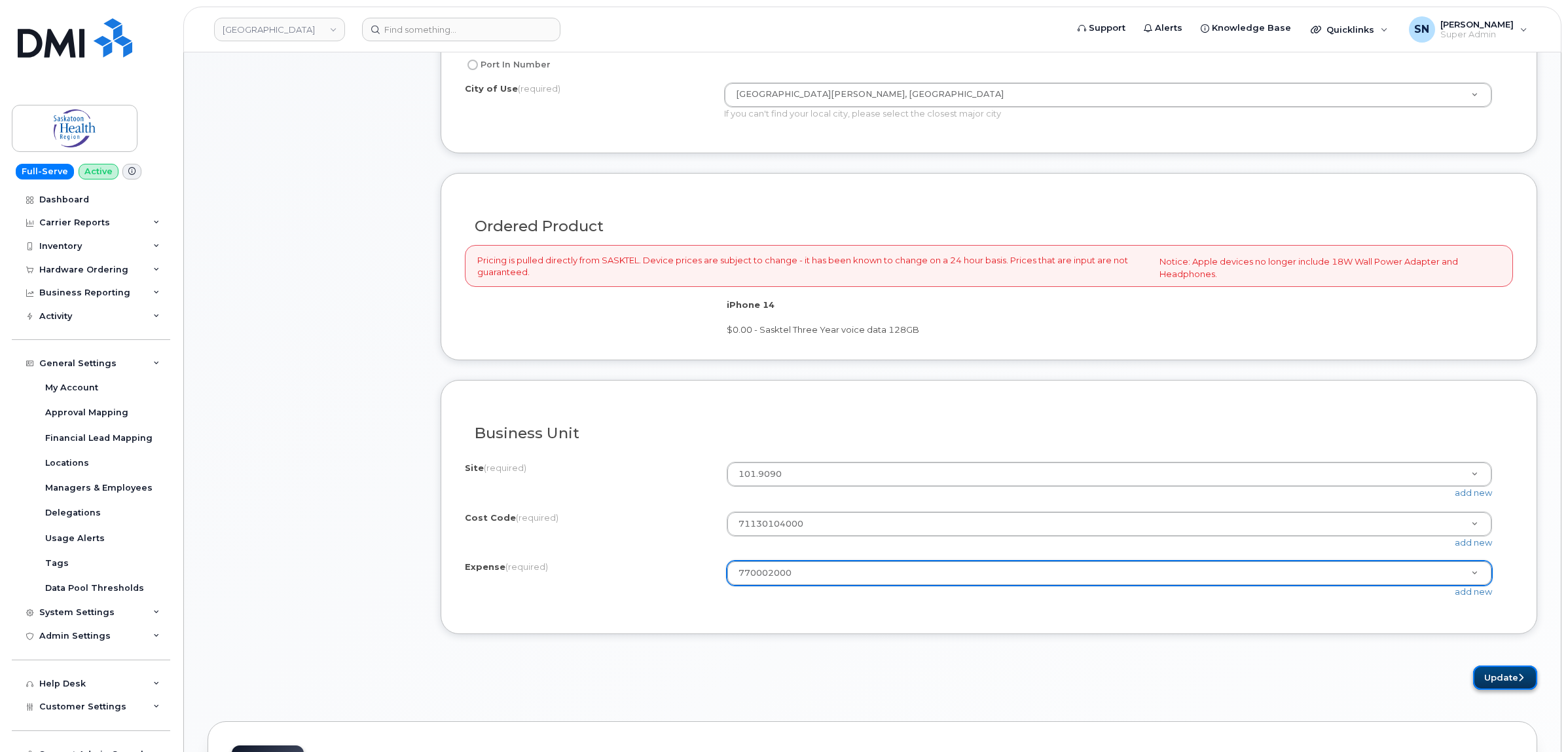
click at [1484, 679] on button "Update" at bounding box center [1505, 678] width 64 height 24
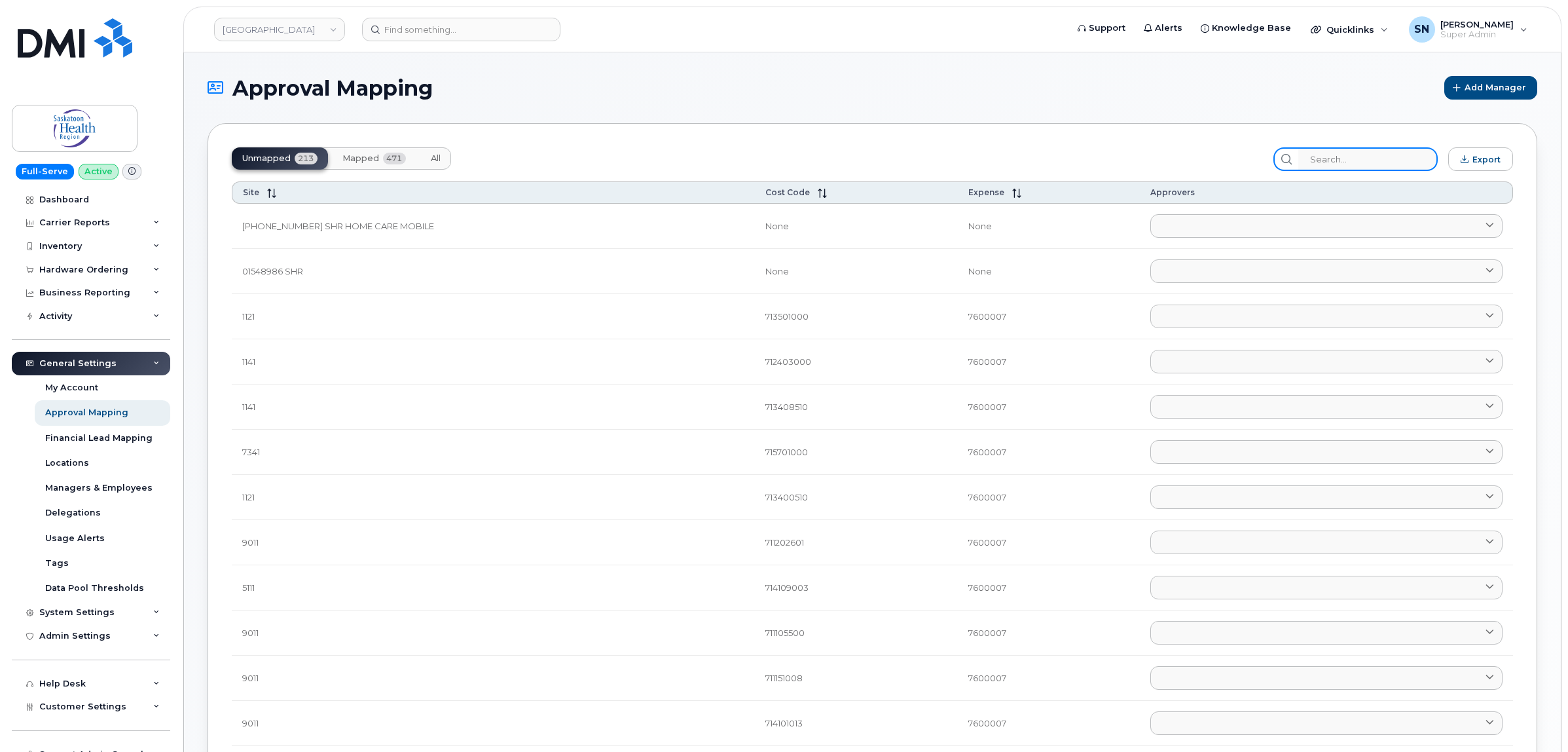
click at [1343, 156] on input "search" at bounding box center [1367, 159] width 139 height 24
paste input "71130104000"
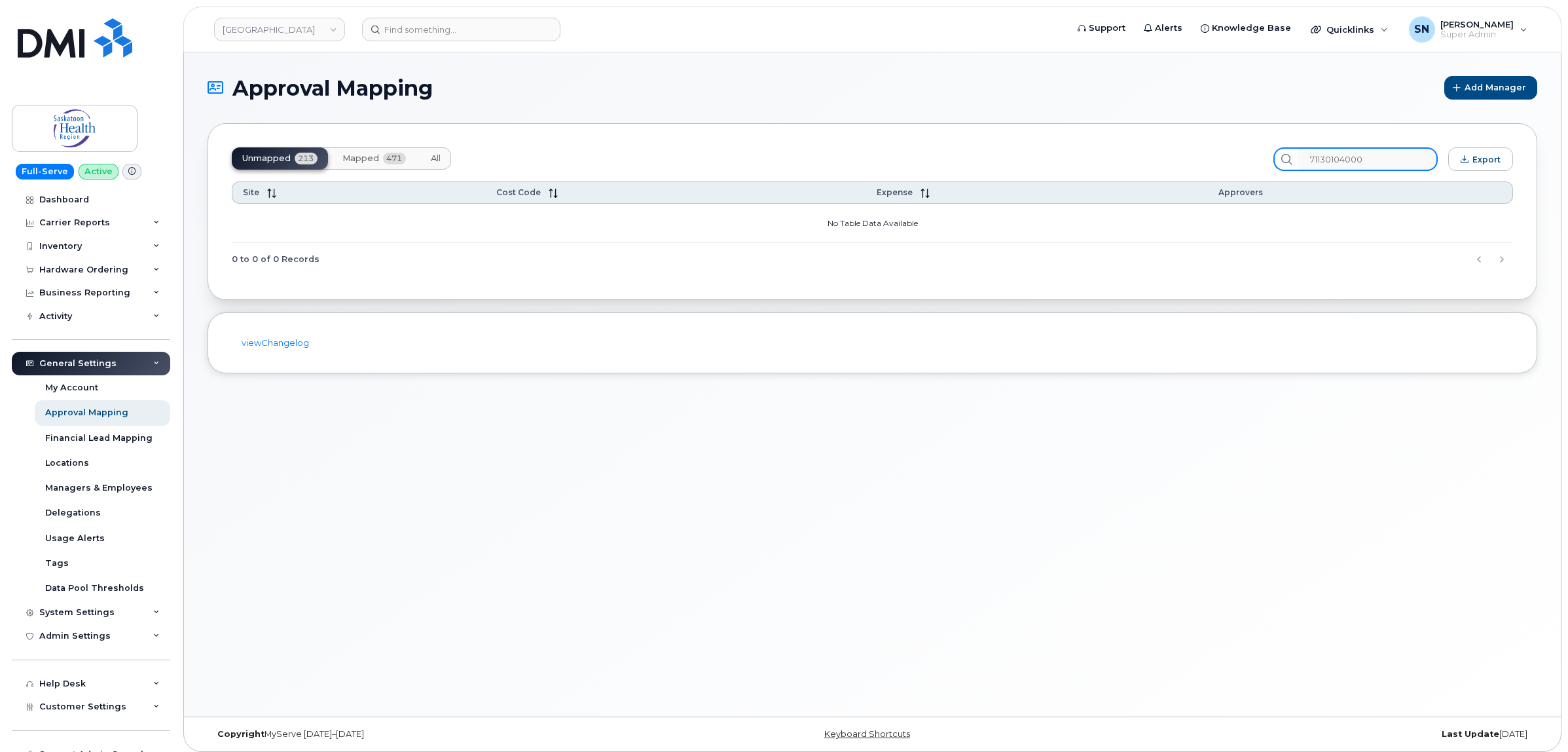
type input "71130104000"
click at [354, 153] on span "Mapped" at bounding box center [360, 158] width 36 height 11
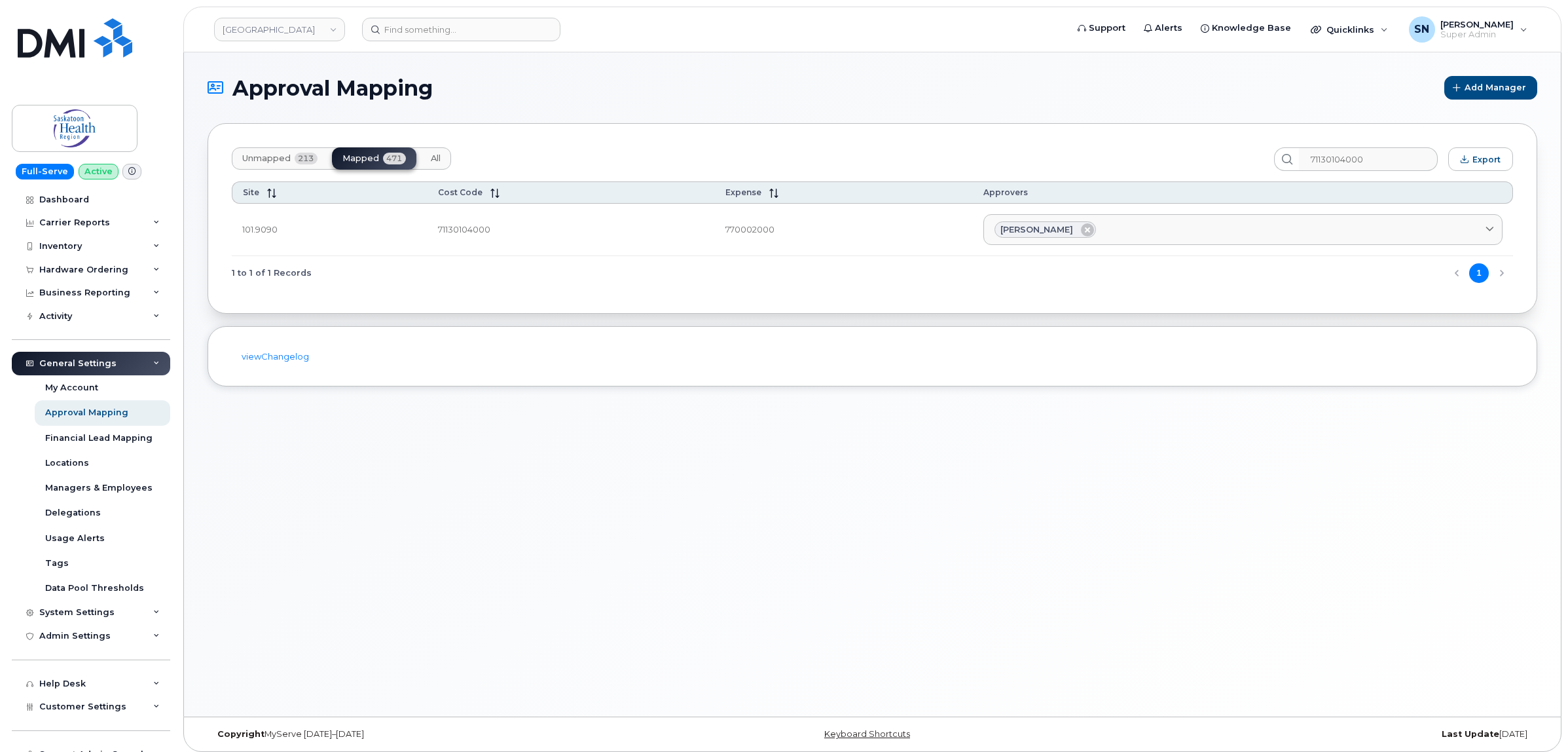
drag, startPoint x: 354, startPoint y: 152, endPoint x: 676, endPoint y: 89, distance: 328.1
click at [676, 89] on h1 "Approval Mapping" at bounding box center [822, 88] width 1230 height 23
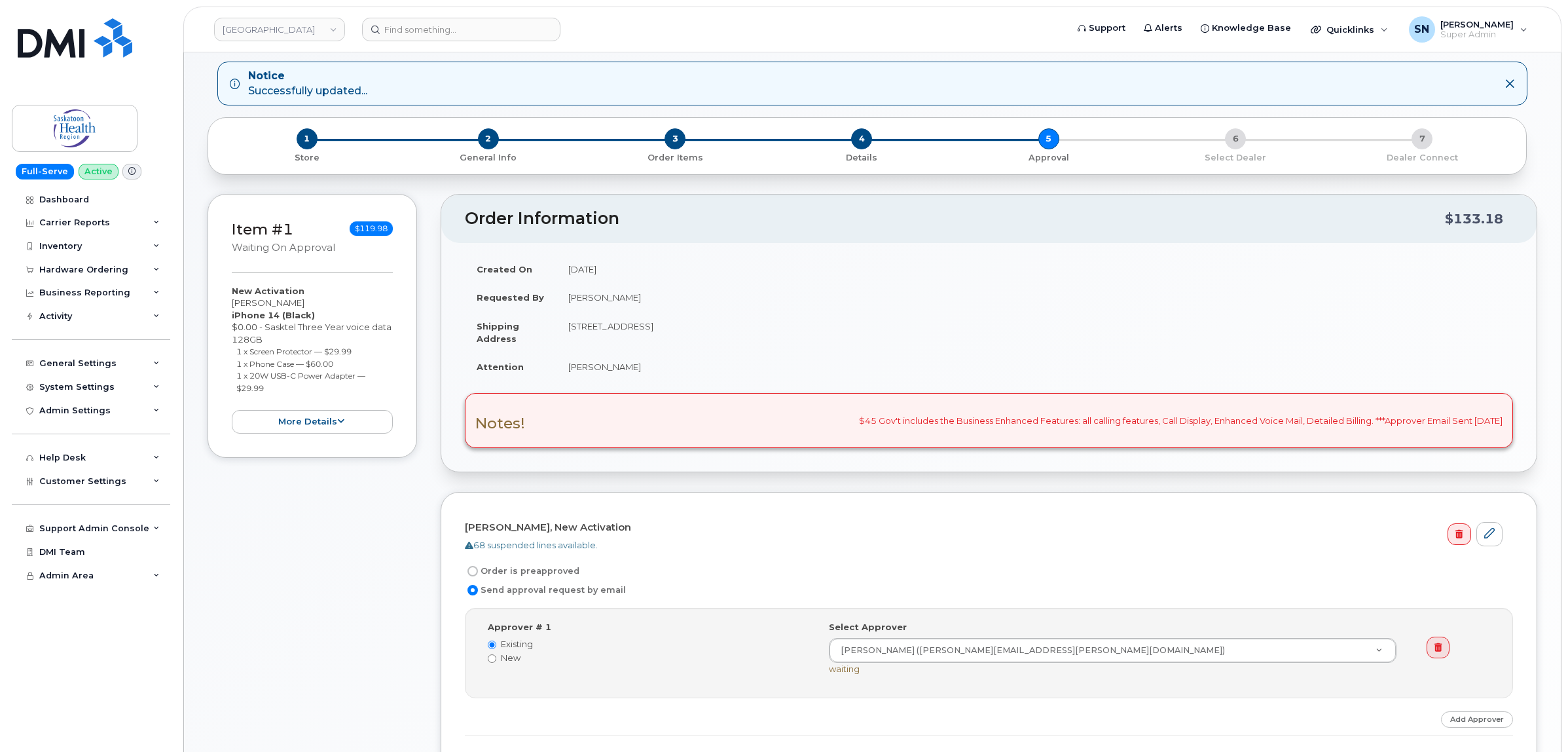
scroll to position [246, 0]
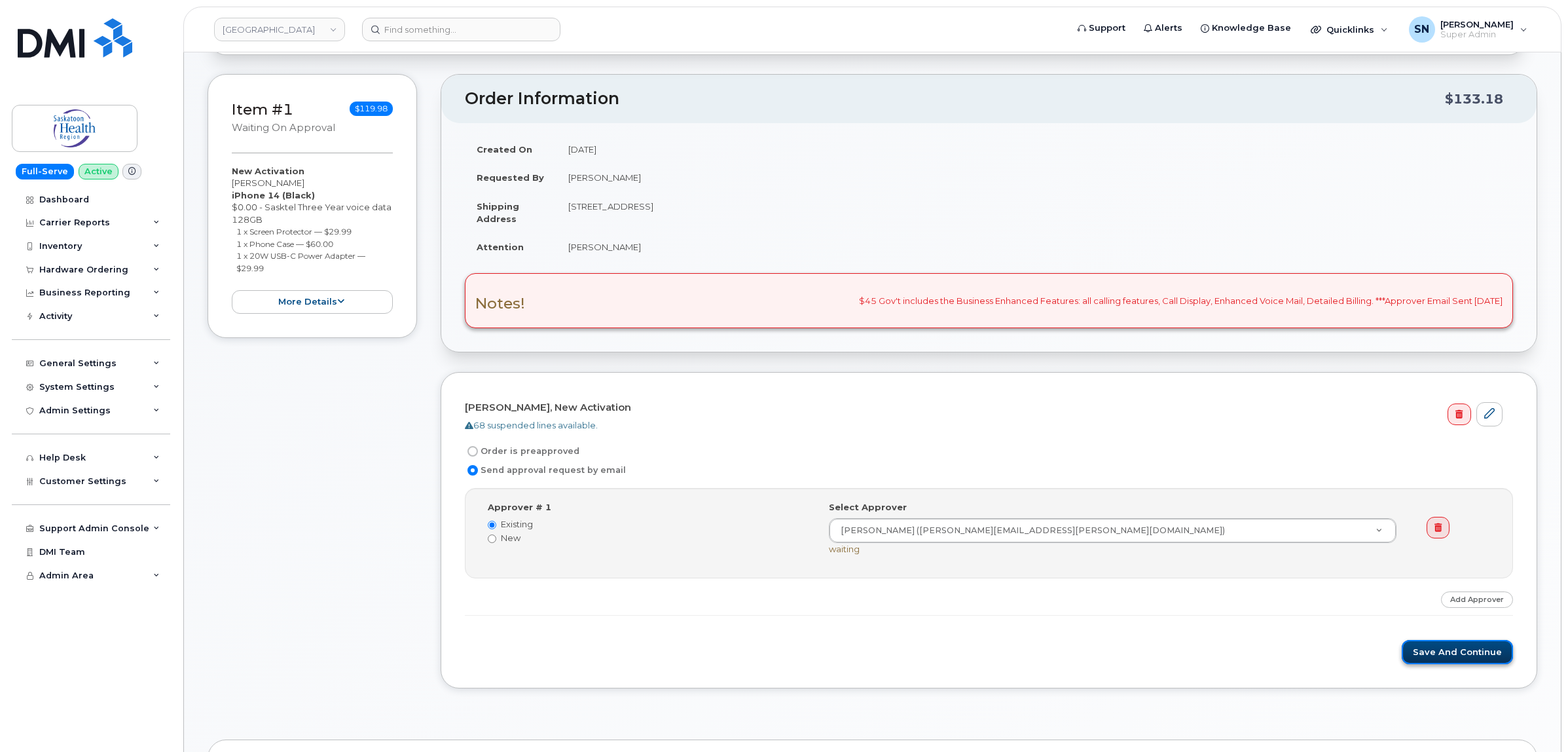
click at [1421, 647] on button "Save and Continue" at bounding box center [1457, 652] width 111 height 24
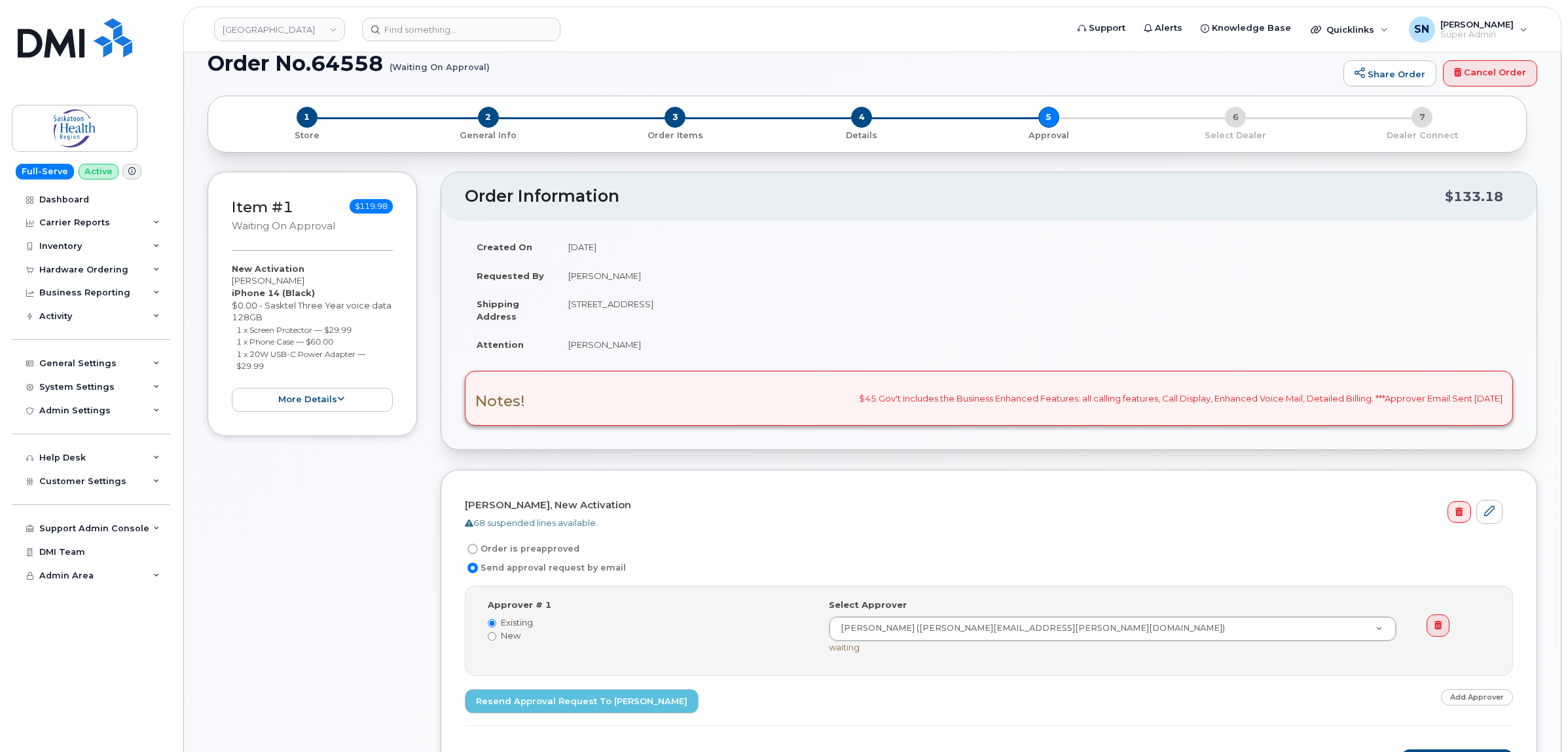
scroll to position [246, 0]
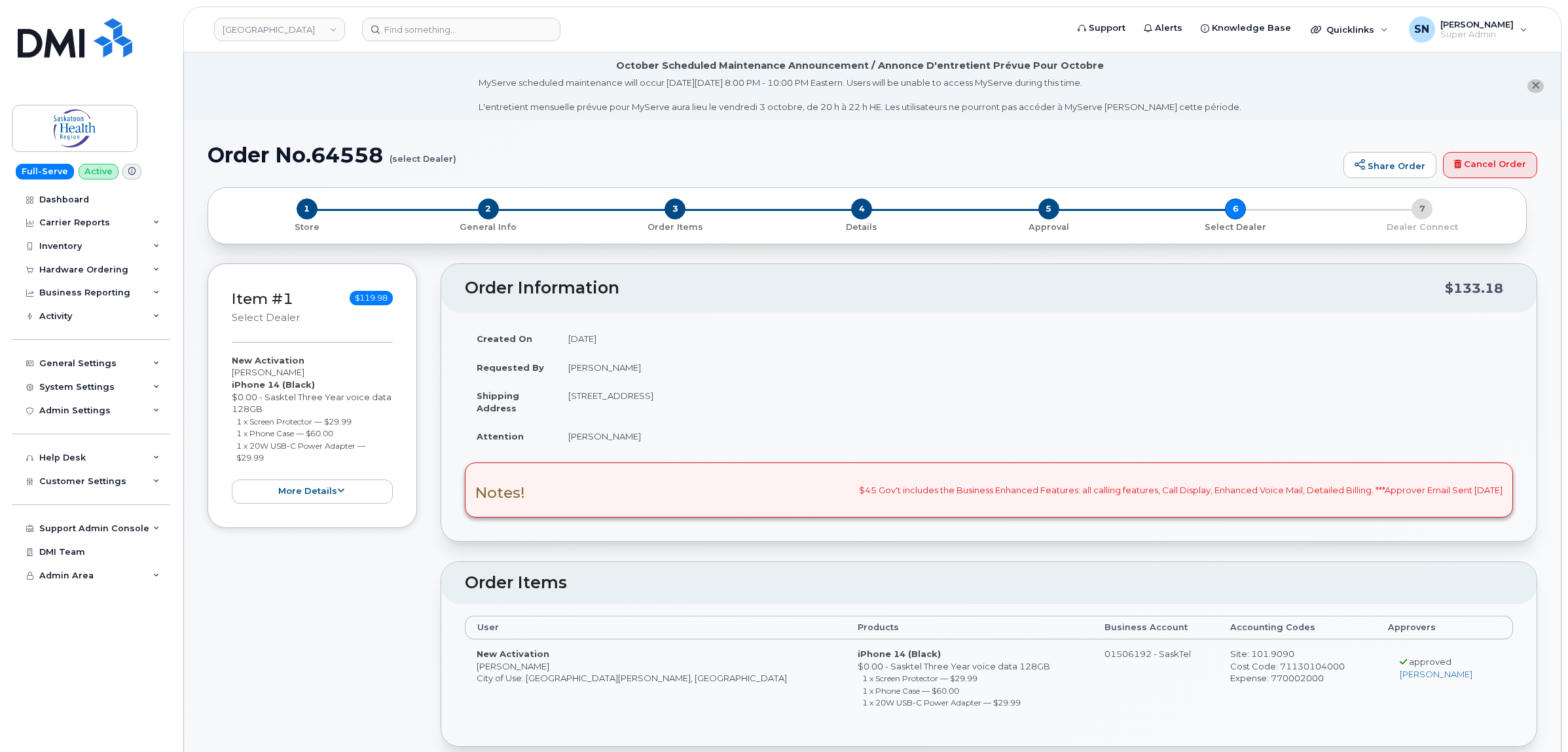
click at [1531, 93] on li "October Scheduled Maintenance Announcement / Annonce D'entretient Prévue Pour O…" at bounding box center [872, 86] width 1376 height 67
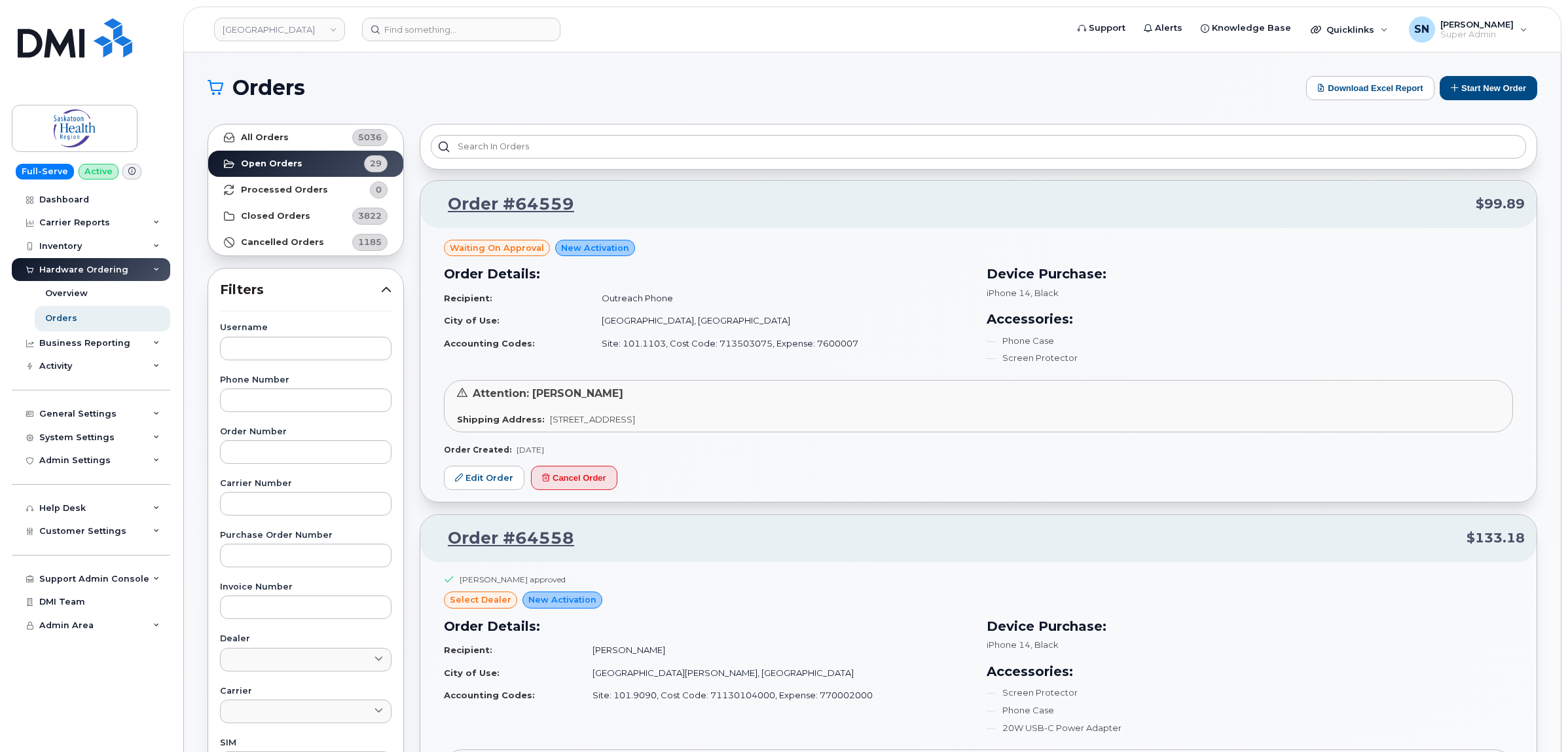
click at [274, 465] on div "Username Phone Number Order Number Carrier Number Purchase Order Number Invoice…" at bounding box center [306, 627] width 203 height 606
click at [275, 455] on input "text" at bounding box center [306, 452] width 172 height 24
type input "64474"
click at [269, 133] on strong "All Orders" at bounding box center [264, 137] width 48 height 11
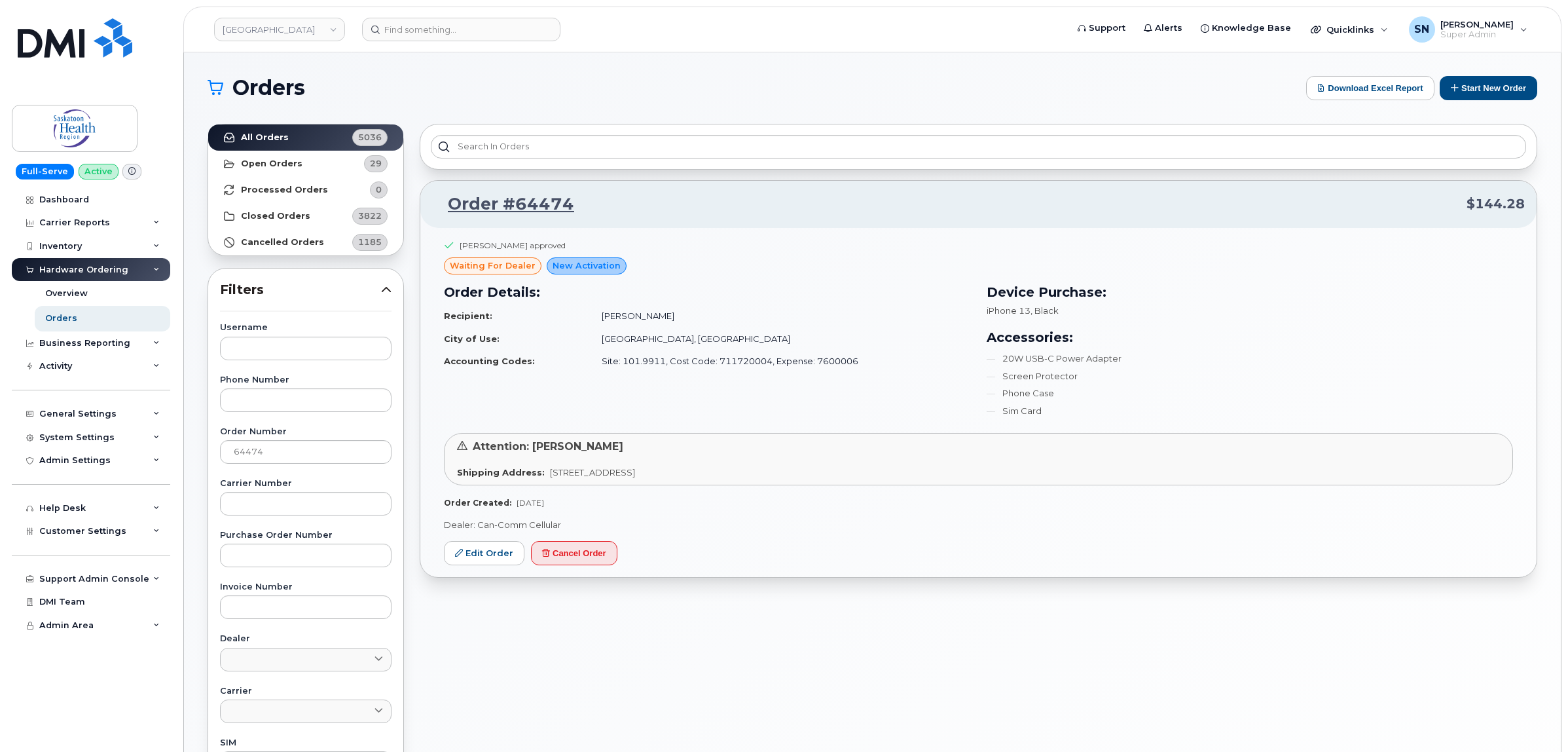
click at [457, 393] on div "Order Details: Recipient: Melissa Yelland City of Use: Saskatoon, Saskatchewan …" at bounding box center [707, 352] width 542 height 156
click at [249, 159] on strong "Open Orders" at bounding box center [272, 164] width 61 height 11
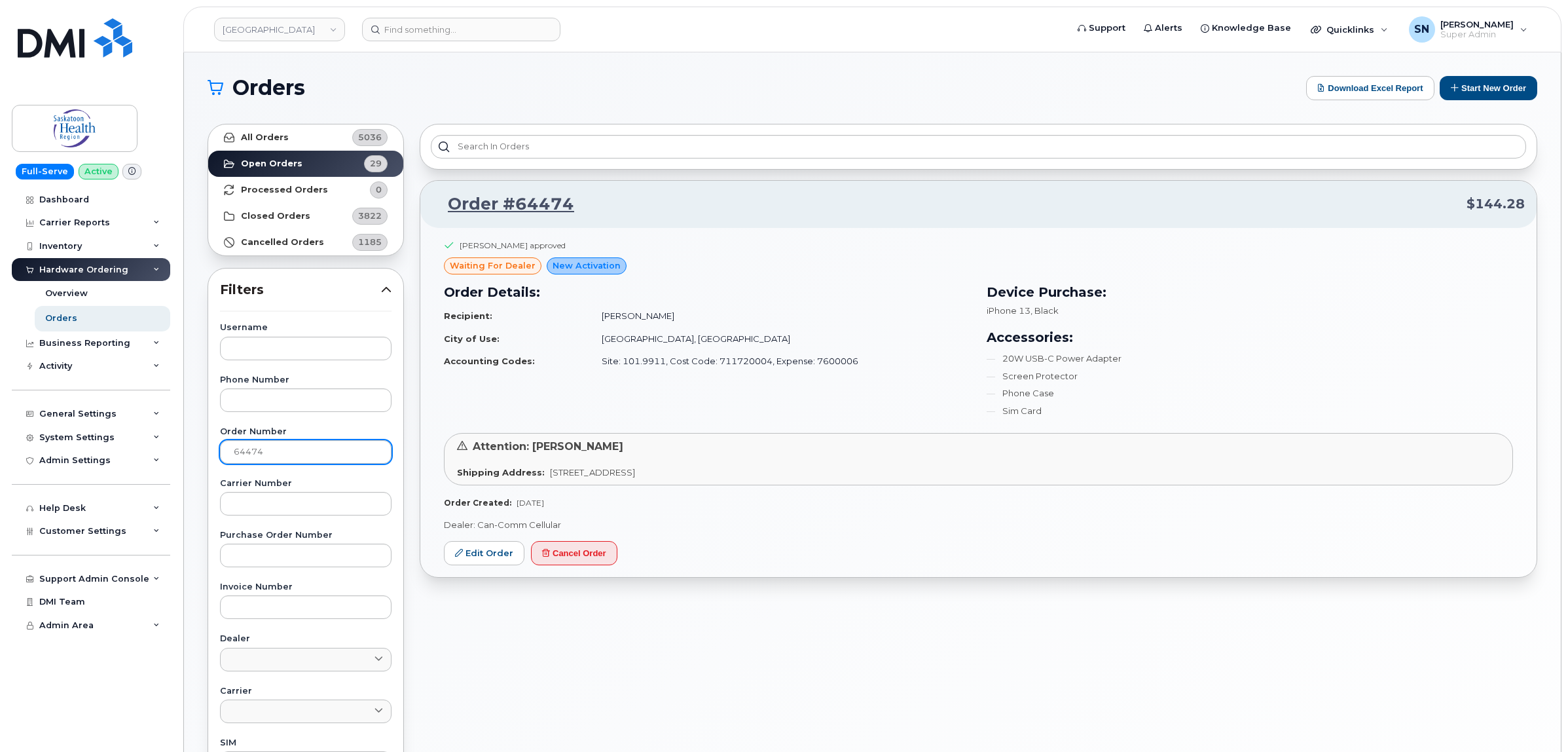
drag, startPoint x: 319, startPoint y: 433, endPoint x: 269, endPoint y: 444, distance: 51.2
click at [269, 444] on div "Order Number 64474" at bounding box center [306, 445] width 172 height 36
drag, startPoint x: 292, startPoint y: 455, endPoint x: 125, endPoint y: 454, distance: 167.0
click at [184, 455] on div "Saskatoon Health Region Support Alerts Knowledge Base Quicklinks Suspend / Canc…" at bounding box center [872, 552] width 1376 height 999
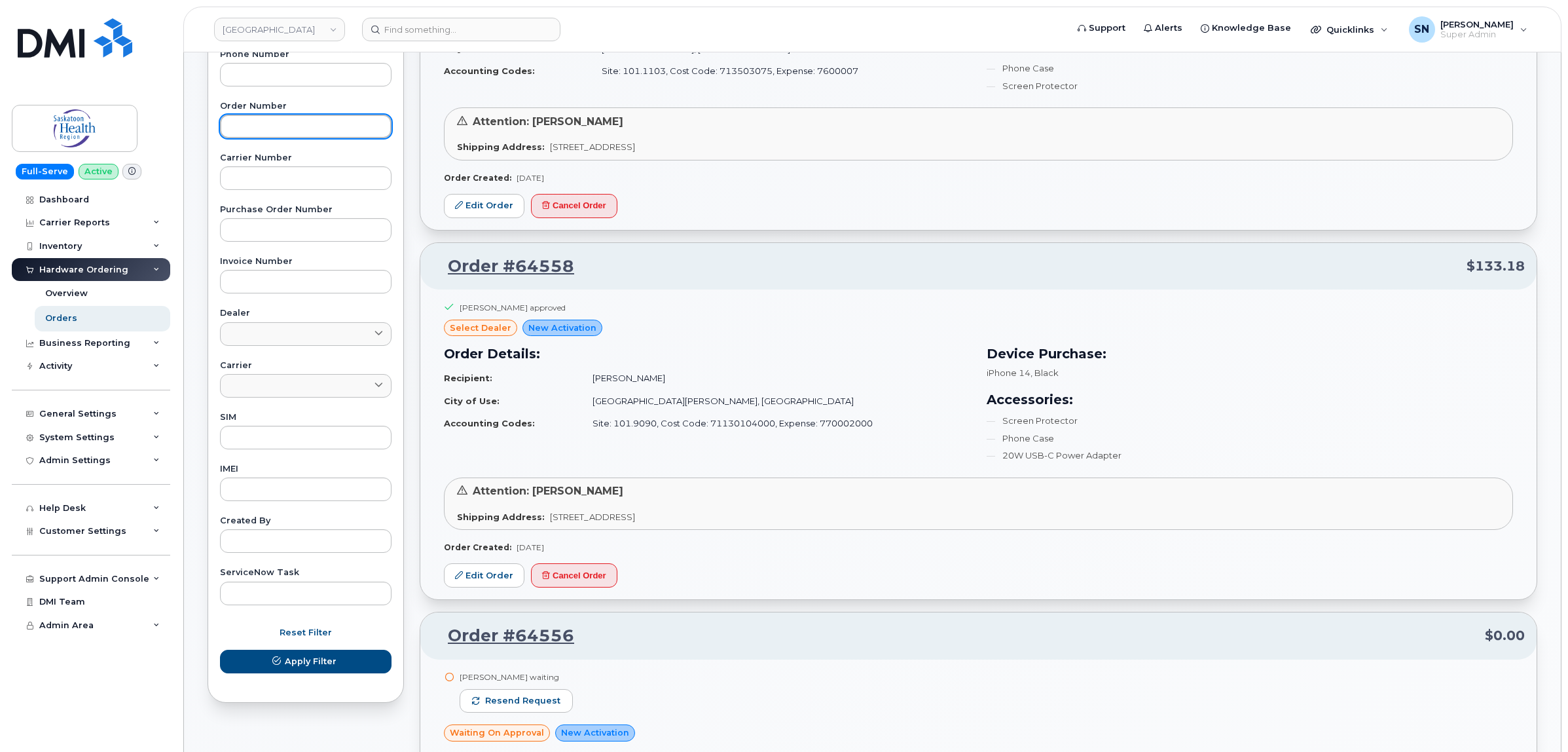
scroll to position [327, 0]
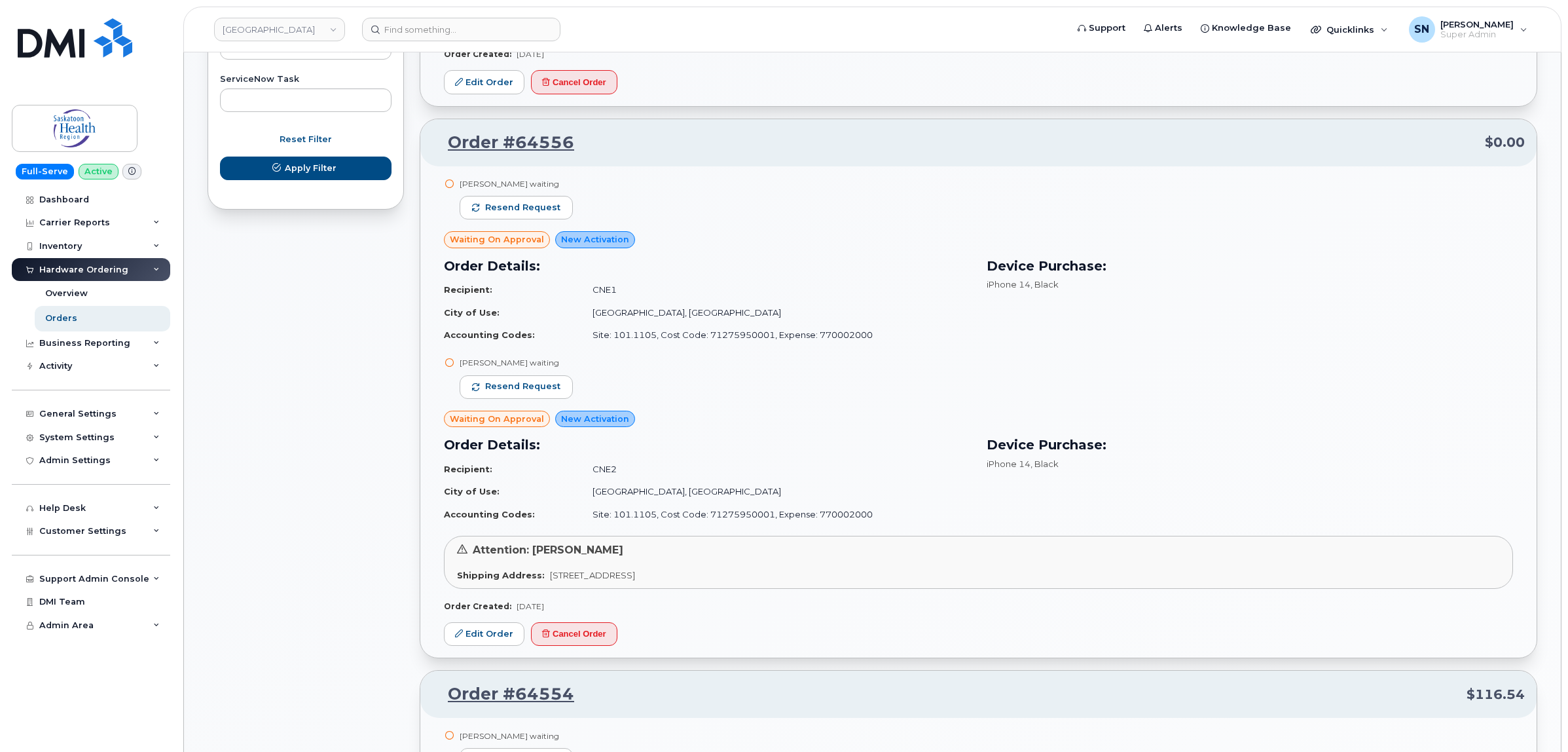
scroll to position [1310, 0]
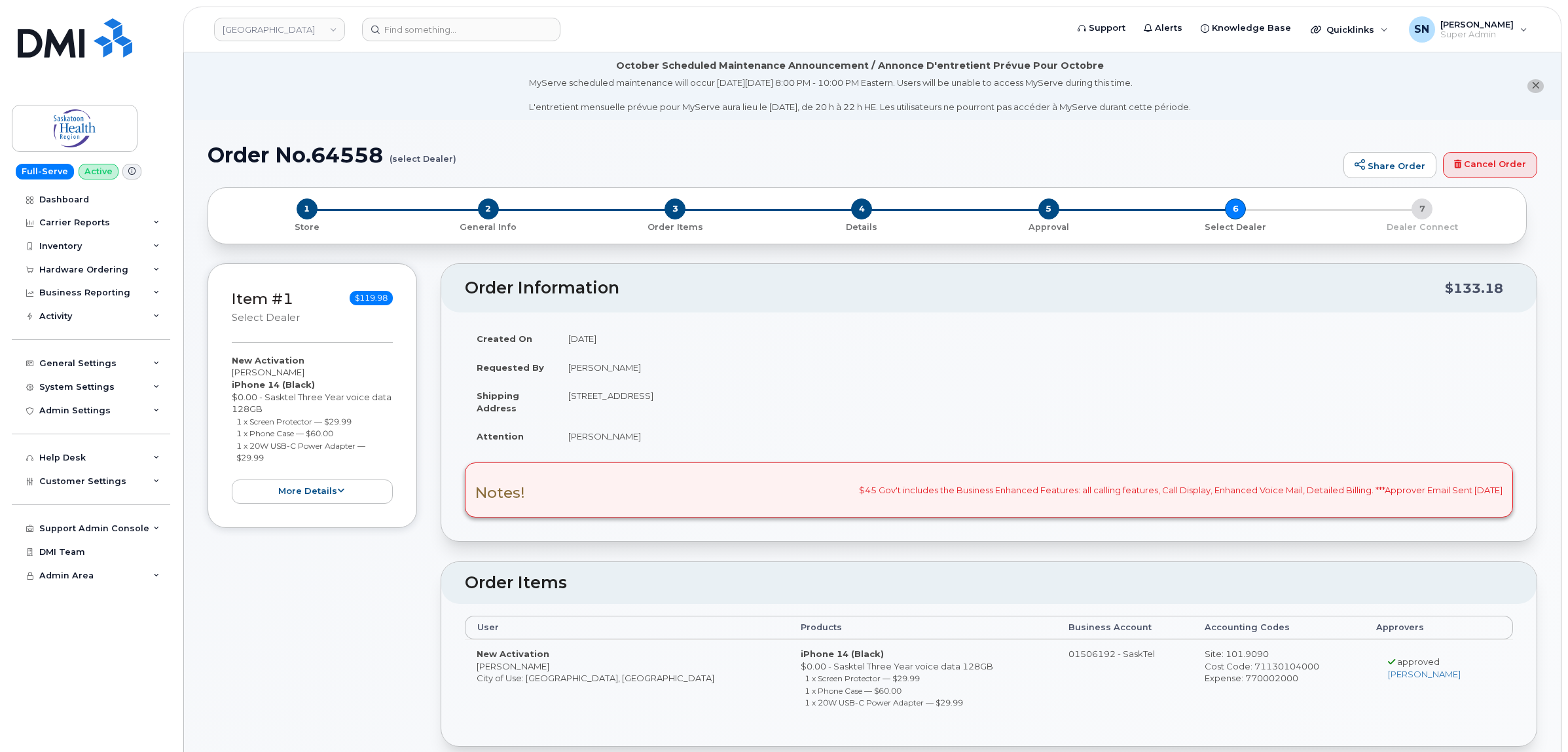
click at [1543, 89] on li "October Scheduled Maintenance Announcement / Annonce D'entretient Prévue Pour O…" at bounding box center [872, 86] width 1376 height 67
drag, startPoint x: 1539, startPoint y: 87, endPoint x: 1394, endPoint y: 116, distance: 147.9
click at [1537, 87] on icon "close notification" at bounding box center [1536, 86] width 9 height 9
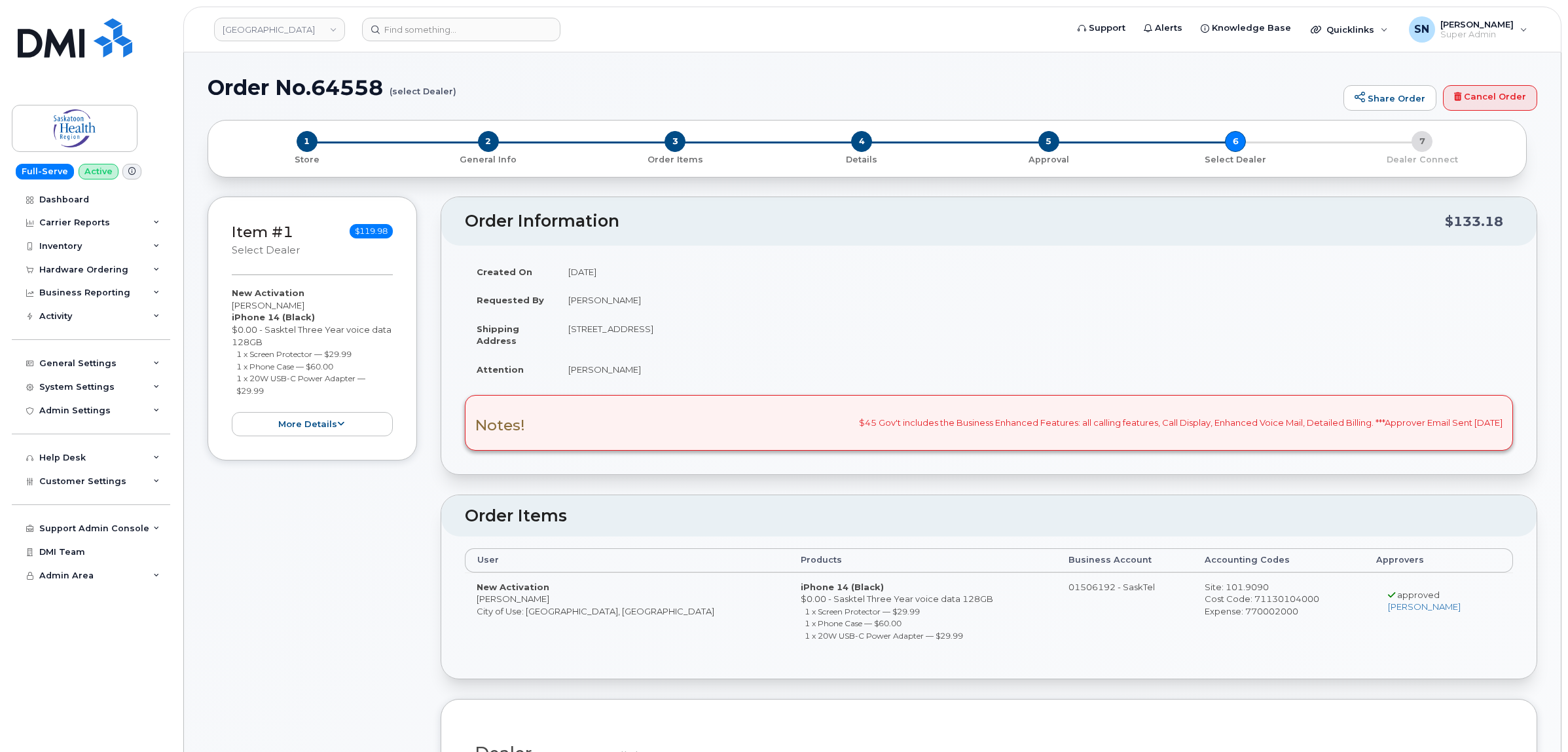
drag, startPoint x: 237, startPoint y: 355, endPoint x: 374, endPoint y: 355, distance: 137.0
click at [374, 355] on li "1 x Screen Protector — $29.99" at bounding box center [315, 353] width 157 height 12
copy small "1 x Screen Protector — $29.99"
drag, startPoint x: 236, startPoint y: 370, endPoint x: 345, endPoint y: 367, distance: 109.0
click at [345, 367] on li "1 x Phone Case — $60.00" at bounding box center [315, 366] width 157 height 12
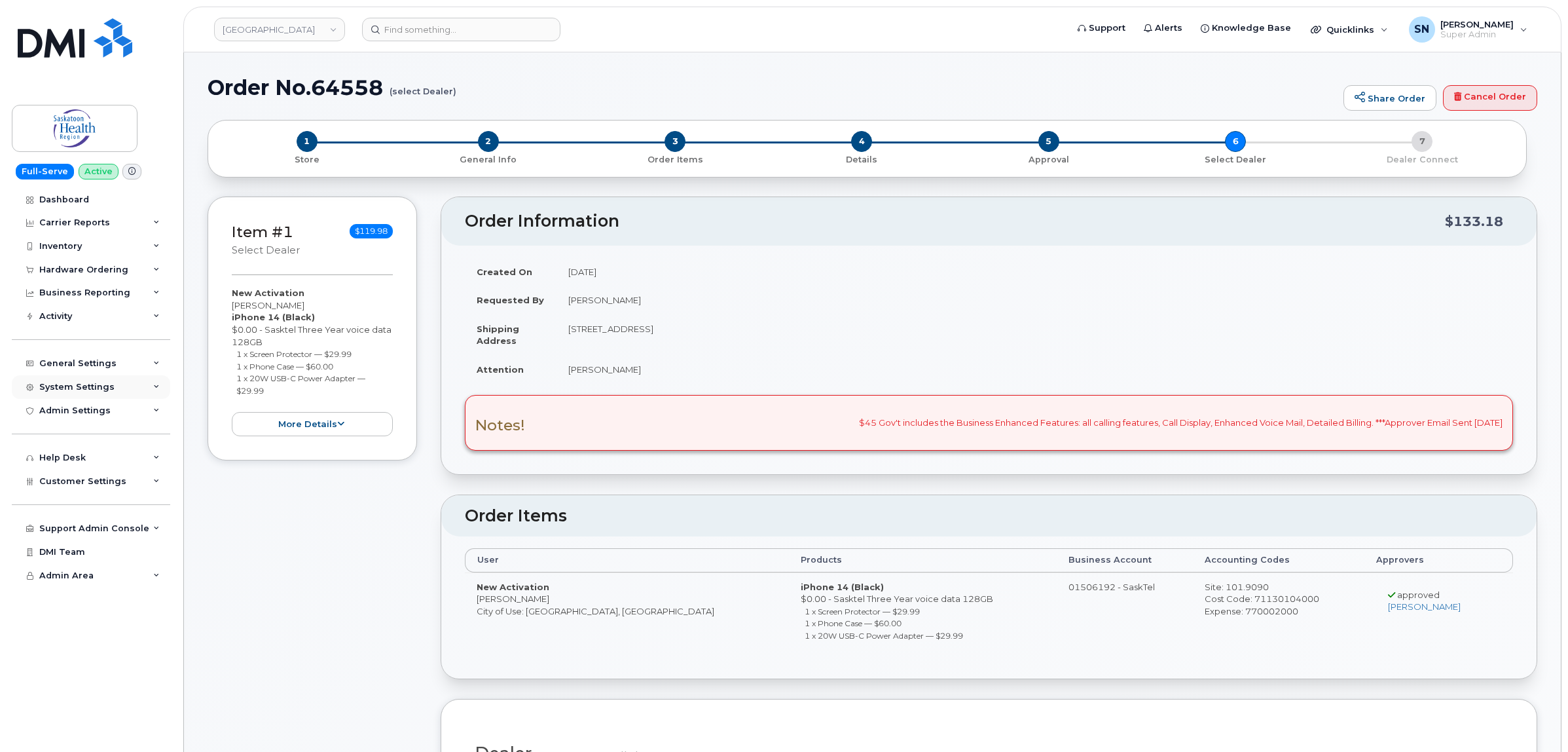
copy small "1 x Phone Case — $60.00"
drag, startPoint x: 236, startPoint y: 380, endPoint x: 293, endPoint y: 391, distance: 58.1
click at [293, 391] on li "1 x 20W USB-C Power Adapter — $29.99" at bounding box center [315, 384] width 157 height 24
copy small "1 x 20W USB-C Power Adapter — $29.99"
drag, startPoint x: 231, startPoint y: 305, endPoint x: 286, endPoint y: 302, distance: 55.1
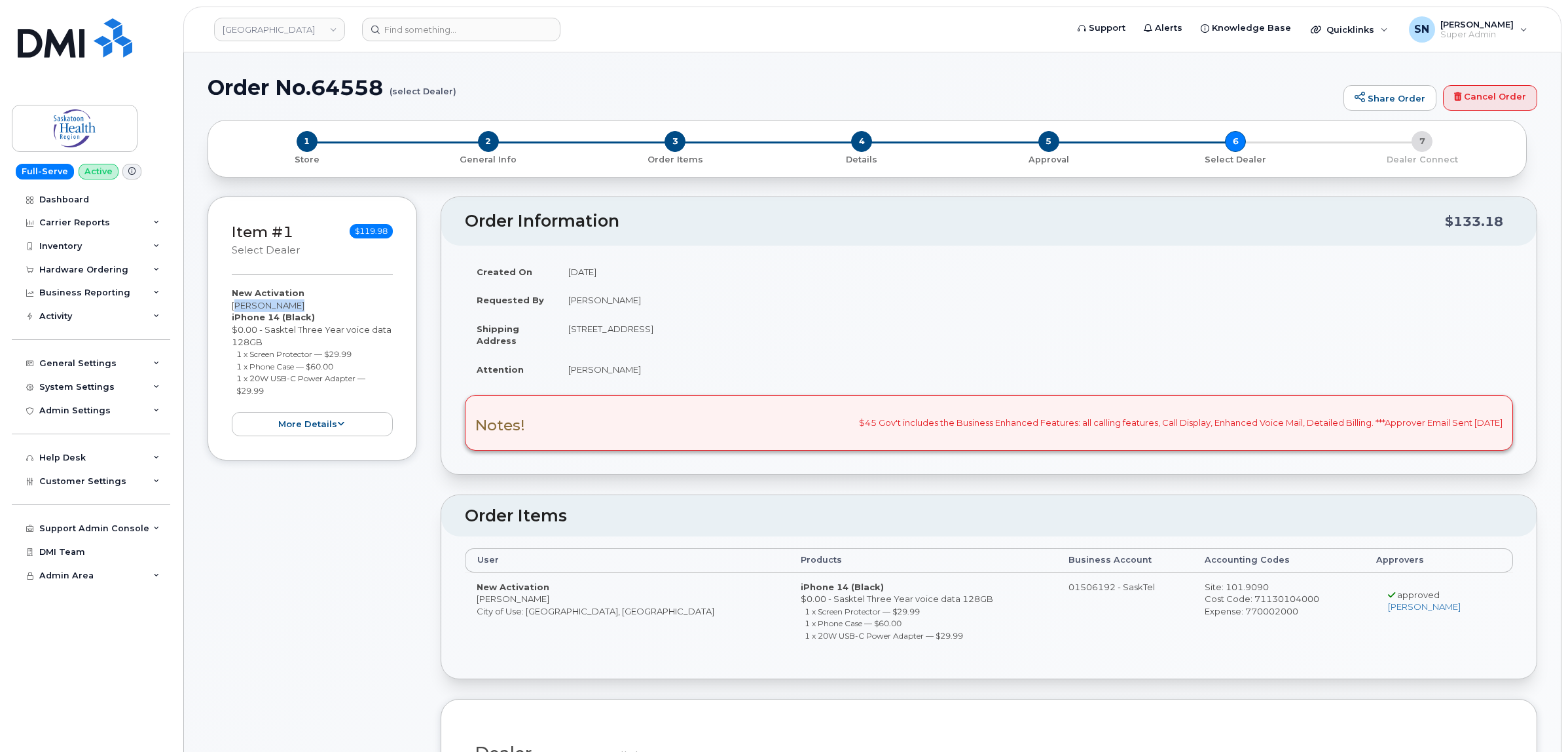
click at [286, 302] on div "New Activation Ernest Obosi iPhone 14 (Black) $0.00 - Sasktel Three Year voice …" at bounding box center [312, 361] width 161 height 149
copy div "Ernest Obosi"
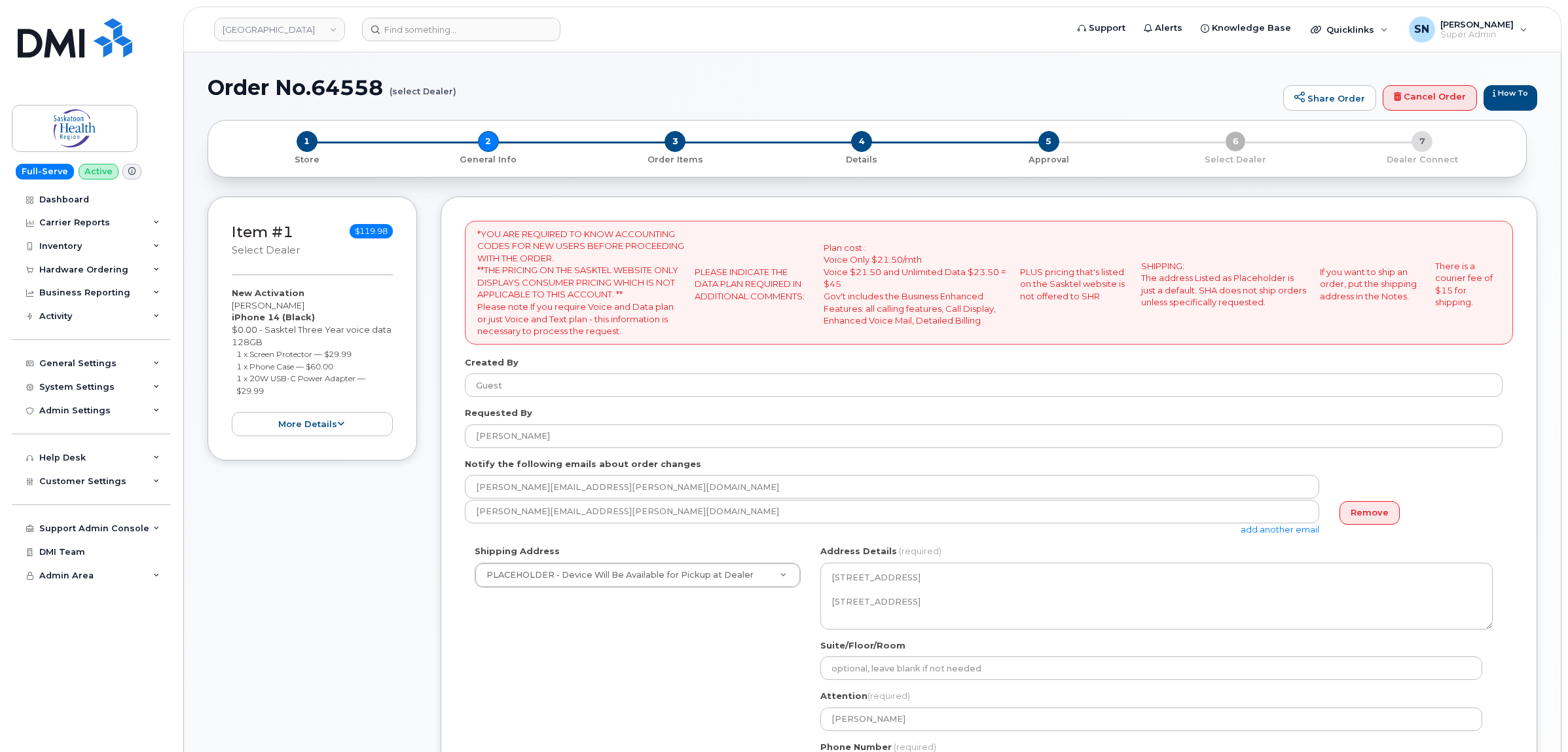
select select
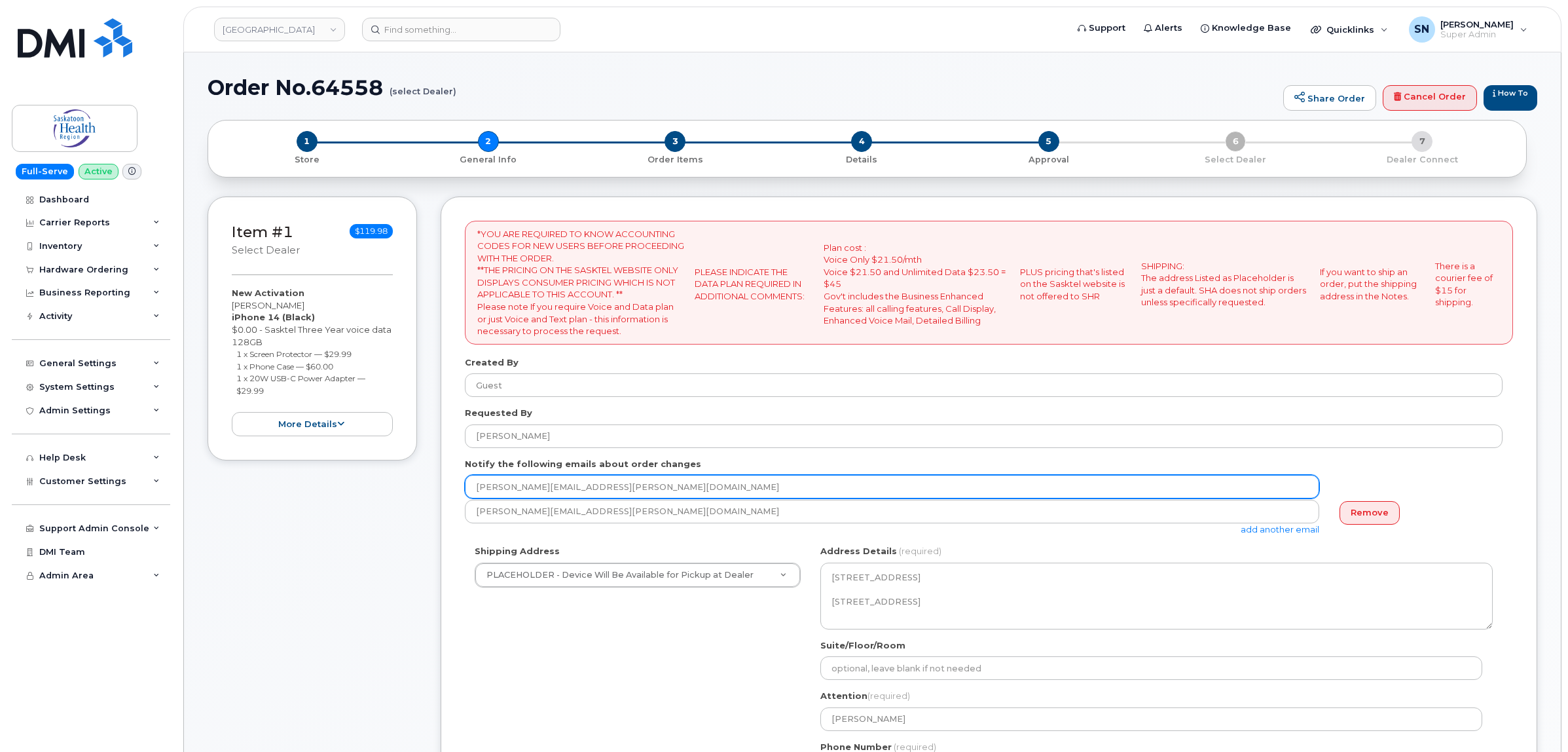
drag, startPoint x: 605, startPoint y: 482, endPoint x: 457, endPoint y: 483, distance: 148.0
click at [457, 483] on div "*YOU ARE REQUIRED TO KNOW ACCOUNTING CODES FOR NEW USERS BEFORE PROCEEDING WITH…" at bounding box center [988, 593] width 1096 height 793
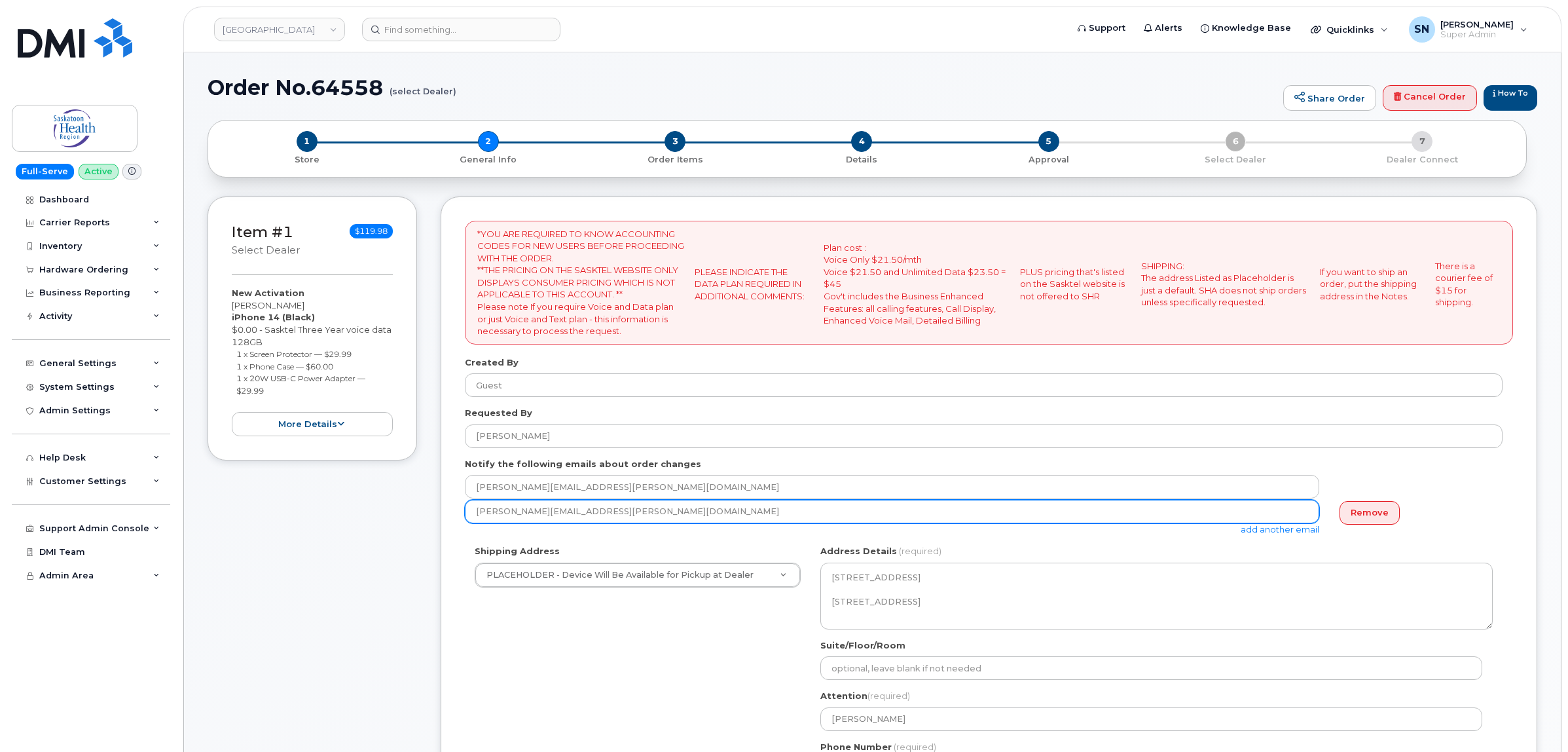
drag, startPoint x: 704, startPoint y: 505, endPoint x: 370, endPoint y: 502, distance: 334.0
click at [370, 502] on div "Item #1 select Dealer $119.98 New Activation Ernest Obosi iPhone 14 (Black) $0.…" at bounding box center [872, 603] width 1329 height 813
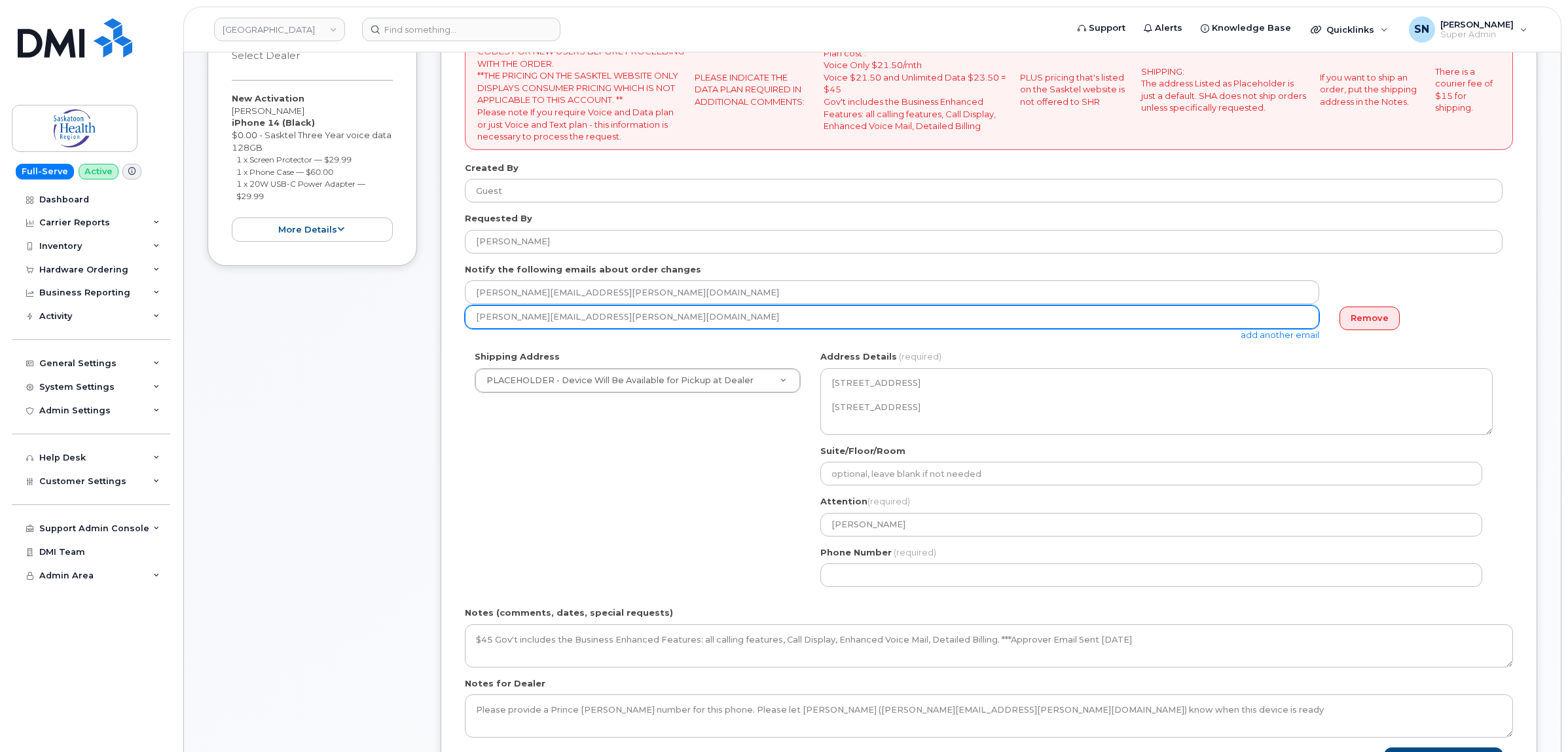
scroll to position [410, 0]
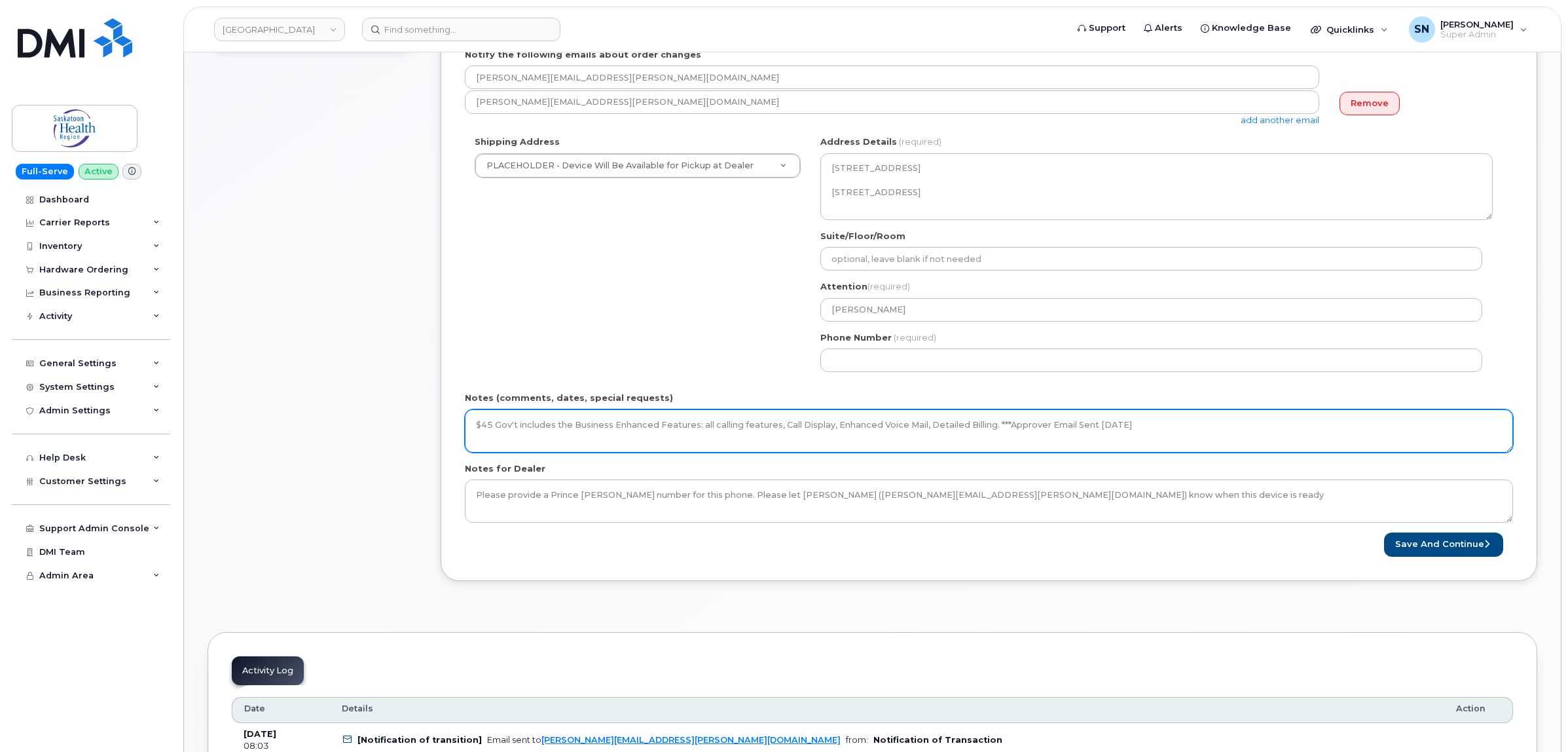
click at [1202, 422] on textarea "$45 Gov't includes the Business Enhanced Features: all calling features, Call D…" at bounding box center [988, 431] width 1048 height 43
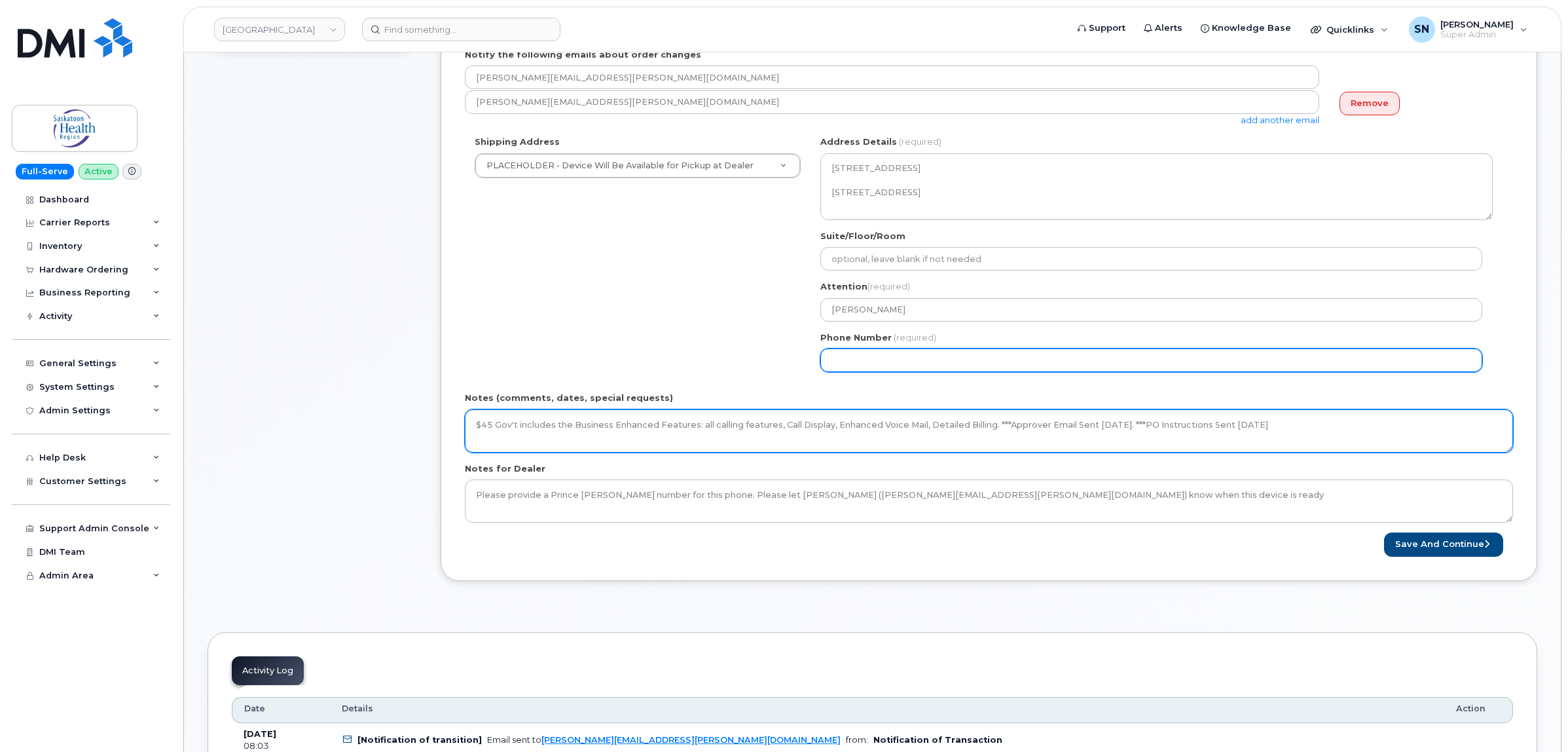
type textarea "$45 Gov't includes the Business Enhanced Features: all calling features, Call D…"
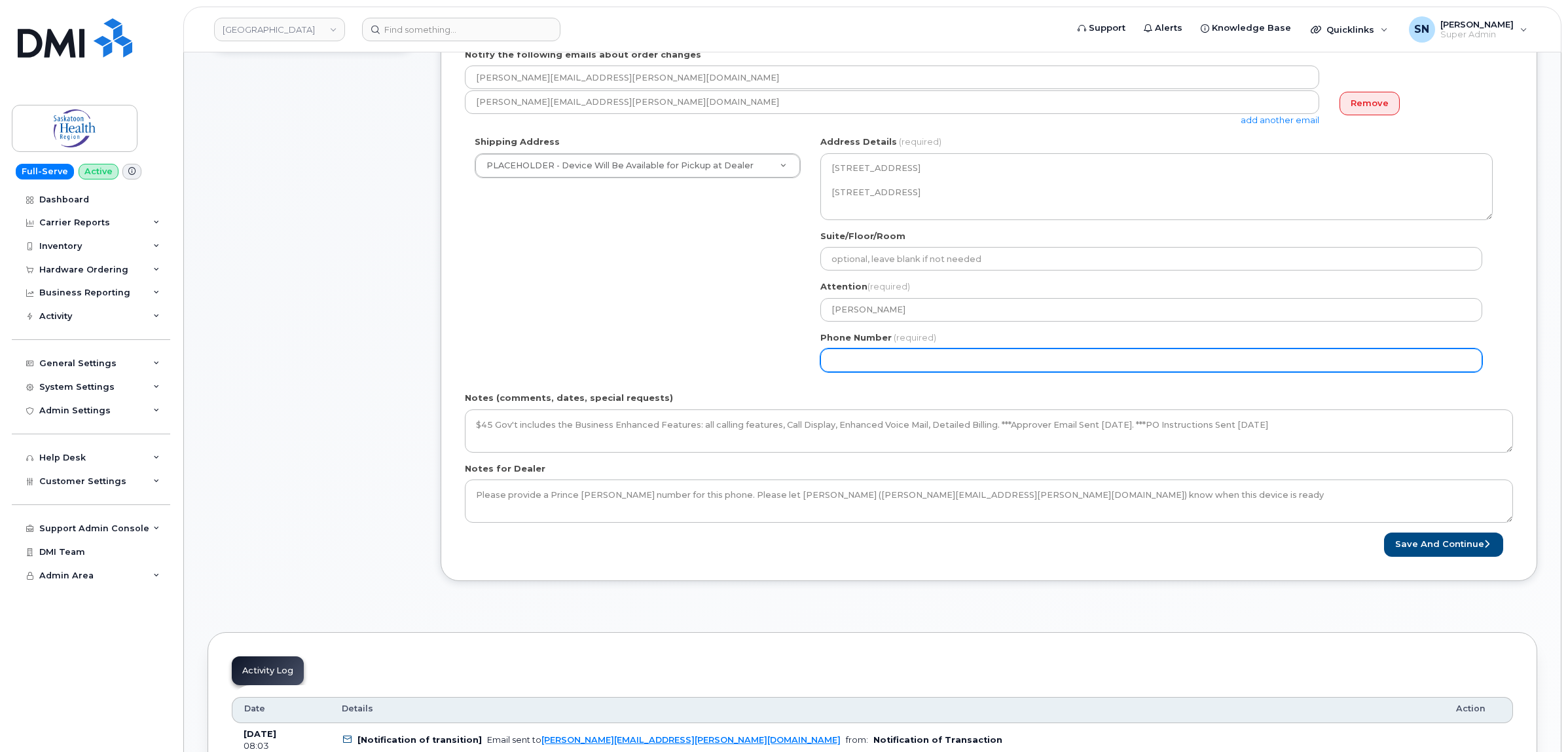
click at [971, 357] on input "Phone Number" at bounding box center [1151, 360] width 662 height 24
select select
type input "123456789"
select select
type input "1234567890"
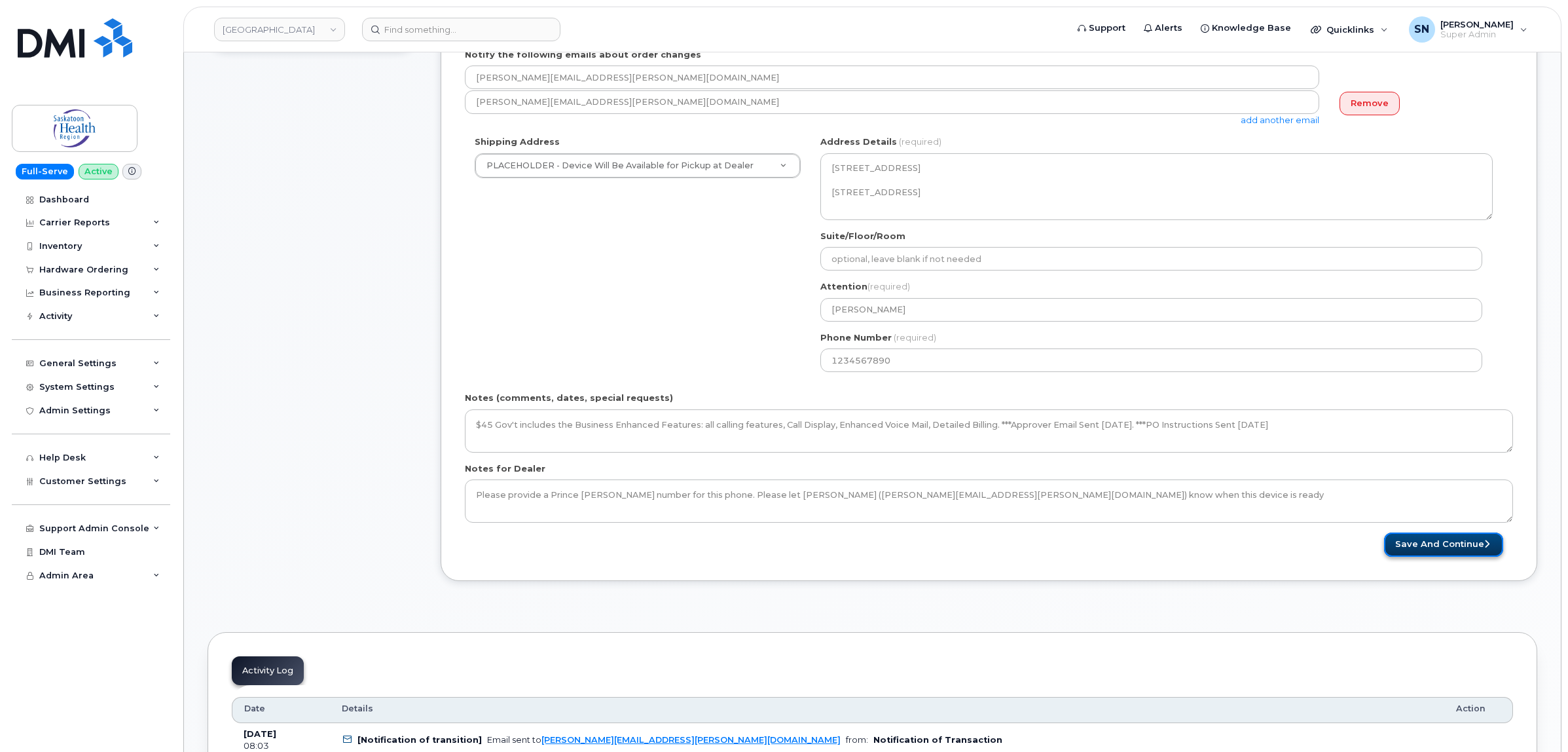
click at [1428, 534] on button "Save and Continue" at bounding box center [1443, 545] width 119 height 24
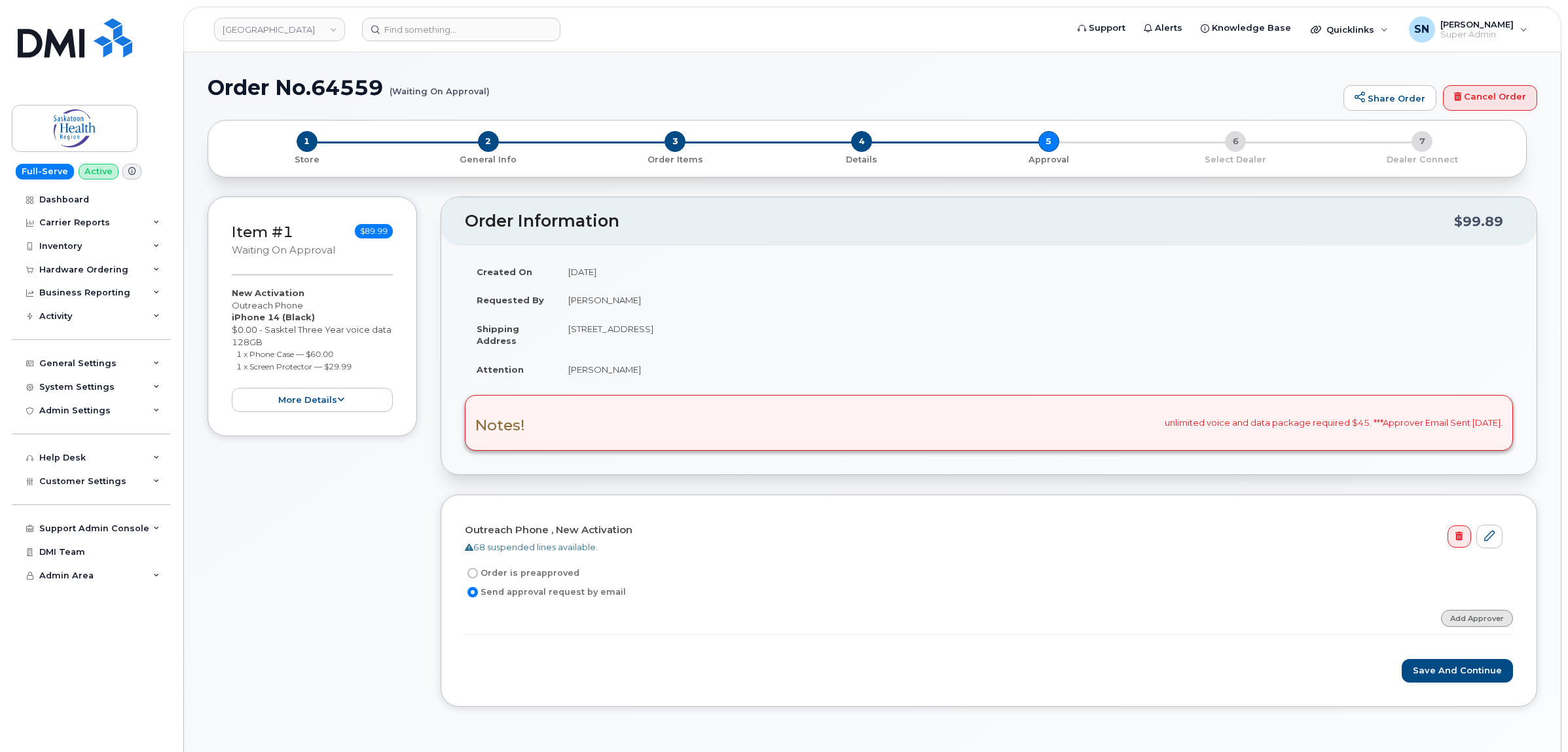
click at [1479, 620] on link "Add Approver" at bounding box center [1477, 618] width 72 height 16
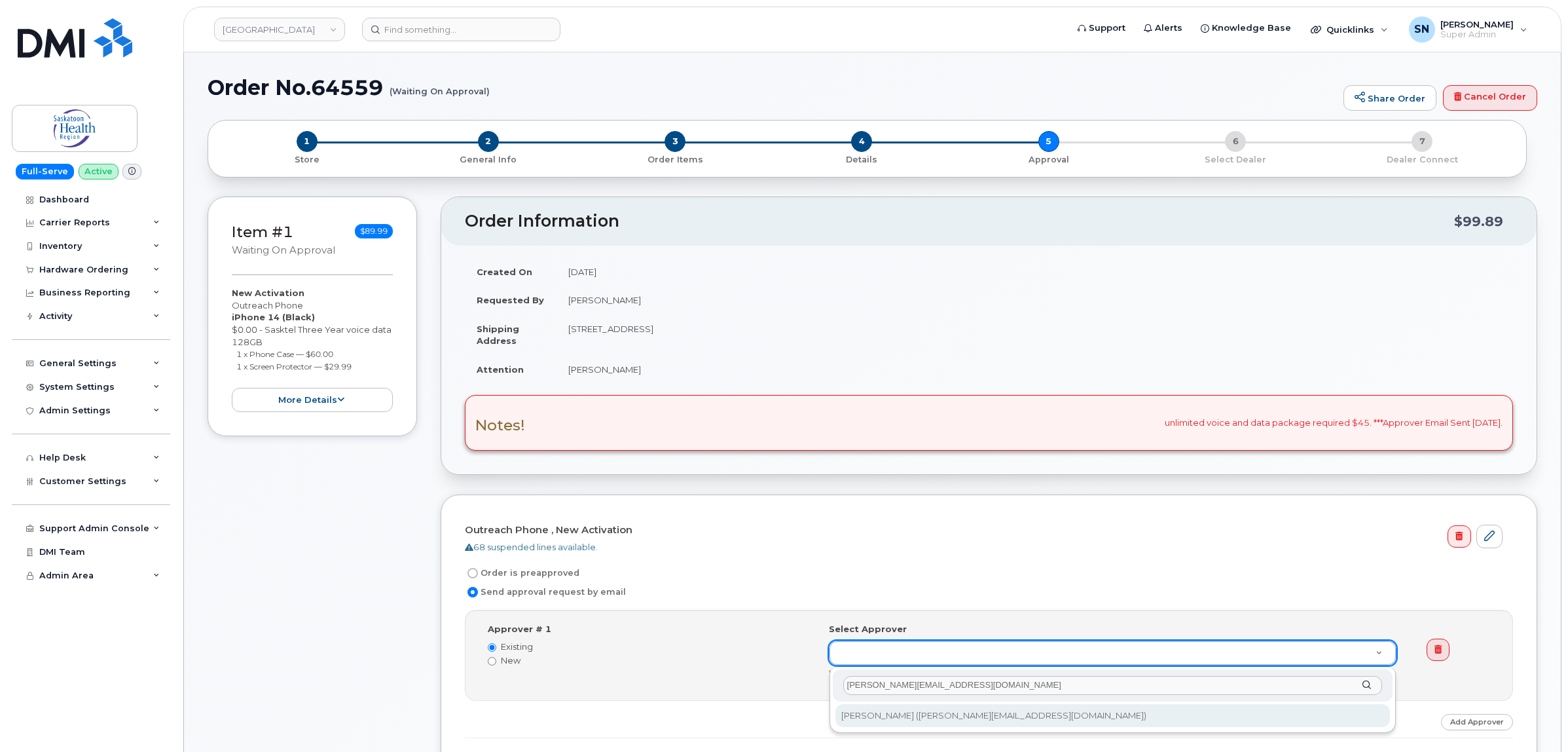
type input "Bernene.Cohen@saskhealthauthority.ca"
type input "8210"
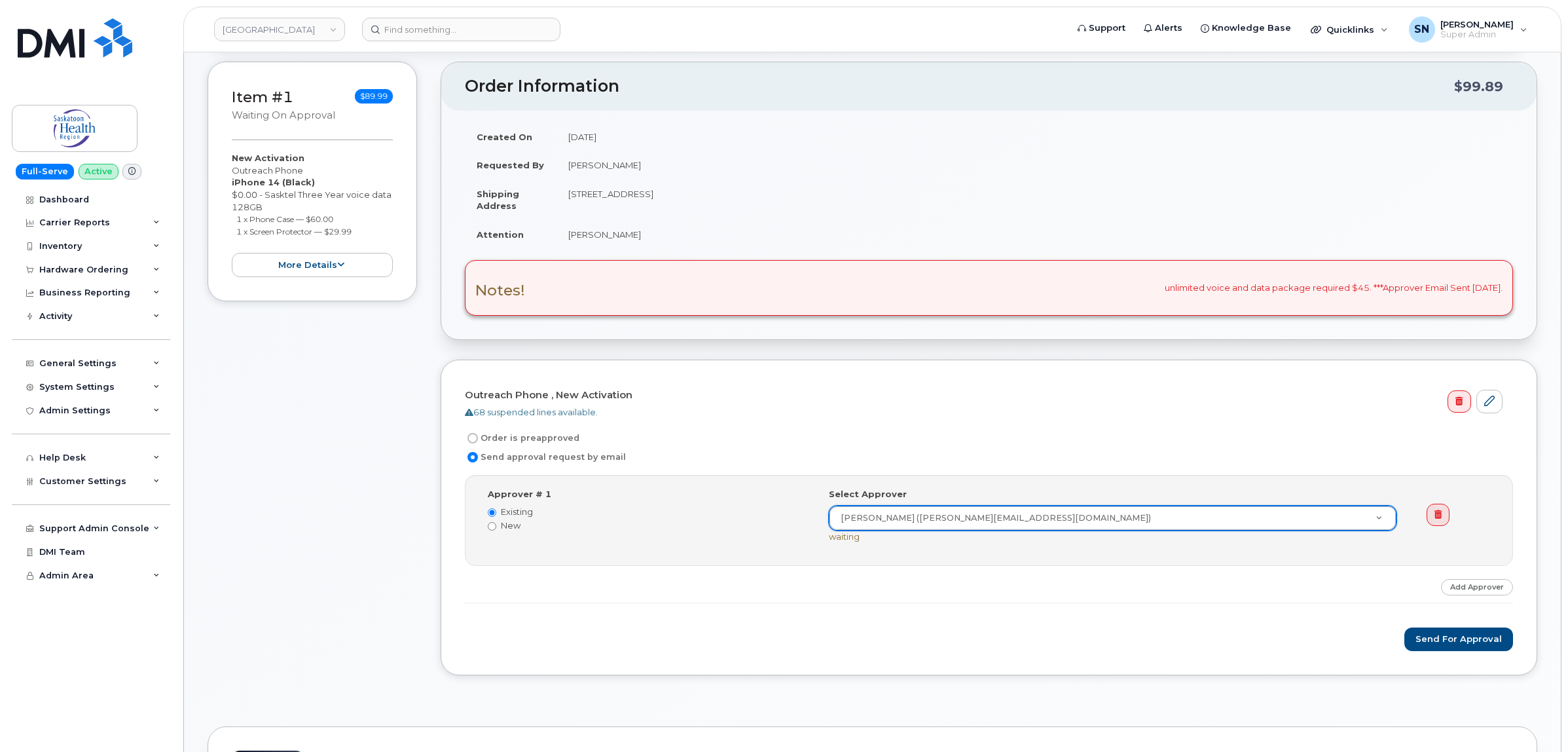
scroll to position [246, 0]
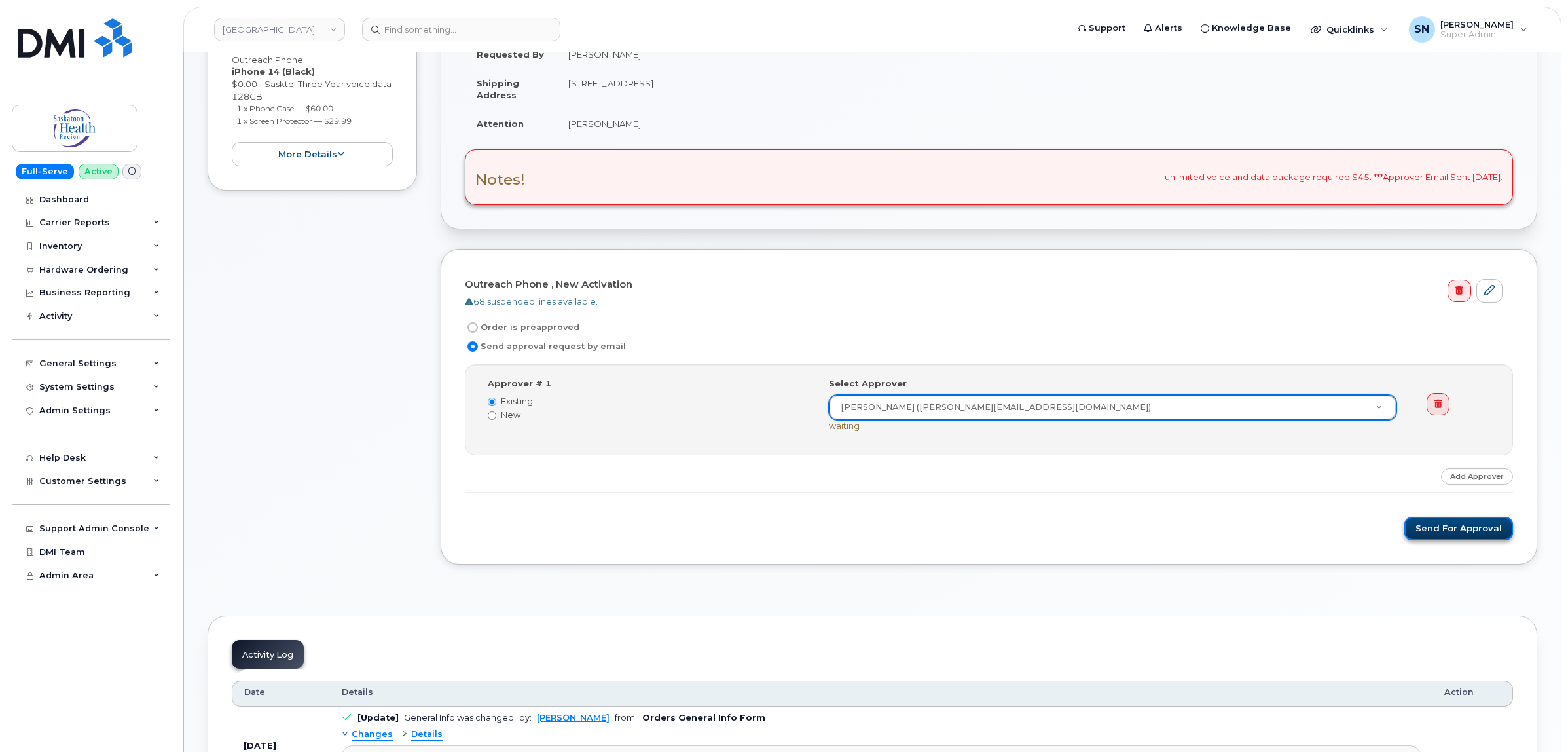
click at [1455, 539] on button "Send for Approval" at bounding box center [1459, 529] width 109 height 24
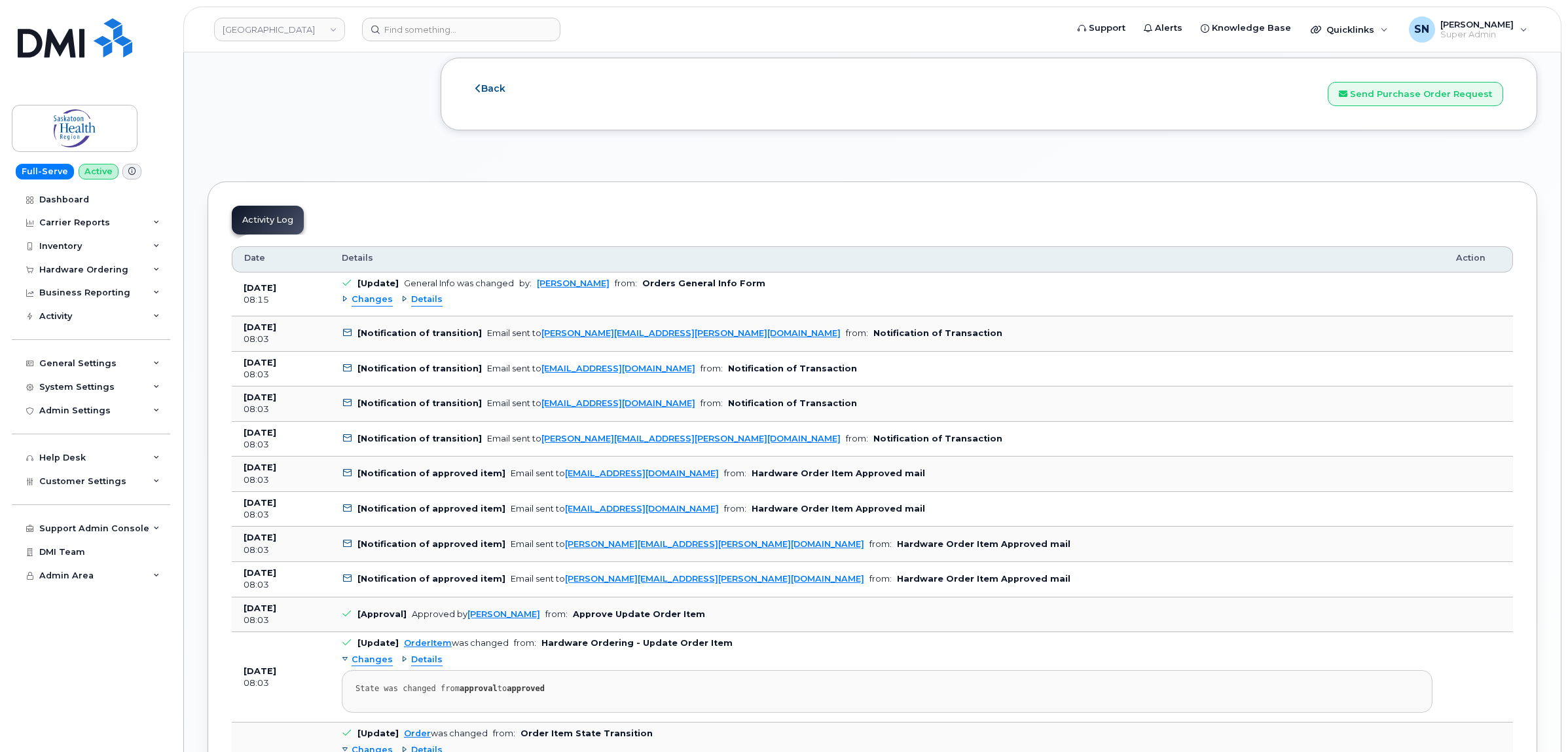
scroll to position [1310, 0]
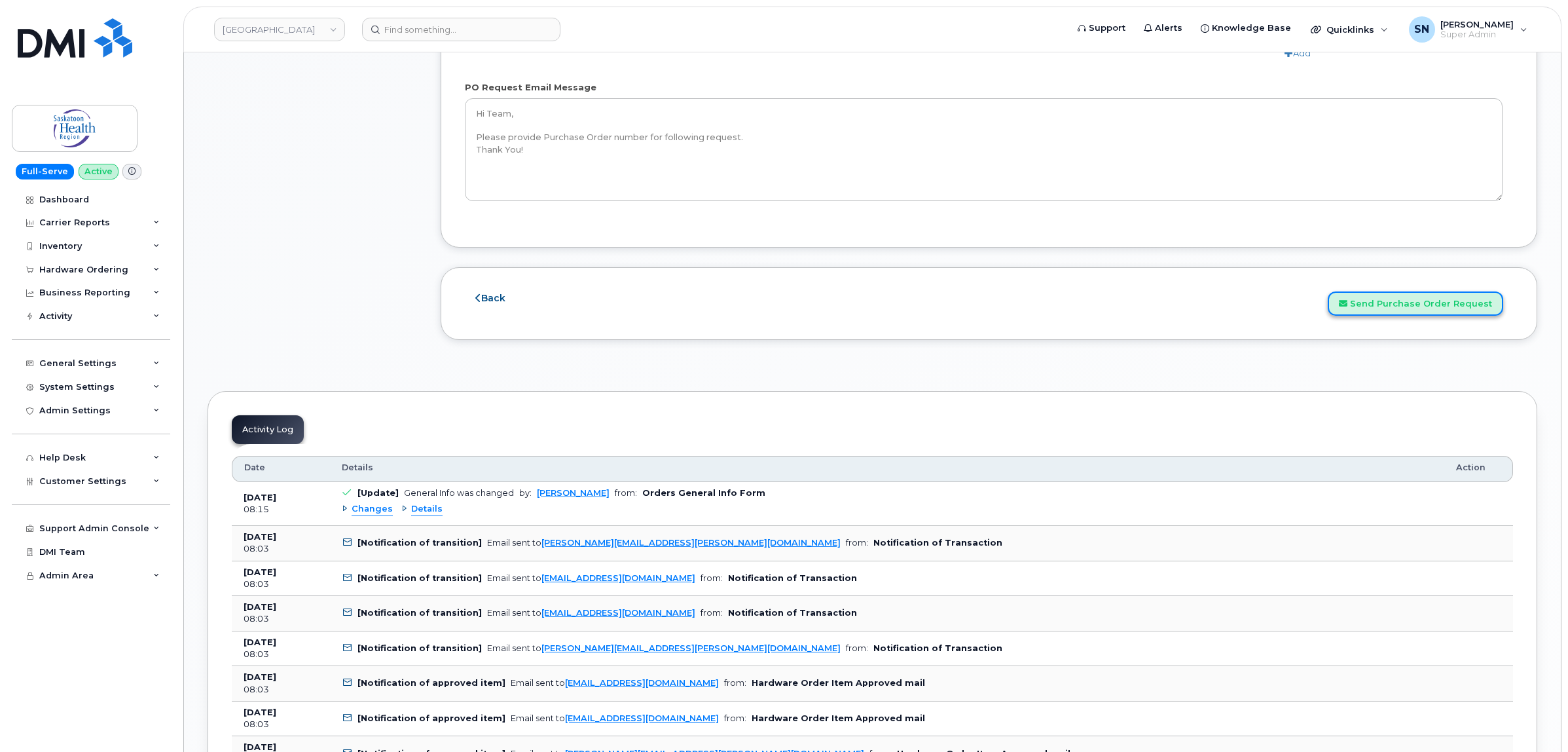
click at [1449, 306] on button "Send Purchase Order Request" at bounding box center [1415, 304] width 175 height 24
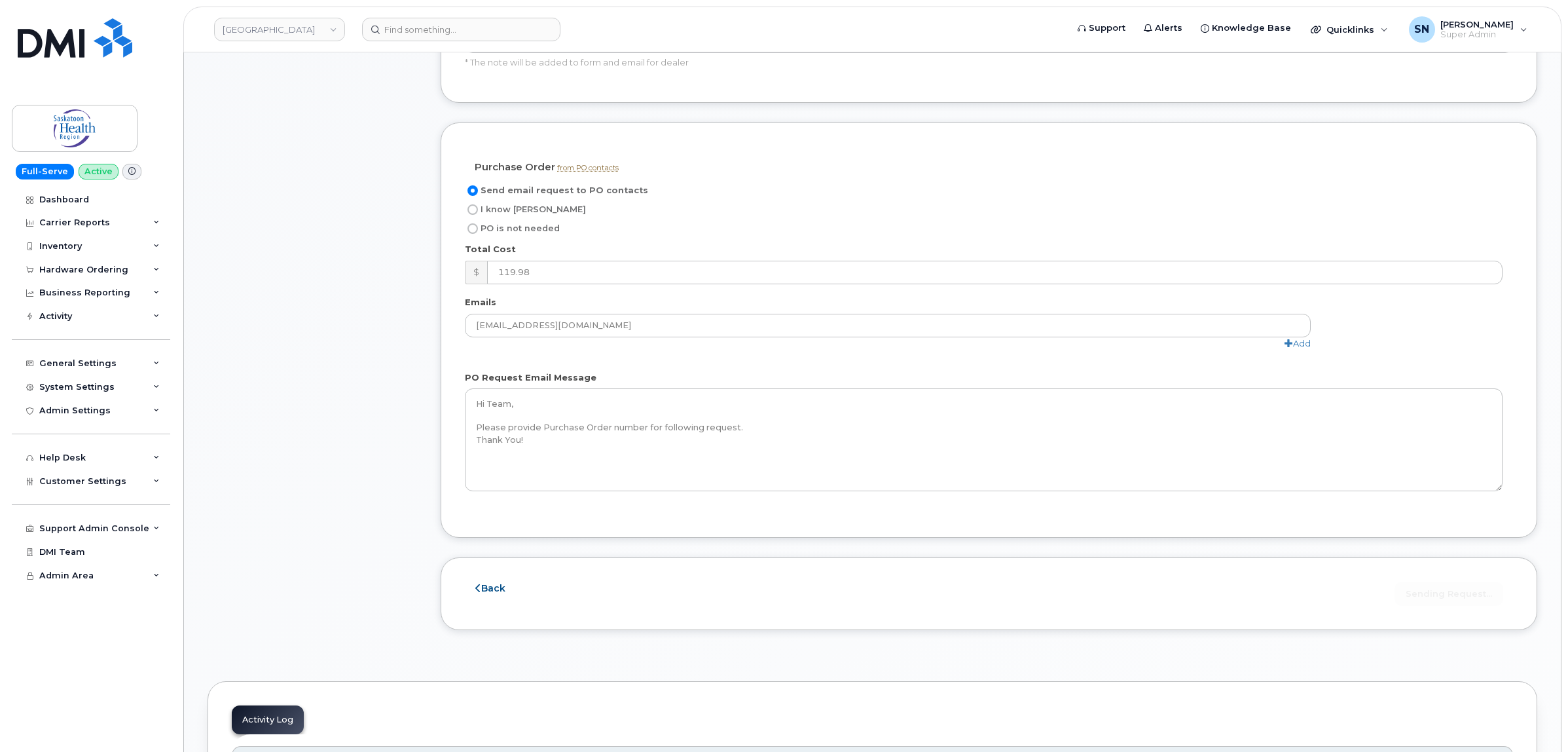
scroll to position [327, 0]
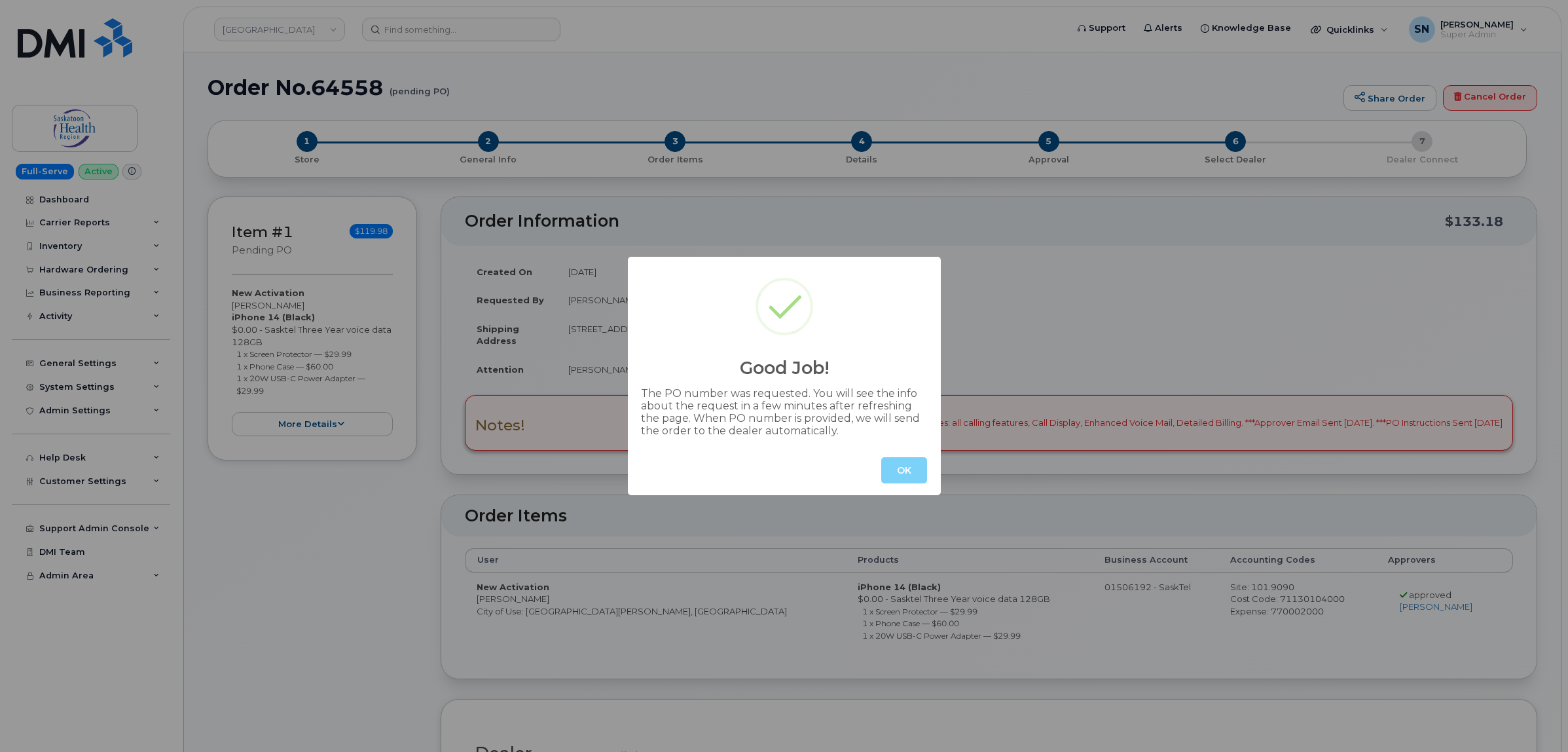
click at [907, 463] on button "OK" at bounding box center [904, 470] width 46 height 26
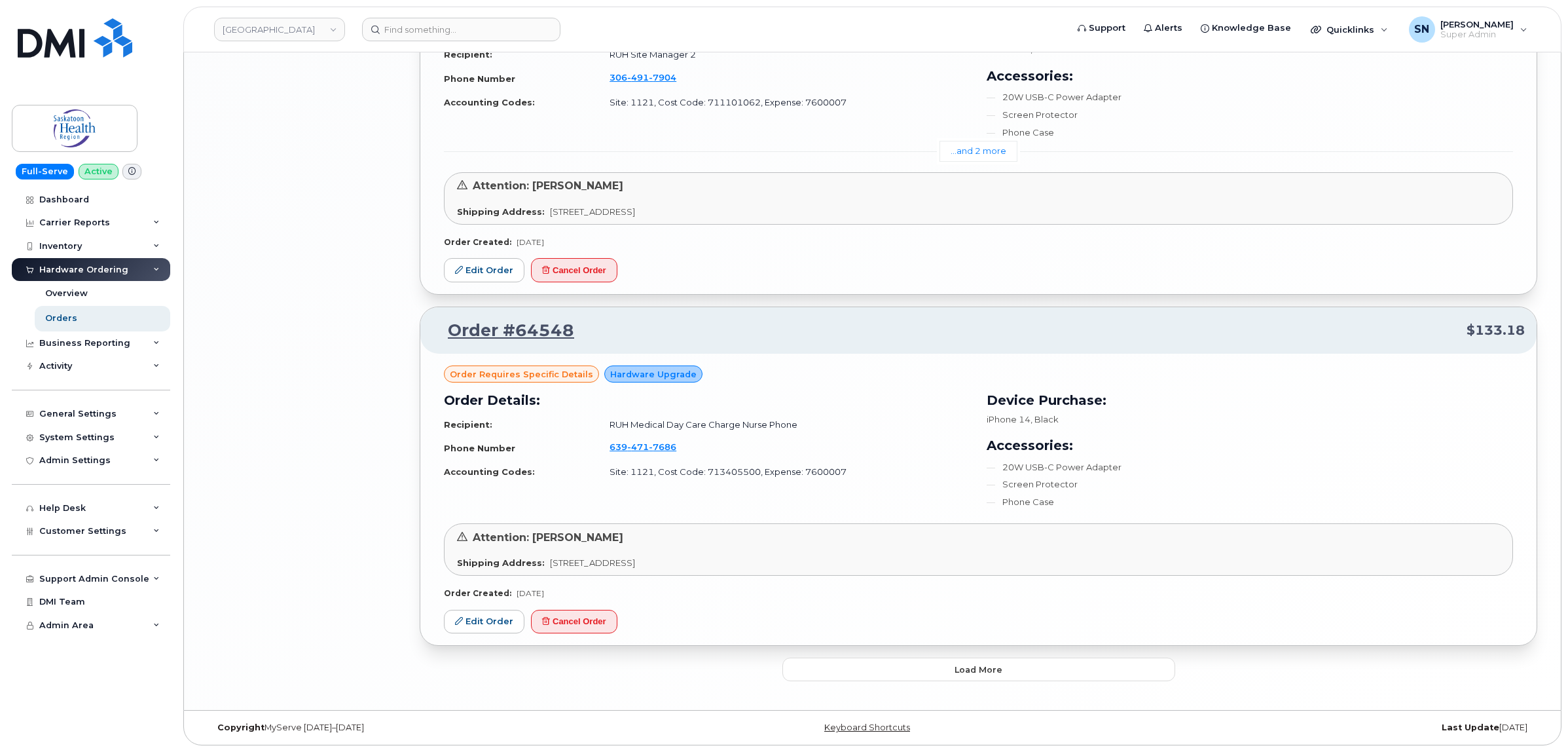
scroll to position [2809, 0]
click at [968, 678] on button "Load more" at bounding box center [979, 669] width 393 height 24
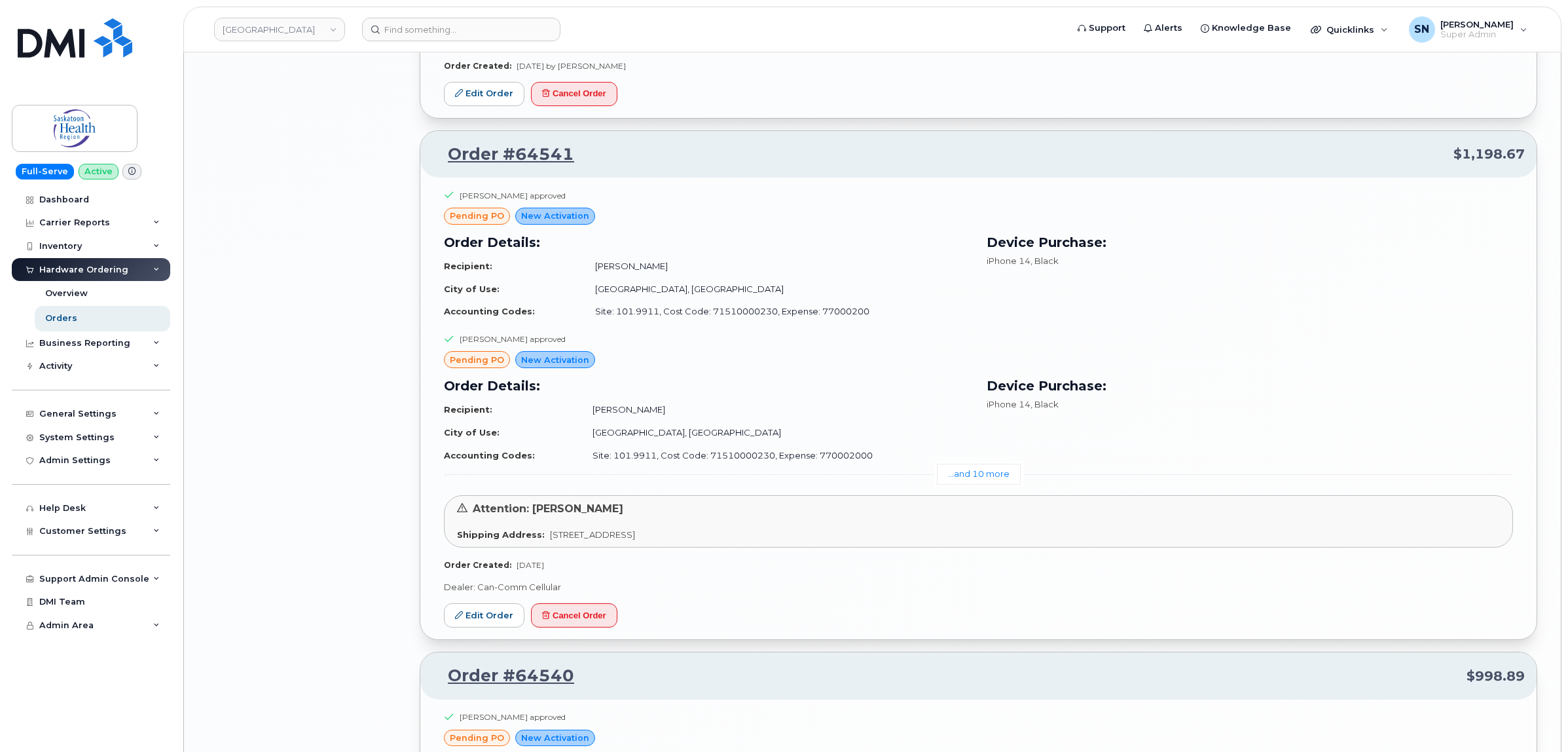
scroll to position [4283, 0]
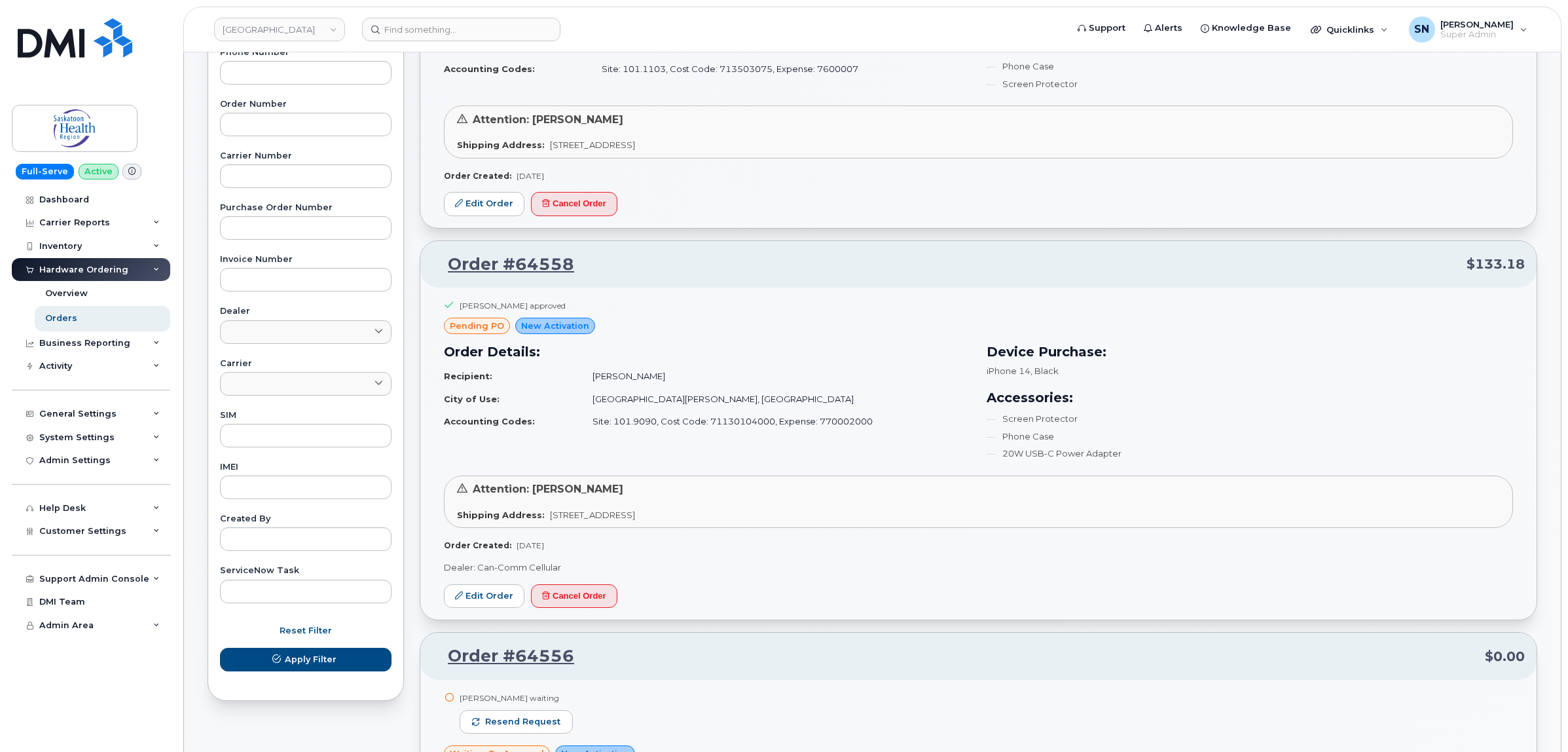
scroll to position [0, 0]
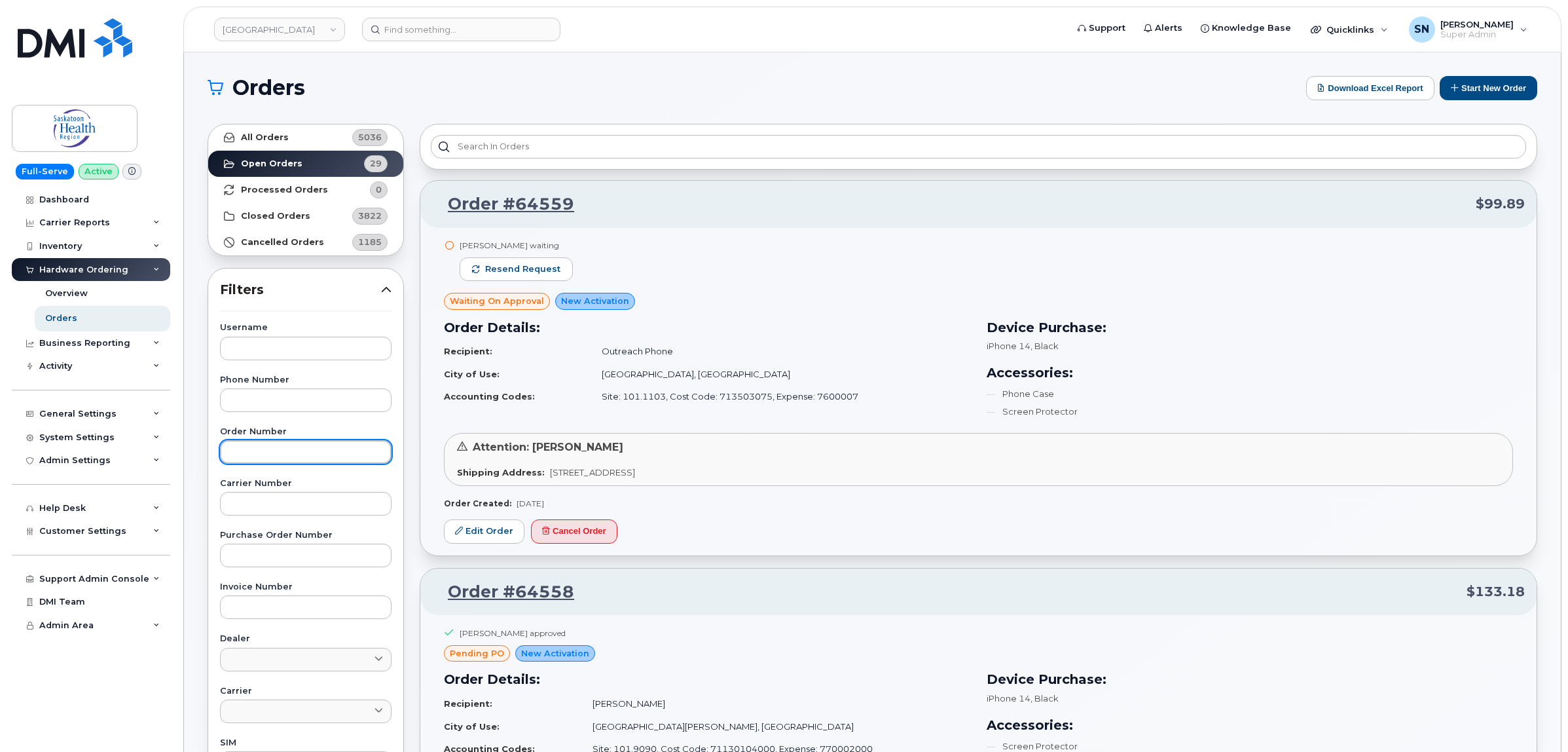
click at [292, 456] on input "text" at bounding box center [306, 452] width 172 height 24
click at [238, 138] on link "All Orders 5036" at bounding box center [305, 137] width 195 height 26
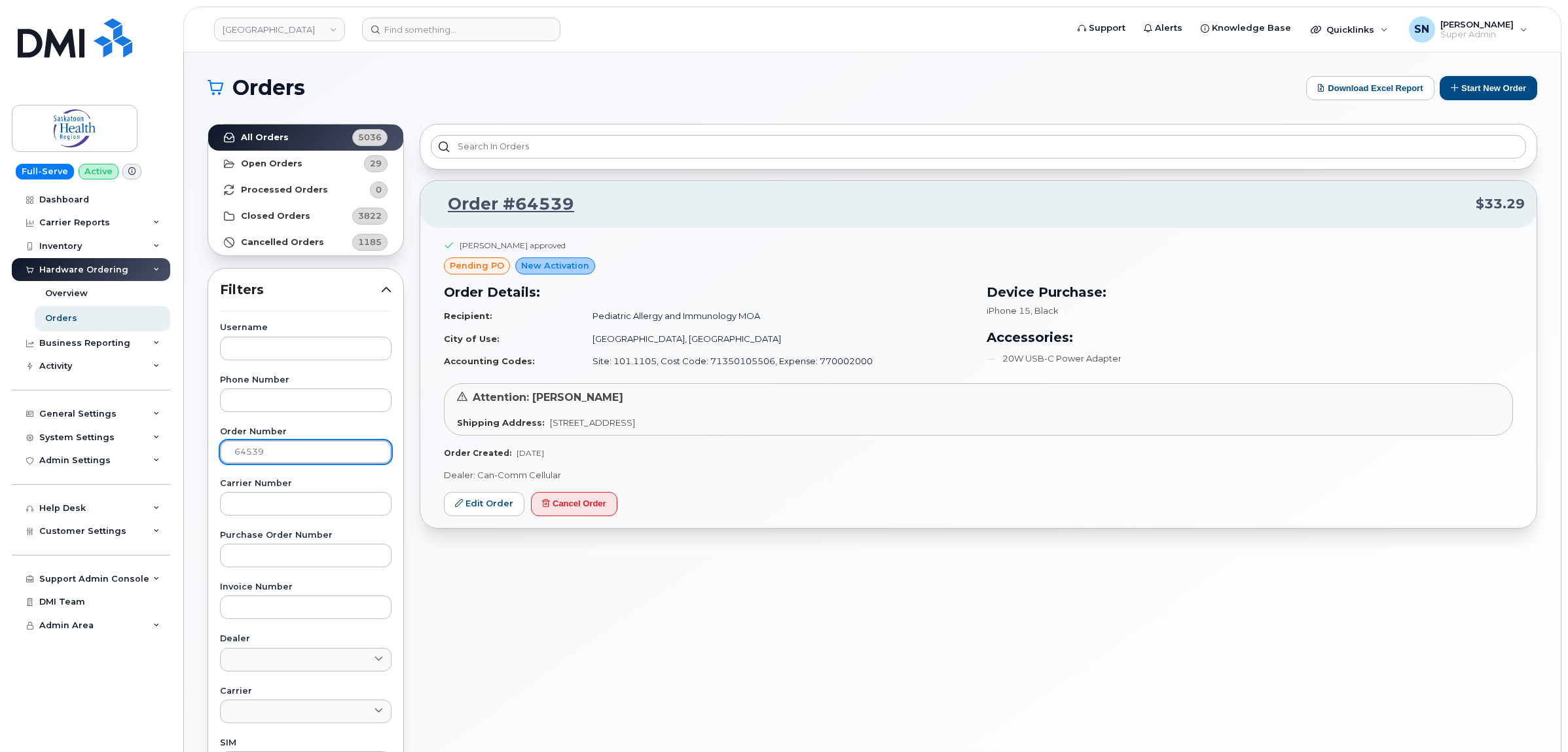
drag, startPoint x: 292, startPoint y: 449, endPoint x: 198, endPoint y: 449, distance: 94.0
click at [205, 452] on div "Username Phone Number Order Number 64539 Carrier Number Purchase Order Number I…" at bounding box center [306, 627] width 203 height 606
paste input "51"
type input "64551"
click at [298, 120] on div "All Orders 5036 Open Orders 29 Processed Orders 0 Closed Orders 3822 Cancelled …" at bounding box center [305, 575] width 212 height 920
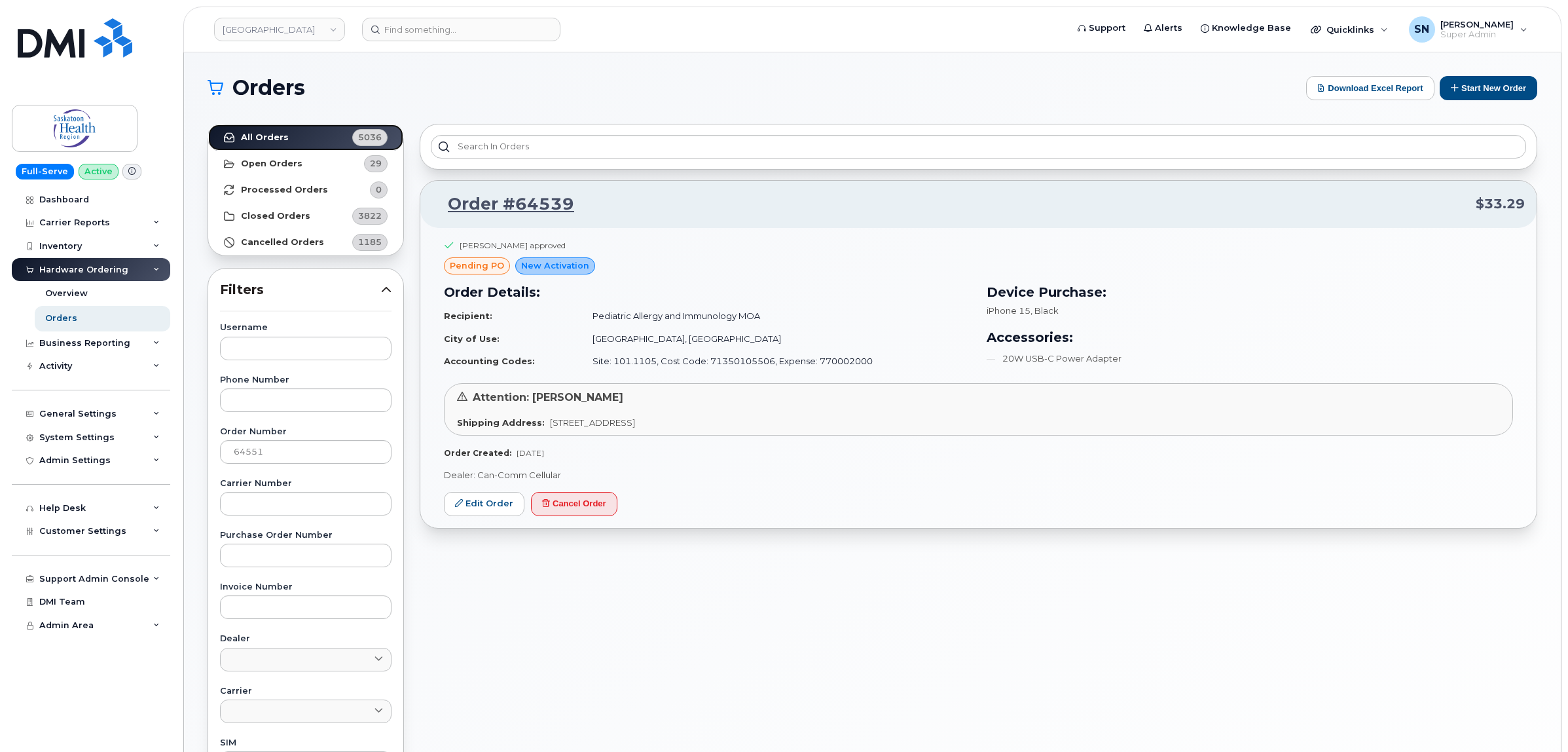
click at [300, 136] on link "All Orders 5036" at bounding box center [305, 137] width 195 height 26
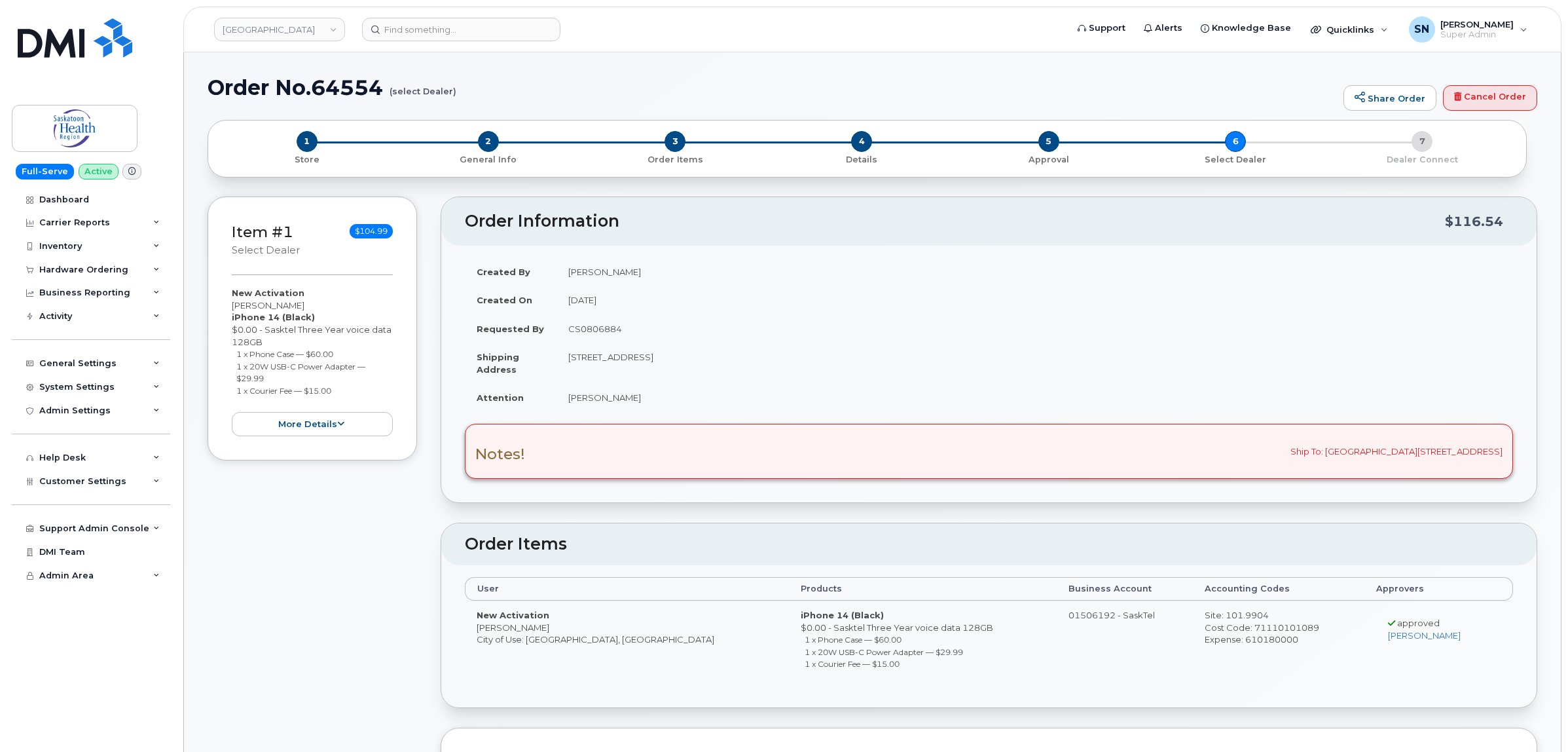
click at [542, 86] on h1 "Order No.64554 (select Dealer)" at bounding box center [772, 87] width 1129 height 23
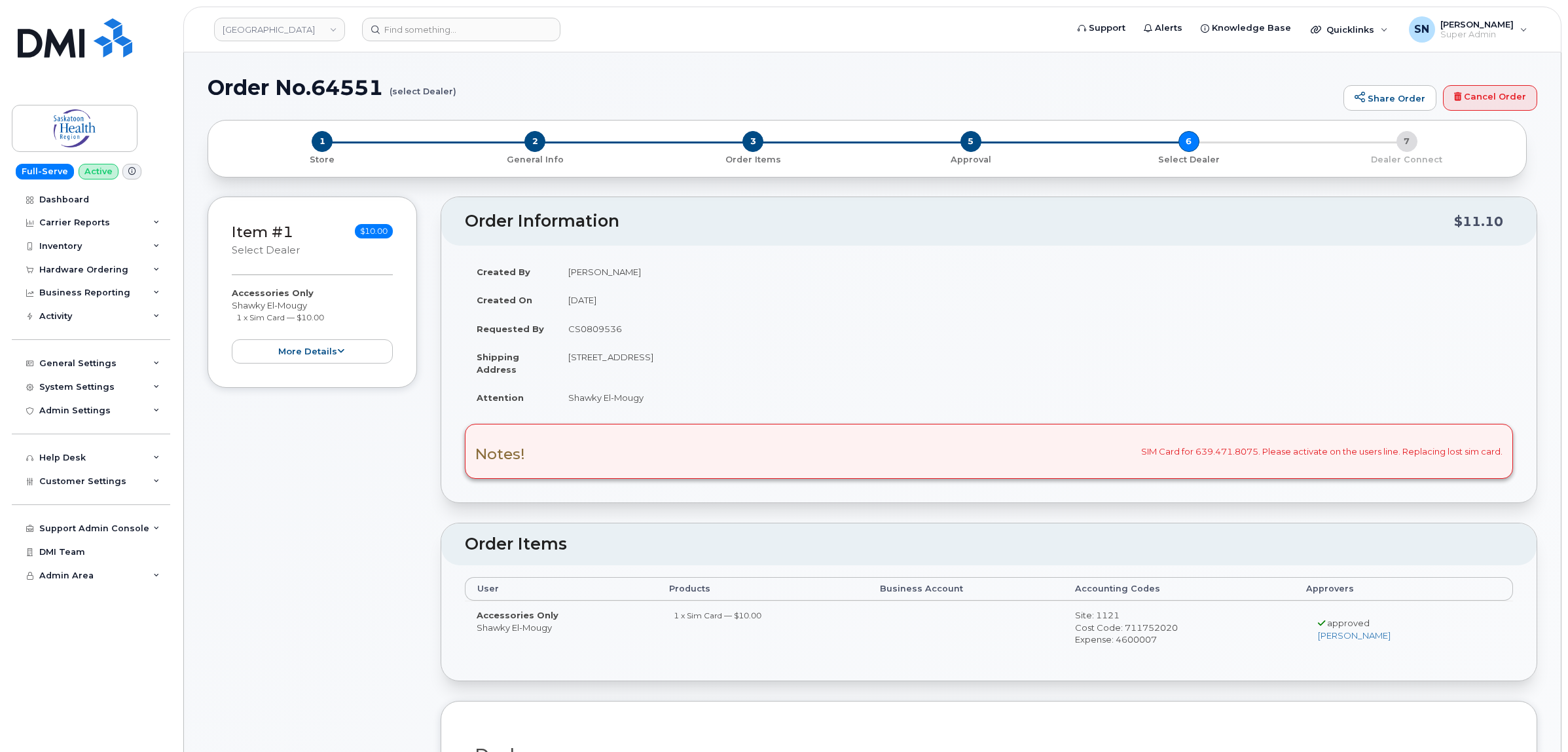
click at [537, 98] on h1 "Order No.64551 (select Dealer)" at bounding box center [772, 87] width 1129 height 23
drag, startPoint x: 239, startPoint y: 317, endPoint x: 334, endPoint y: 325, distance: 95.3
click at [334, 325] on div "Accessories Only Shawky El-Mougy 1 x Sim Card — $10.00 more details" at bounding box center [312, 325] width 161 height 76
copy div "1 x Sim Card — $10.00 more details Request Accessories Only Employee Shawky El-…"
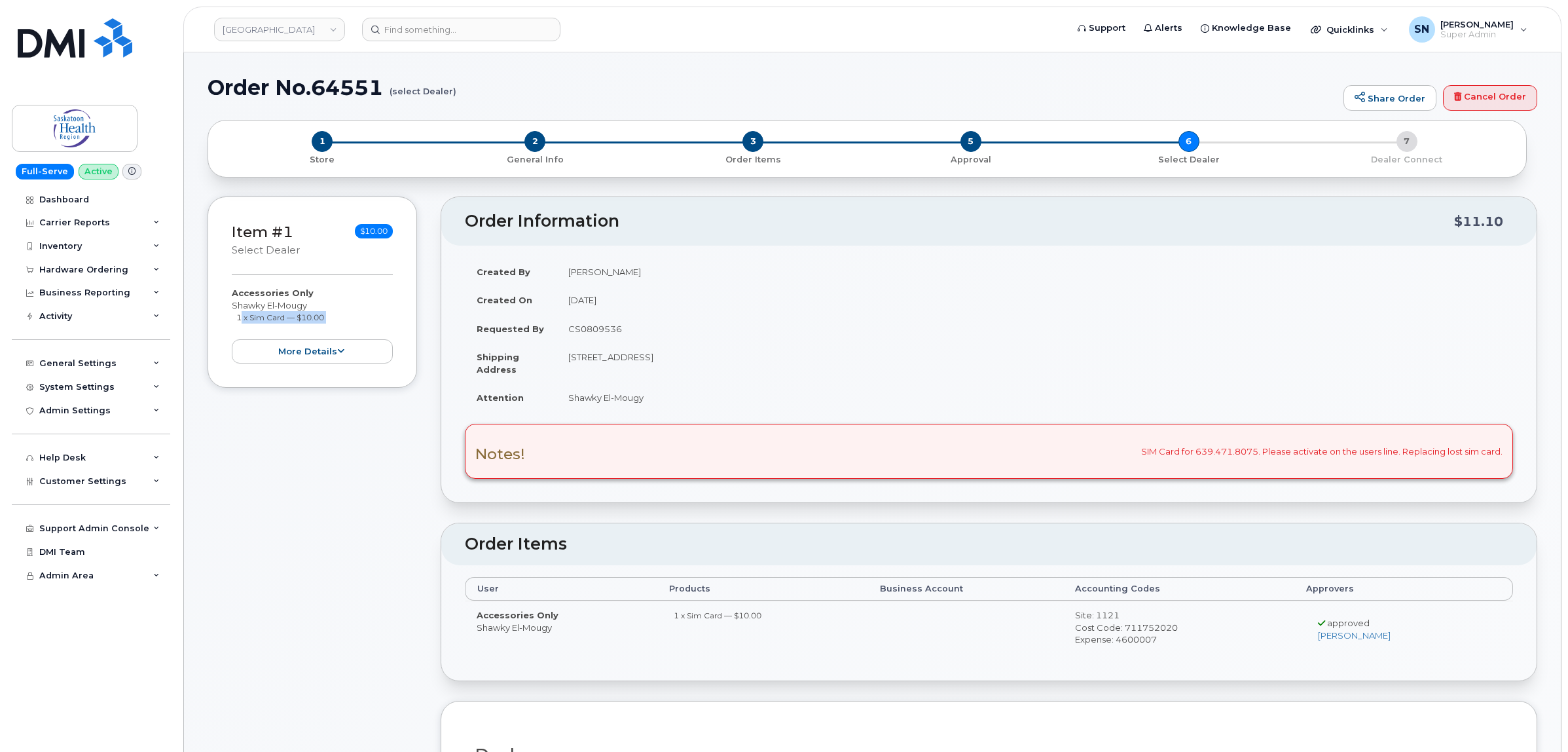
drag, startPoint x: 246, startPoint y: 305, endPoint x: 309, endPoint y: 308, distance: 63.1
click at [309, 308] on div "Accessories Only Shawky El-Mougy 1 x Sim Card — $10.00 more details" at bounding box center [312, 325] width 161 height 76
copy div "Shawky El-Mougy"
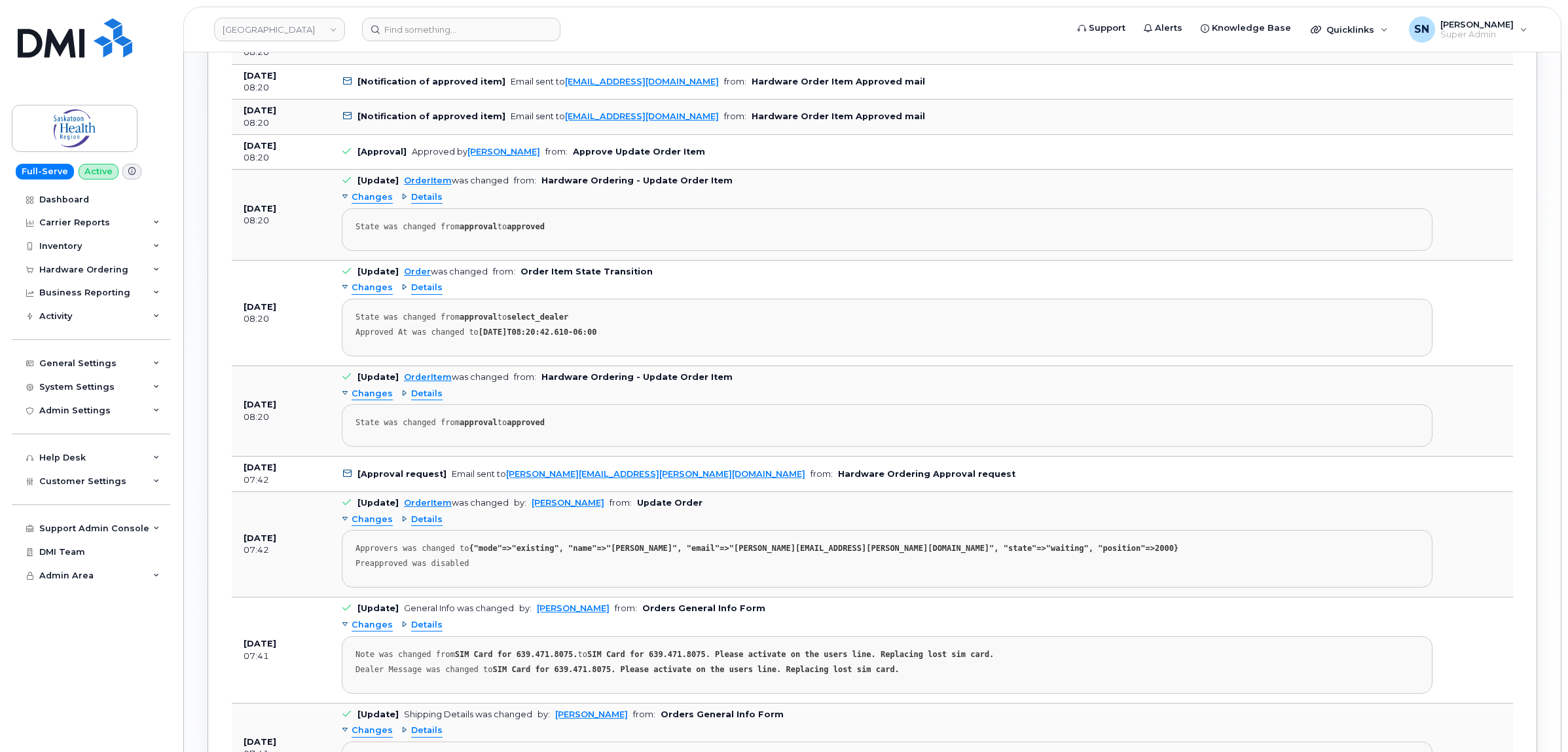
scroll to position [1801, 0]
drag, startPoint x: 663, startPoint y: 482, endPoint x: 504, endPoint y: 487, distance: 159.1
click at [504, 487] on td "[Approval request] Email sent to stan.hansen@saskhealthauthority.ca from: Hardw…" at bounding box center [887, 472] width 1114 height 35
copy link "stan.hansen@saskhealthauthority.ca"
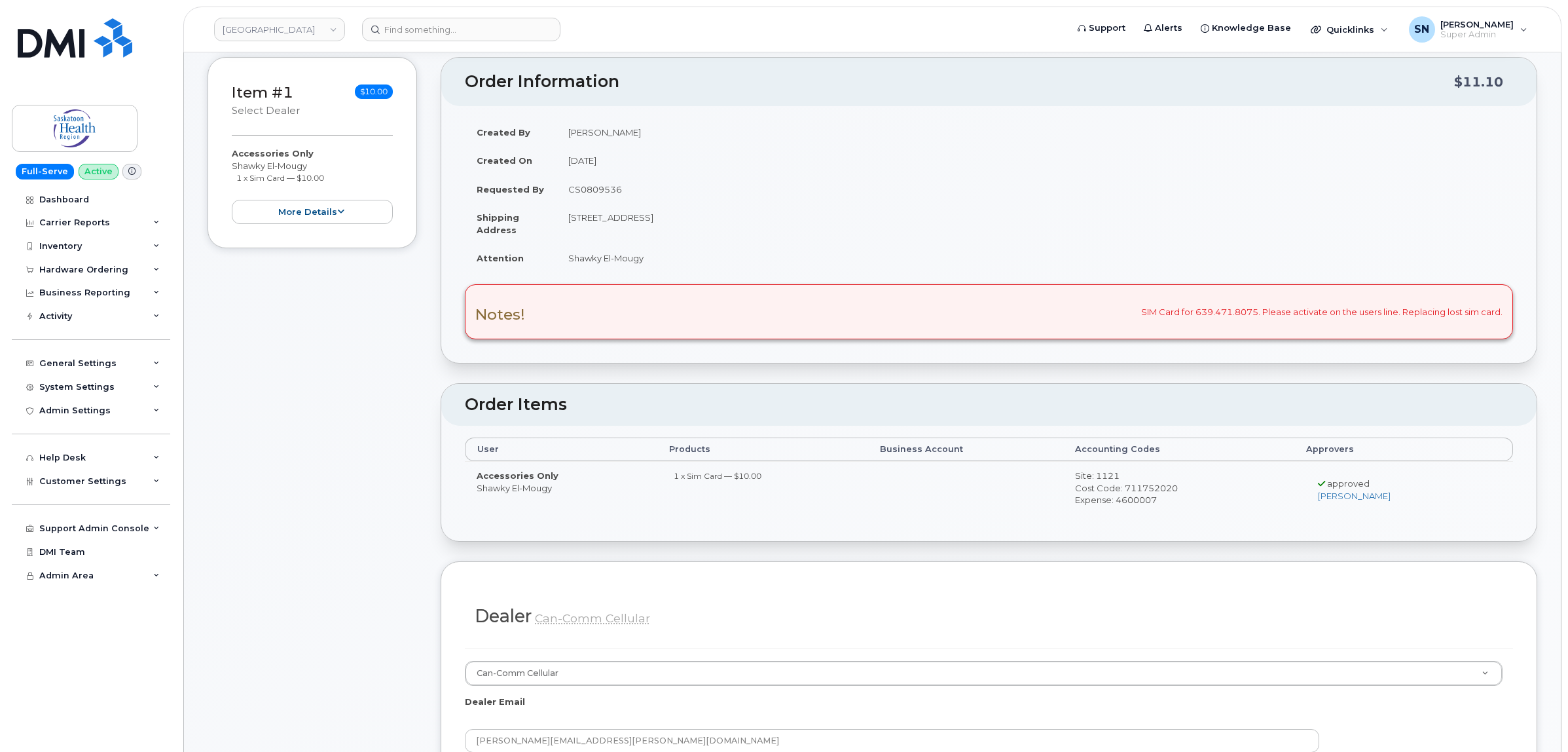
scroll to position [0, 0]
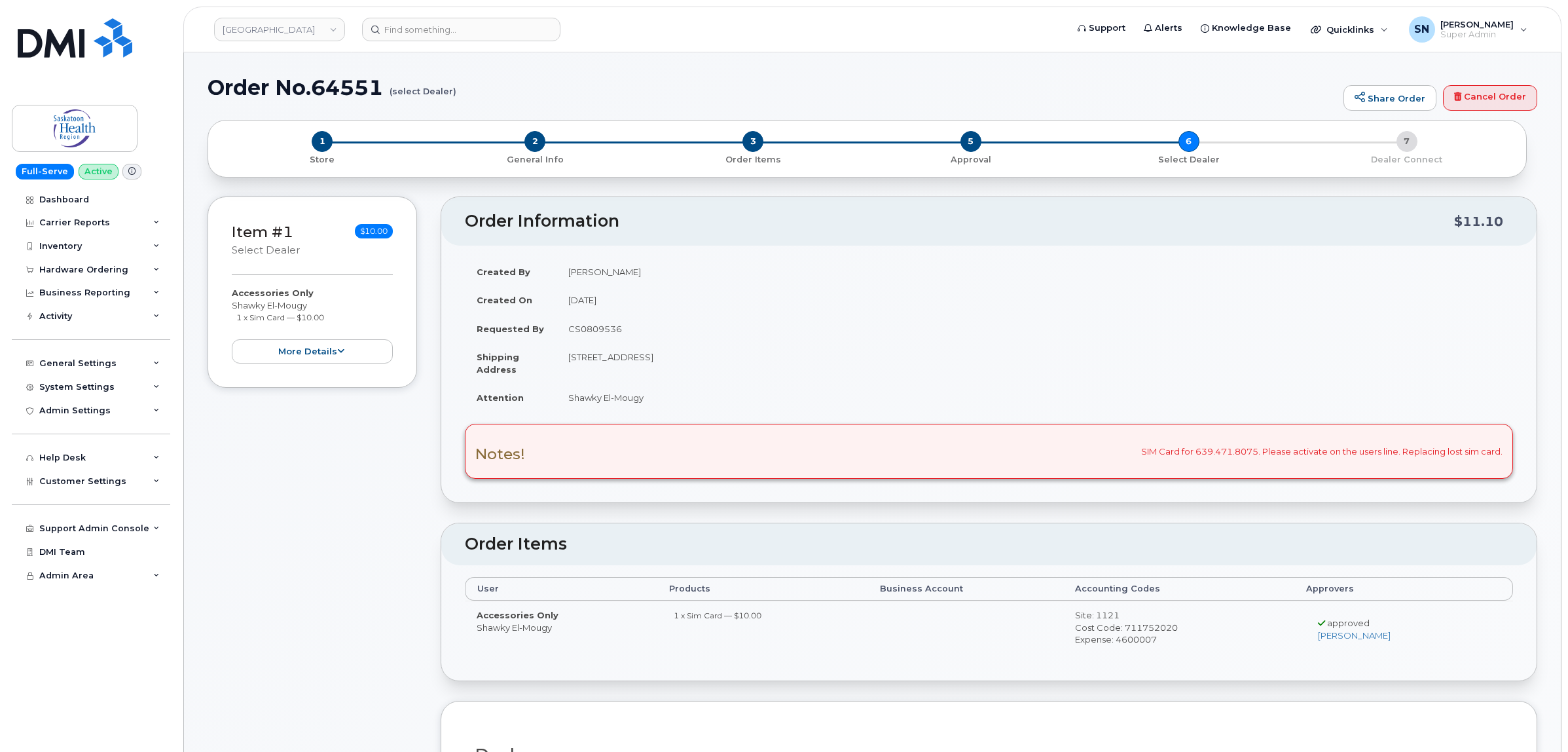
click at [590, 325] on td "CS0809536" at bounding box center [1035, 329] width 956 height 29
copy td "CS0809536"
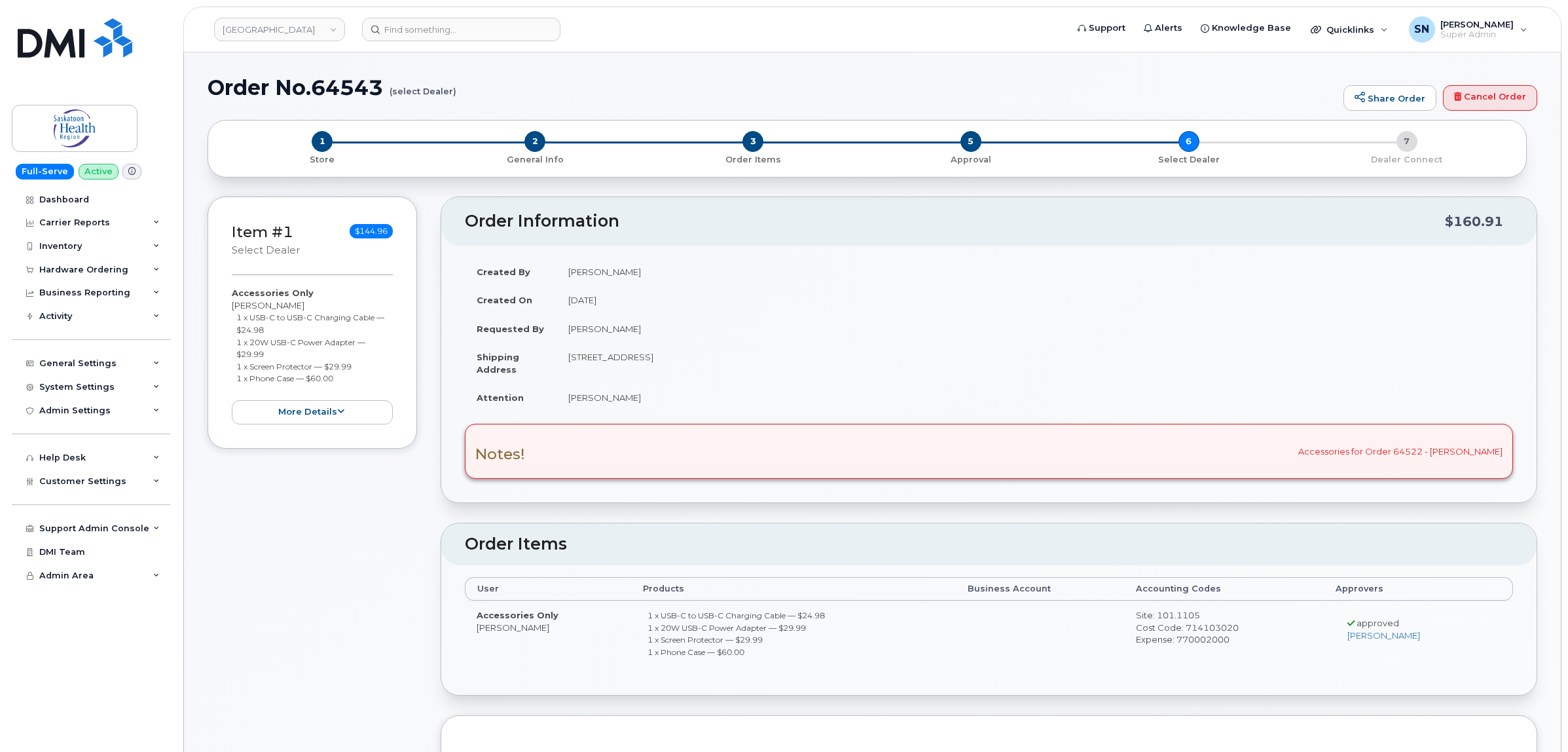
drag, startPoint x: 236, startPoint y: 316, endPoint x: 231, endPoint y: 328, distance: 13.0
click at [278, 326] on li "1 x USB-C to USB-C Charging Cable — $24.98" at bounding box center [315, 323] width 157 height 24
copy small "1 x USB-C to USB-C Charging Cable — $24.98"
drag, startPoint x: 237, startPoint y: 340, endPoint x: 280, endPoint y: 351, distance: 44.4
click at [280, 351] on li "1 x 20W USB-C Power Adapter — $29.99" at bounding box center [315, 348] width 157 height 24
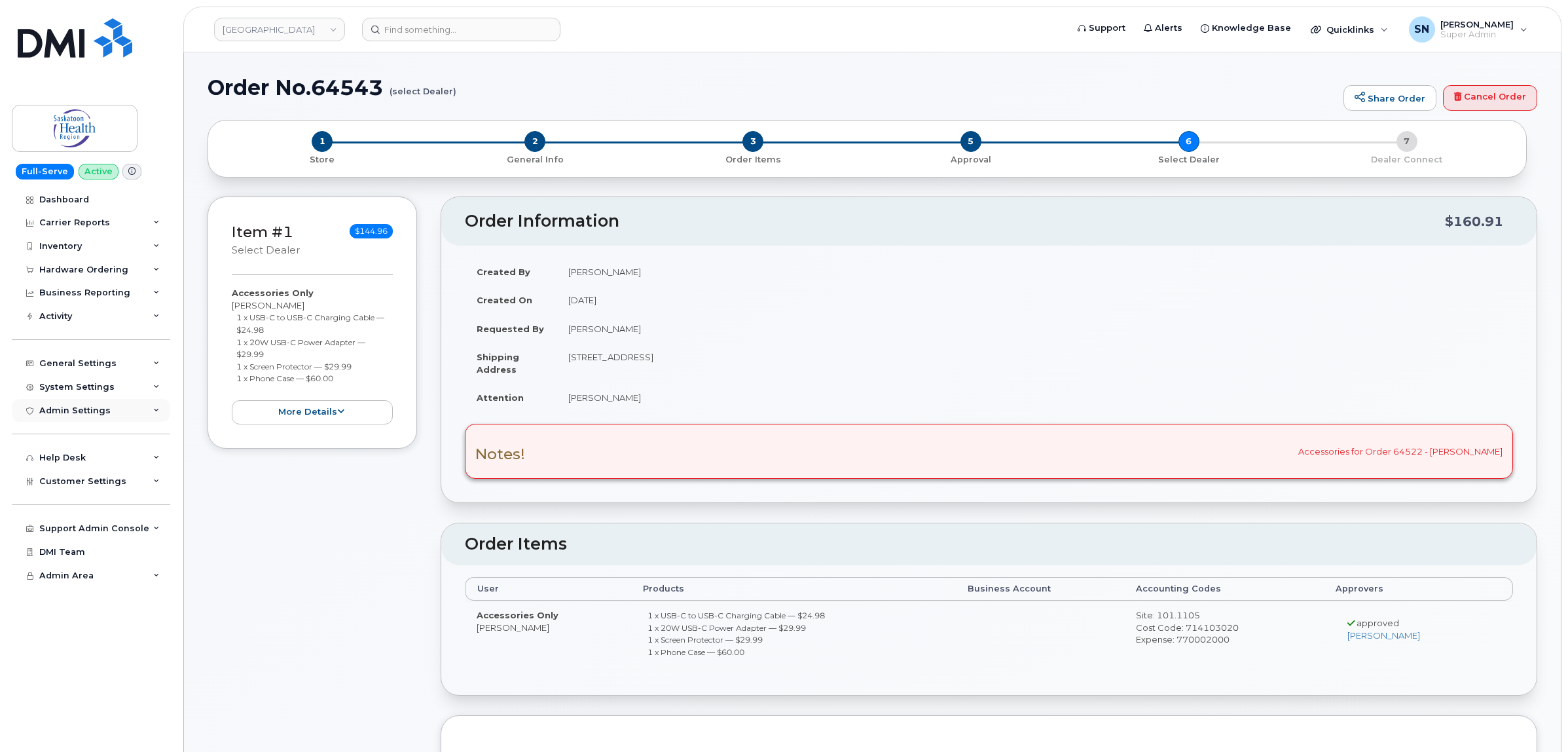
copy small "1 x 20W USB-C Power Adapter — $29.99"
drag, startPoint x: 234, startPoint y: 364, endPoint x: 370, endPoint y: 361, distance: 136.0
click at [370, 361] on ul "1 x USB-C to USB-C Charging Cable — $24.98 1 x 20W USB-C Power Adapter — $29.99…" at bounding box center [312, 347] width 161 height 73
copy small "1 x Screen Protector — $29.99"
drag, startPoint x: 279, startPoint y: 378, endPoint x: 339, endPoint y: 378, distance: 60.0
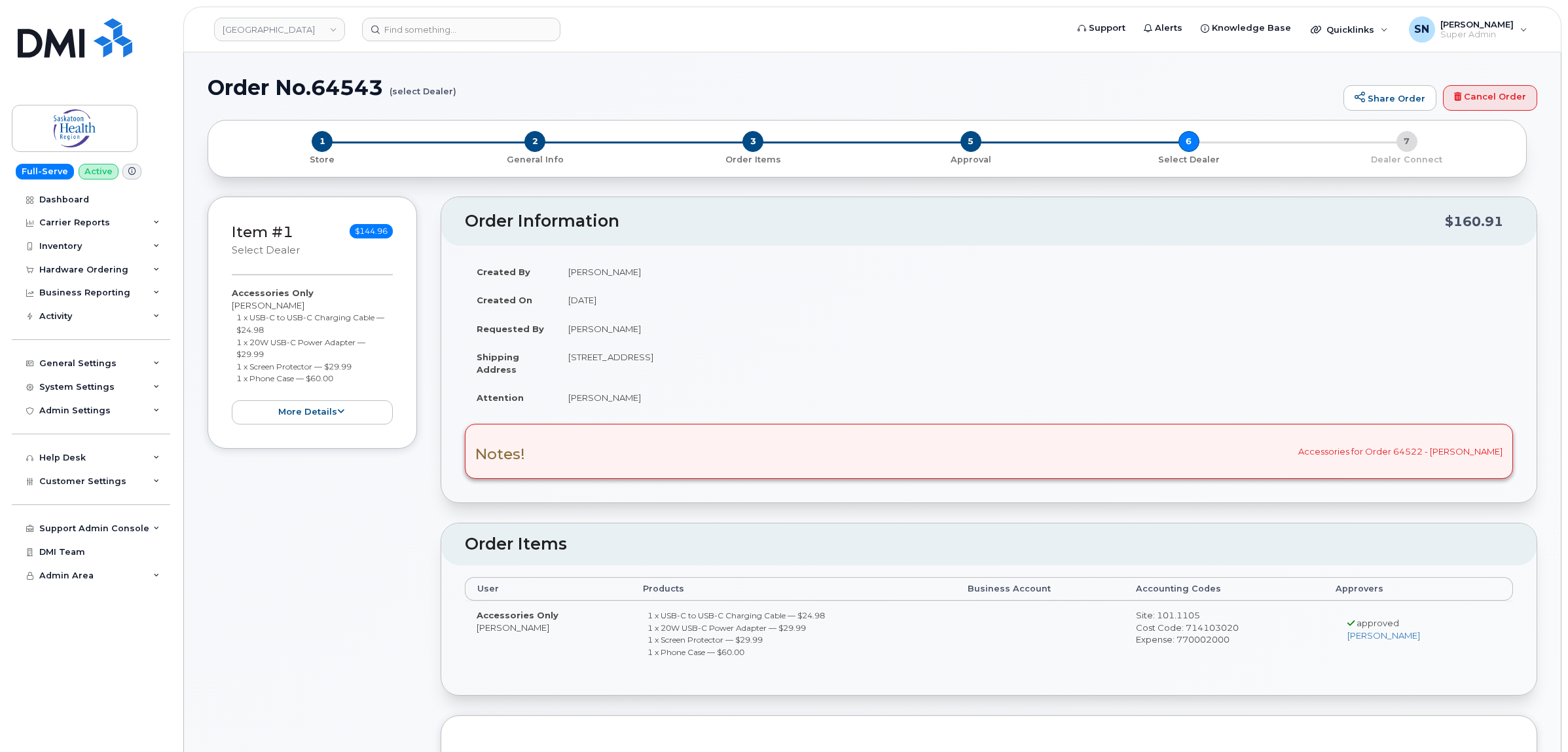
click at [339, 378] on ul "1 x USB-C to USB-C Charging Cable — $24.98 1 x 20W USB-C Power Adapter — $29.99…" at bounding box center [312, 347] width 161 height 73
copy small "1 x Phone Case — $60.00"
click at [538, 142] on span "2" at bounding box center [535, 141] width 21 height 21
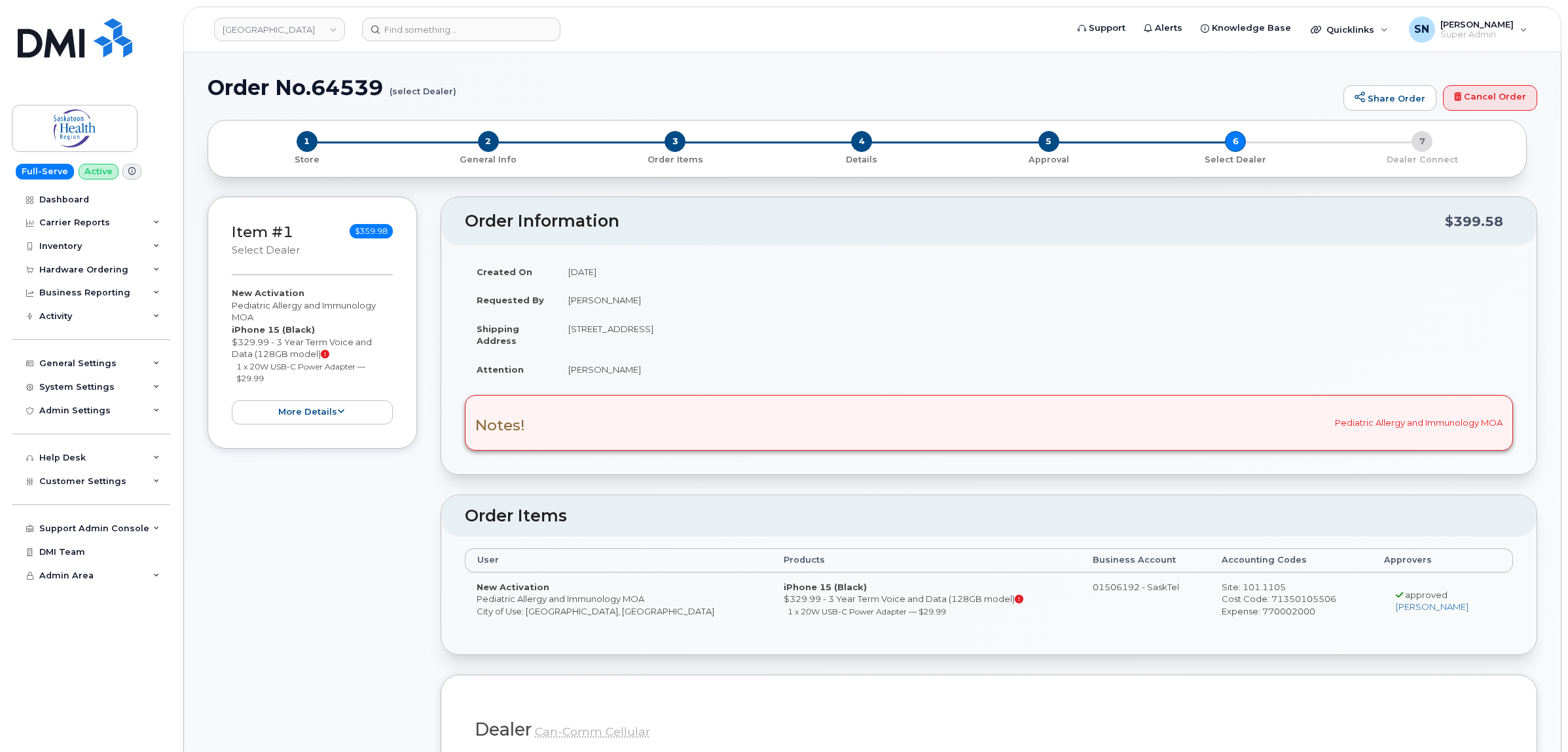
drag, startPoint x: 237, startPoint y: 364, endPoint x: 277, endPoint y: 378, distance: 42.4
click at [277, 378] on li "1 x 20W USB-C Power Adapter — $29.99" at bounding box center [315, 372] width 157 height 24
copy small "1 x 20W USB-C Power Adapter — $29.99"
drag, startPoint x: 232, startPoint y: 301, endPoint x: 262, endPoint y: 312, distance: 32.0
click at [262, 312] on div "New Activation Pediatric Allergy and Immunology MOA iPhone 15 (Black) $329.99 -…" at bounding box center [312, 355] width 161 height 137
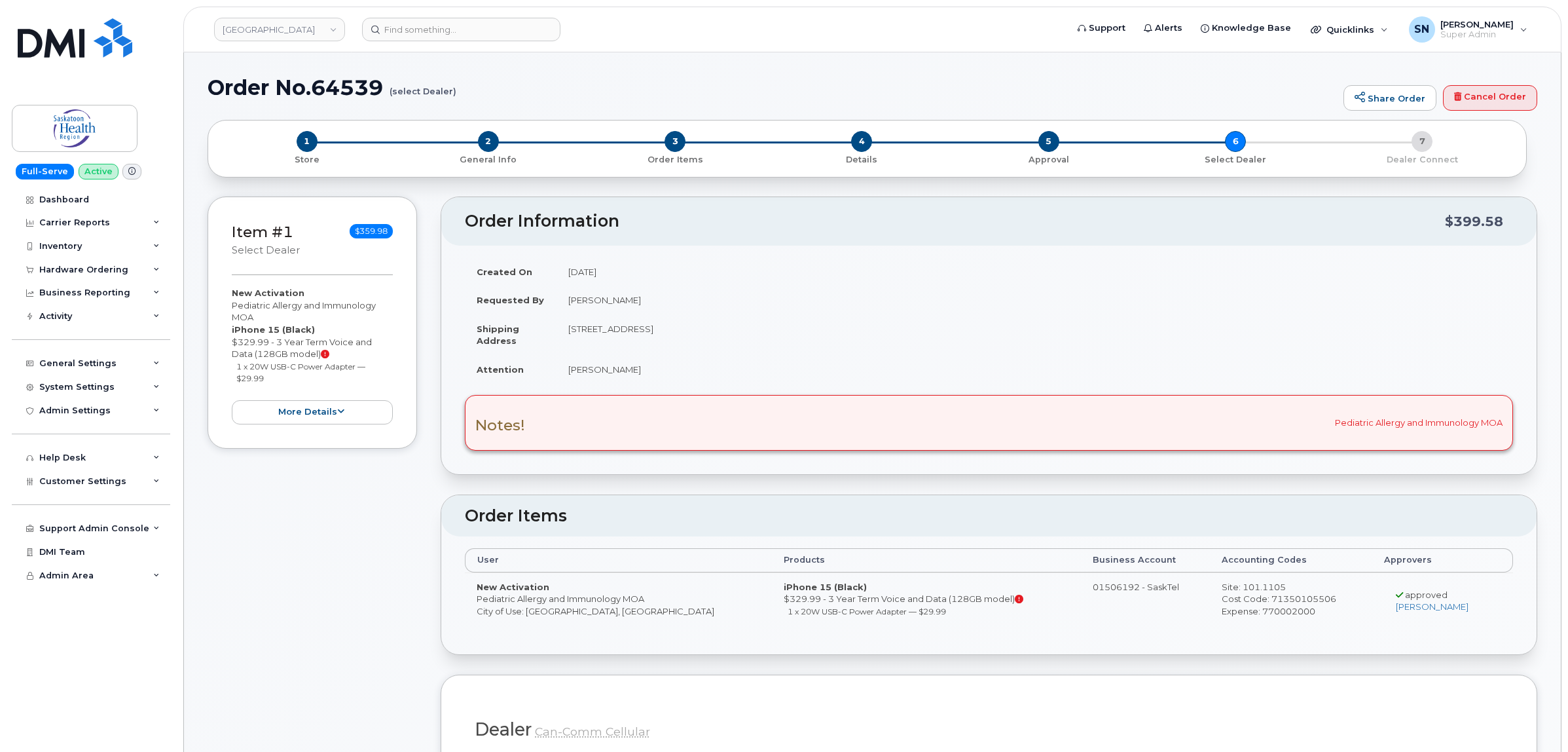
copy div "Pediatric Allergy and Immunology MOA"
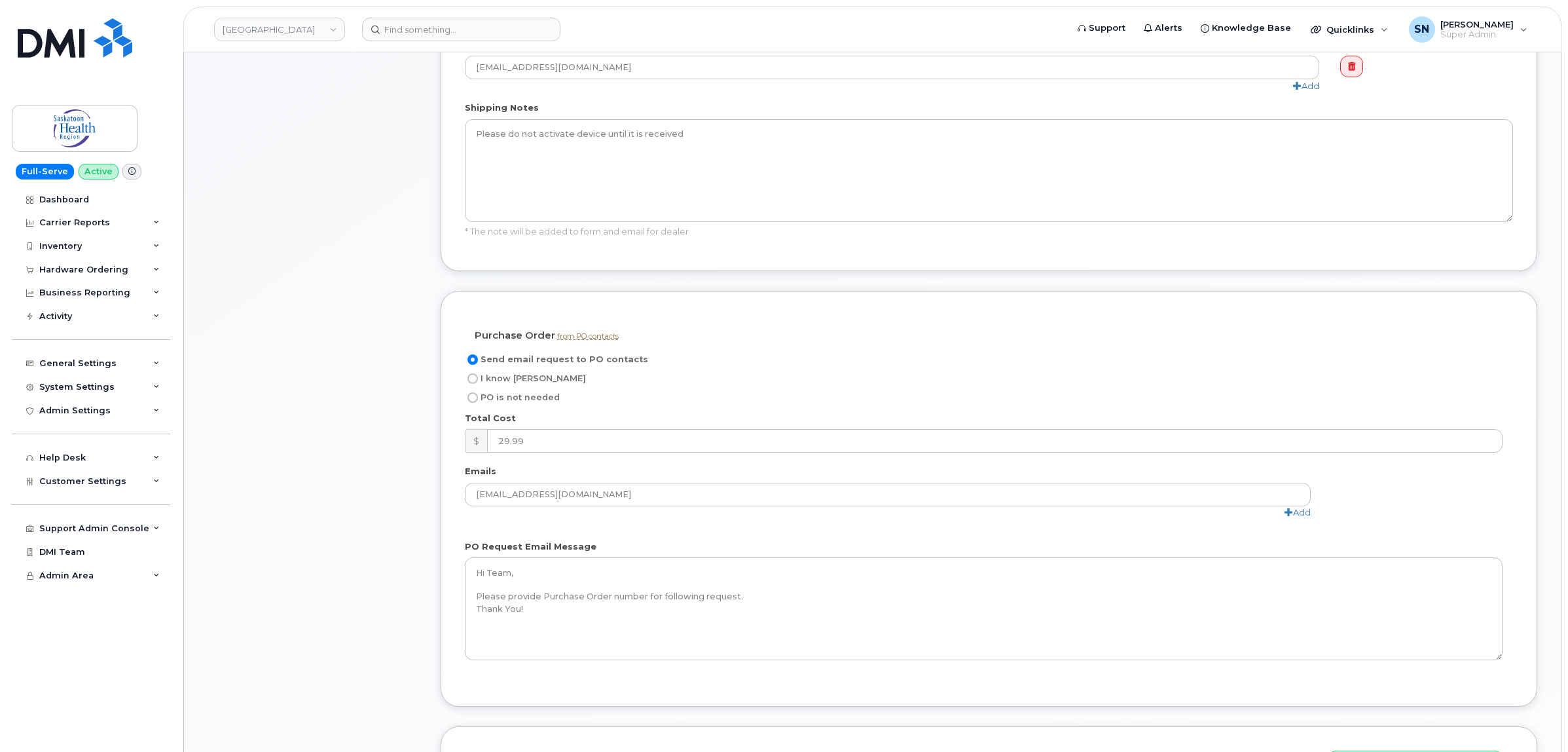
scroll to position [1064, 0]
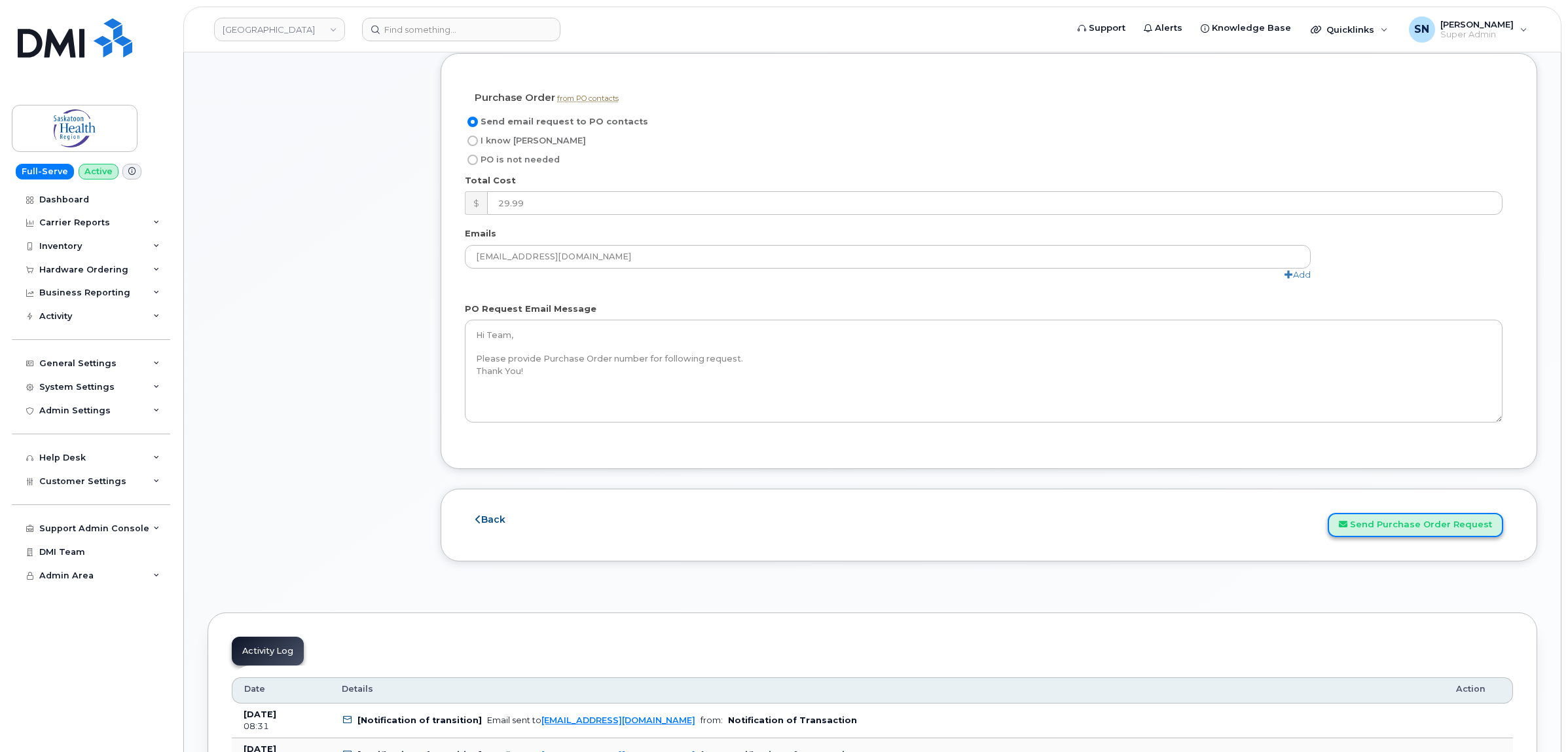
click at [1444, 520] on button "Send Purchase Order Request" at bounding box center [1415, 525] width 175 height 24
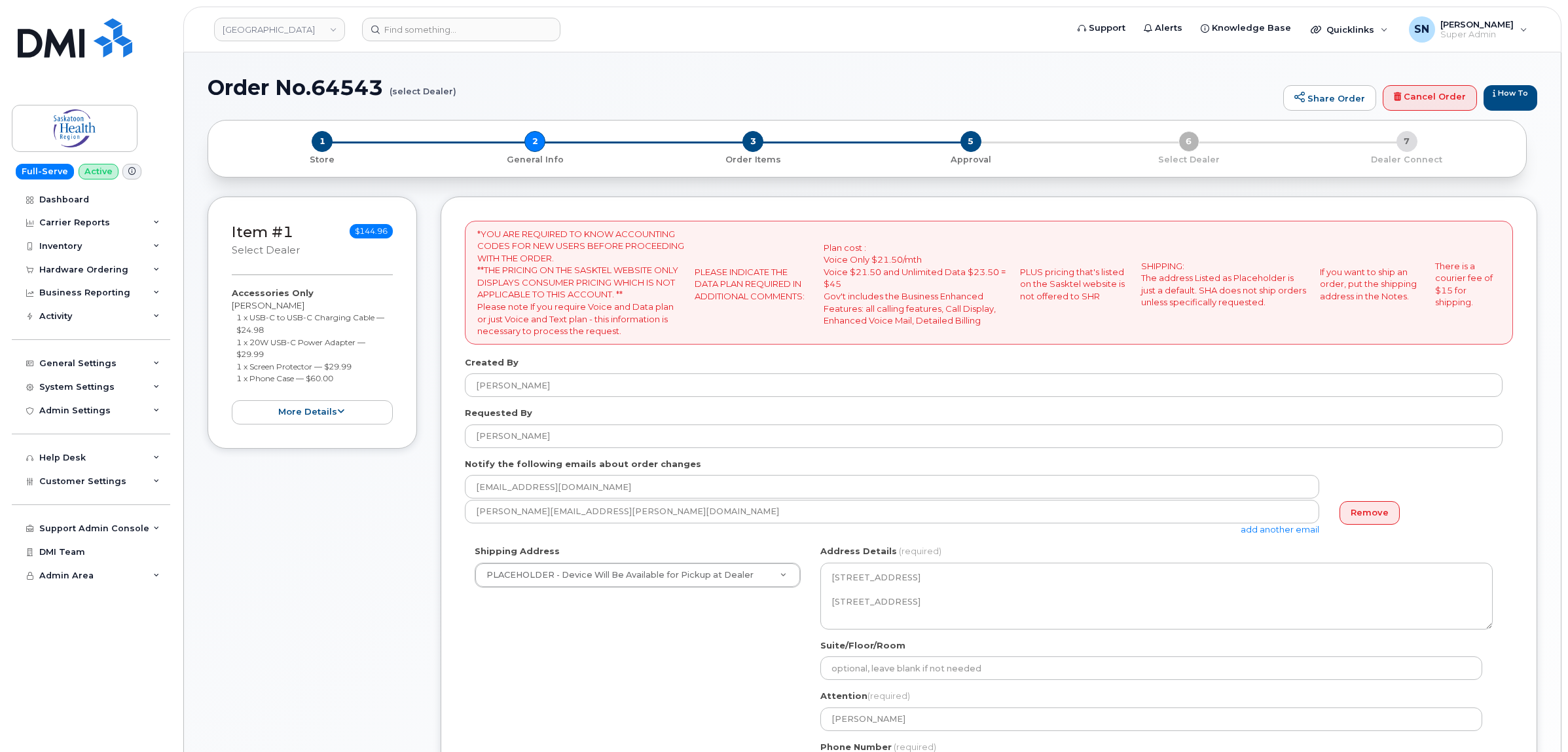
select select
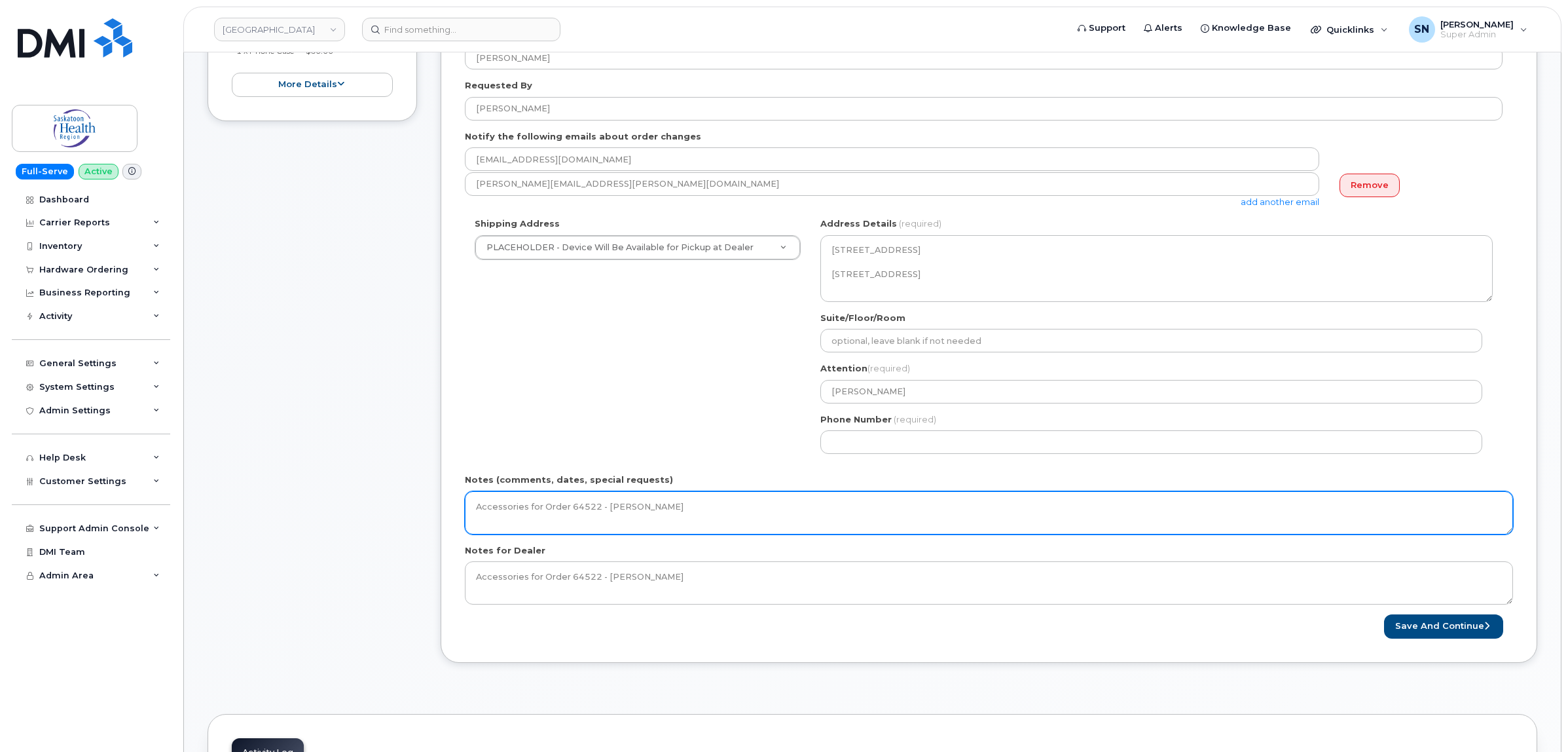
click at [730, 505] on textarea "Accessories for Order 64522 - Cody Lewis" at bounding box center [988, 513] width 1048 height 43
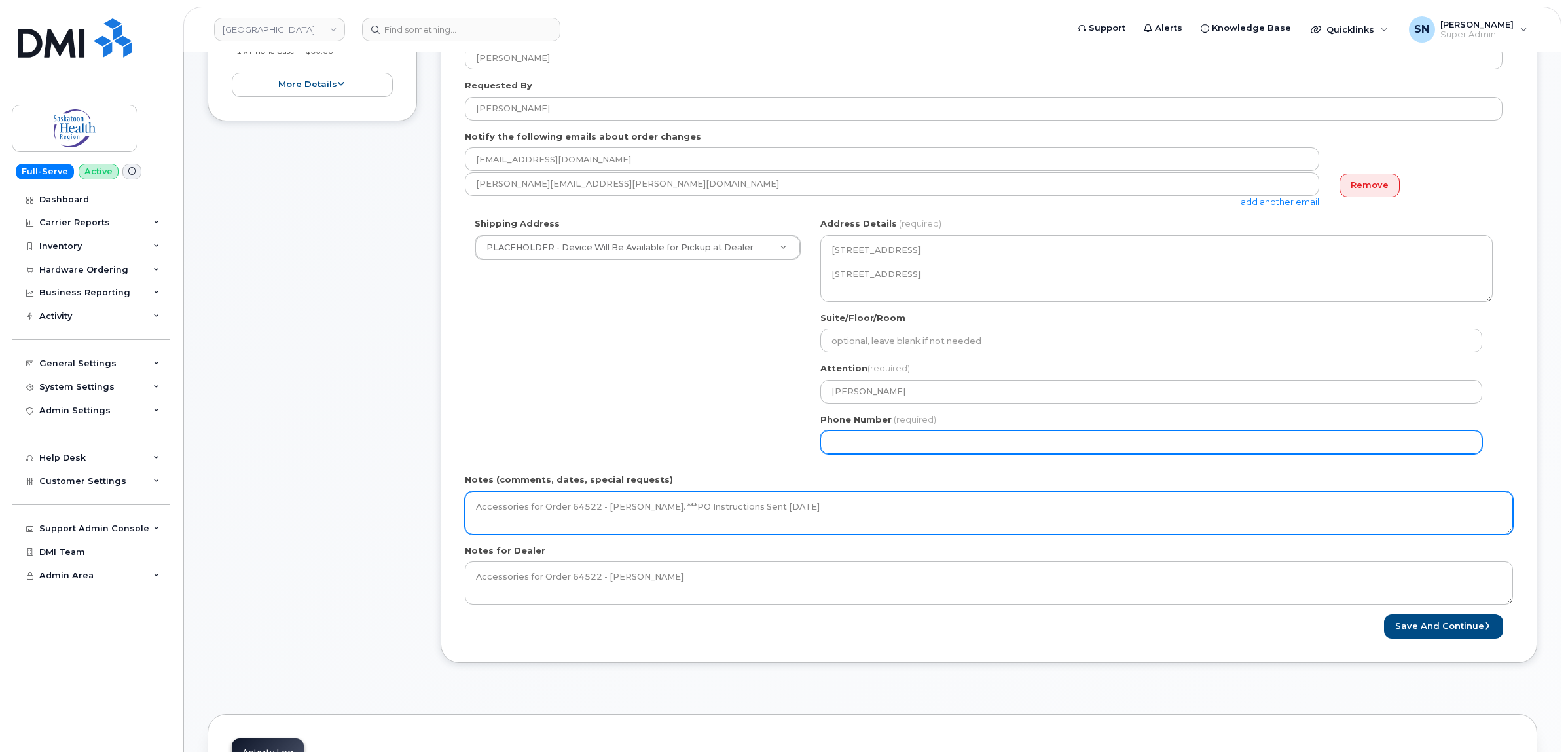
type textarea "Accessories for Order 64522 - Cody Lewis. ***PO Instructions Sent October 07 20…"
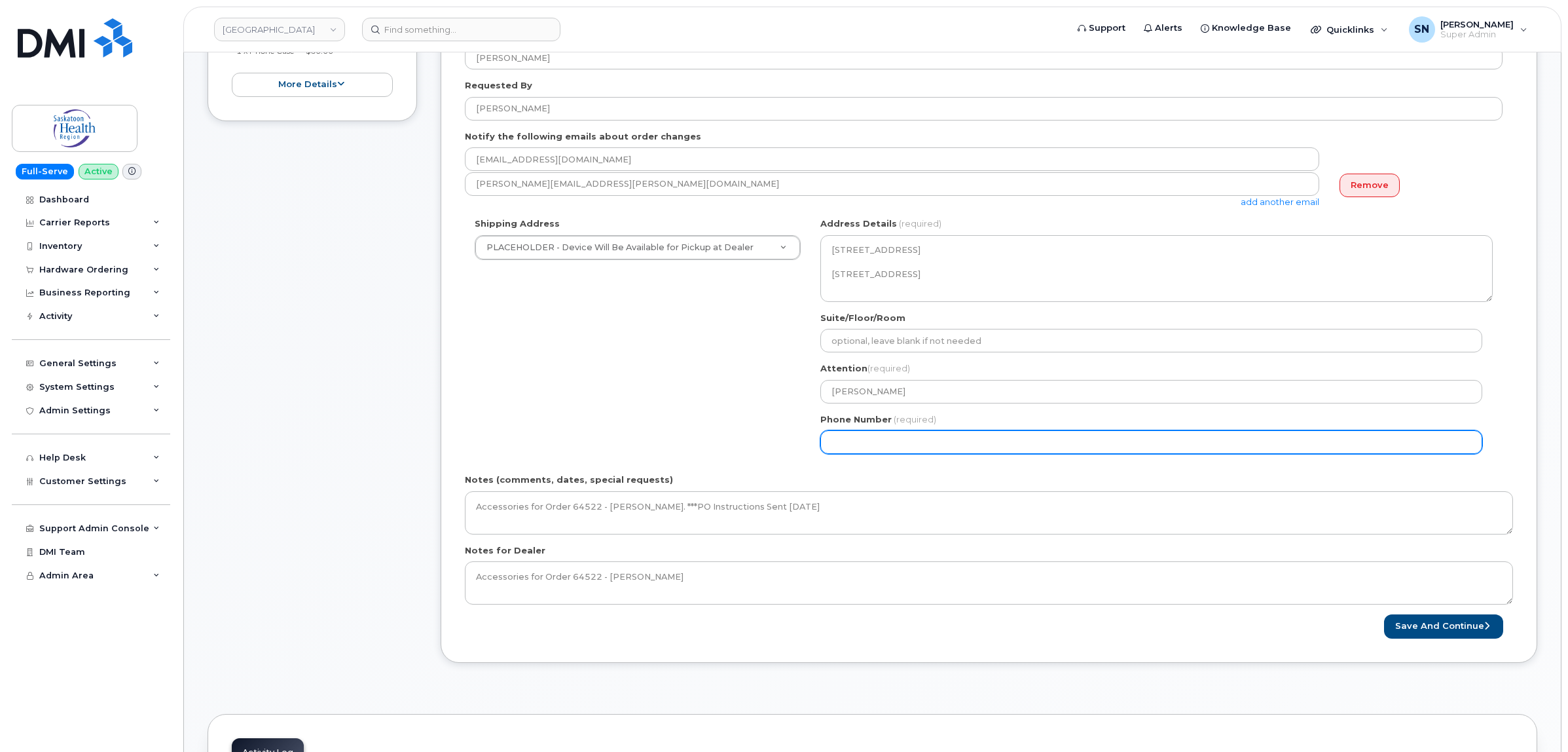
click at [878, 448] on input "Phone Number" at bounding box center [1151, 442] width 662 height 24
select select
type input "132456789"
select select
type input "1324567890"
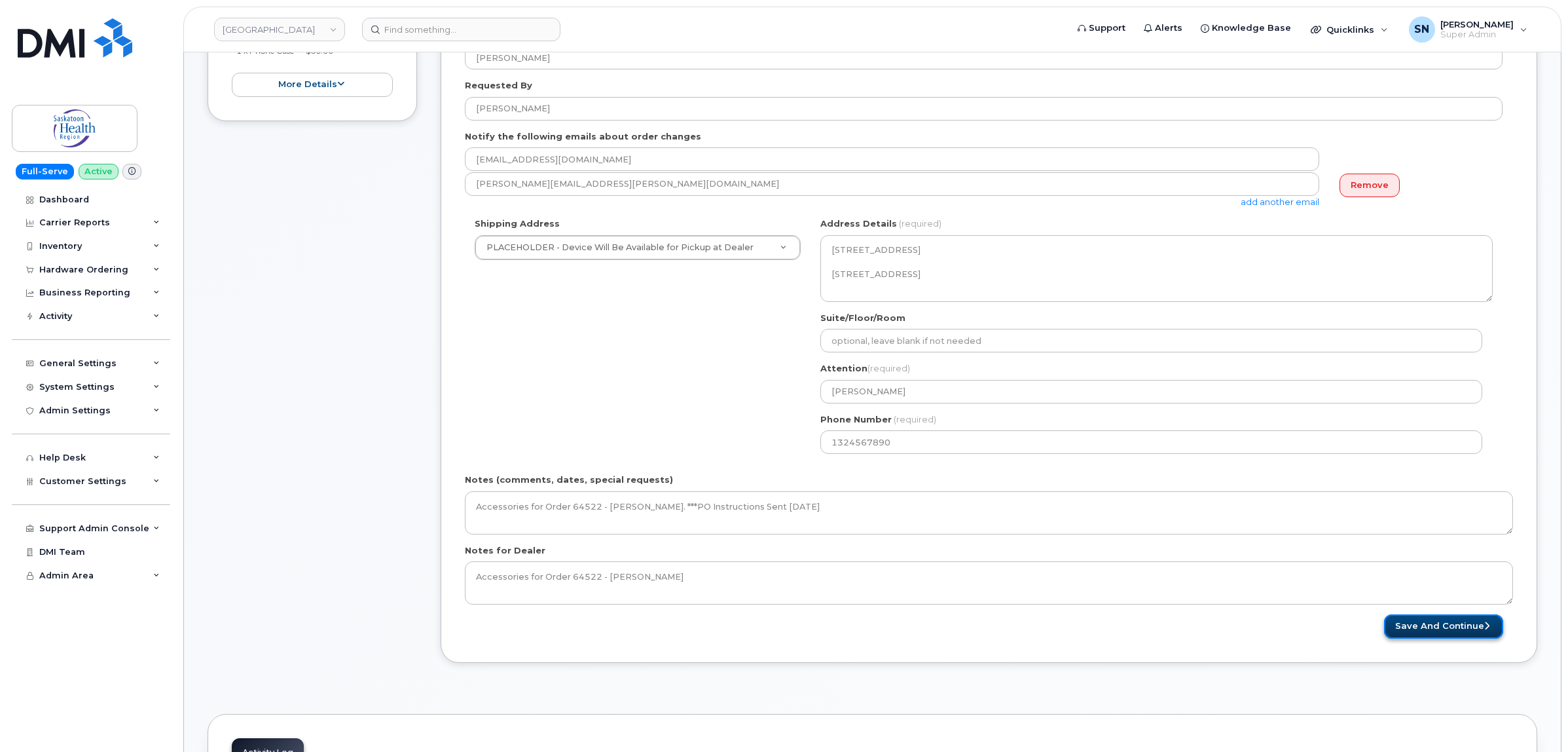
click at [1414, 626] on button "Save and Continue" at bounding box center [1443, 626] width 119 height 24
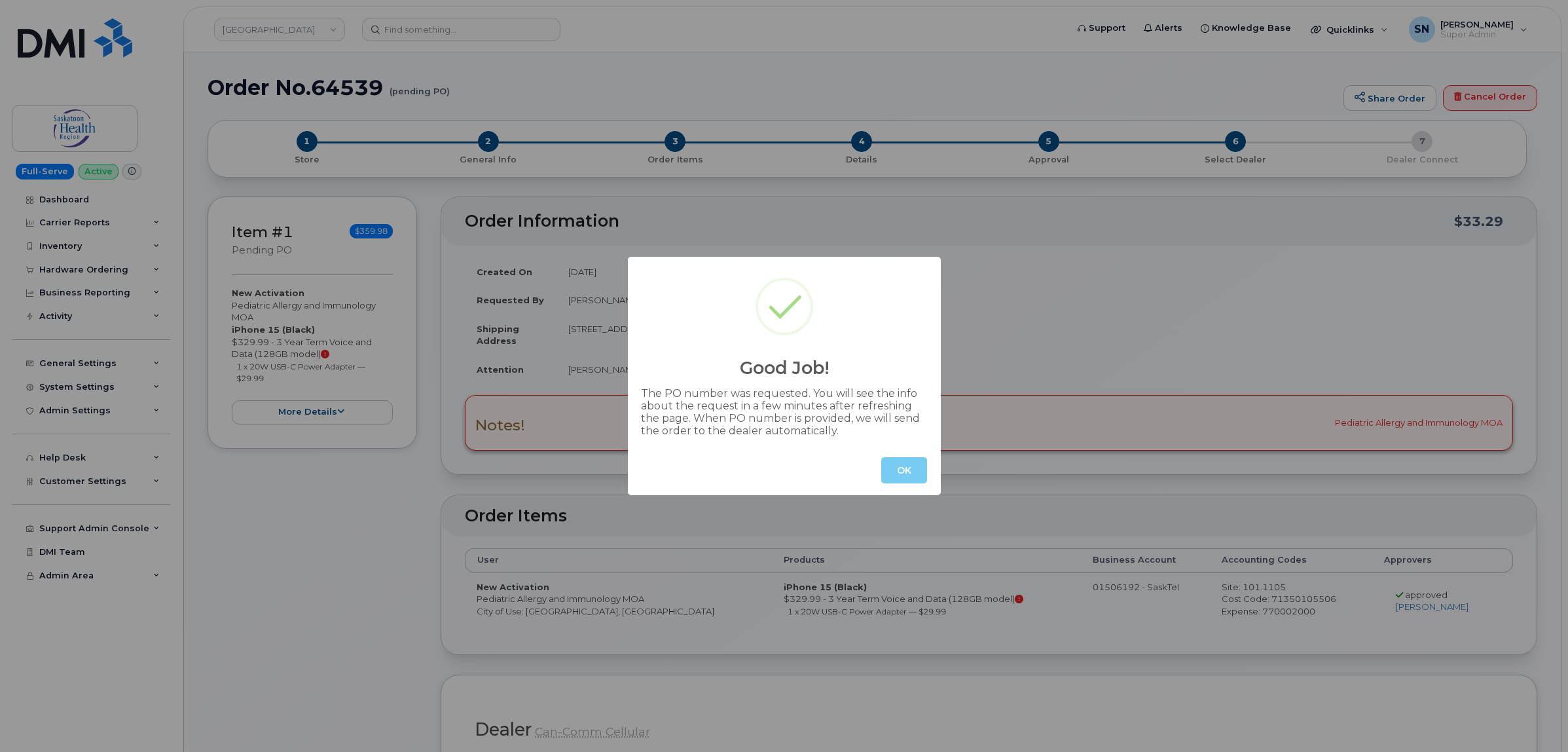
click at [908, 463] on button "OK" at bounding box center [904, 470] width 46 height 26
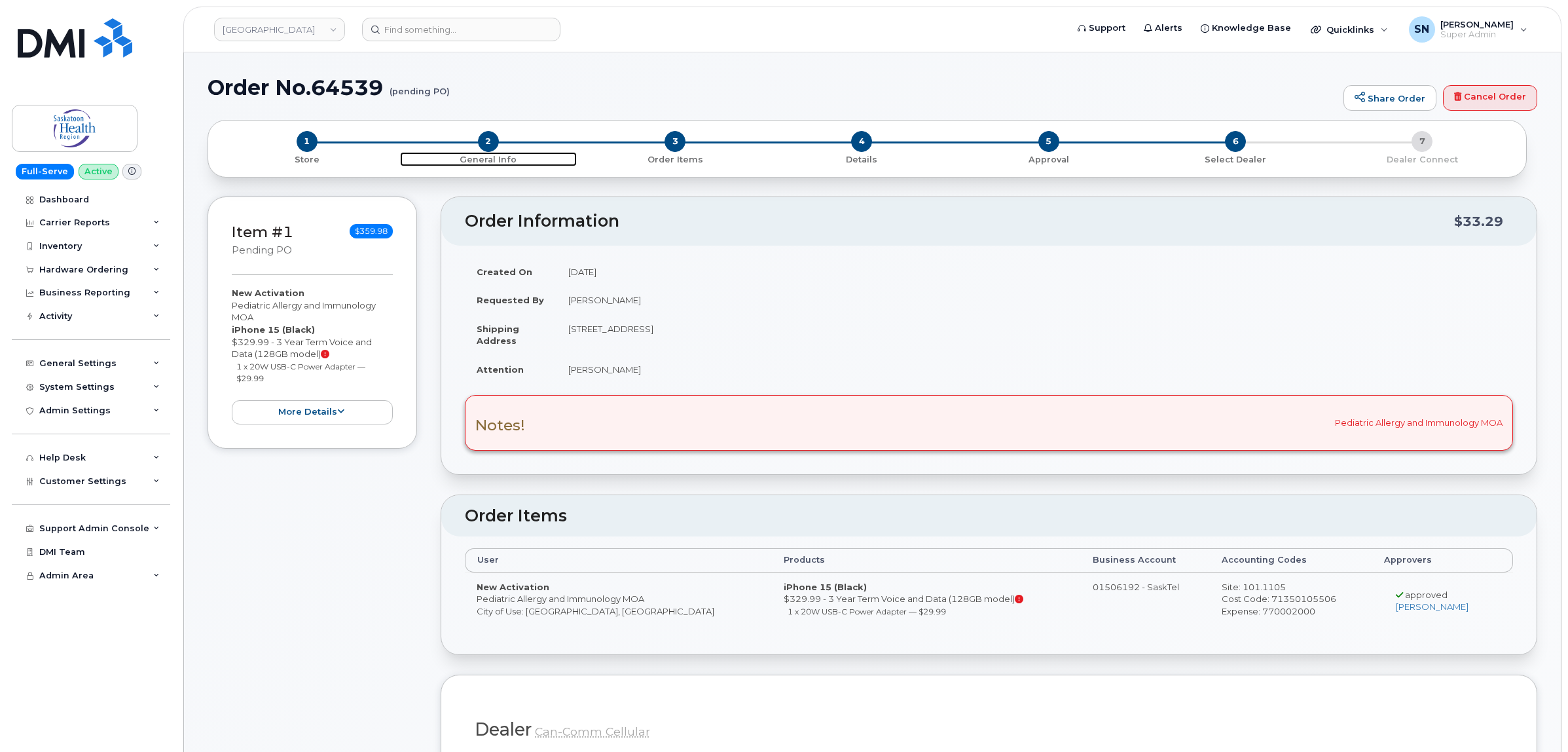
click at [492, 139] on span "2" at bounding box center [488, 141] width 21 height 21
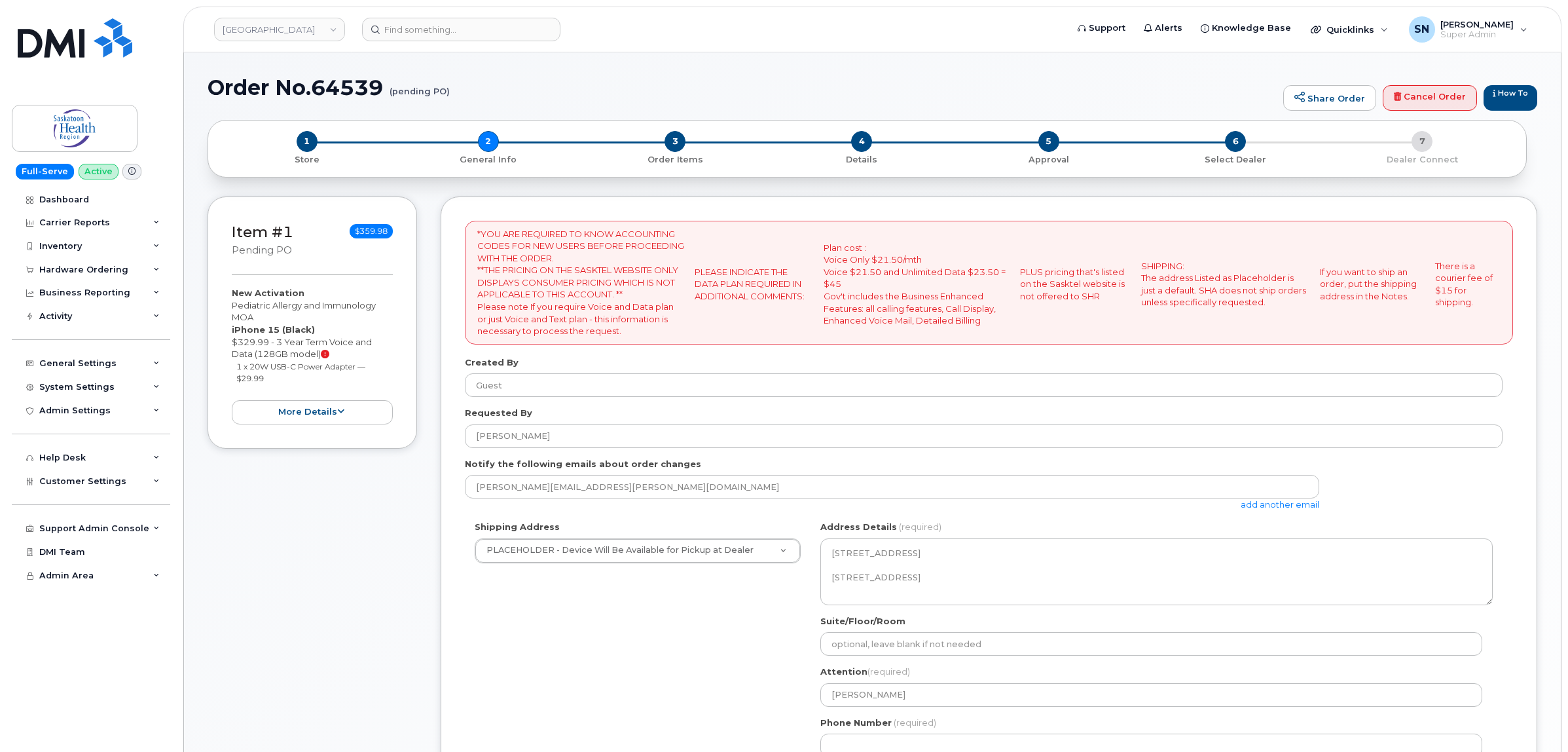
select select
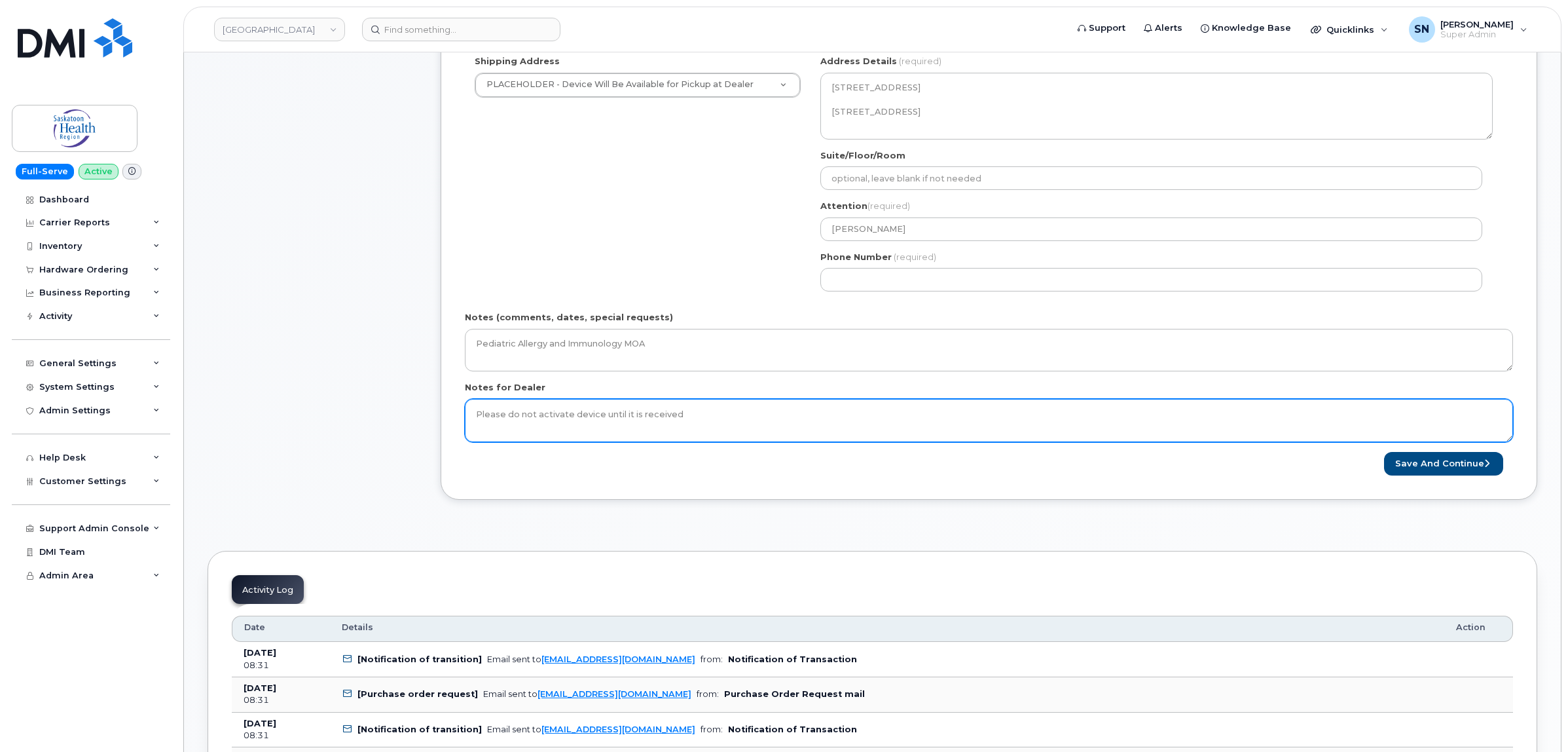
scroll to position [491, 0]
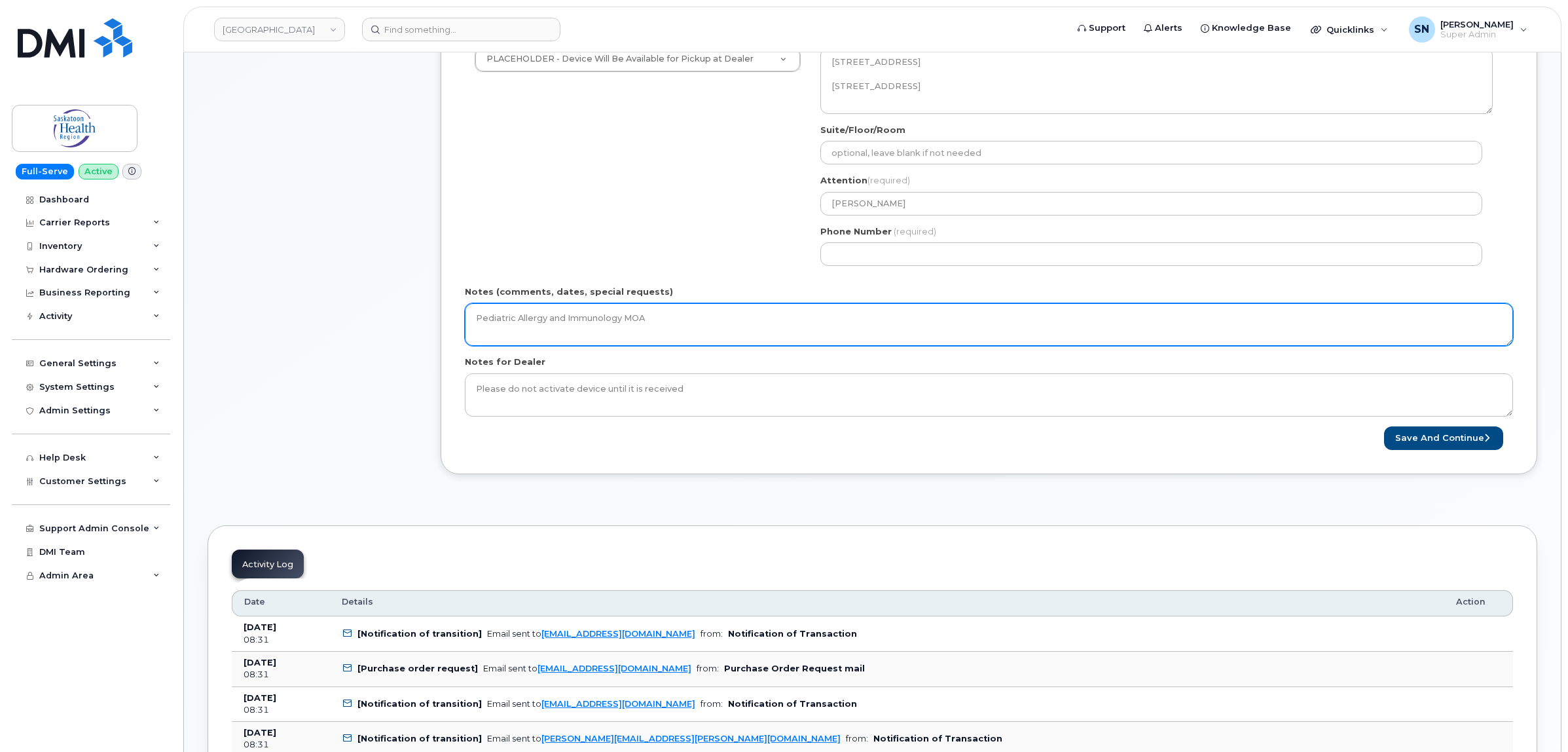
click at [747, 332] on textarea "Pediatric Allergy and Immunology MOA" at bounding box center [988, 325] width 1048 height 43
type textarea "Pediatric Allergy and Immunology MOA. ***PO Instructions Sent October 07 2025"
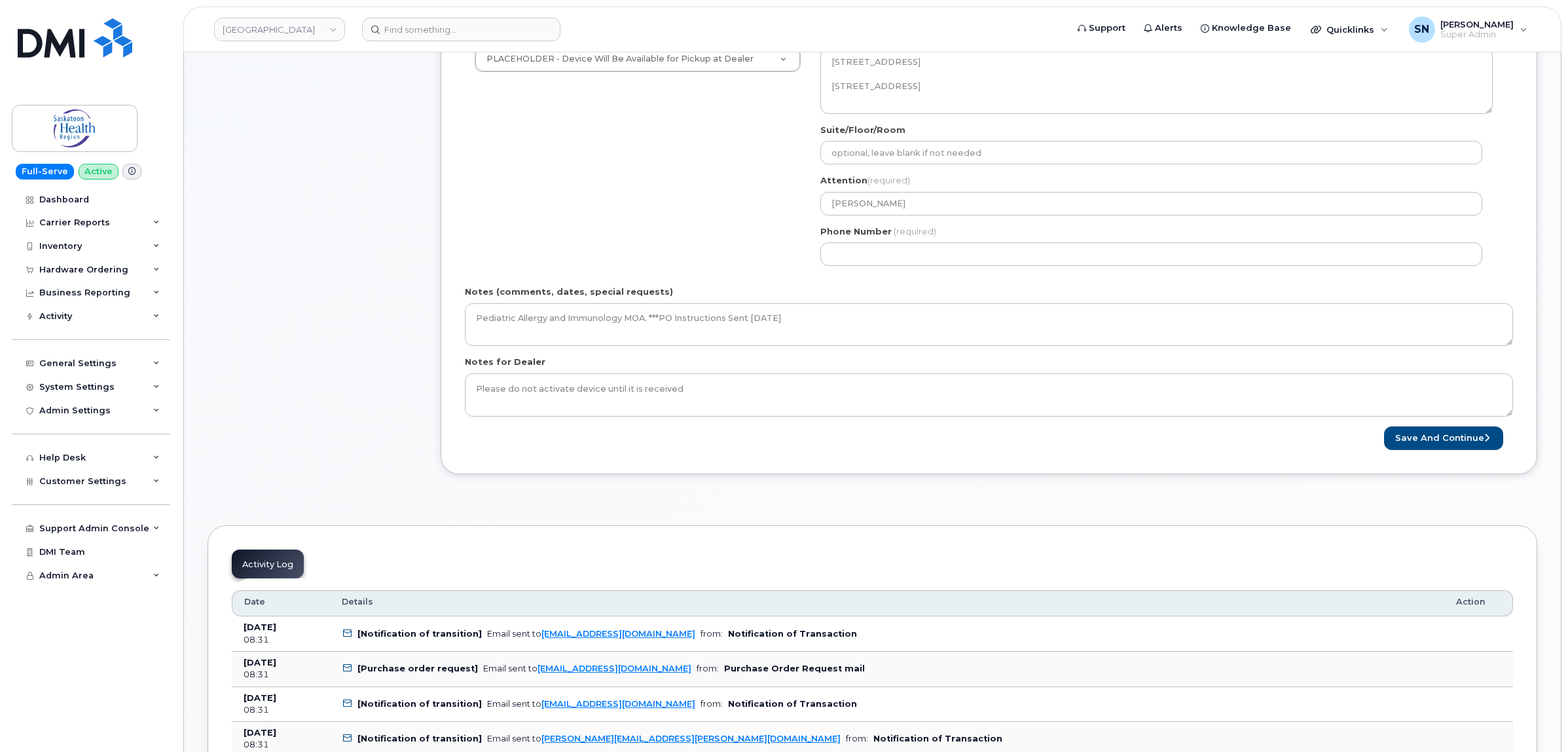
click at [828, 269] on div "SK Saskatoon Search your address... Manually edit your address Click to search …" at bounding box center [1156, 152] width 692 height 246
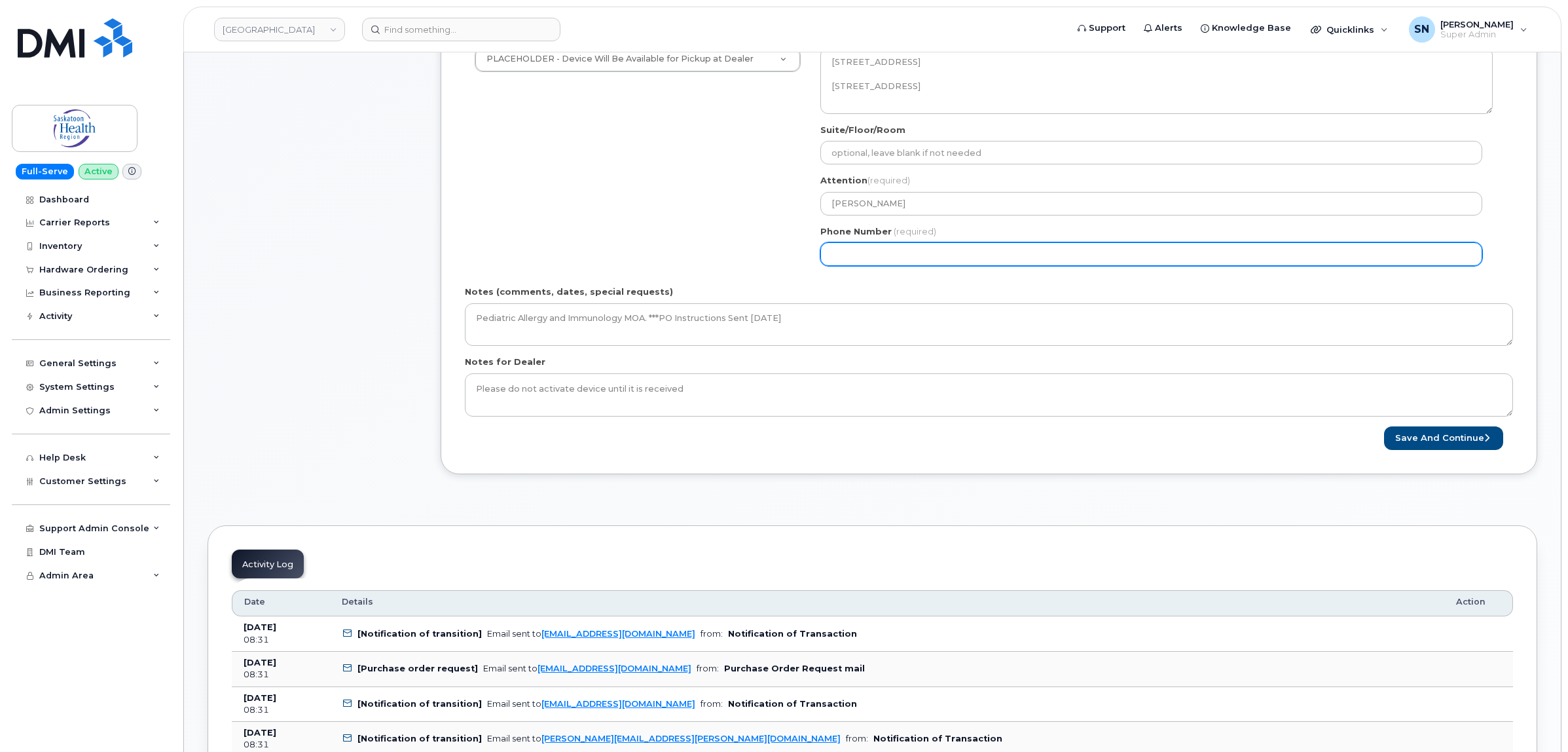
click at [835, 260] on input "Phone Number" at bounding box center [1151, 254] width 662 height 24
select select
type input "123456789"
select select
type input "1234567890"
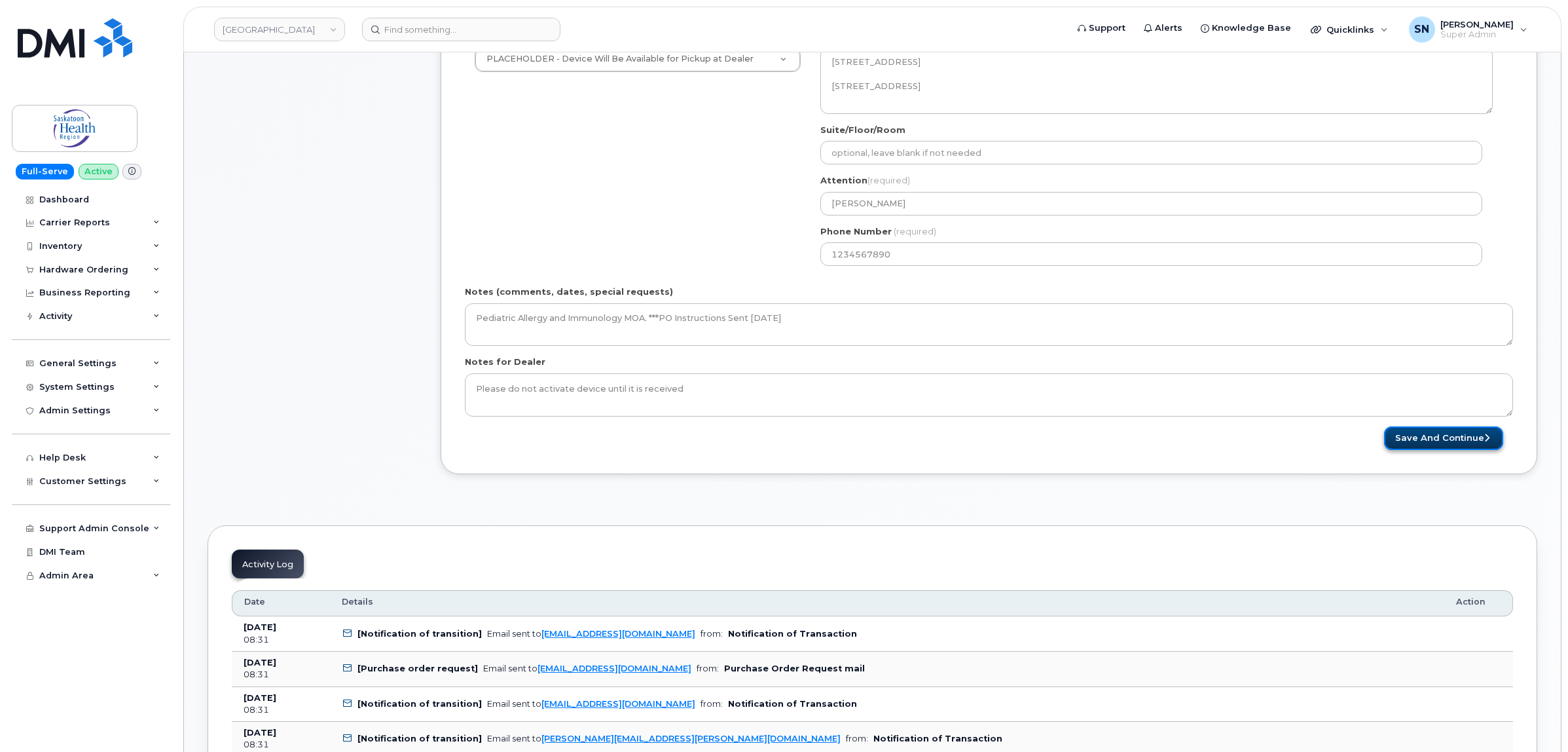
click at [1402, 433] on button "Save and Continue" at bounding box center [1443, 438] width 119 height 24
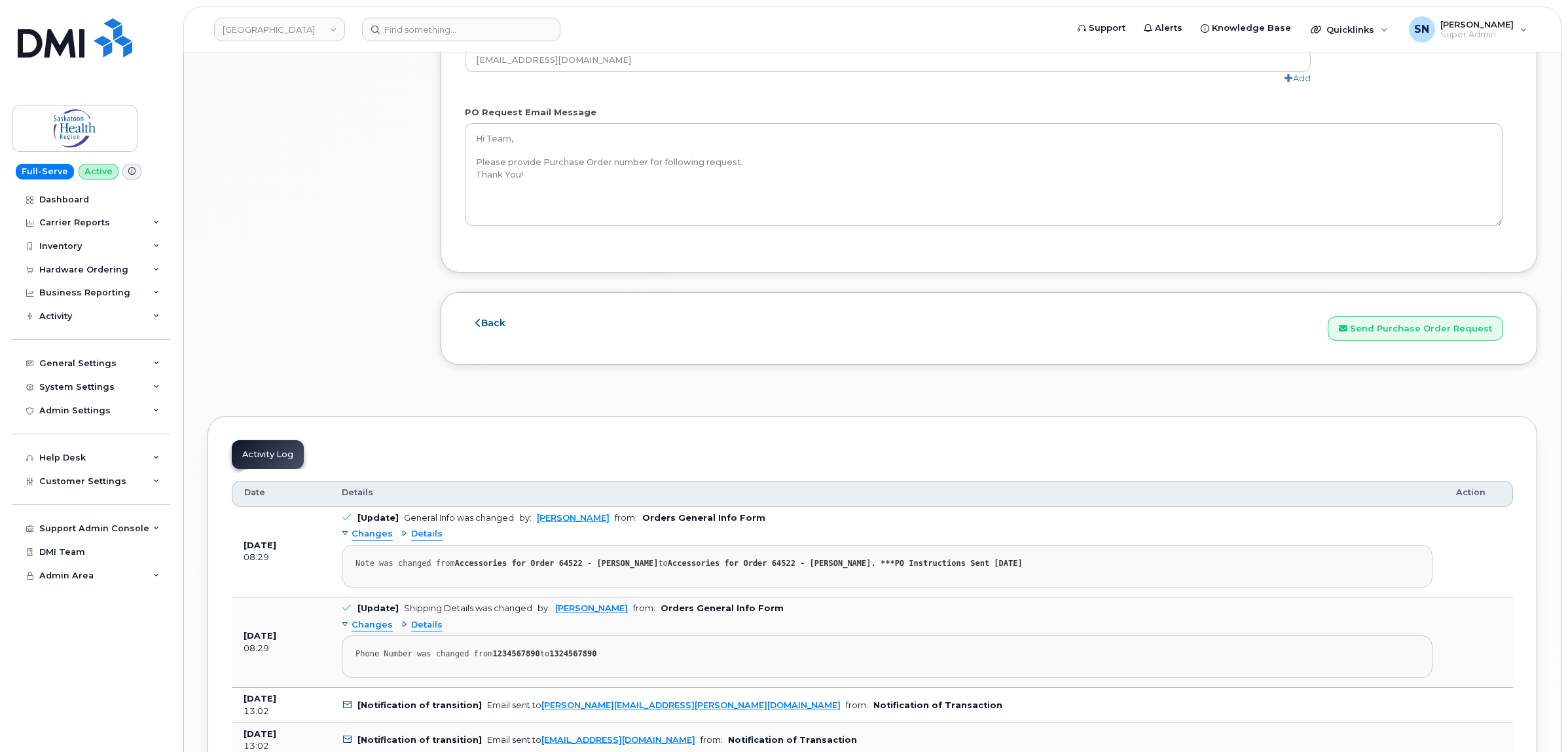
scroll to position [1555, 0]
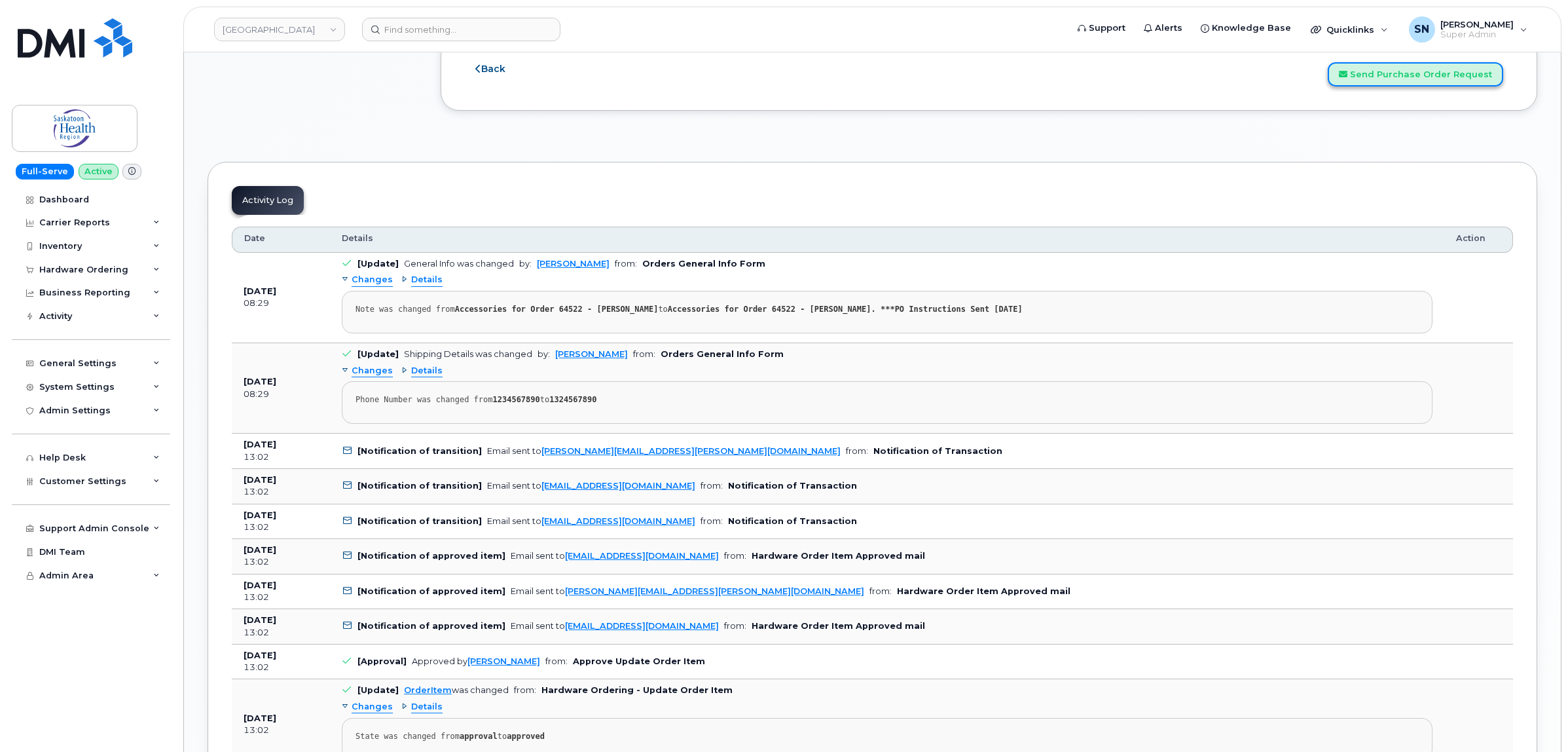
click at [1408, 79] on button "Send Purchase Order Request" at bounding box center [1415, 74] width 175 height 24
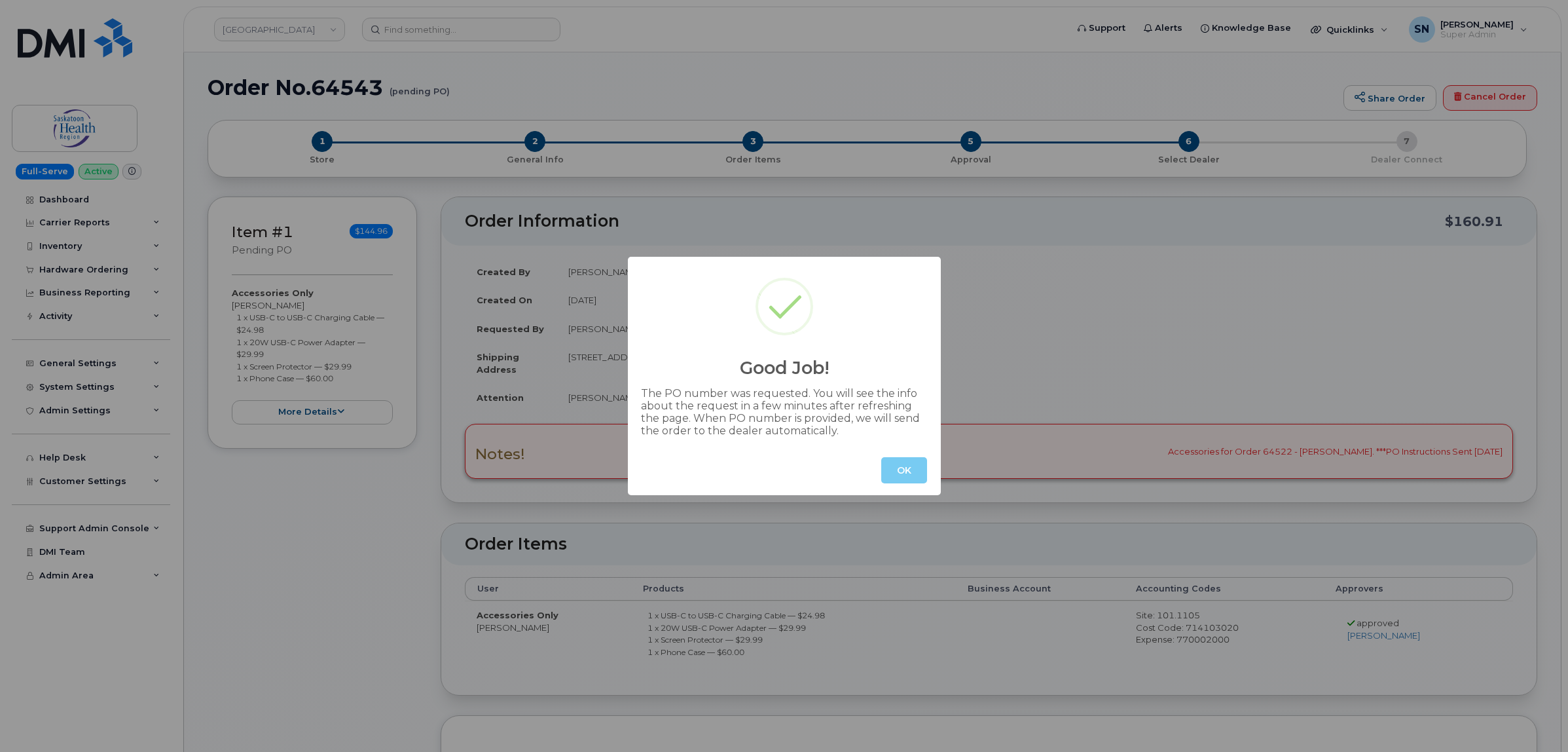
click at [920, 464] on button "OK" at bounding box center [904, 470] width 46 height 26
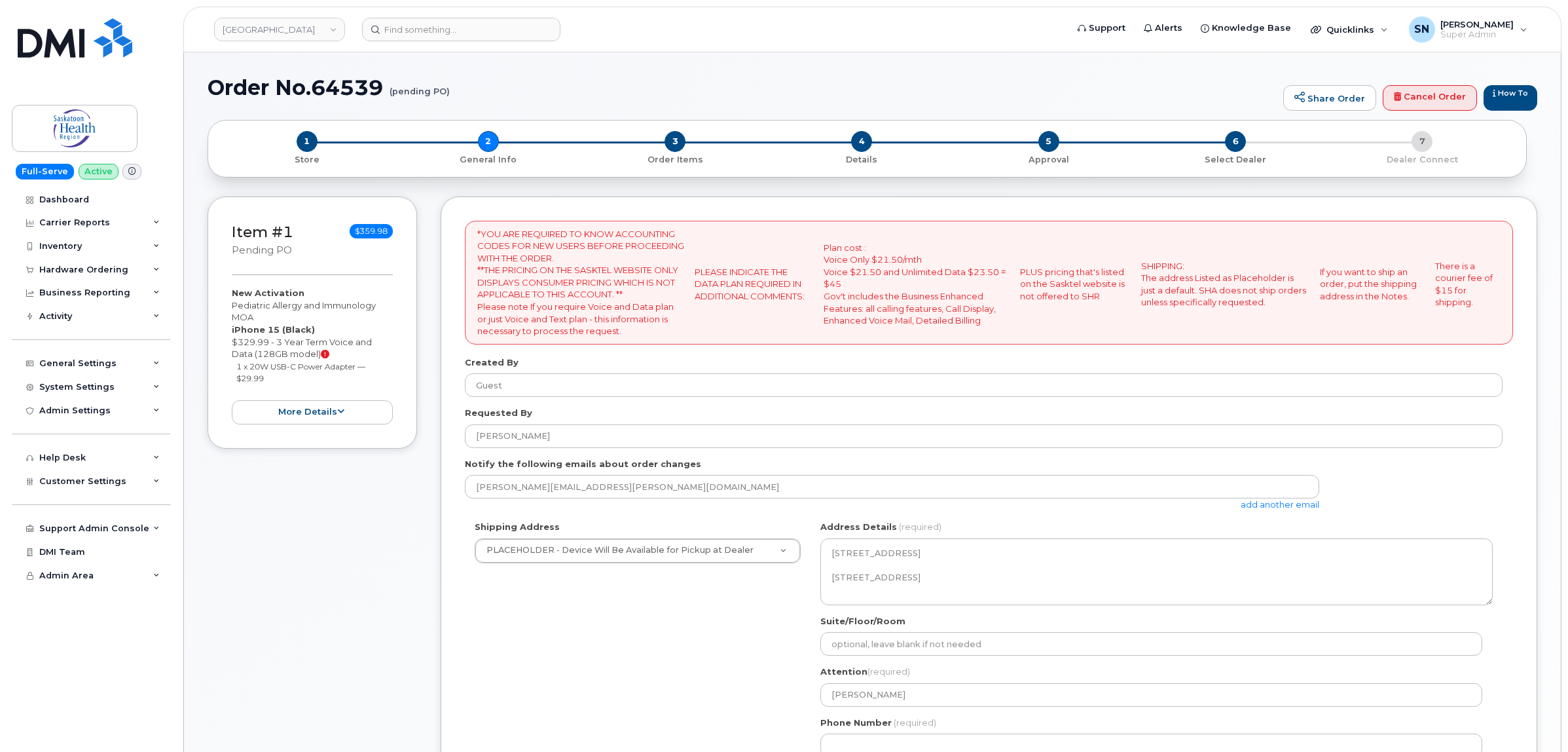
select select
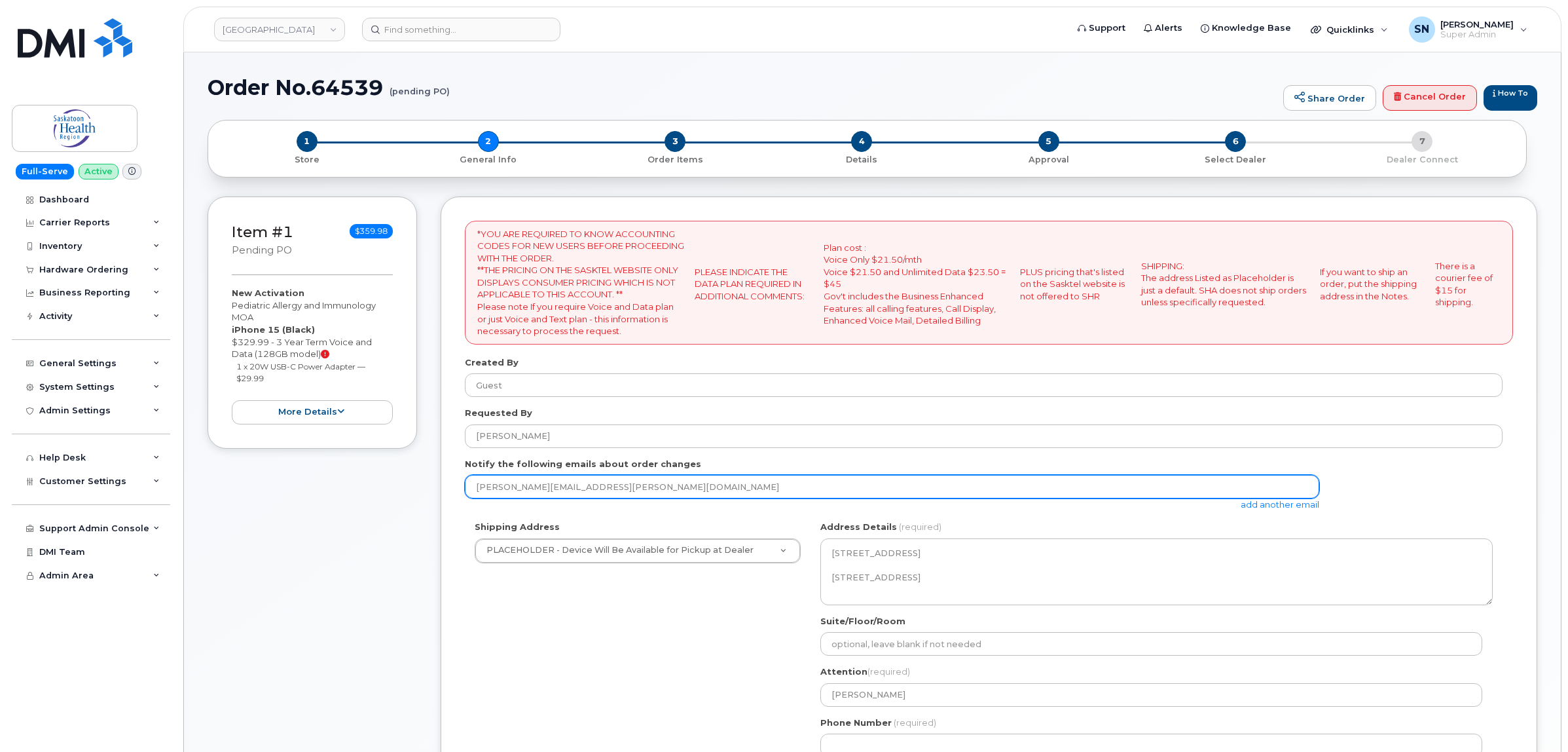
click at [470, 475] on input "[PERSON_NAME][EMAIL_ADDRESS][PERSON_NAME][DOMAIN_NAME]" at bounding box center [891, 486] width 854 height 24
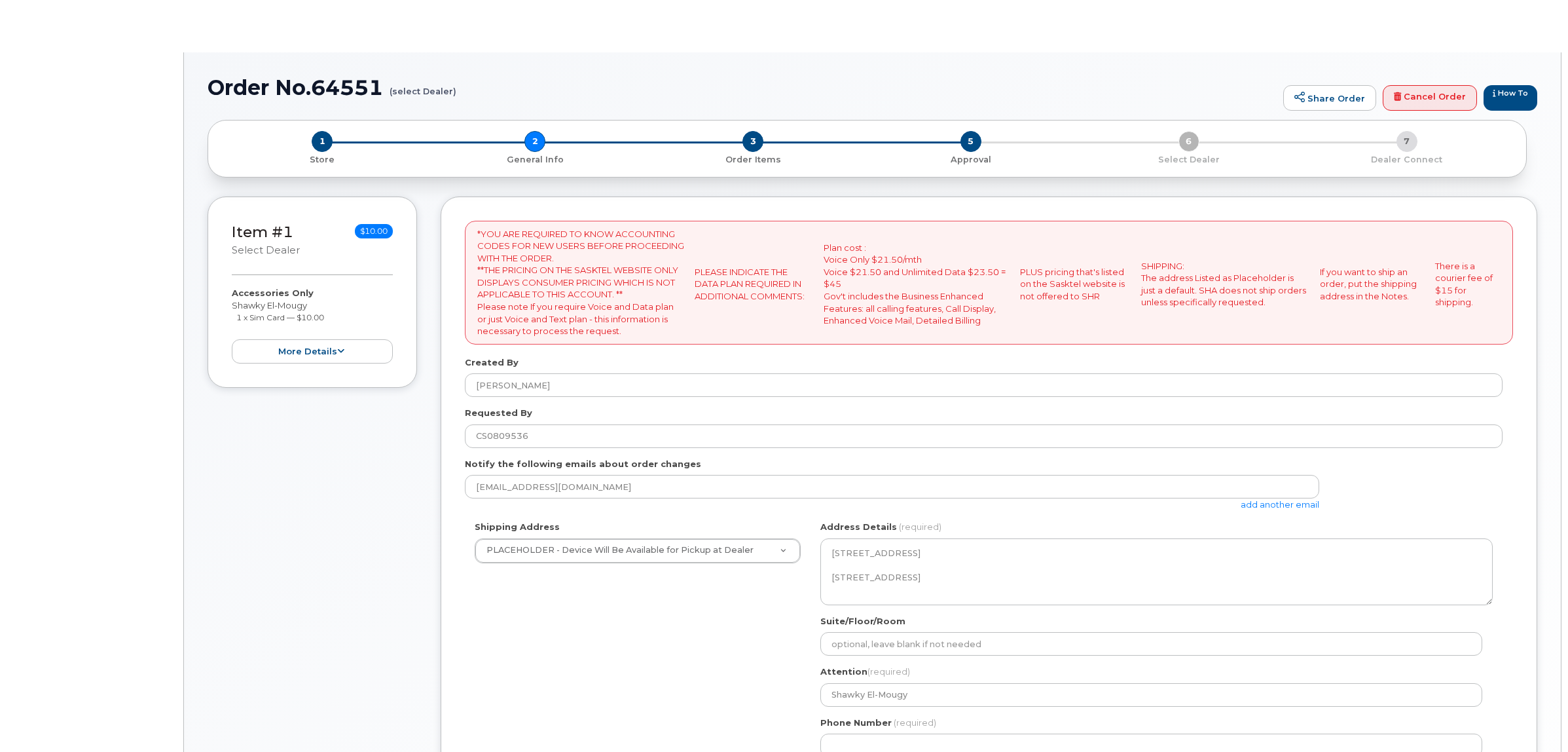
select select
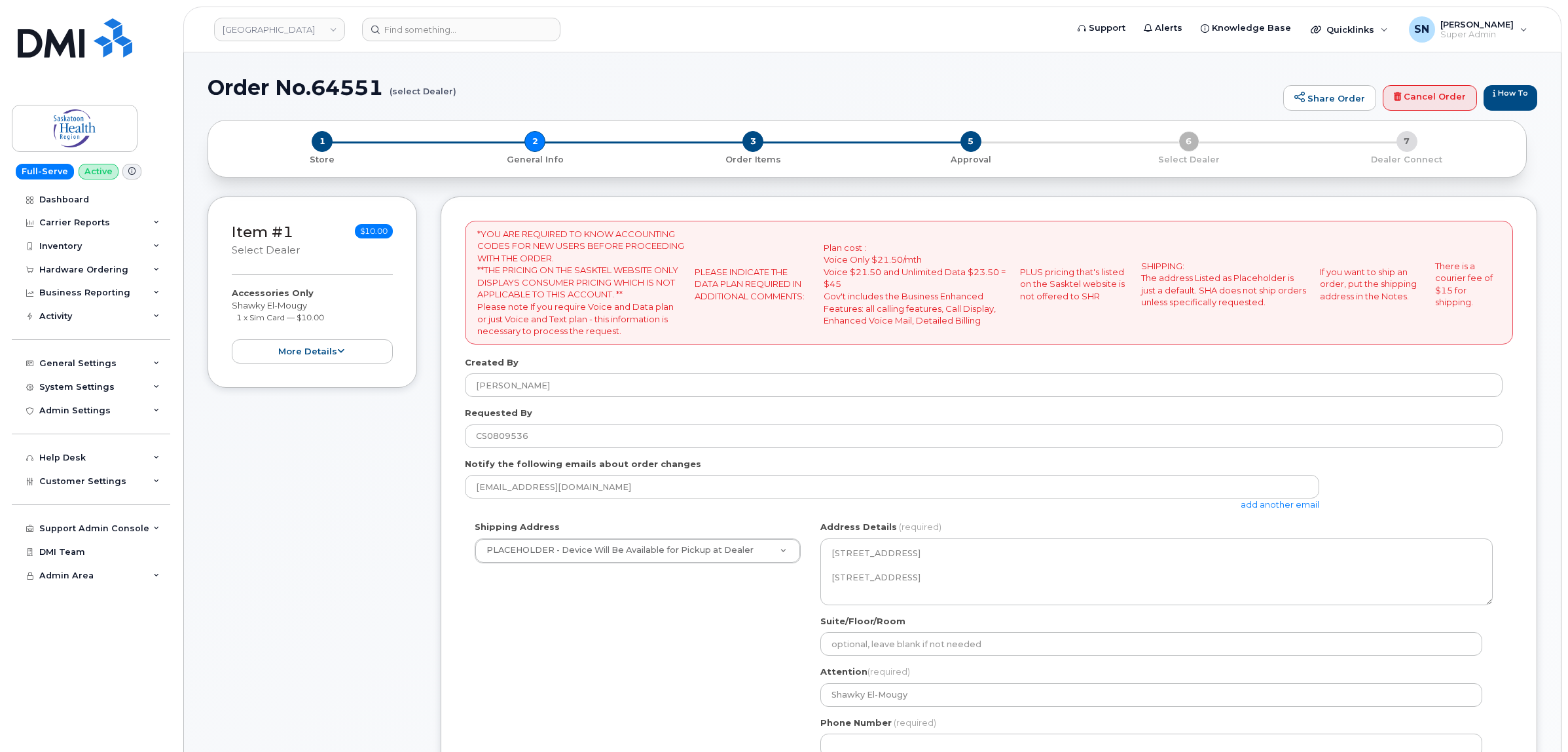
click at [1314, 503] on link "add another email" at bounding box center [1280, 504] width 79 height 11
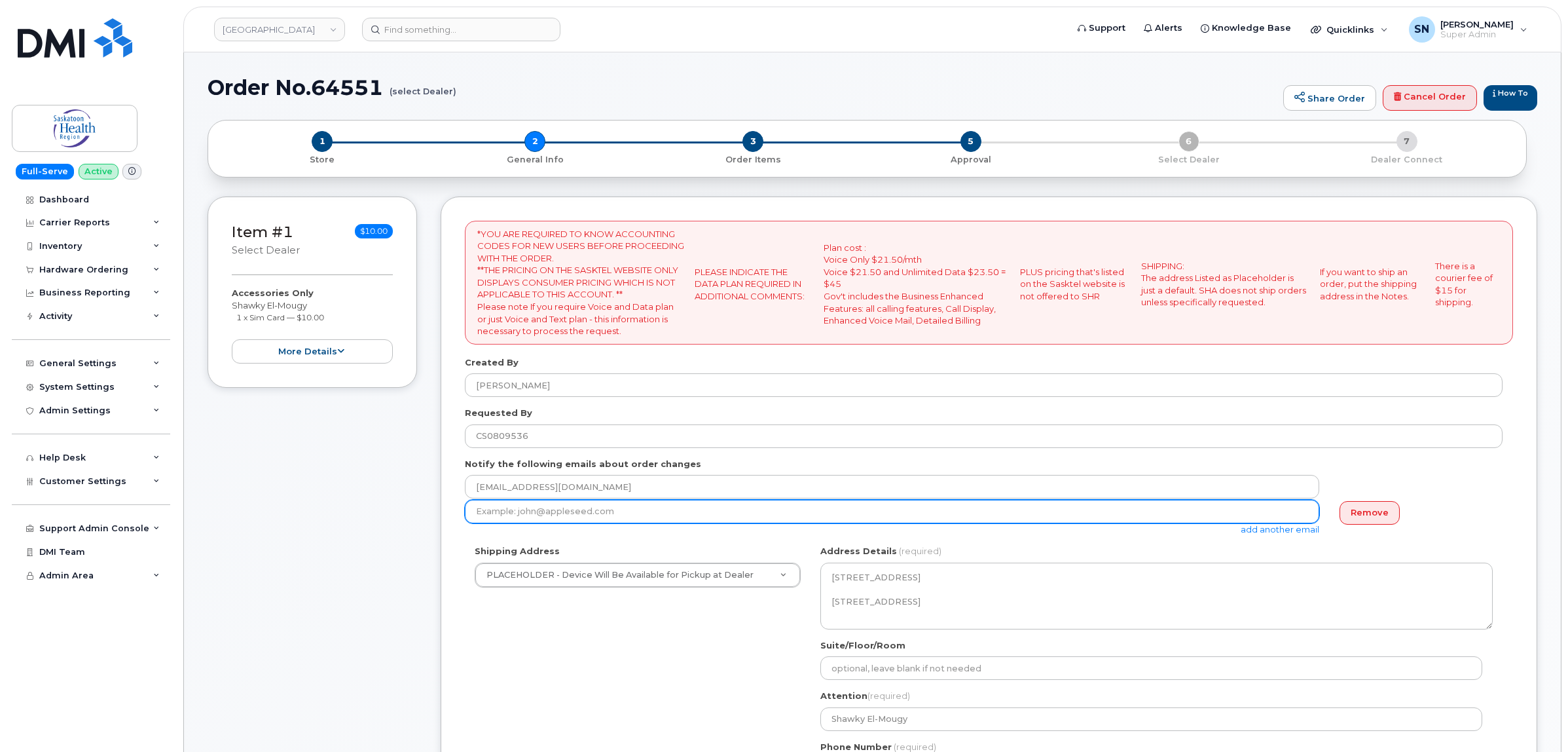
click at [853, 514] on input "email" at bounding box center [891, 511] width 854 height 24
paste input "shawky.el-mougy@saskhealthauthority.ca"
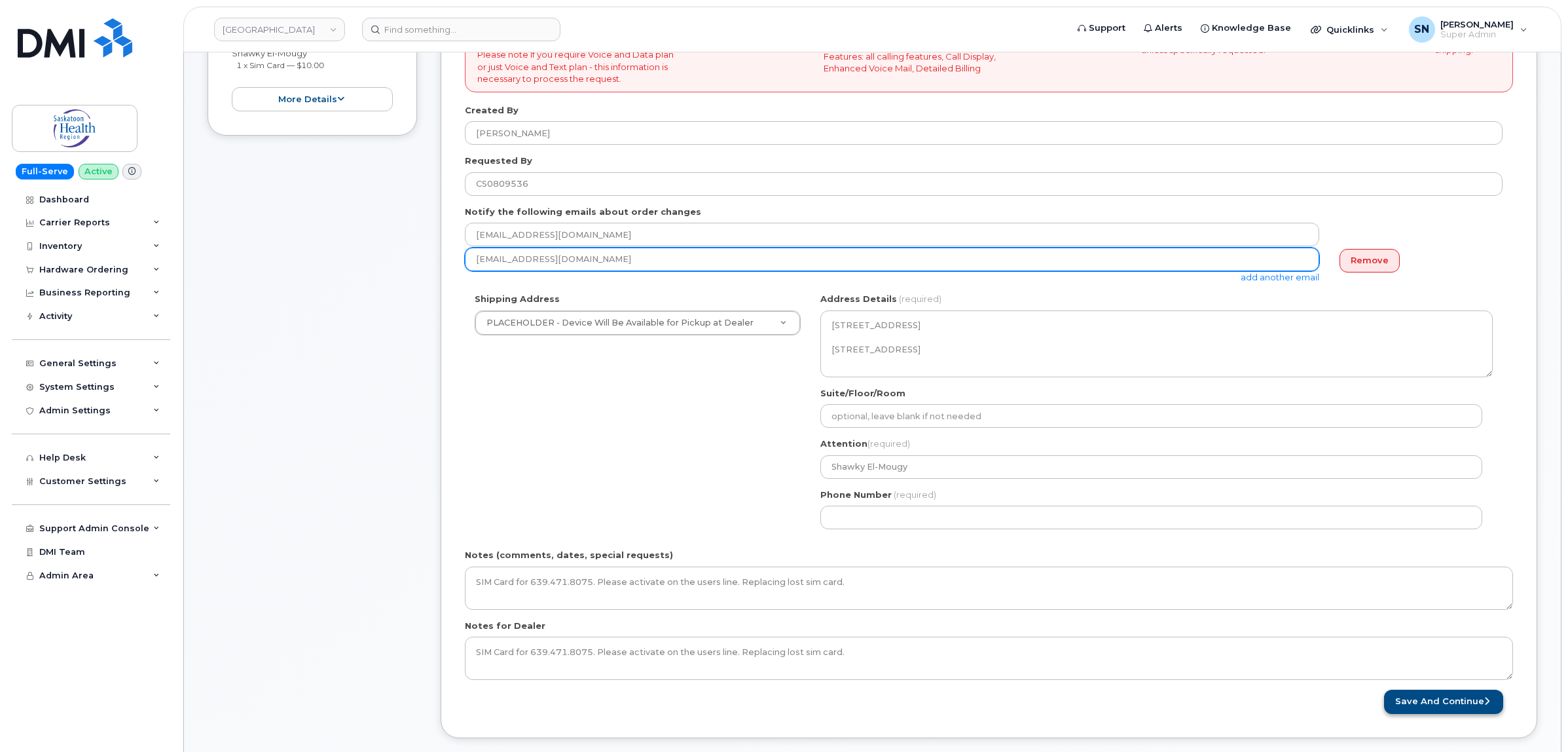
scroll to position [491, 0]
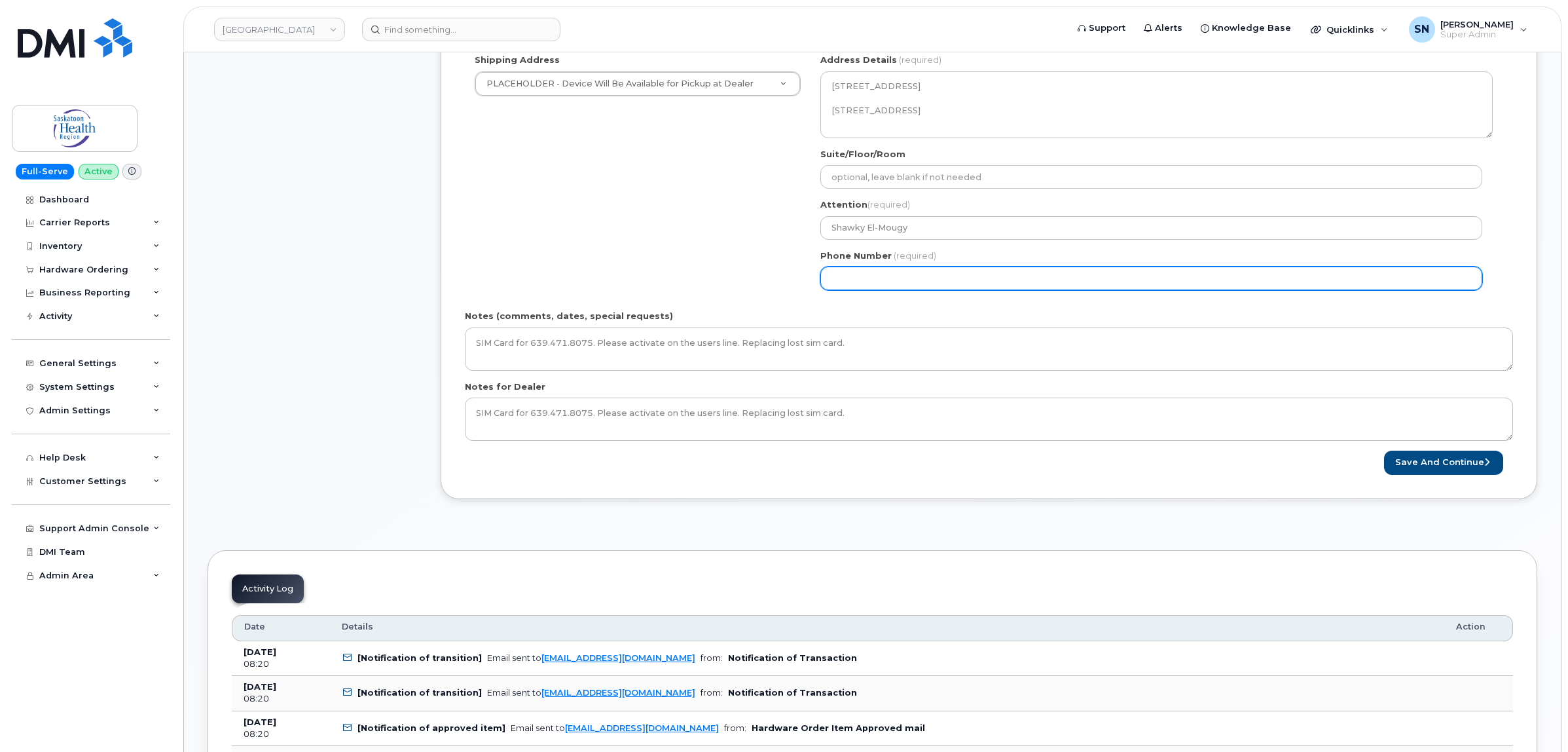
type input "shawky.el-mougy@saskhealthauthority.ca"
click at [931, 280] on input "Phone Number" at bounding box center [1151, 278] width 662 height 24
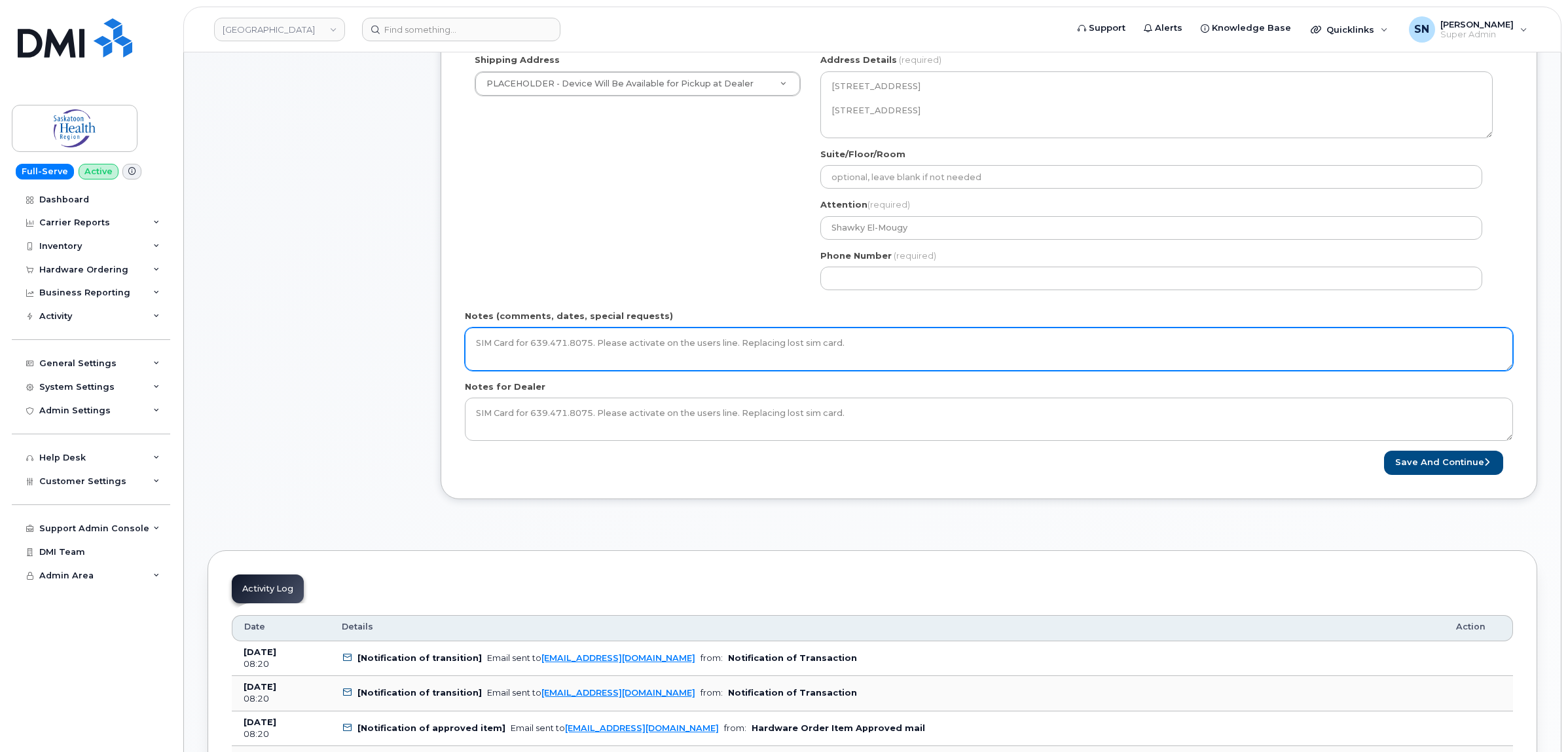
click at [885, 352] on textarea "SIM Card for 639.471.8075. Please activate on the users line. Replacing lost si…" at bounding box center [988, 349] width 1048 height 43
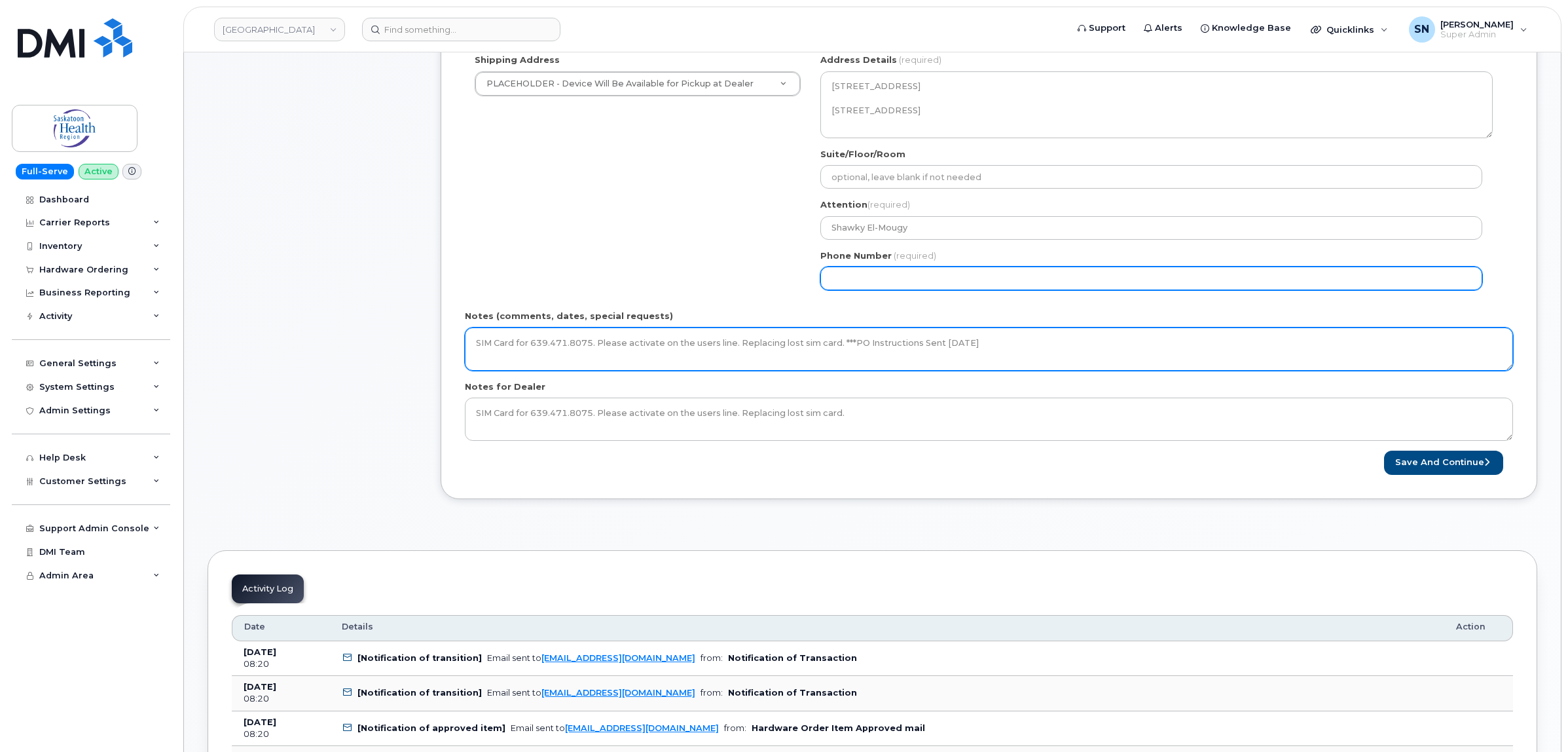
type textarea "SIM Card for 639.471.8075. Please activate on the users line. Replacing lost si…"
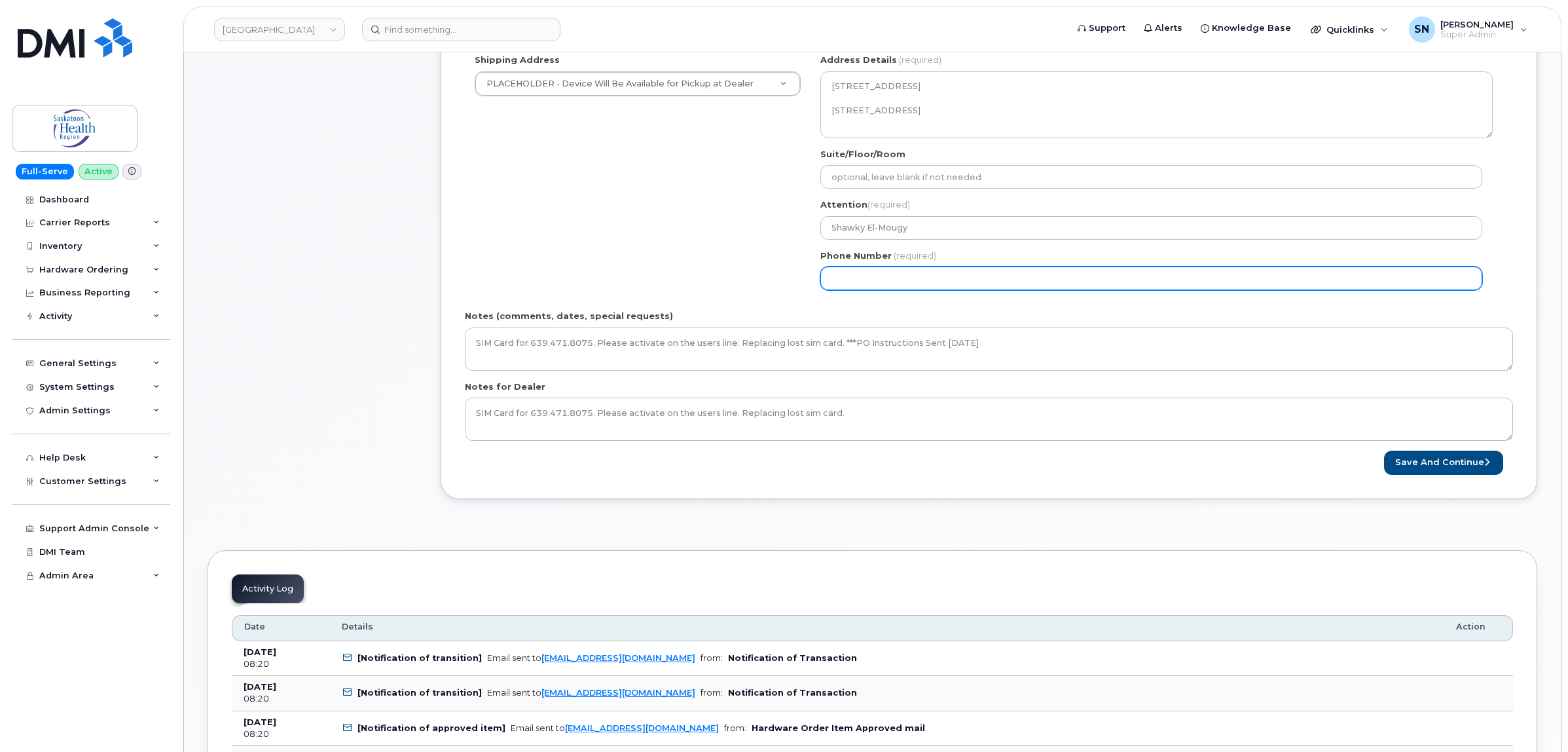
click at [837, 277] on input "Phone Number" at bounding box center [1151, 278] width 662 height 24
select select
type input "123456789"
select select
type input "1234567890"
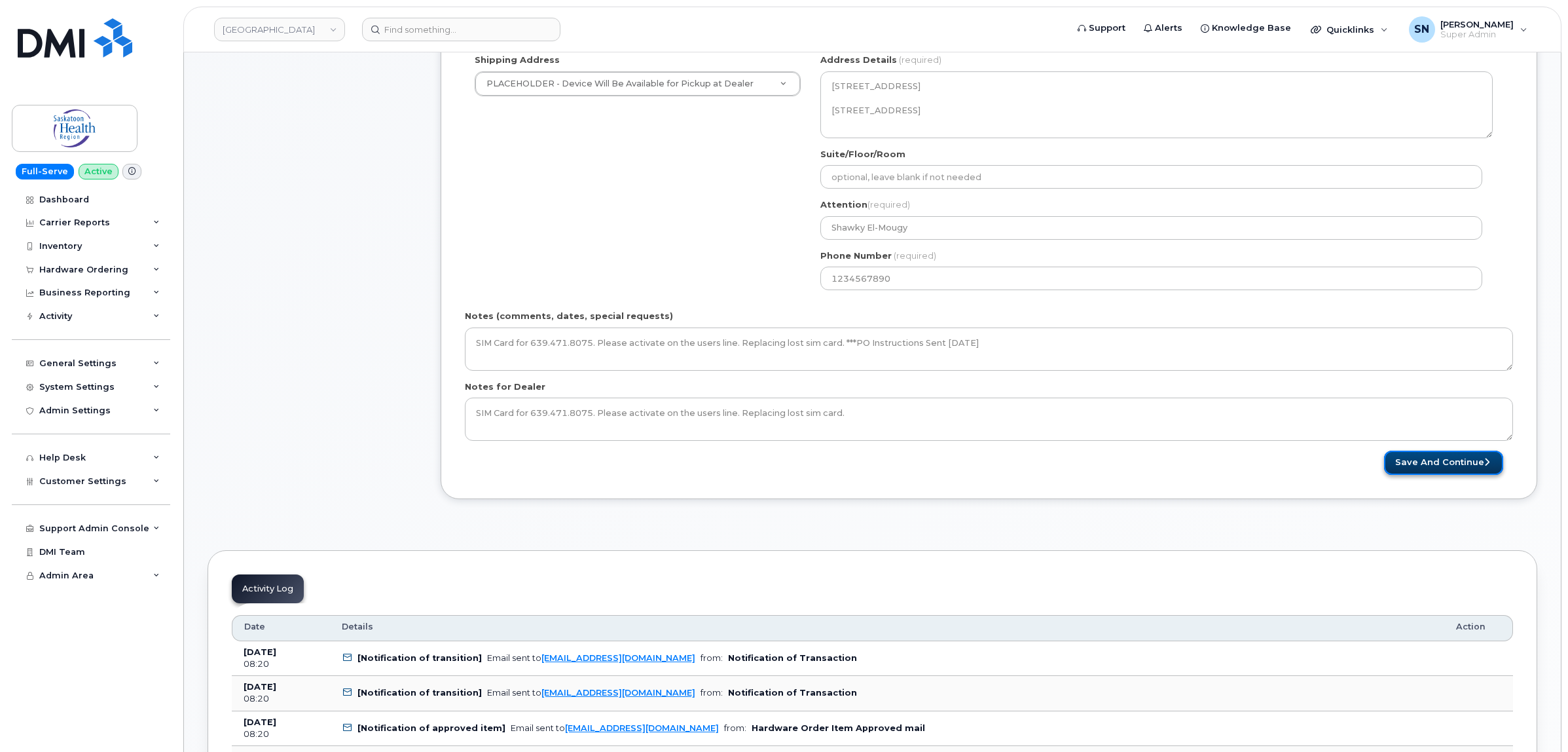
click at [1434, 468] on button "Save and Continue" at bounding box center [1443, 462] width 119 height 24
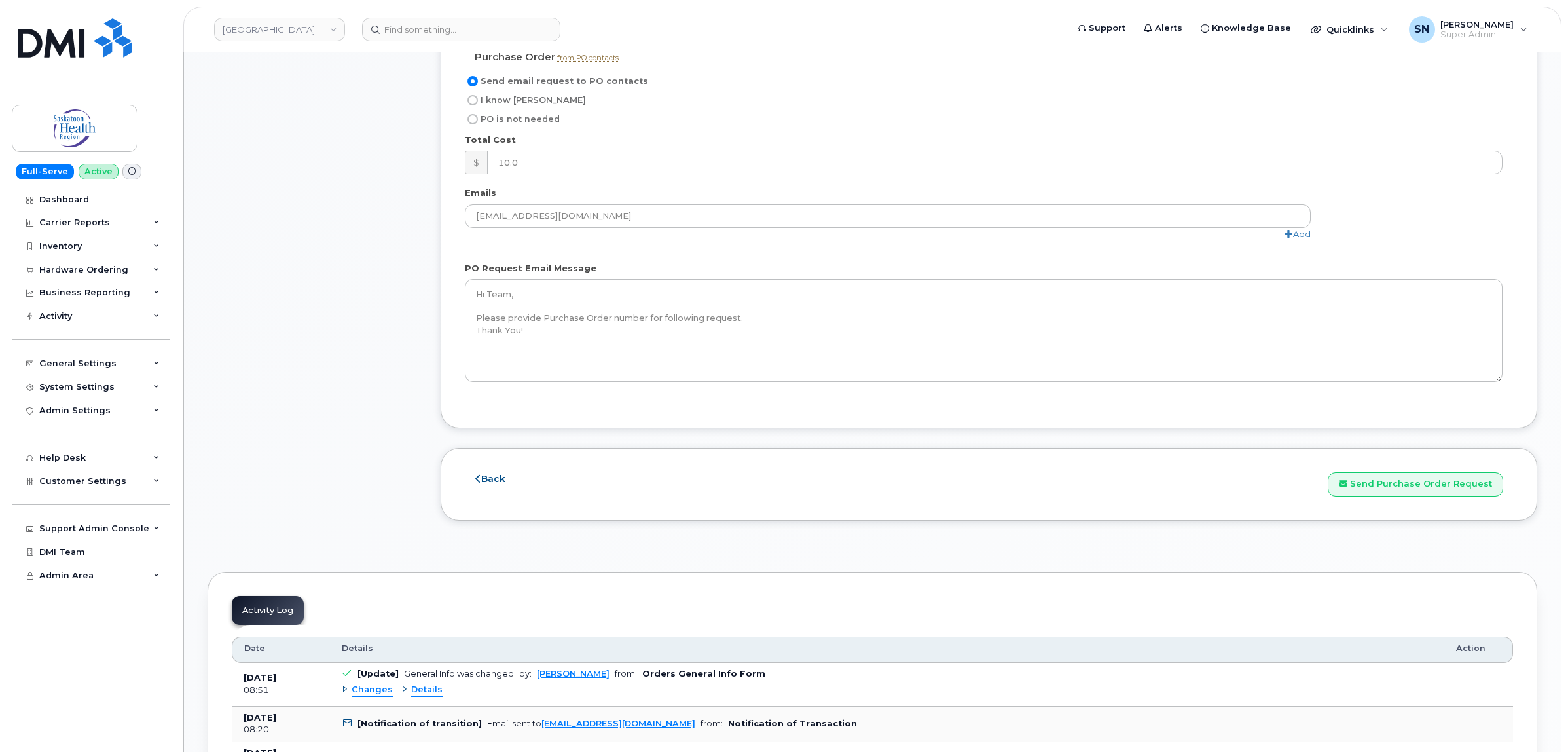
scroll to position [1310, 0]
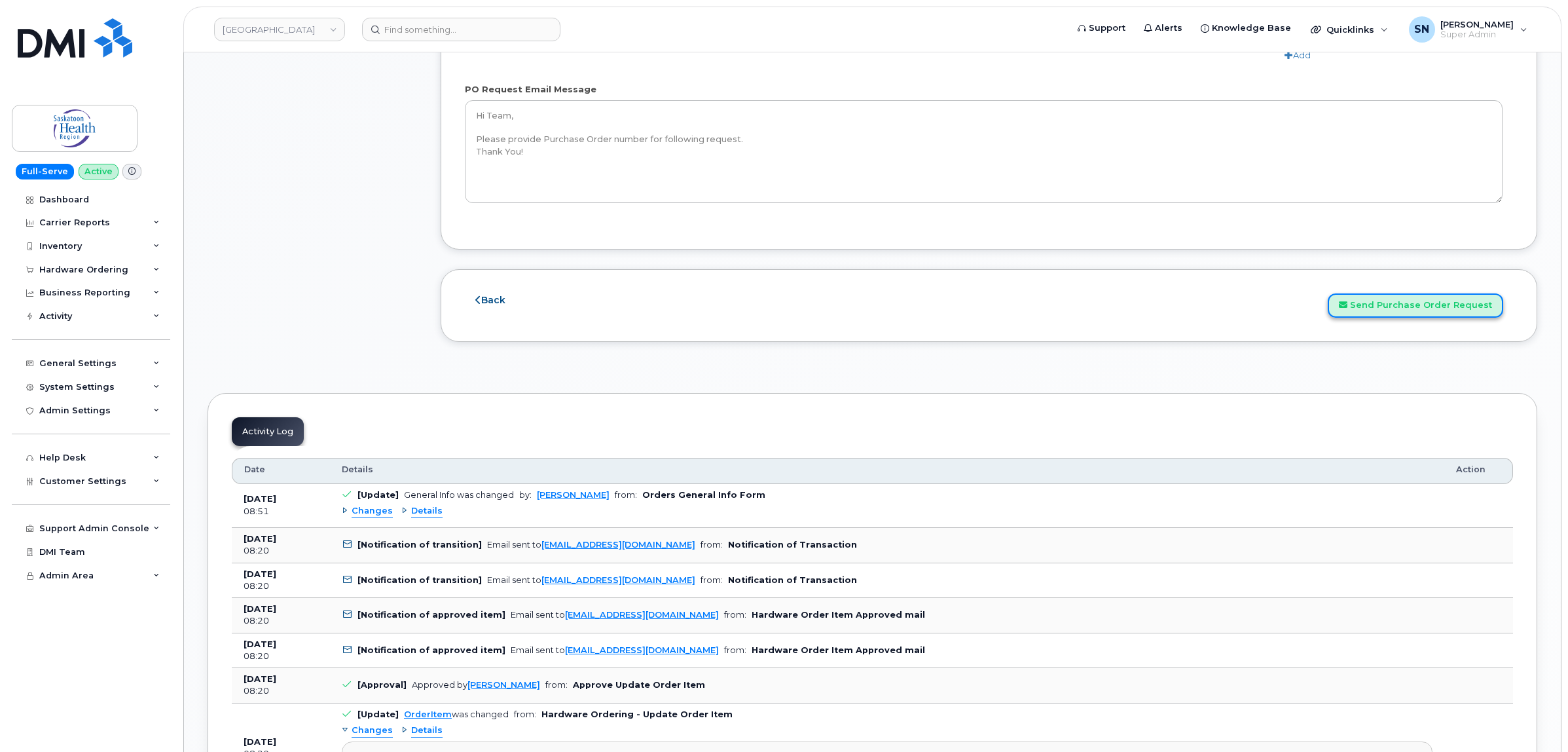
click at [1415, 310] on button "Send Purchase Order Request" at bounding box center [1415, 305] width 175 height 24
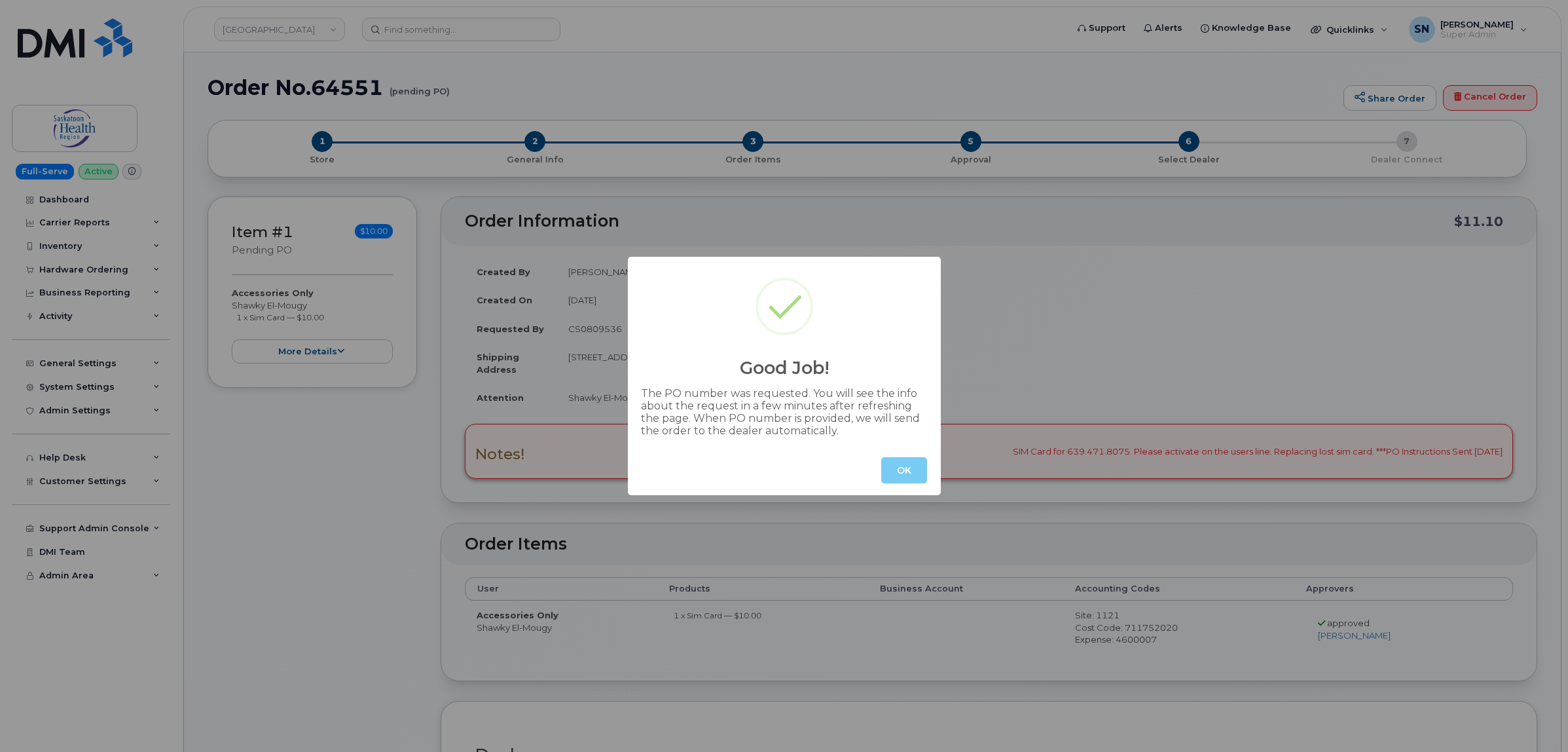
click at [915, 473] on button "OK" at bounding box center [904, 470] width 46 height 26
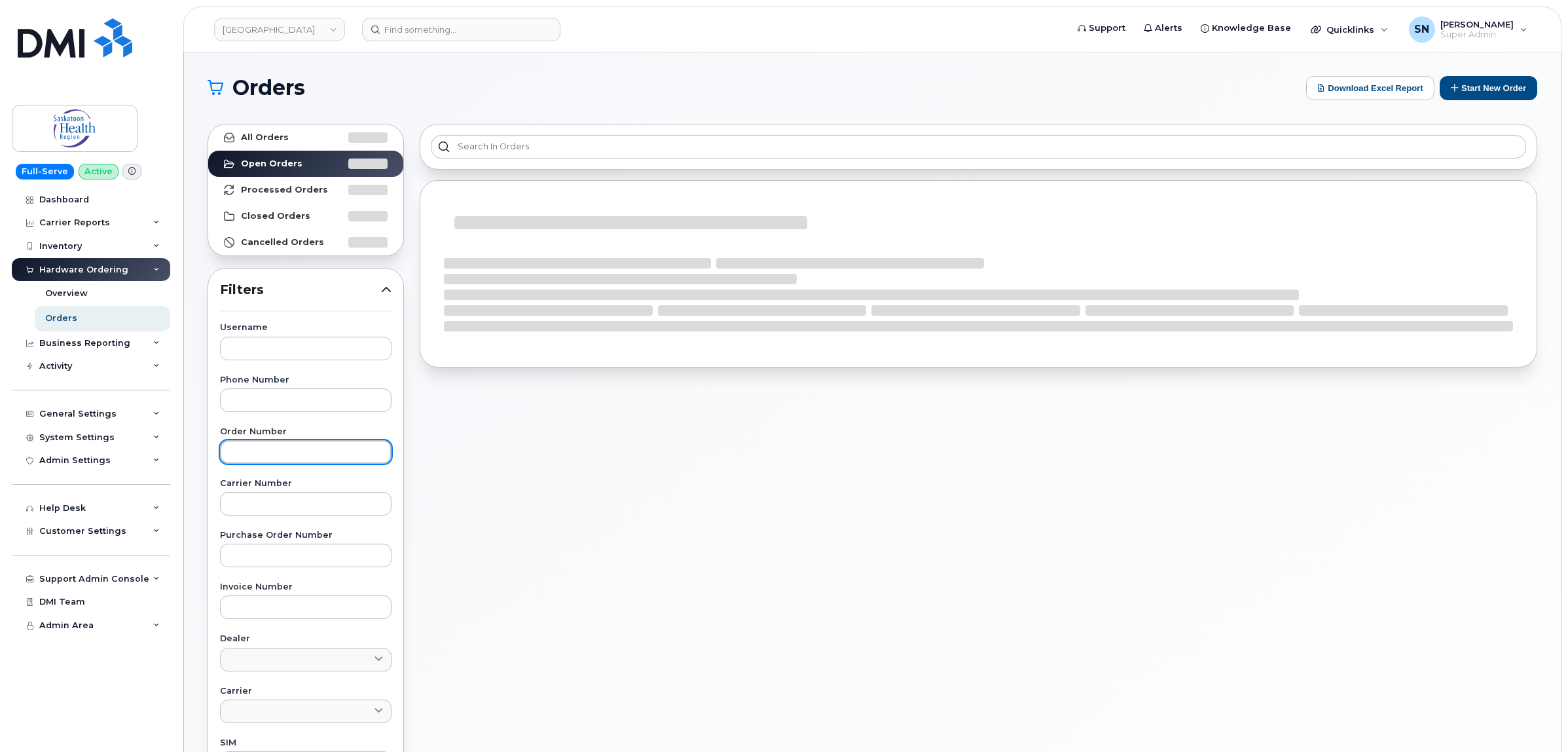
drag, startPoint x: 315, startPoint y: 455, endPoint x: 307, endPoint y: 456, distance: 8.1
click at [307, 456] on input "text" at bounding box center [306, 452] width 172 height 24
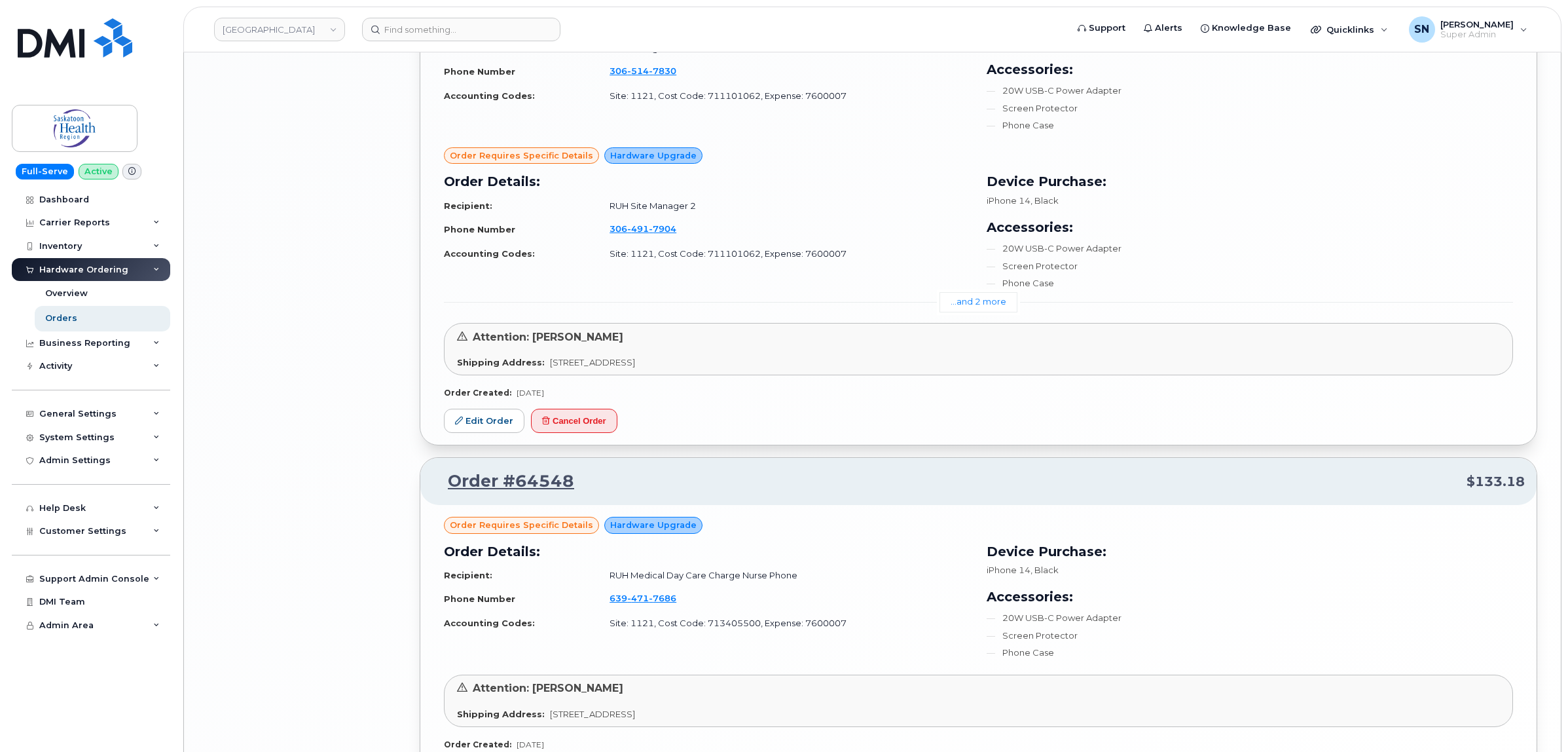
scroll to position [2832, 0]
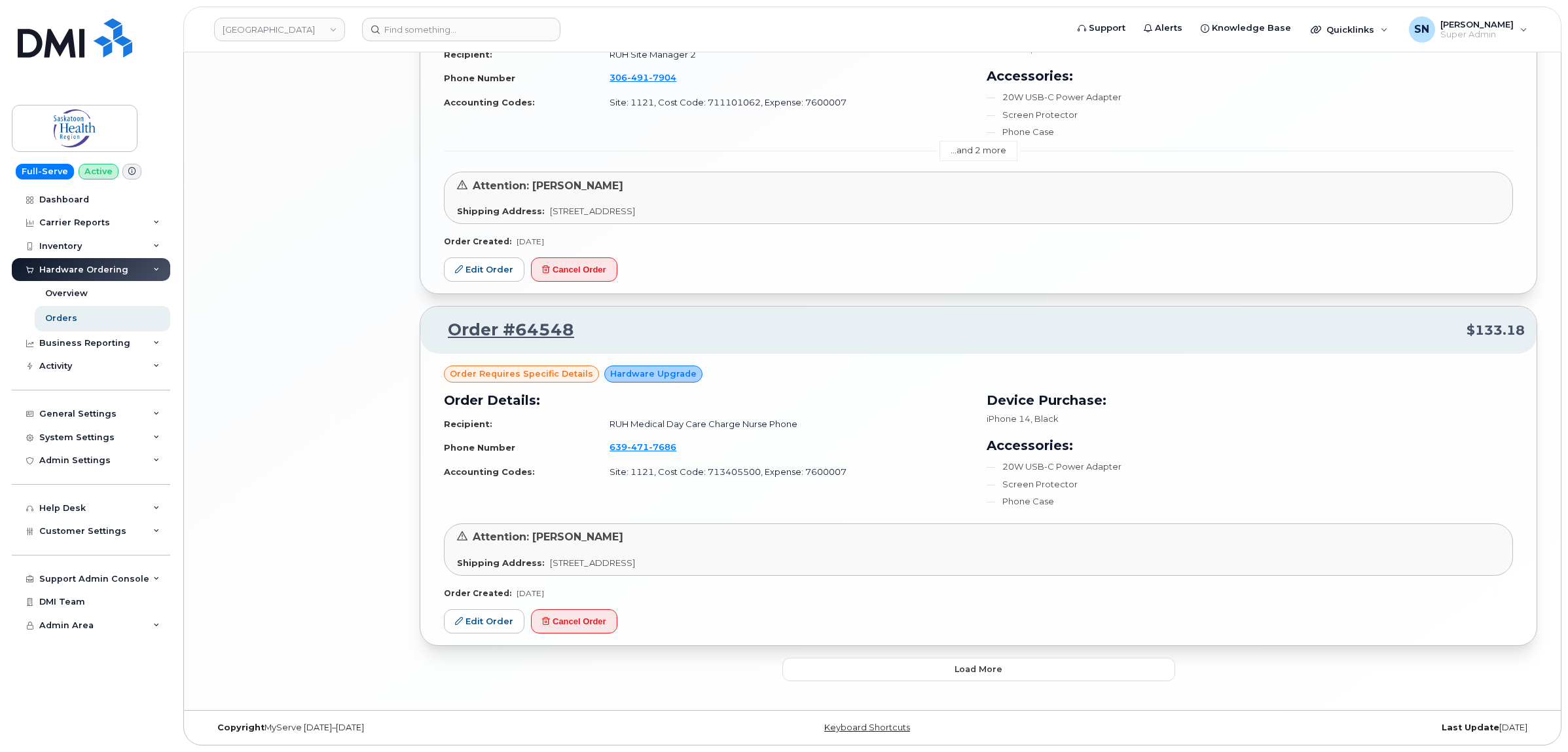
click at [977, 147] on link "...and 2 more" at bounding box center [978, 151] width 78 height 20
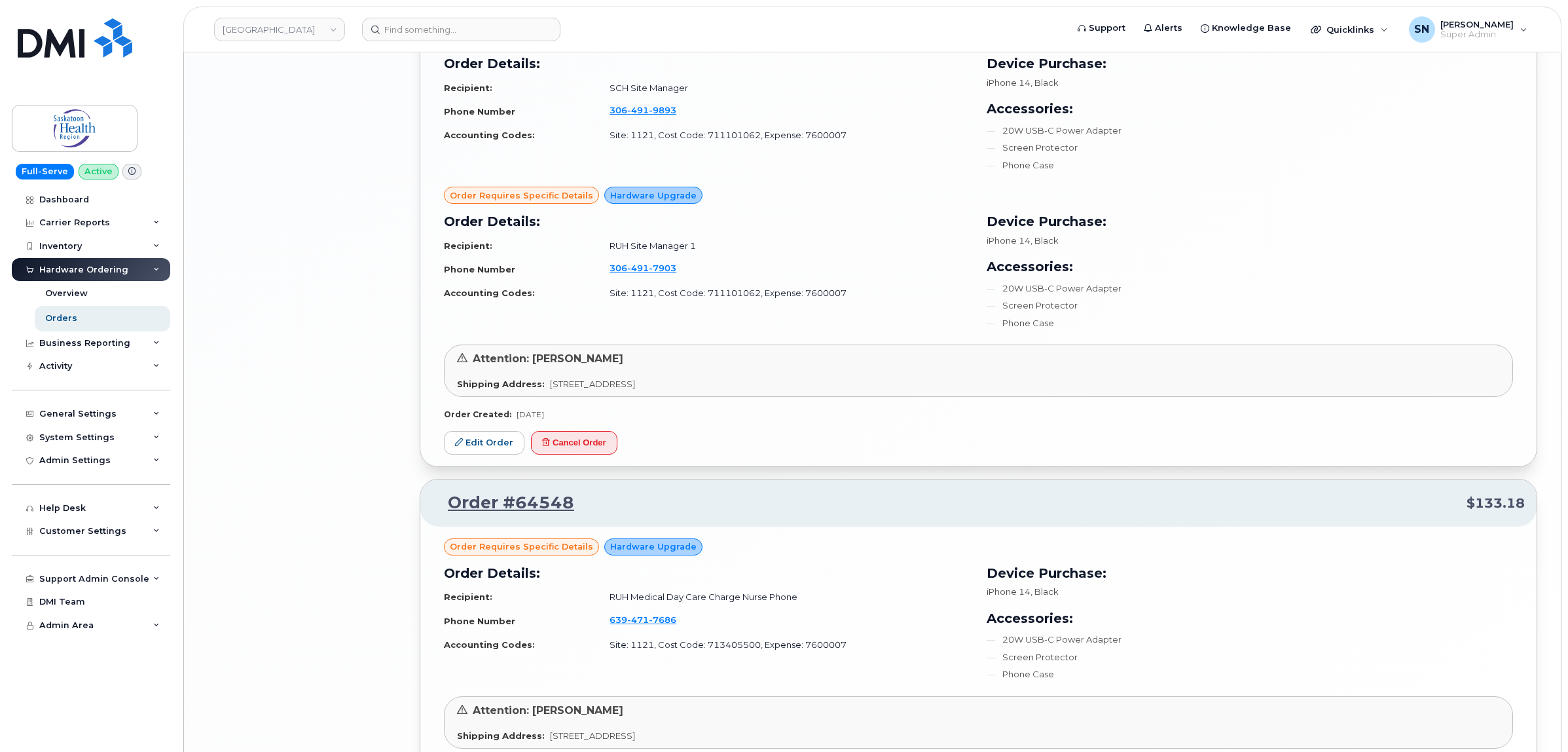
scroll to position [3129, 0]
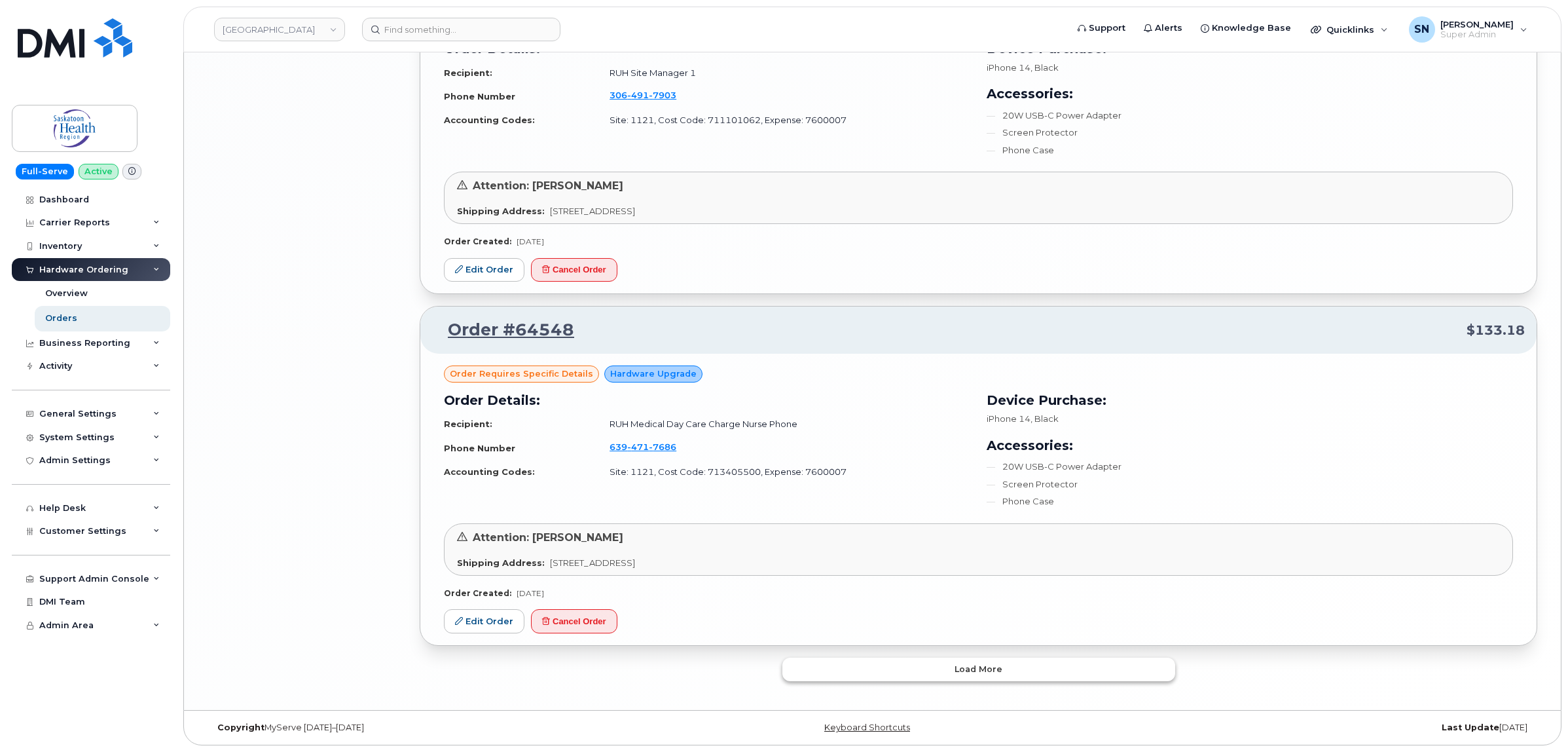
click at [996, 680] on button "Load more" at bounding box center [979, 669] width 393 height 24
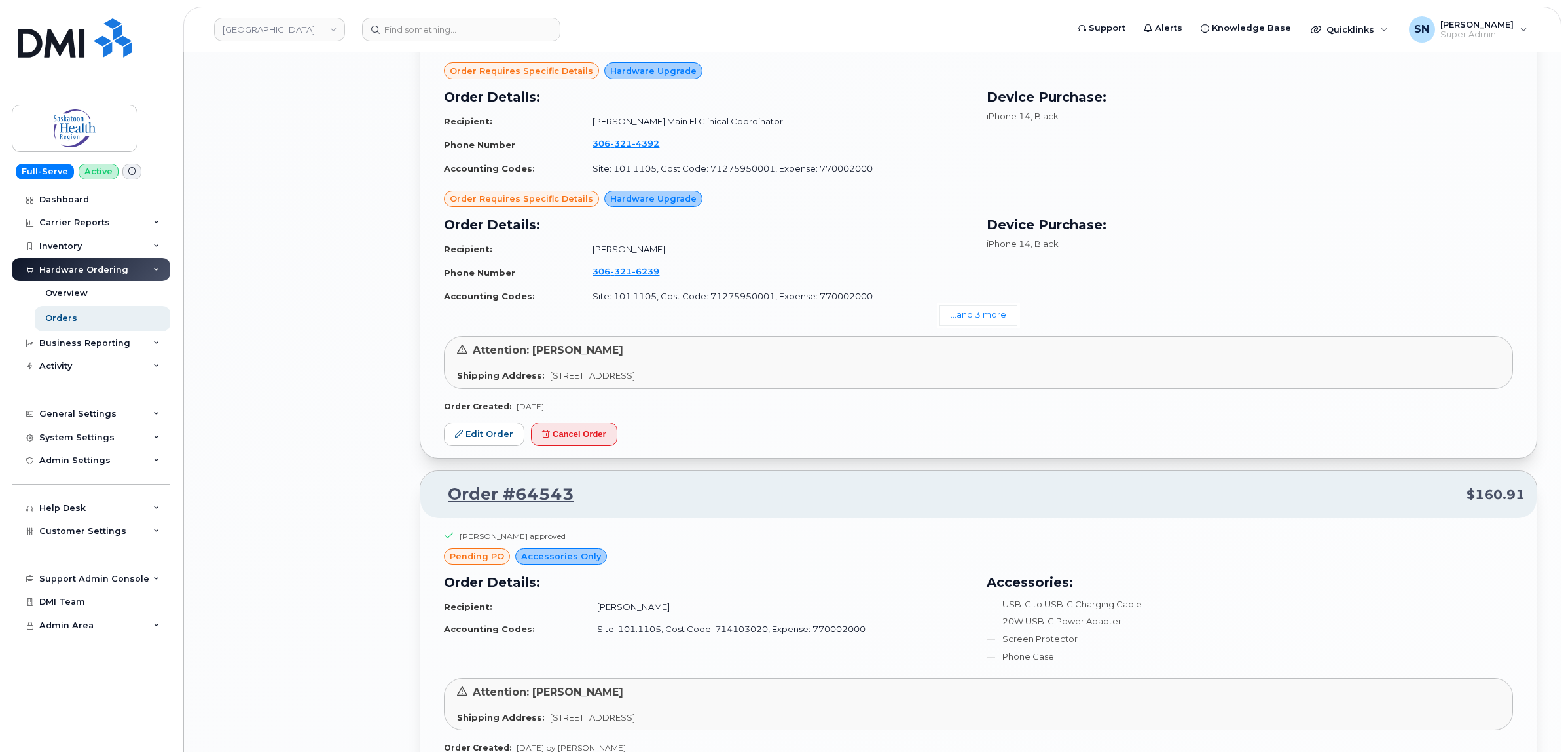
scroll to position [4275, 0]
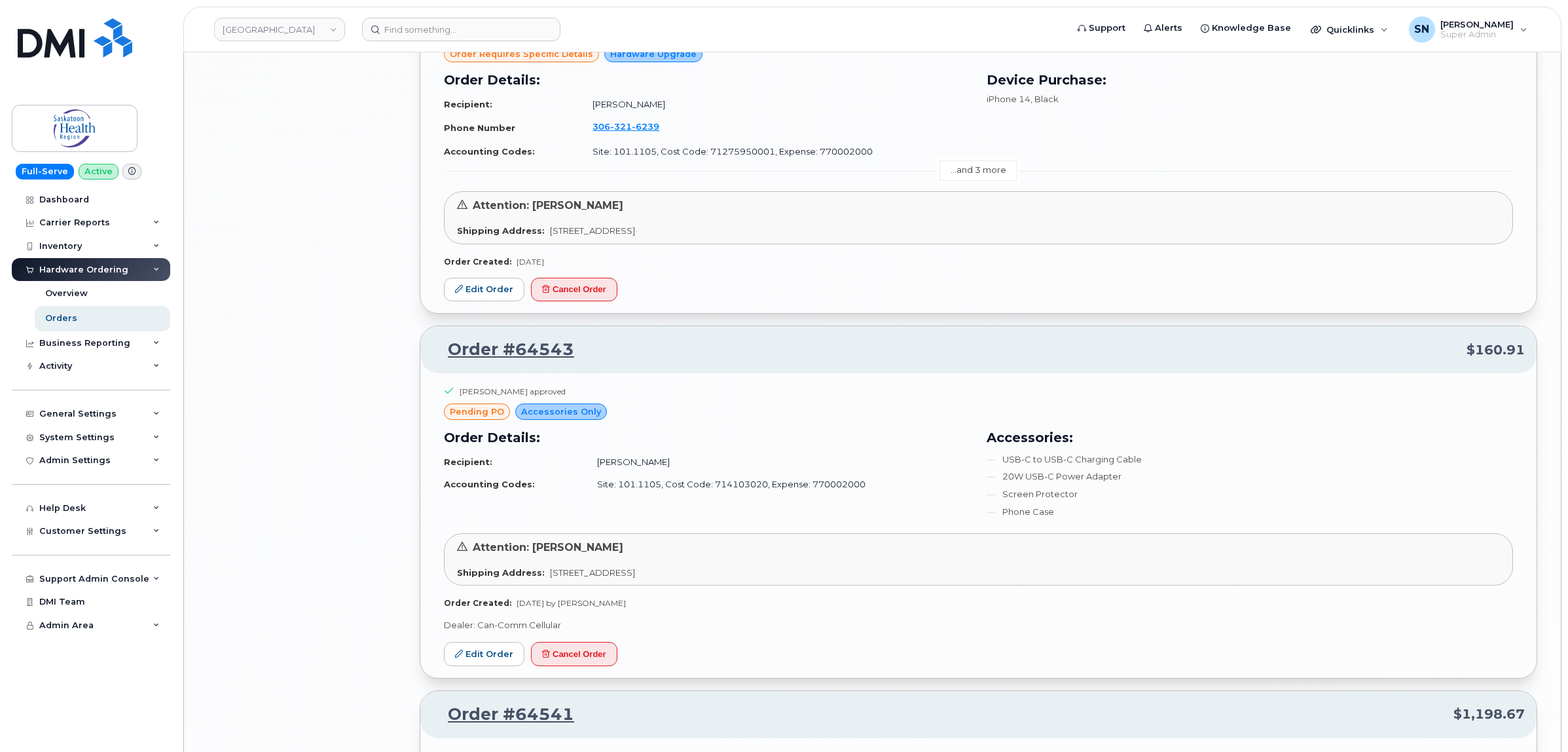
click at [966, 175] on link "...and 3 more" at bounding box center [978, 170] width 78 height 20
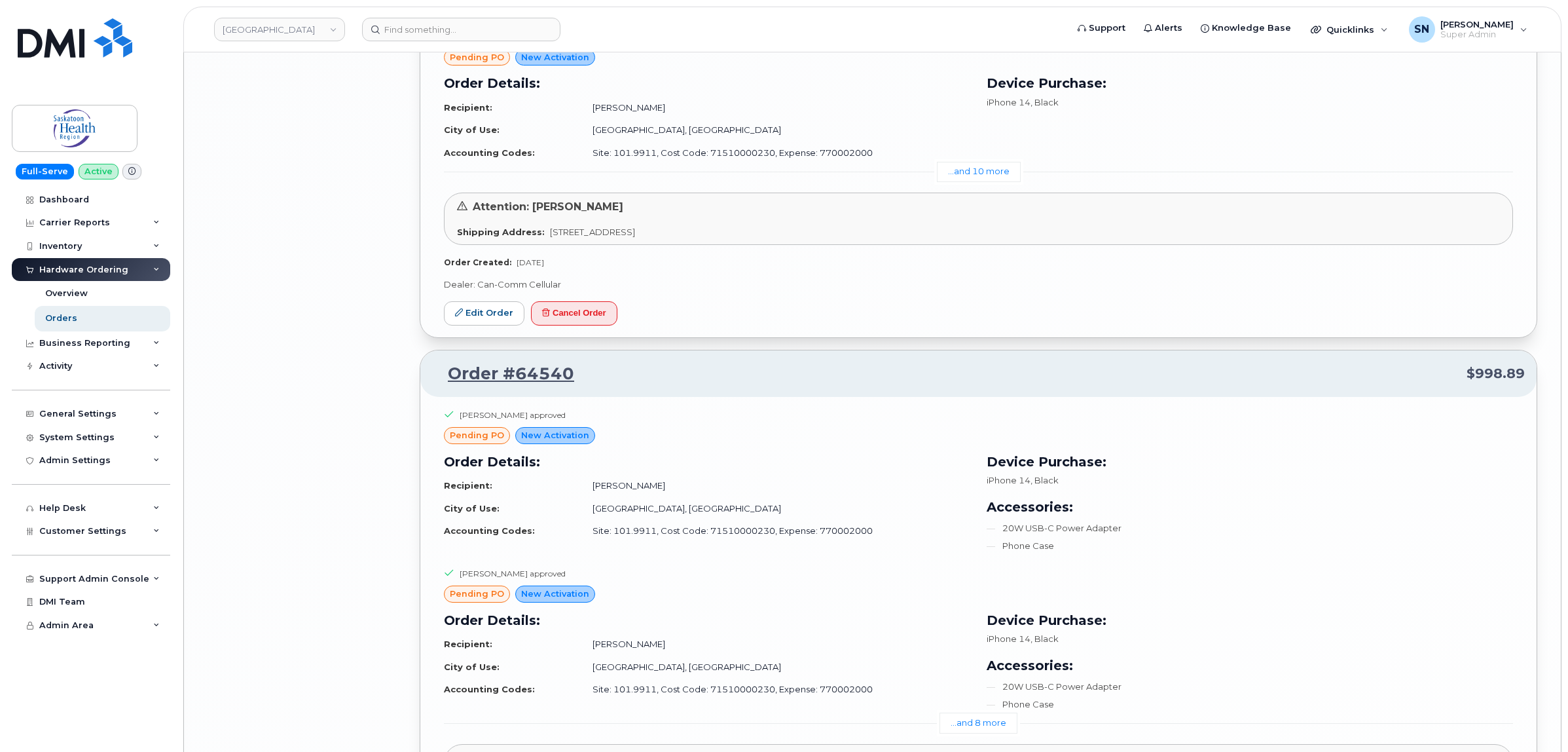
scroll to position [5257, 0]
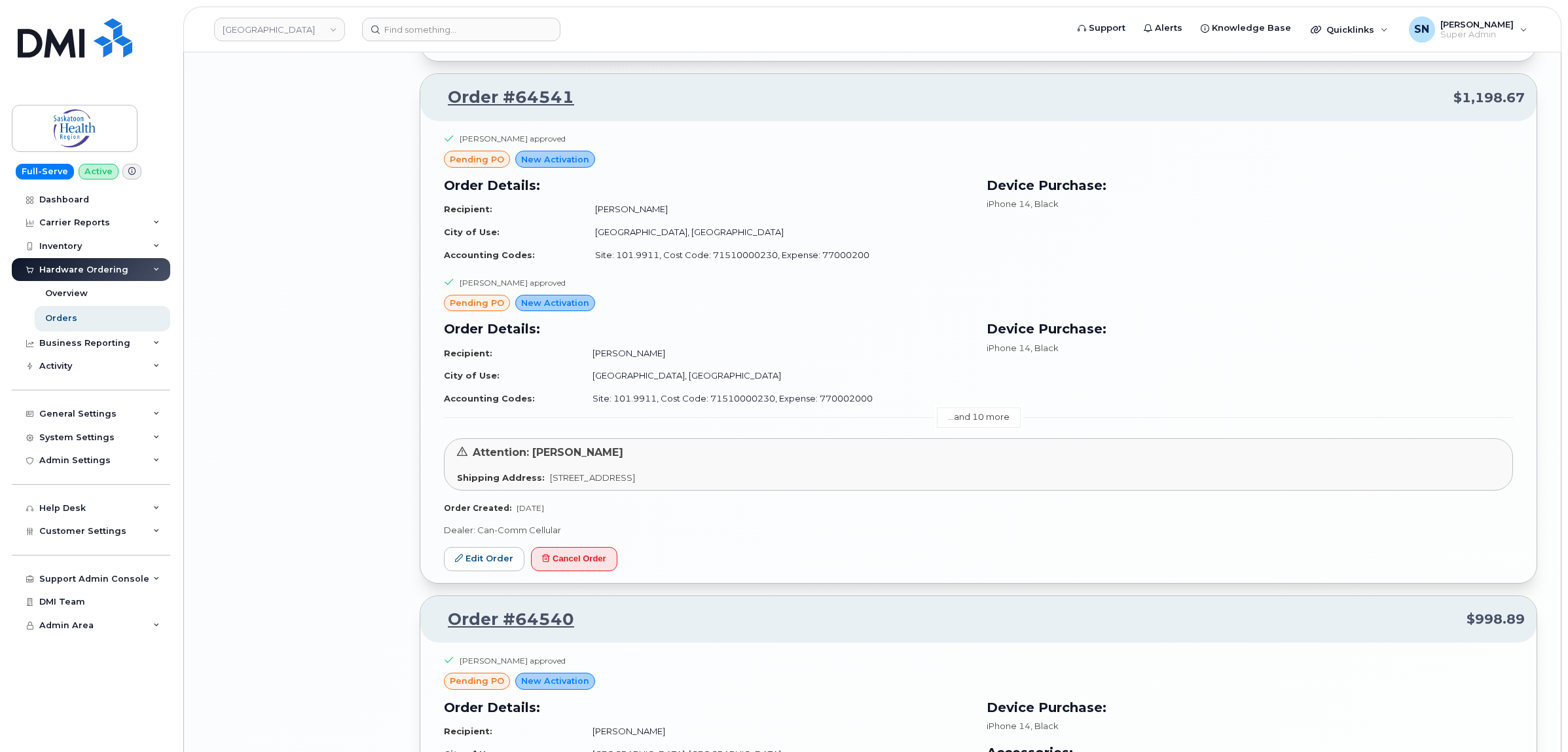
click at [971, 423] on link "...and 10 more" at bounding box center [978, 417] width 84 height 20
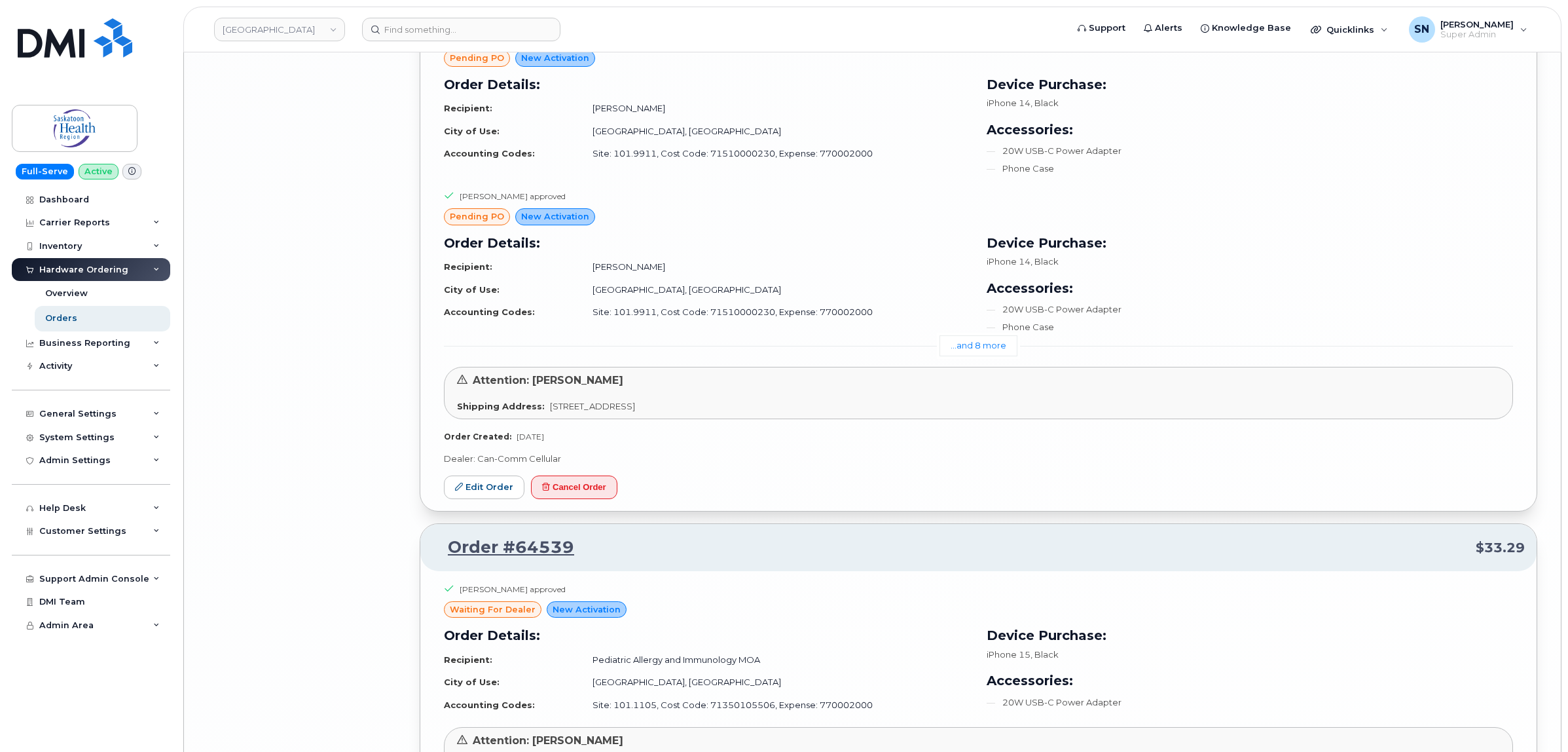
scroll to position [7549, 0]
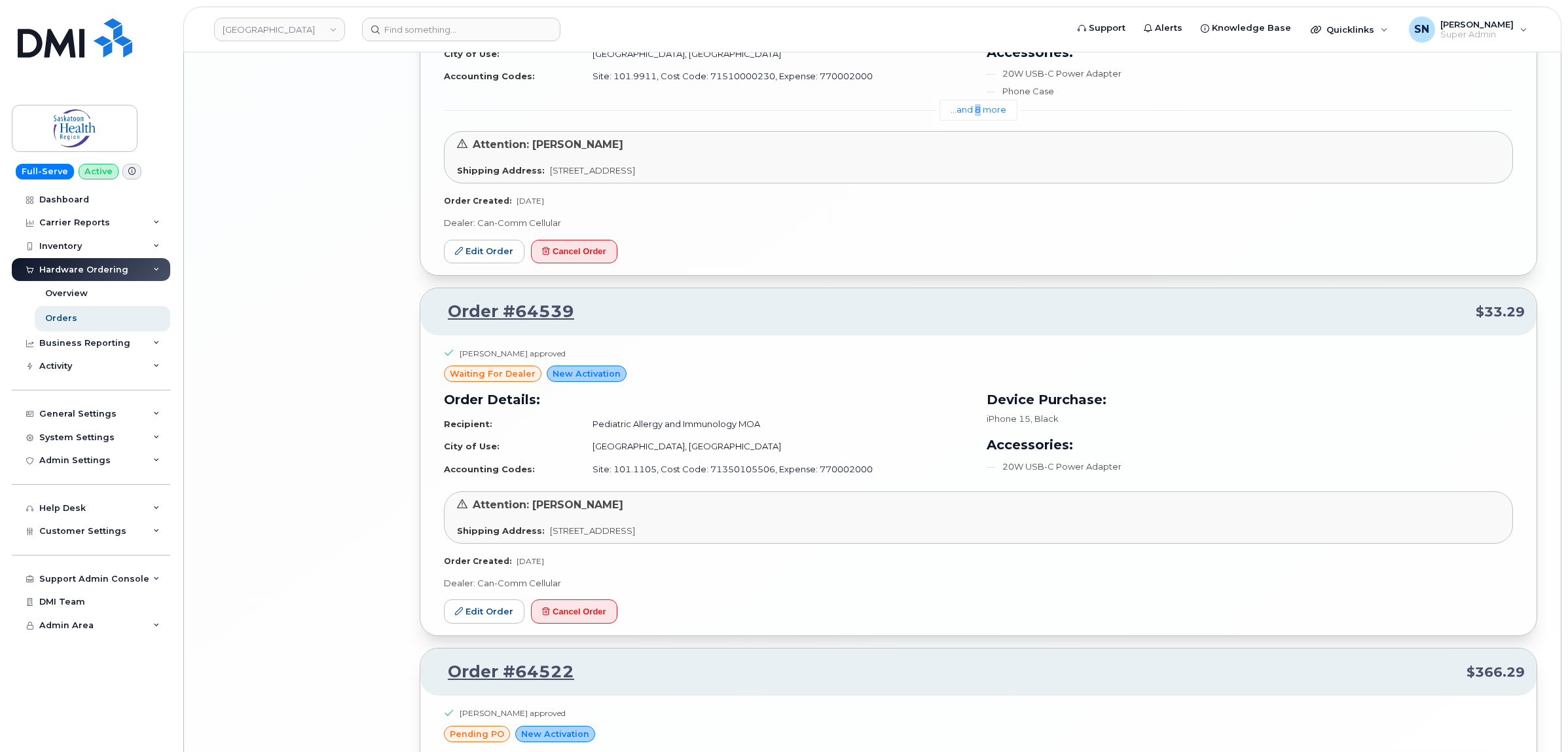
click at [979, 99] on link "...and 8 more" at bounding box center [978, 109] width 78 height 20
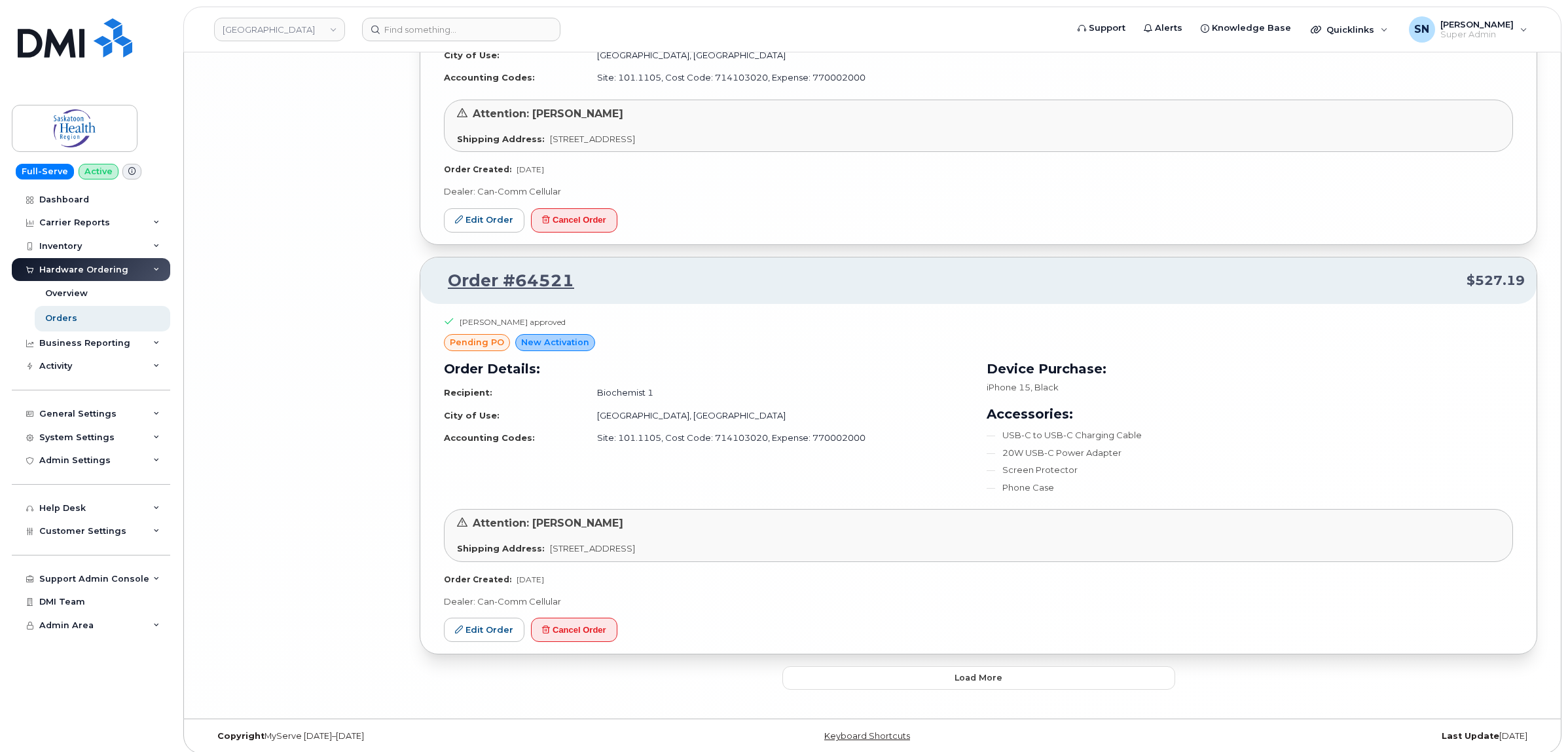
scroll to position [9554, 0]
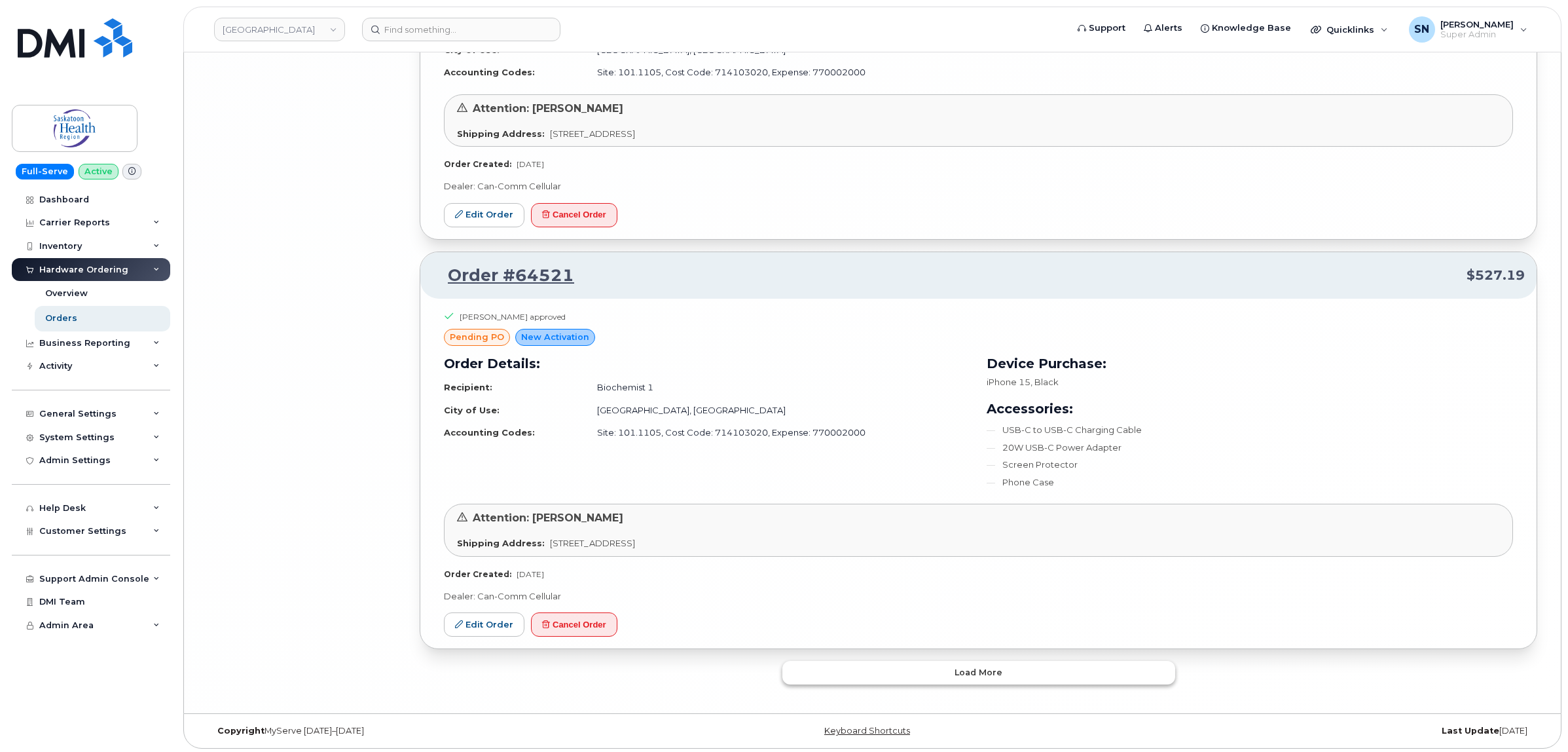
click at [992, 680] on button "Load more" at bounding box center [979, 672] width 393 height 24
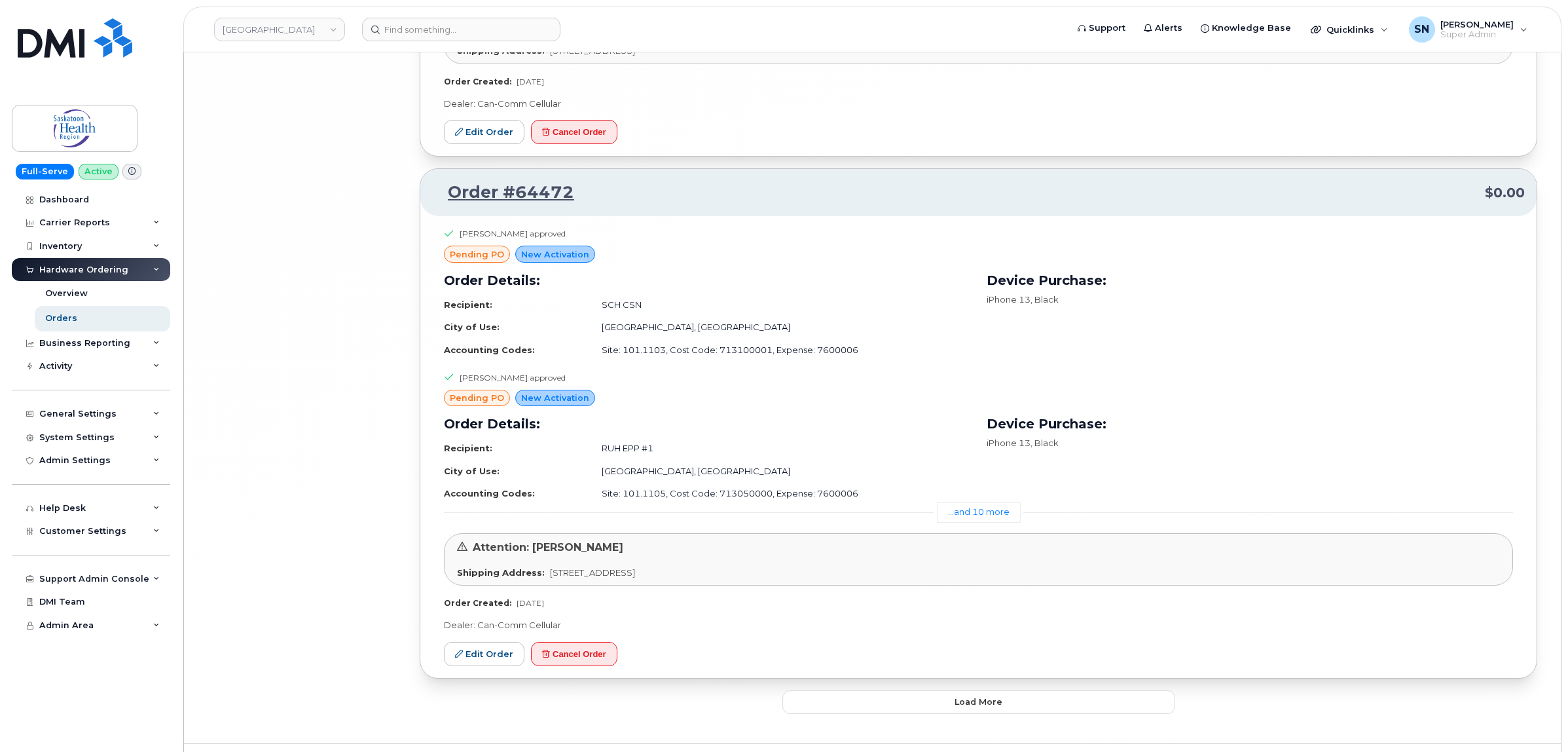
scroll to position [12721, 0]
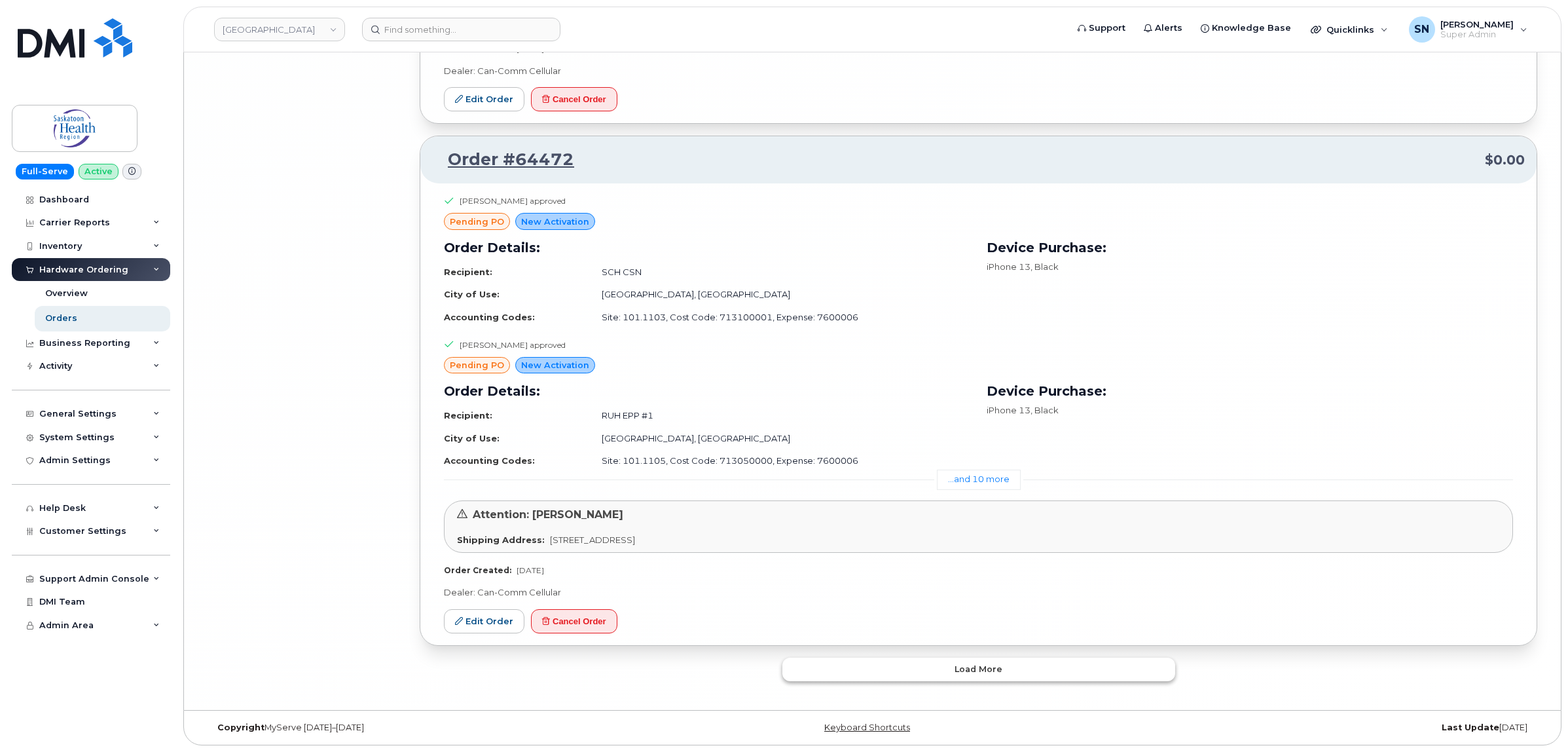
click at [905, 662] on button "Load more" at bounding box center [979, 669] width 393 height 24
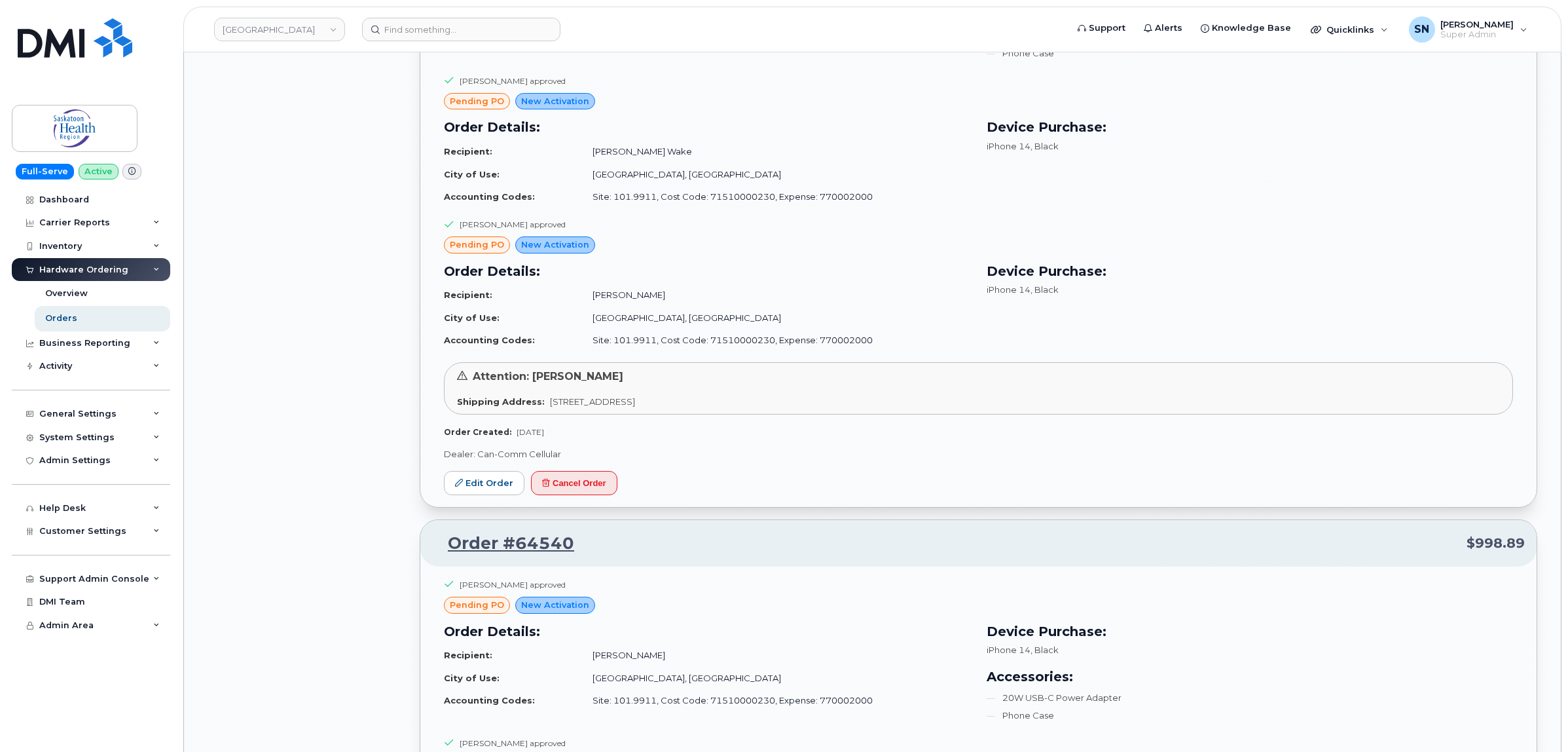
scroll to position [6875, 0]
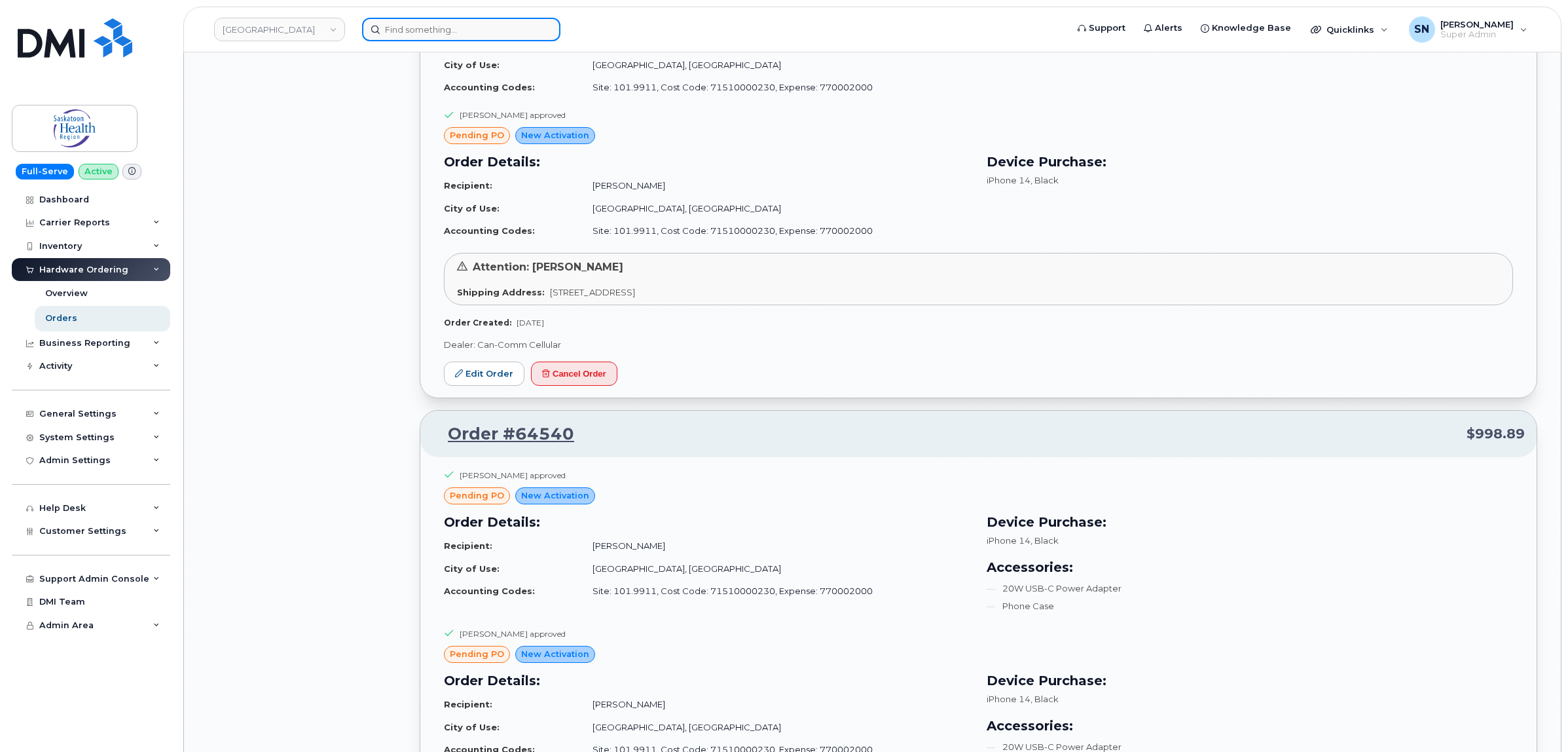
click at [522, 36] on input at bounding box center [462, 29] width 199 height 24
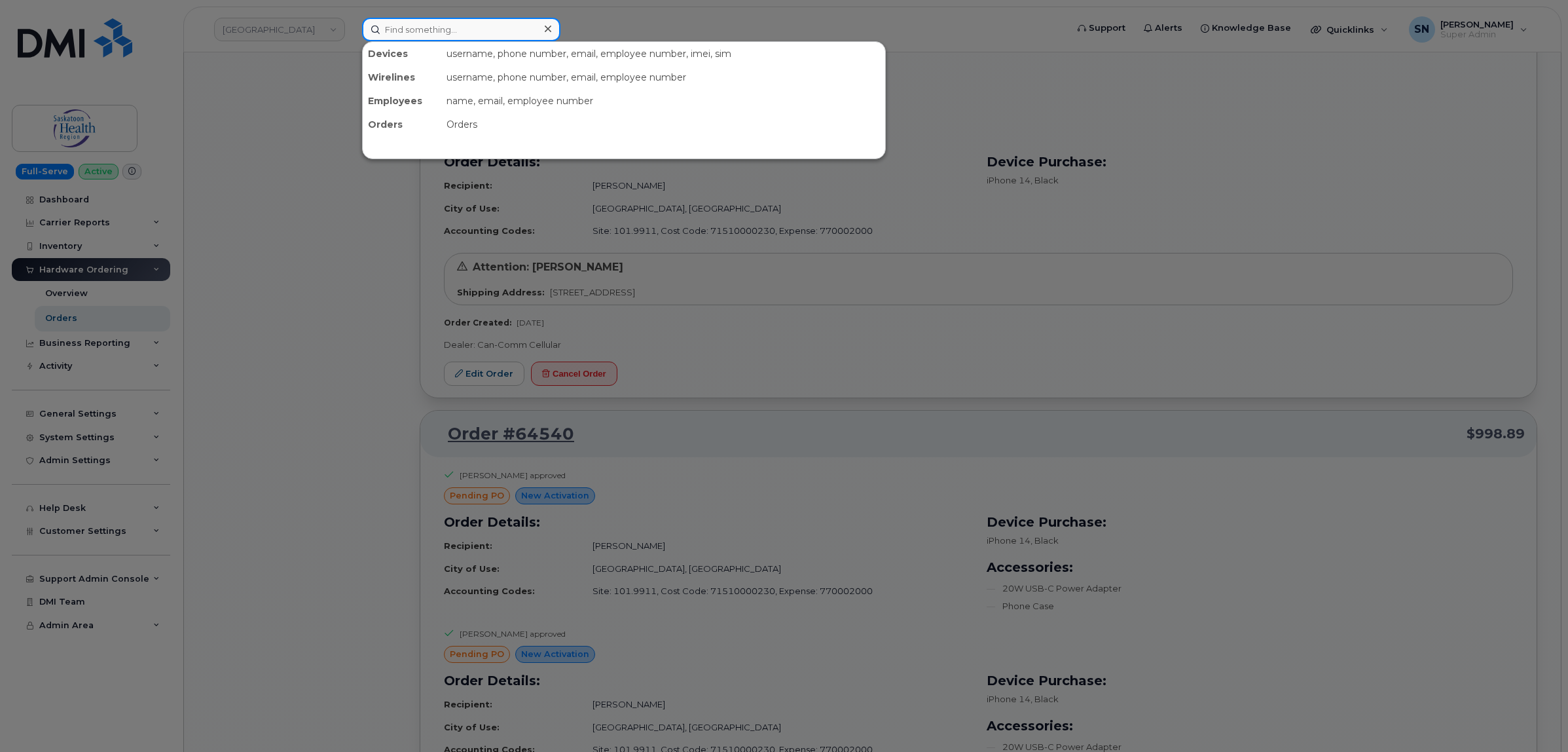
paste input "3065198577"
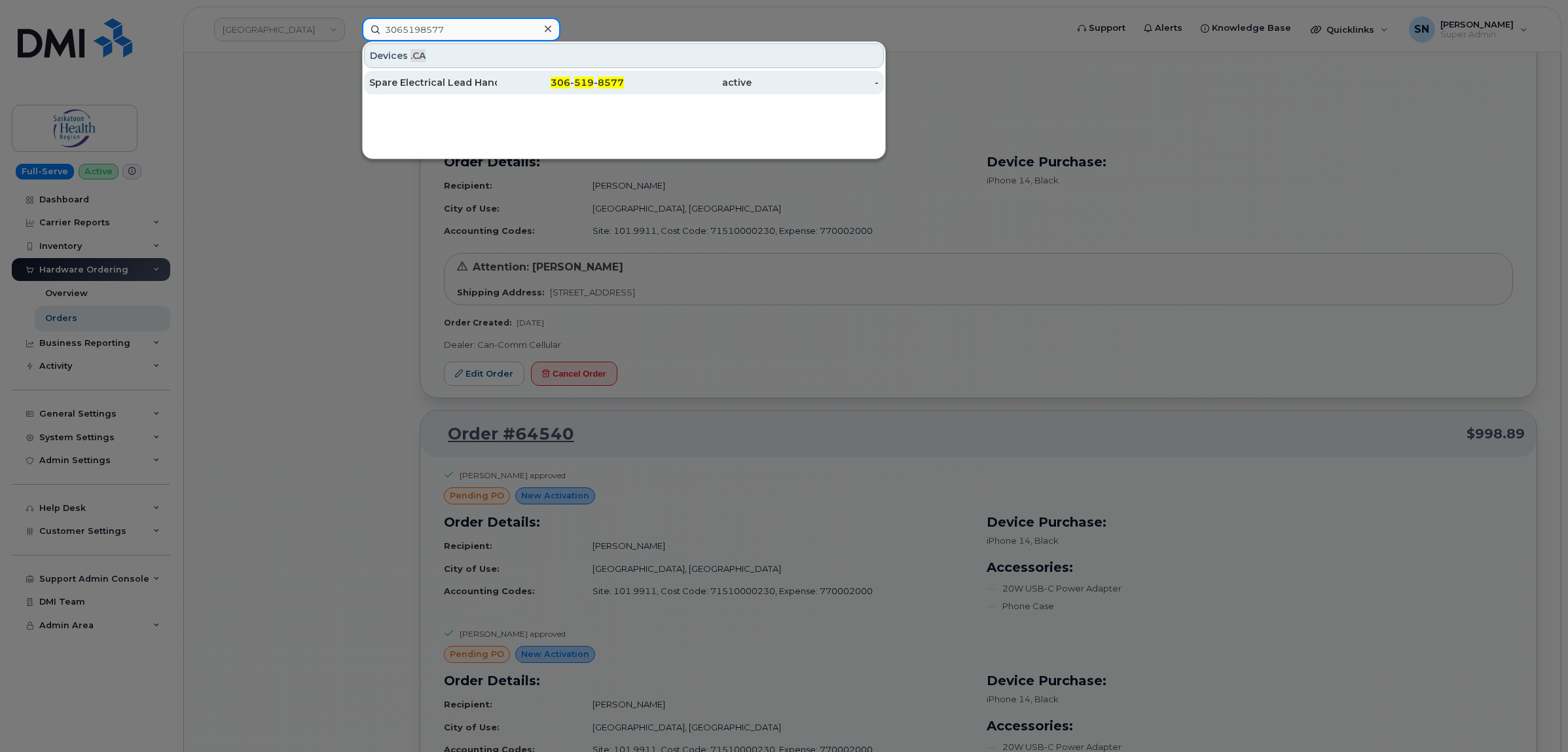
type input "3065198577"
click at [460, 82] on div "Spare Electrical Lead Hand 284 Mill St." at bounding box center [433, 82] width 128 height 13
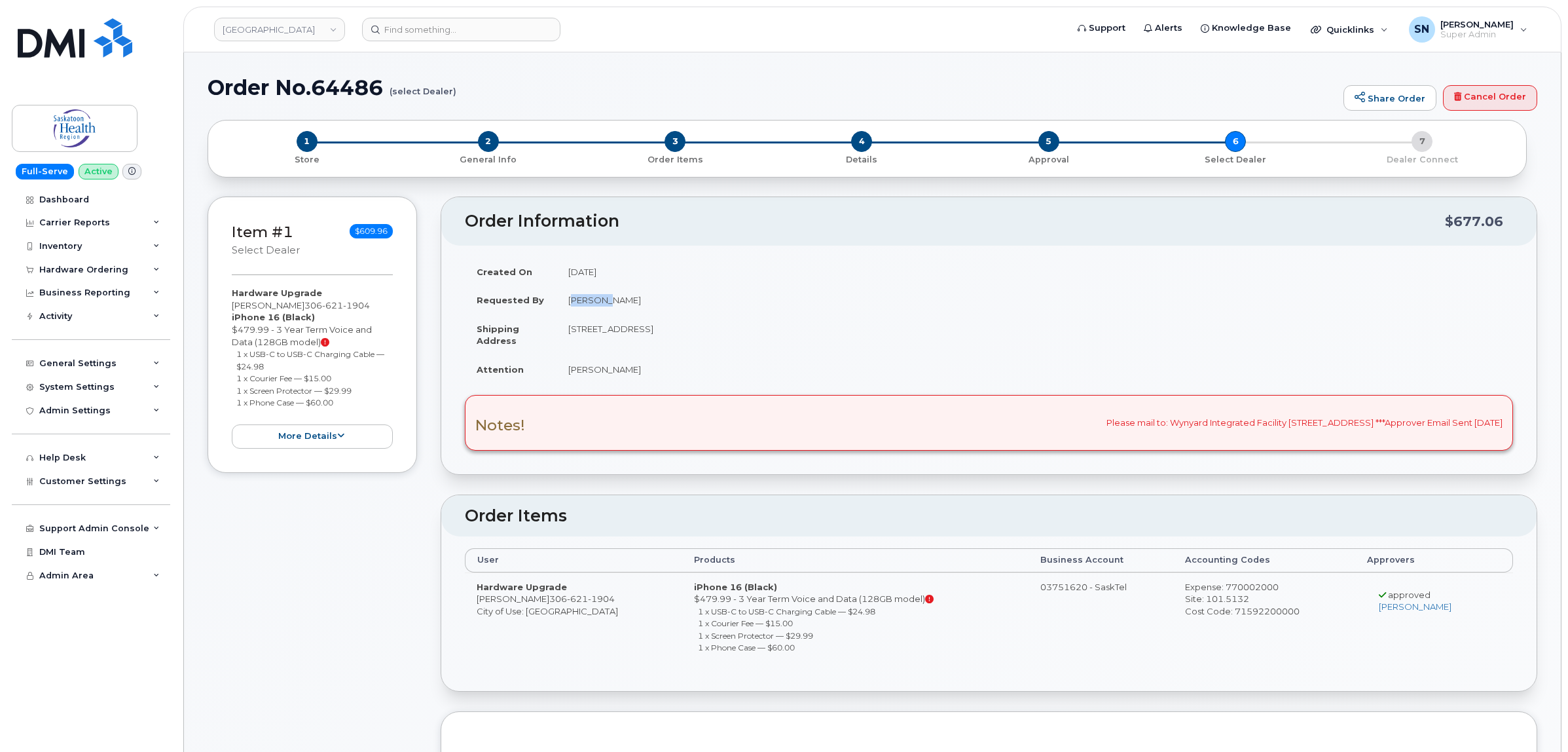
drag, startPoint x: 568, startPoint y: 300, endPoint x: 599, endPoint y: 303, distance: 31.1
click at [599, 303] on td "[PERSON_NAME]" at bounding box center [1035, 300] width 956 height 29
copy td "Desiree"
drag, startPoint x: 244, startPoint y: 352, endPoint x: 289, endPoint y: 361, distance: 45.9
click at [289, 361] on li "1 x USB-C to USB-C Charging Cable — $24.98" at bounding box center [315, 360] width 157 height 24
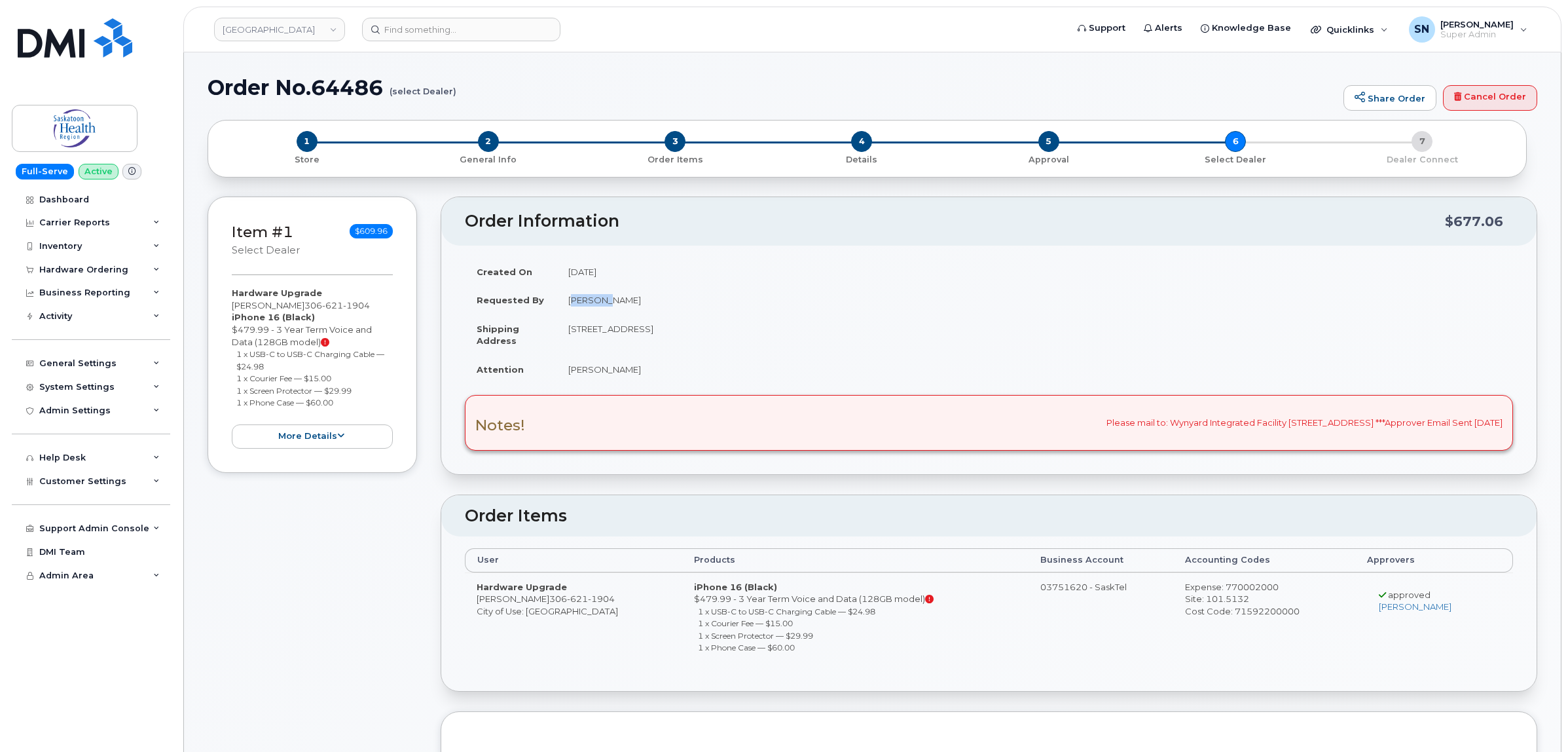
copy small "1 x USB-C to USB-C Charging Cable — $24.98"
drag, startPoint x: 237, startPoint y: 380, endPoint x: 334, endPoint y: 384, distance: 97.1
click at [334, 384] on li "1 x Courier Fee — $15.00" at bounding box center [315, 377] width 157 height 12
copy small "1 x Courier Fee — $15.00"
drag, startPoint x: 237, startPoint y: 394, endPoint x: 368, endPoint y: 392, distance: 131.0
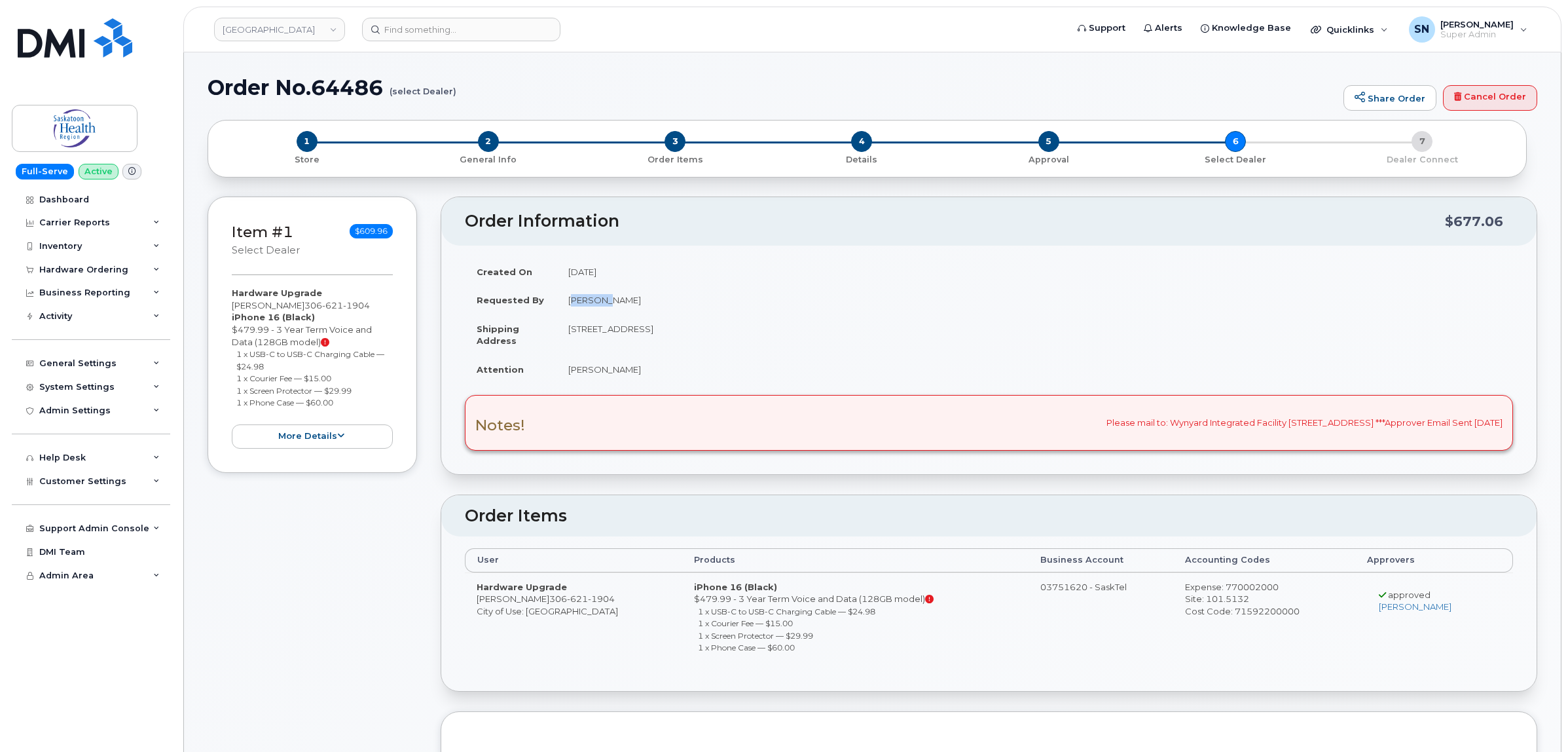
click at [368, 392] on li "1 x Screen Protector — $29.99" at bounding box center [315, 390] width 157 height 12
copy small "1 x Screen Protector — $29.99"
click at [232, 406] on ul "1 x USB-C to USB-C Charging Cable — $24.98 1 x Courier Fee — $15.00 1 x Screen …" at bounding box center [312, 377] width 161 height 61
drag, startPoint x: 233, startPoint y: 406, endPoint x: 334, endPoint y: 411, distance: 101.1
click at [334, 411] on div "Hardware Upgrade Desiree Bachynski 306 621 1904 iPhone 16 (Black) $479.99 - 3 Y…" at bounding box center [312, 367] width 161 height 161
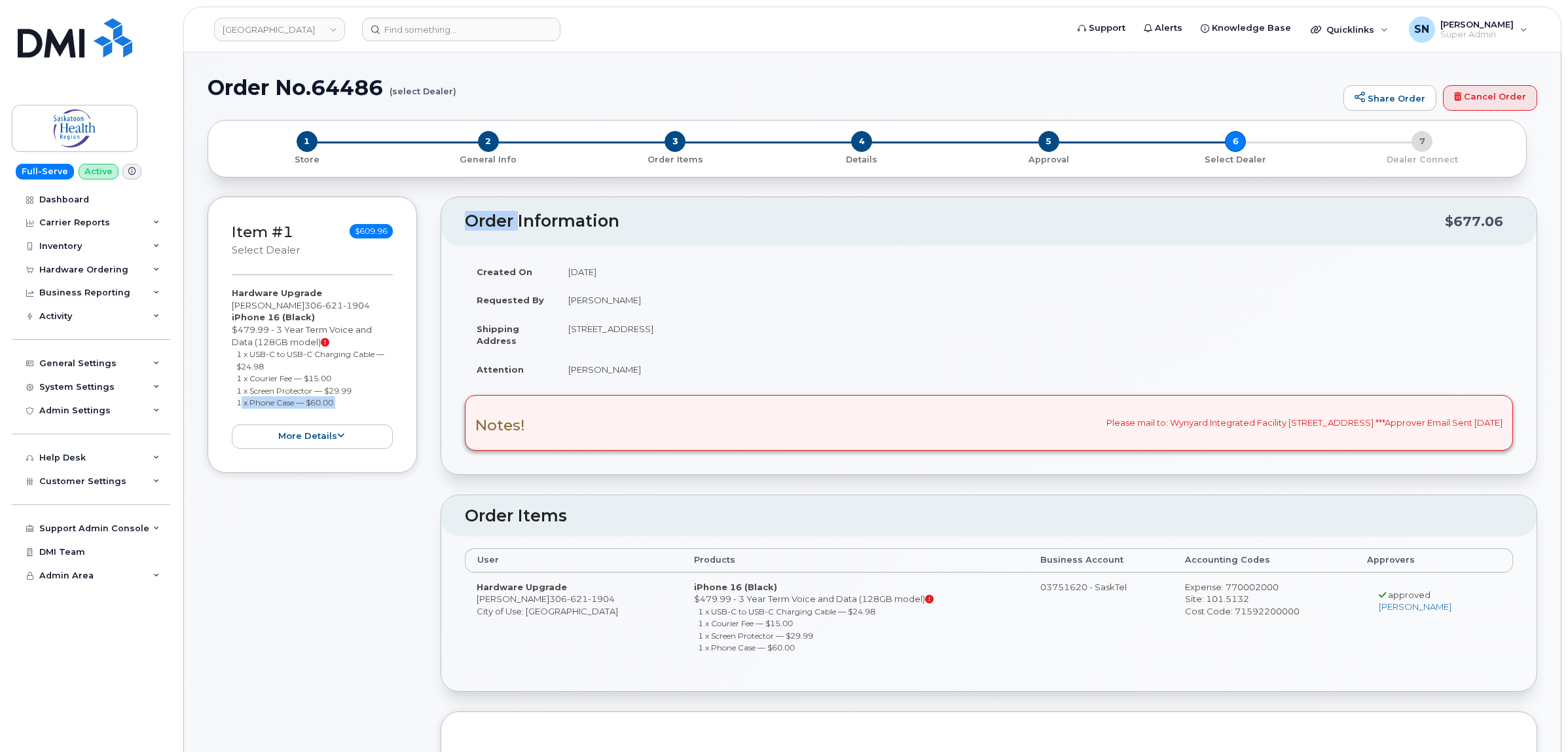
copy div "1 x Phone Case — $60.00 more details Request Hardware Upgrade Reason: eligible_…"
click at [344, 394] on small "1 x Screen Protector — $29.99" at bounding box center [294, 391] width 115 height 10
drag, startPoint x: 234, startPoint y: 405, endPoint x: 336, endPoint y: 404, distance: 102.0
click at [336, 404] on ul "1 x USB-C to USB-C Charging Cable — $24.98 1 x Courier Fee — $15.00 1 x Screen …" at bounding box center [312, 377] width 161 height 61
copy small "1 x Phone Case — $60.00"
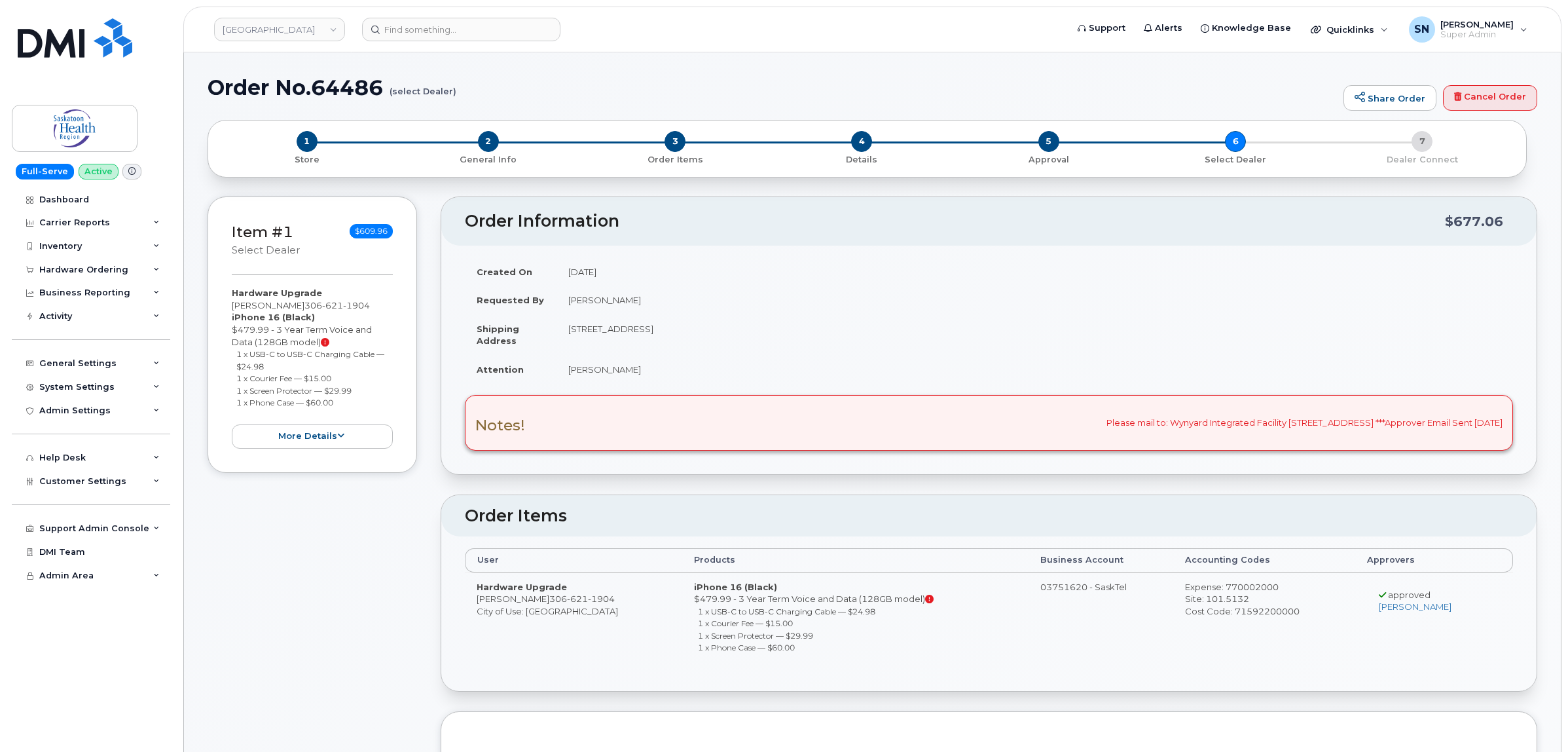
drag, startPoint x: 232, startPoint y: 306, endPoint x: 309, endPoint y: 307, distance: 77.0
click at [309, 307] on div "Hardware Upgrade Desiree Bachynski 306 621 1904 iPhone 16 (Black) $479.99 - 3 Y…" at bounding box center [312, 367] width 161 height 161
copy div "[PERSON_NAME]"
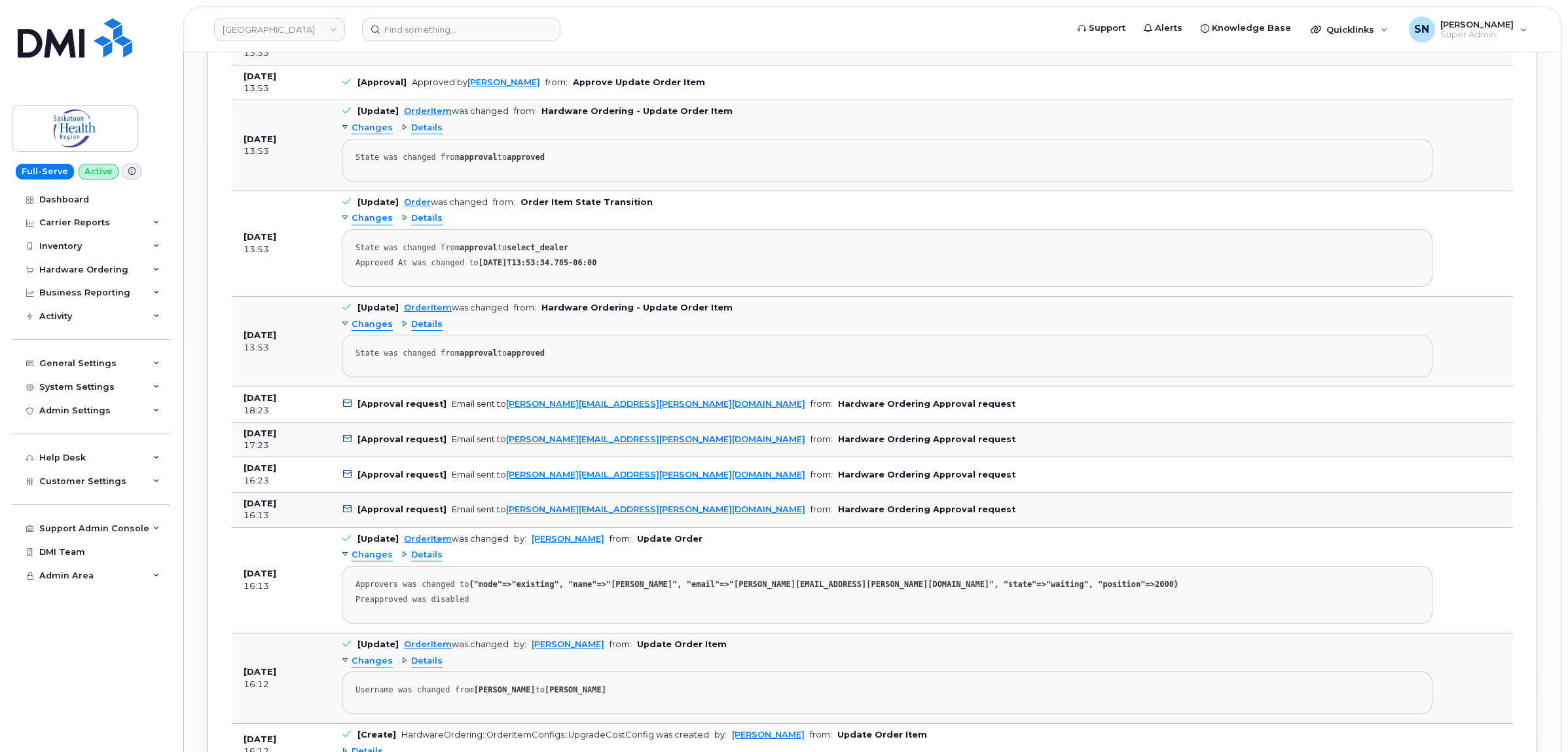
scroll to position [1964, 0]
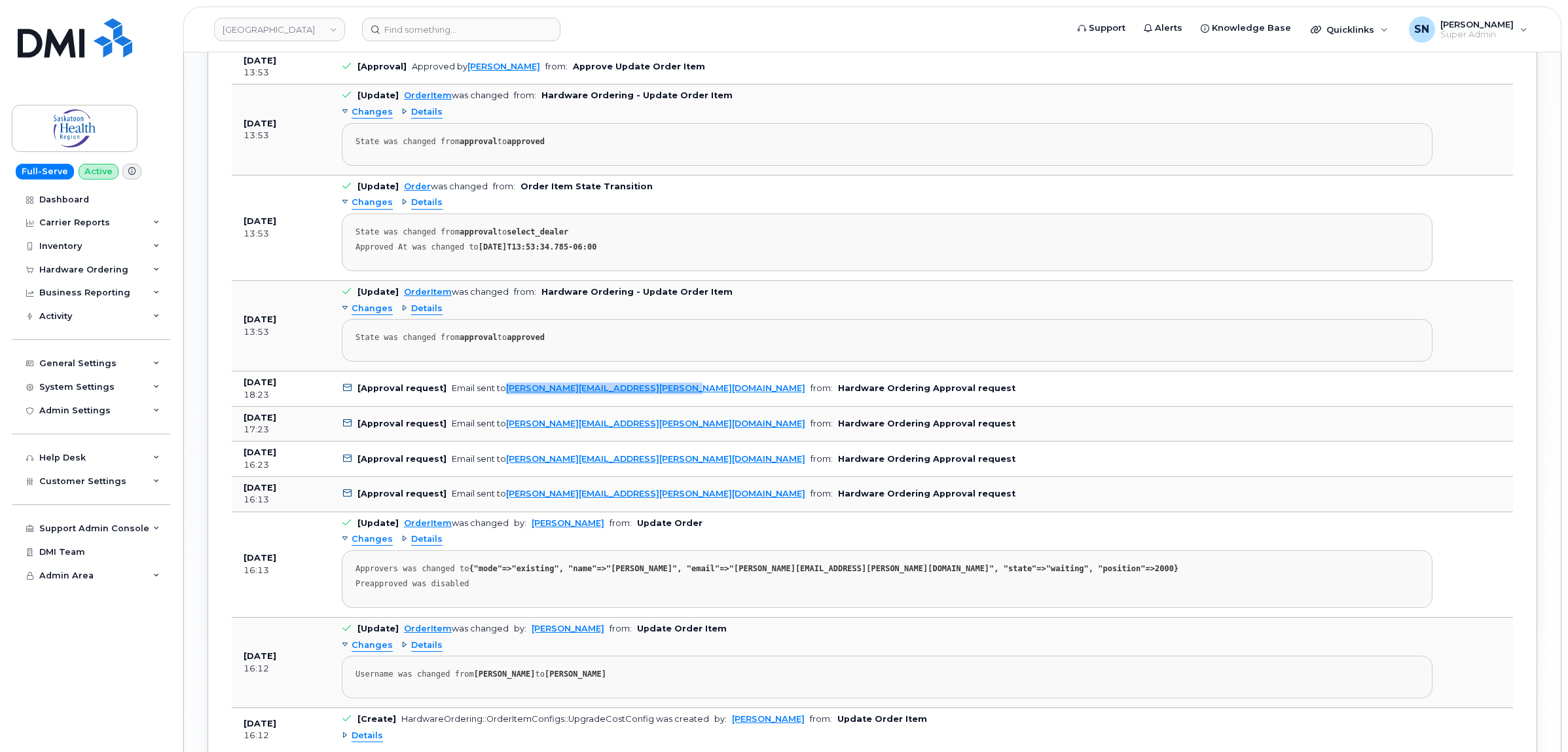
drag, startPoint x: 672, startPoint y: 400, endPoint x: 502, endPoint y: 413, distance: 170.5
click at [504, 407] on td "[Approval request] Email sent to Raeleen.Hulan@saskhealthauthority.ca from: Har…" at bounding box center [887, 388] width 1114 height 35
copy link "[PERSON_NAME][EMAIL_ADDRESS][PERSON_NAME][DOMAIN_NAME]"
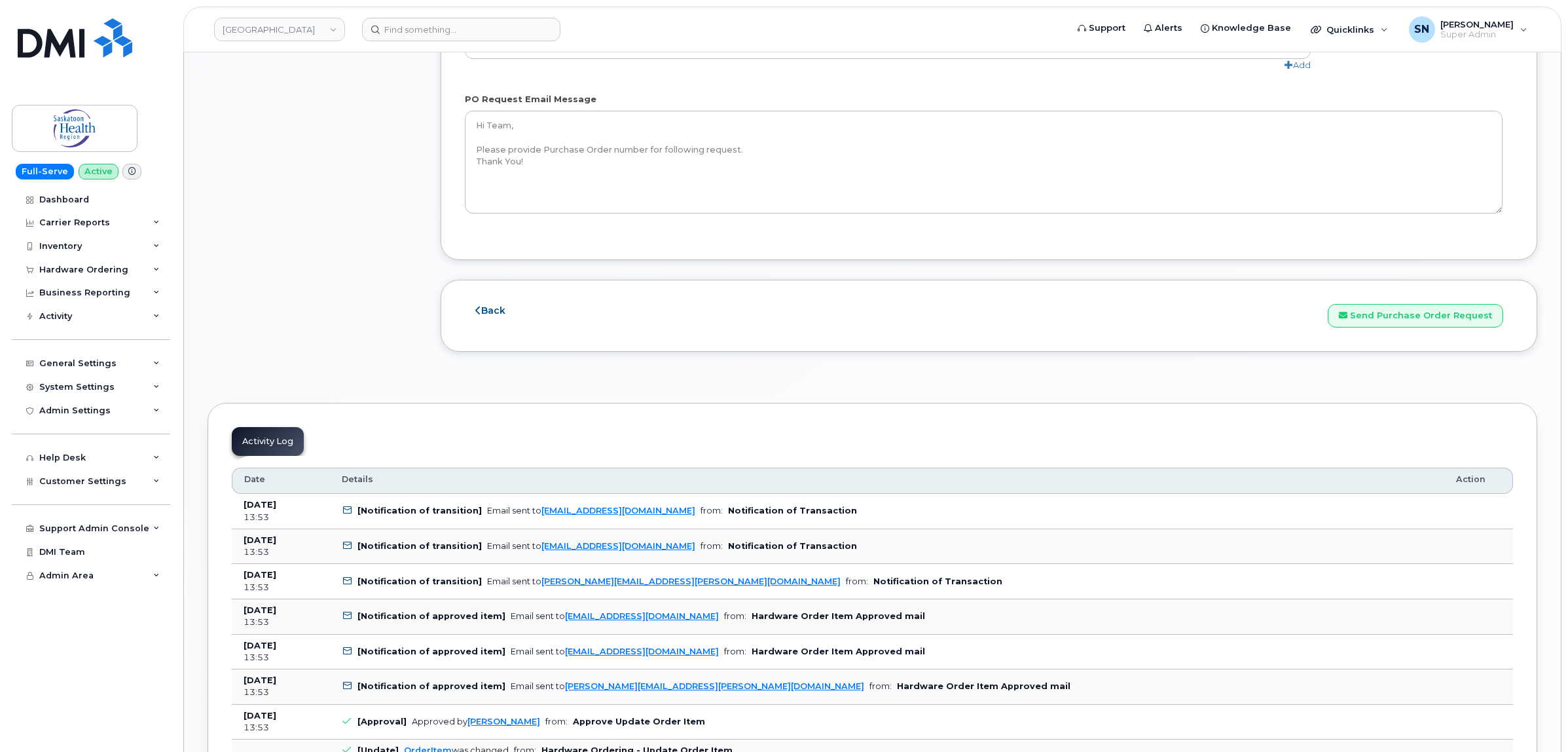
scroll to position [1064, 0]
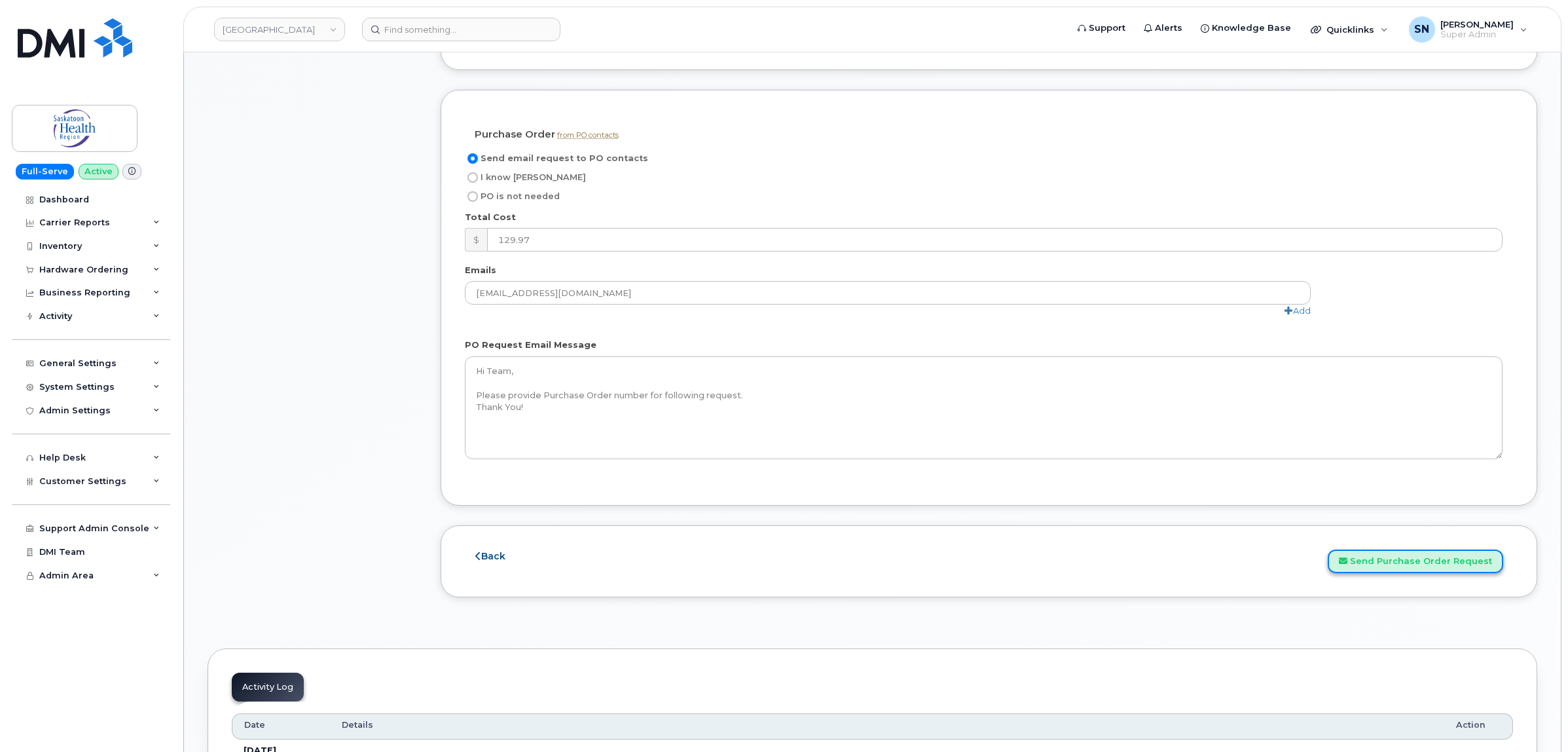
click at [1401, 560] on button "Send Purchase Order Request" at bounding box center [1415, 562] width 175 height 24
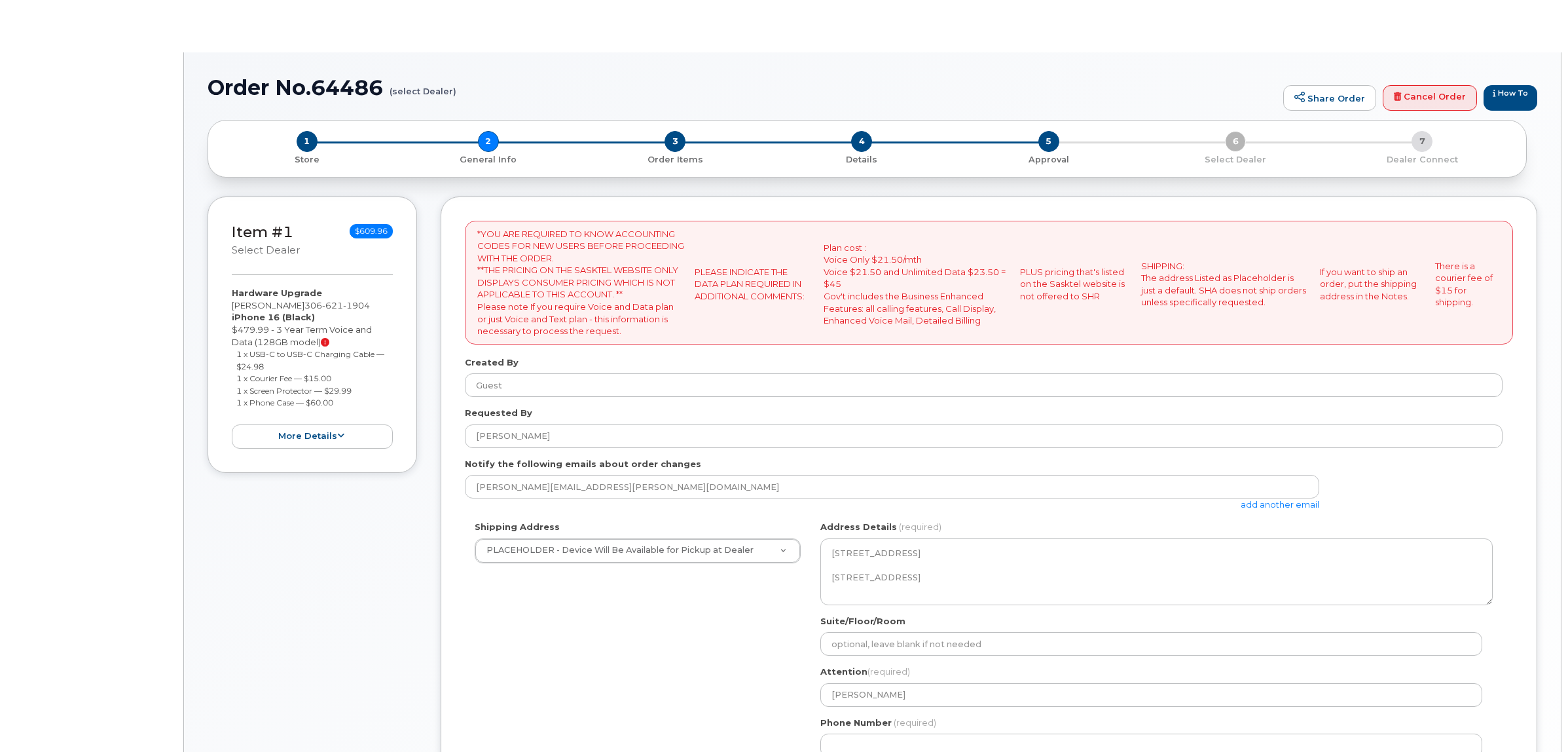
select select
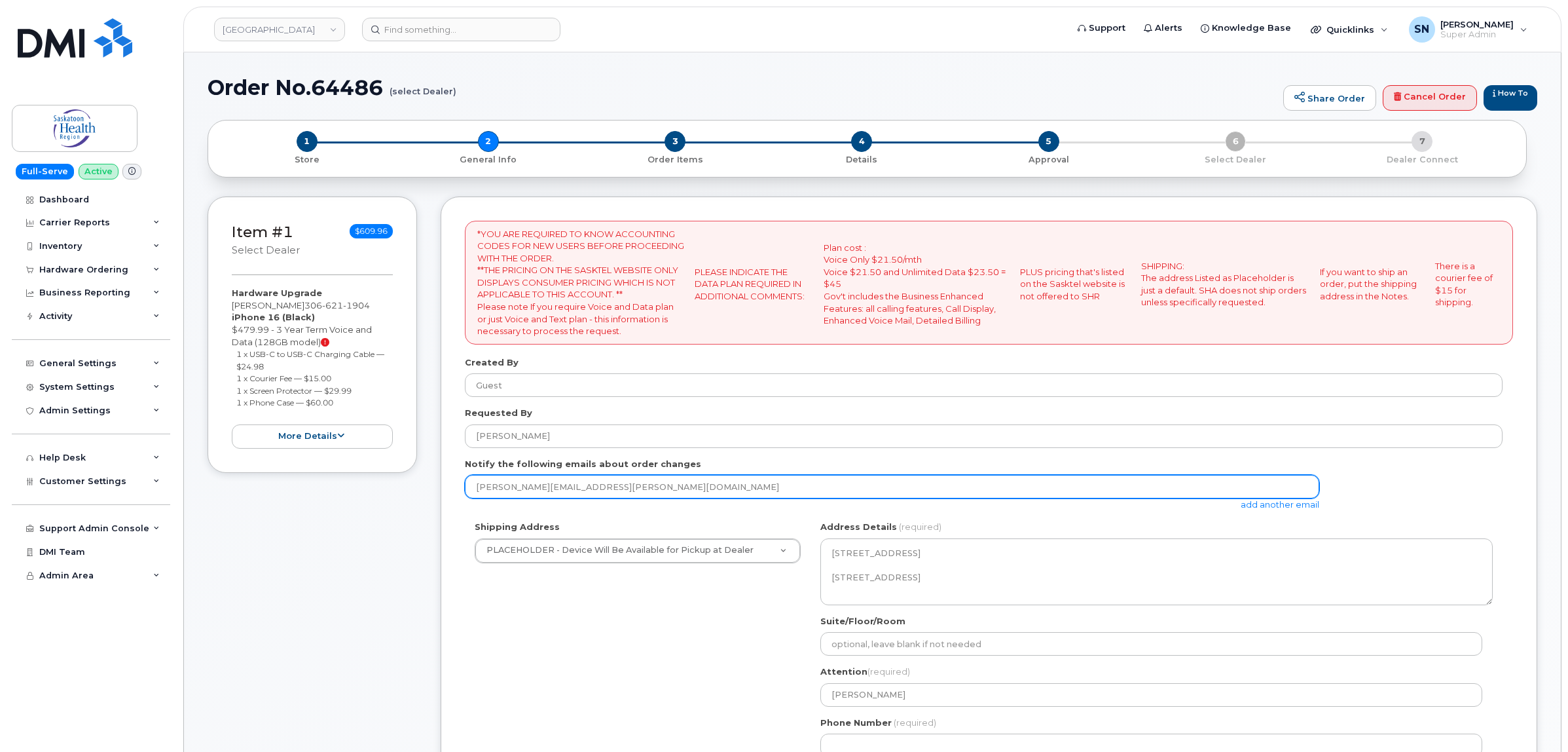
drag, startPoint x: 672, startPoint y: 485, endPoint x: 402, endPoint y: 478, distance: 270.1
click at [407, 478] on div "Item #1 select Dealer $609.96 Hardware Upgrade Desiree Bachynski 306 621 1904 i…" at bounding box center [872, 591] width 1329 height 789
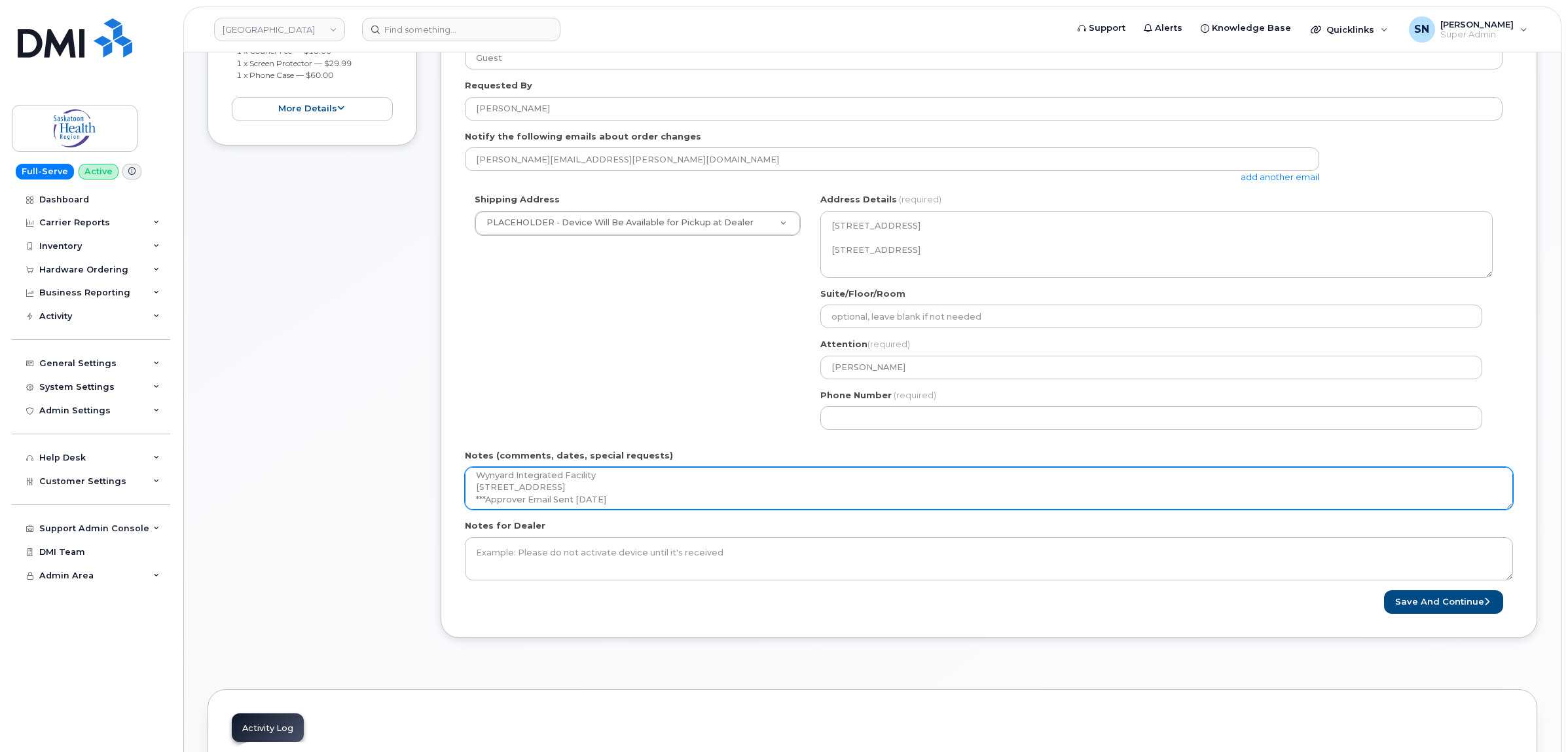
scroll to position [47, 0]
click at [699, 493] on textarea "Please mail to: Wynyard Integrated Facility 300 - 10th Street East Wynyard, SK …" at bounding box center [988, 488] width 1048 height 43
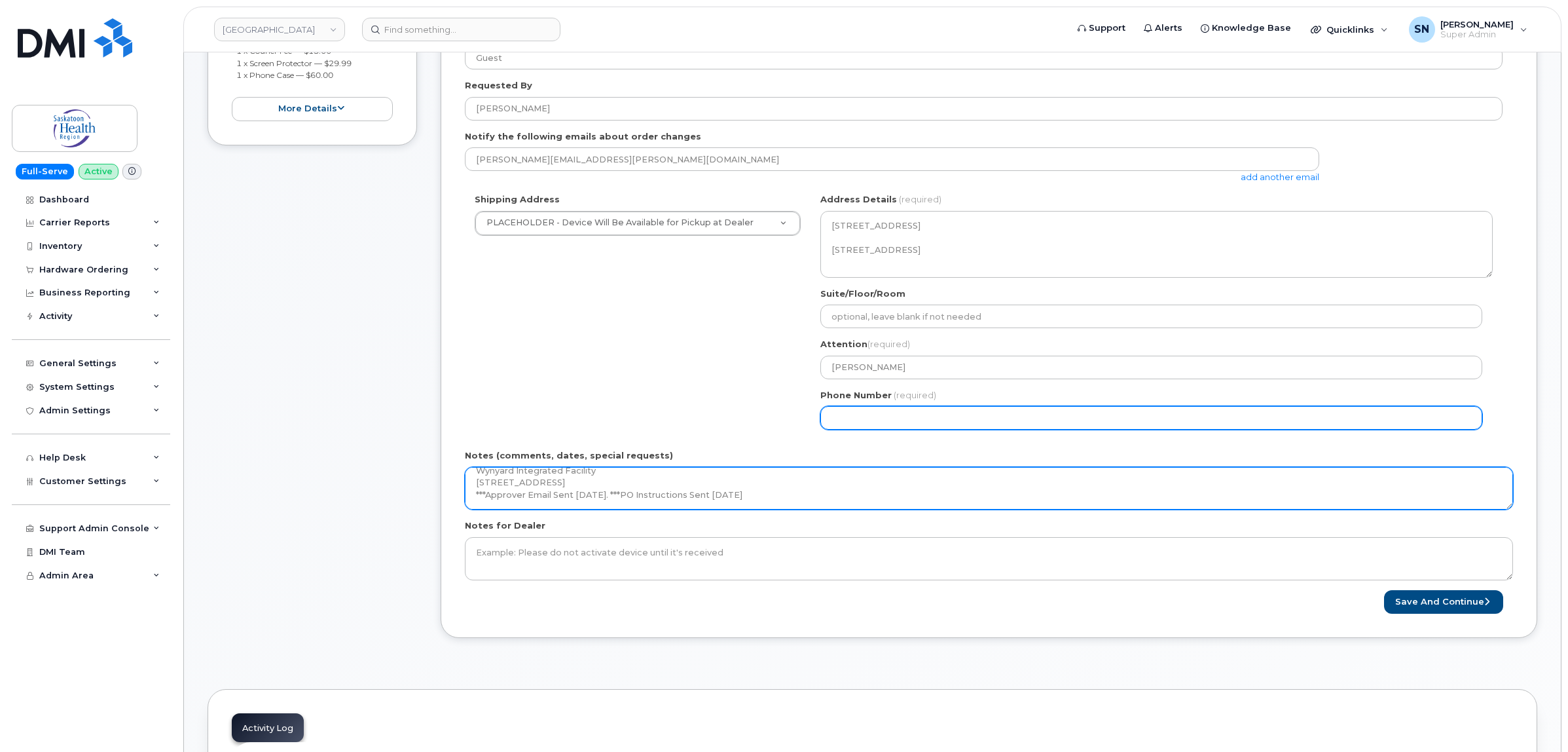
type textarea "Please mail to: Wynyard Integrated Facility [STREET_ADDRESS] ***Approver Email …"
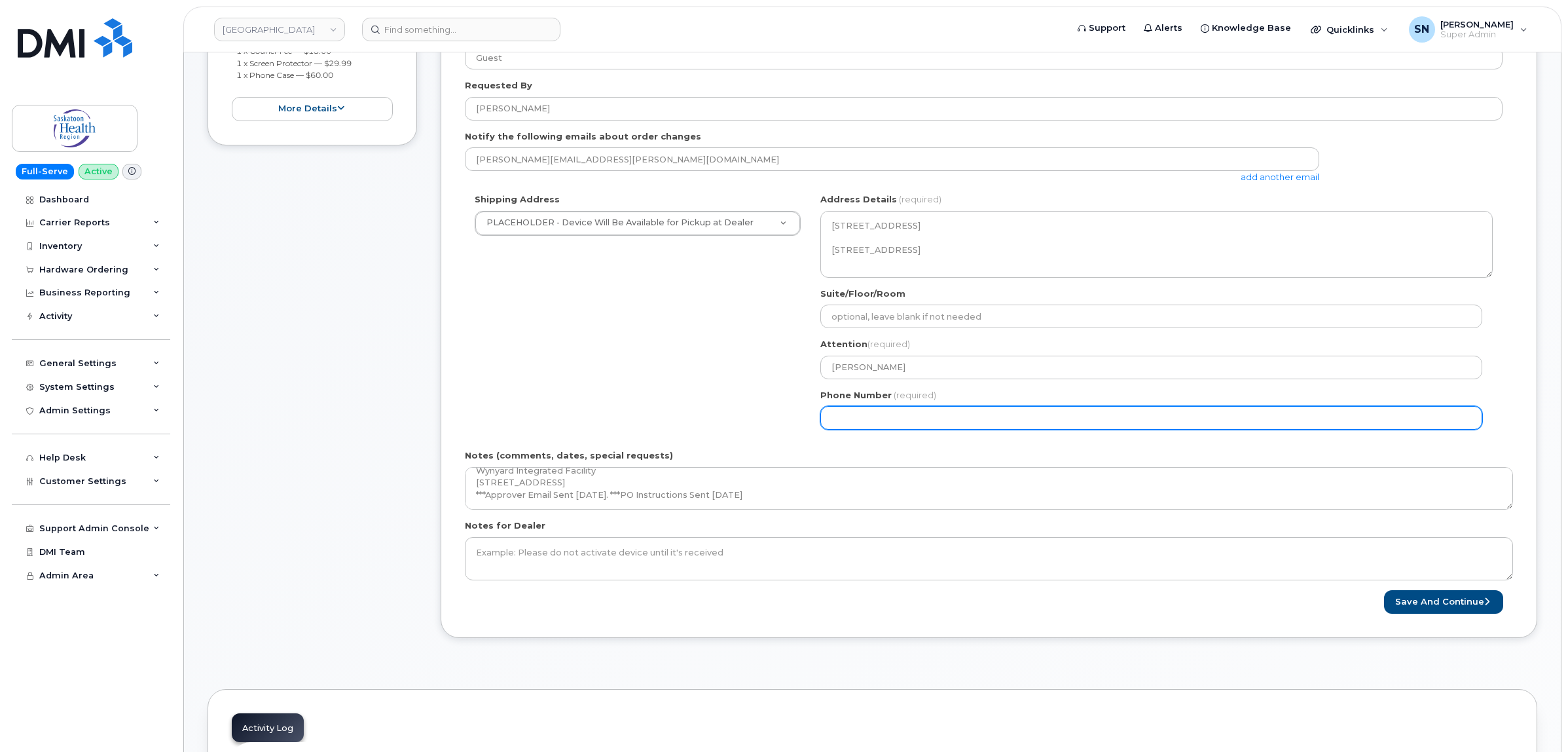
click at [922, 429] on input "Phone Number" at bounding box center [1151, 417] width 662 height 24
select select
type input "123456789"
select select
type input "1234567890"
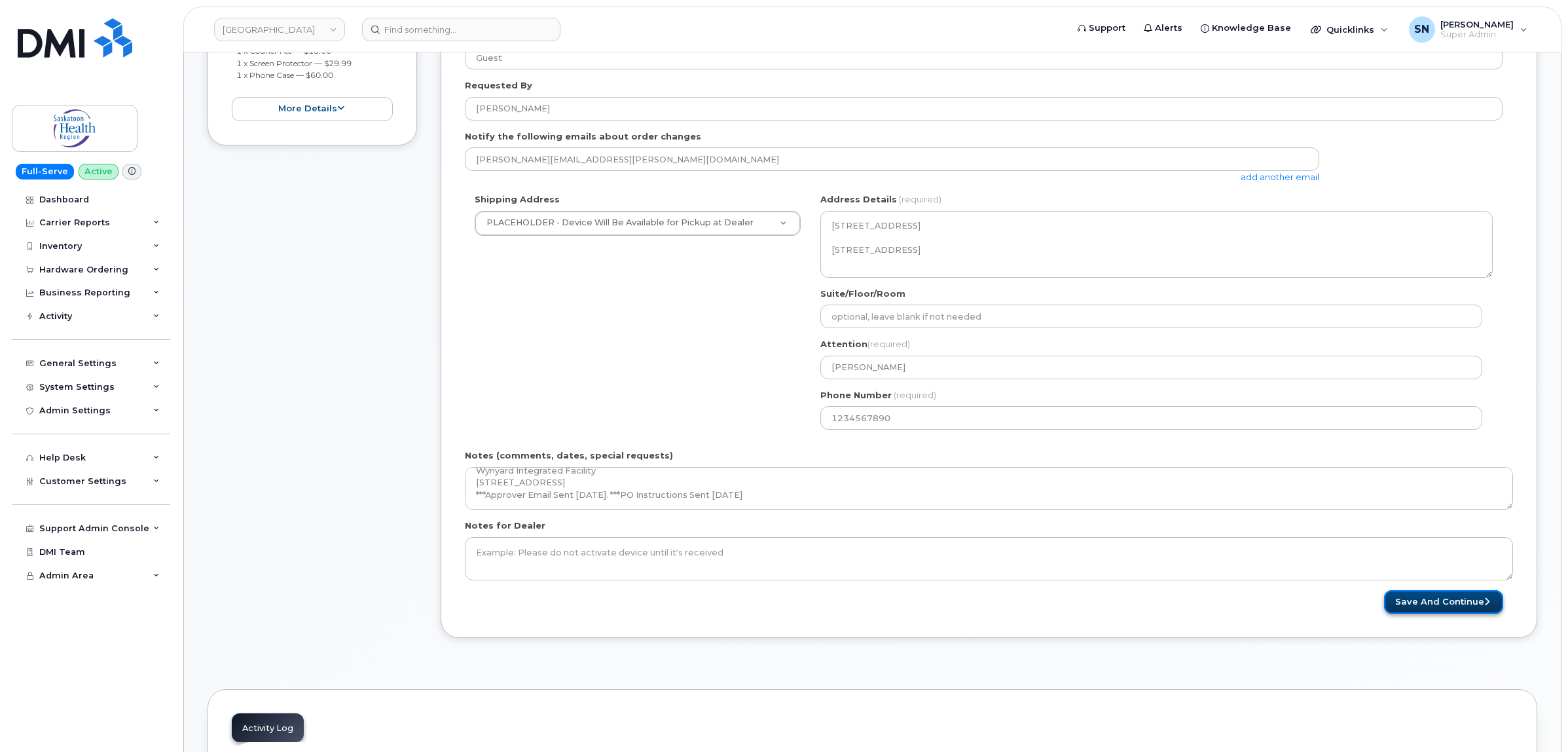
click at [1408, 604] on button "Save and Continue" at bounding box center [1443, 602] width 119 height 24
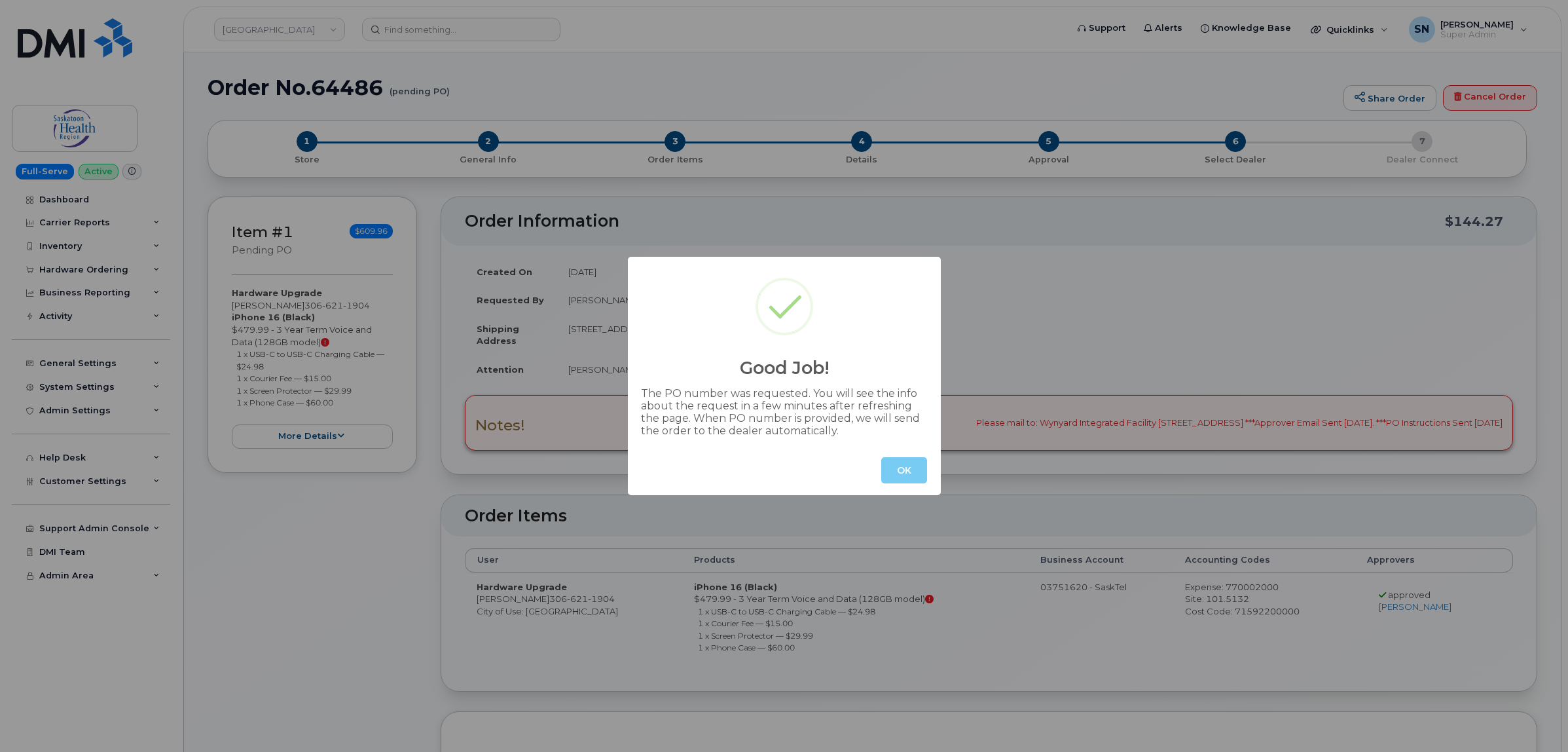
click at [907, 480] on button "OK" at bounding box center [904, 470] width 46 height 26
